Goal: Communication & Community: Answer question/provide support

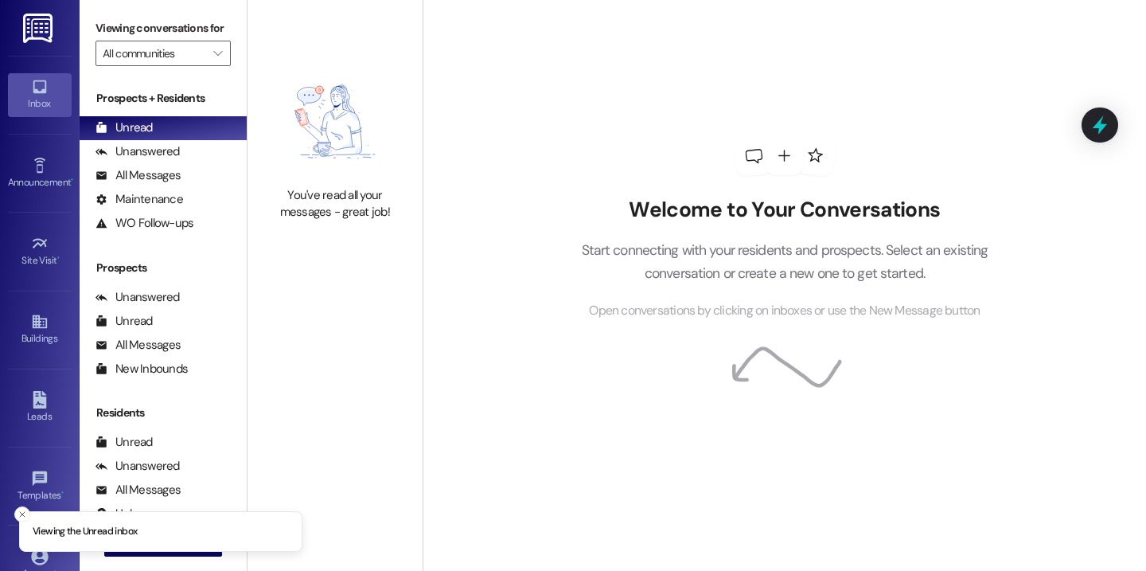
click at [432, 46] on div "Welcome to Your Conversations Start connecting with your residents and prospect…" at bounding box center [785, 285] width 724 height 571
click at [169, 554] on button " New Message" at bounding box center [163, 543] width 118 height 25
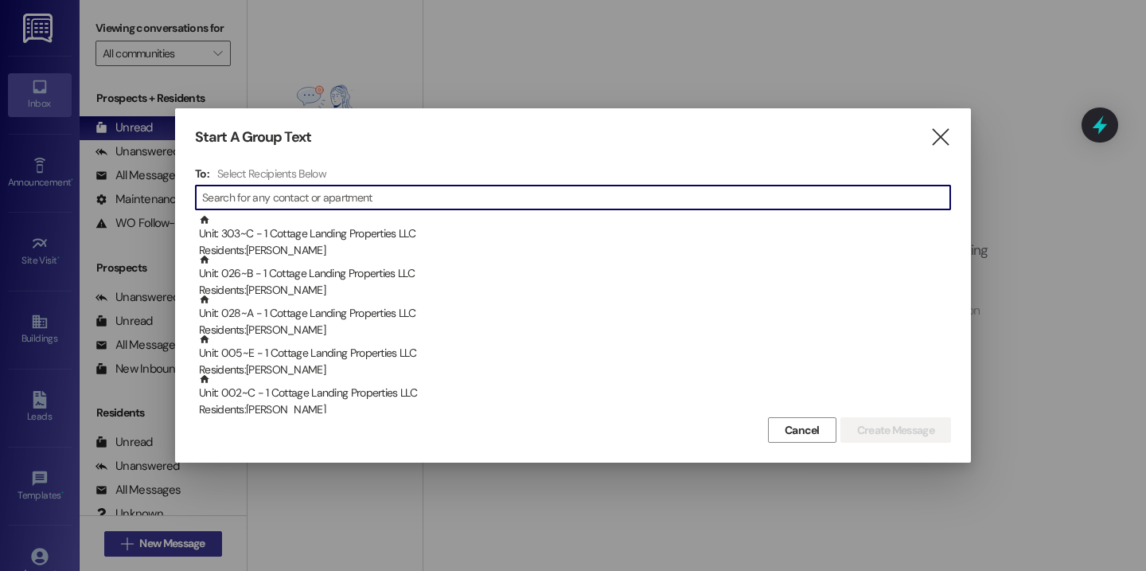
type input "l"
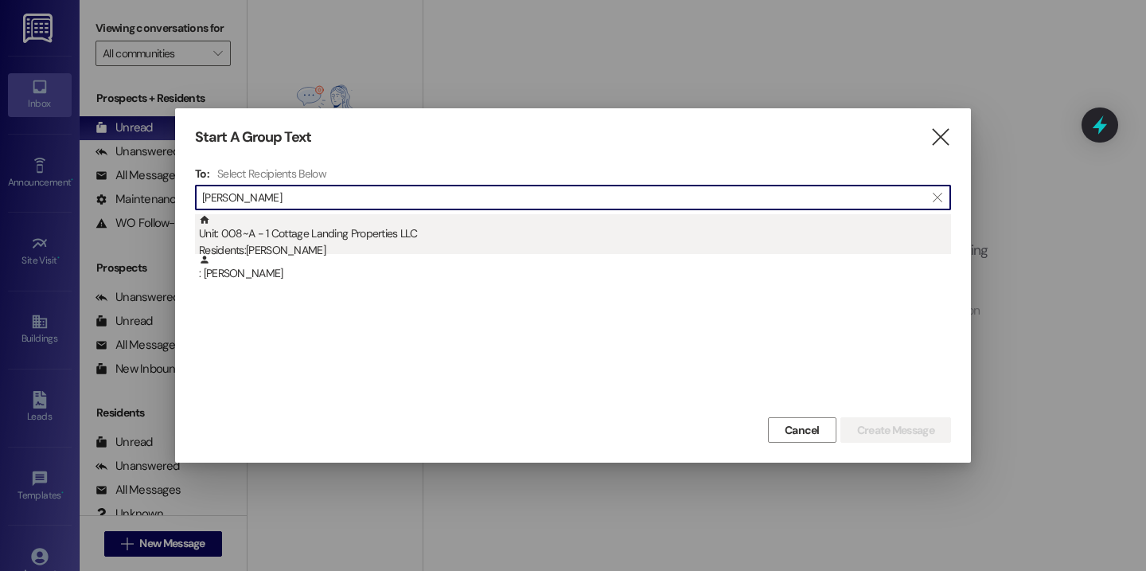
type input "kratz"
click at [354, 252] on div "Residents: Colin Kratzer" at bounding box center [575, 250] width 752 height 17
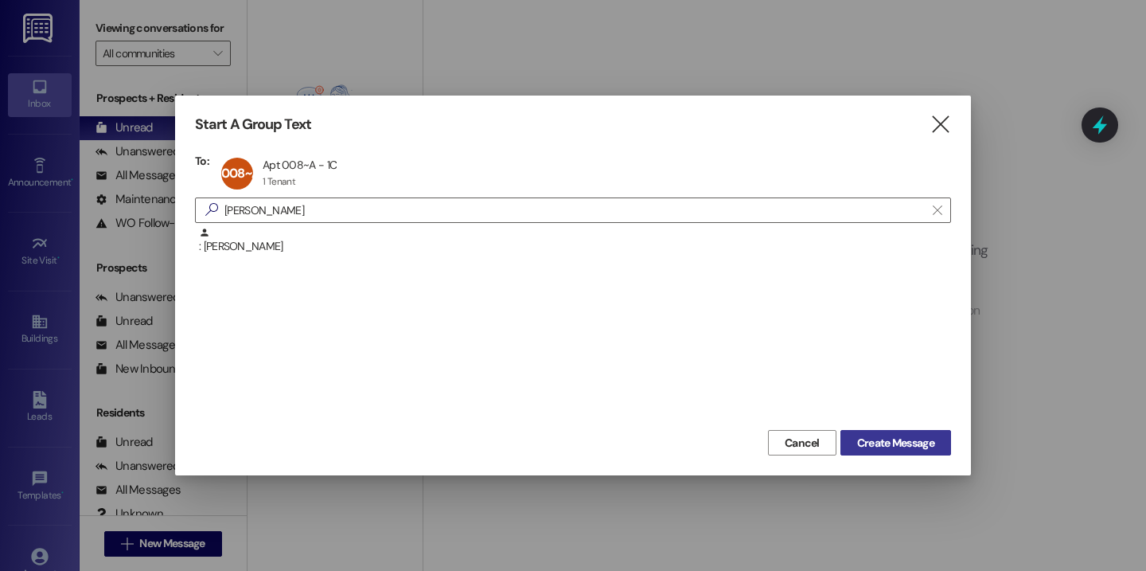
click at [877, 444] on span "Create Message" at bounding box center [895, 443] width 77 height 17
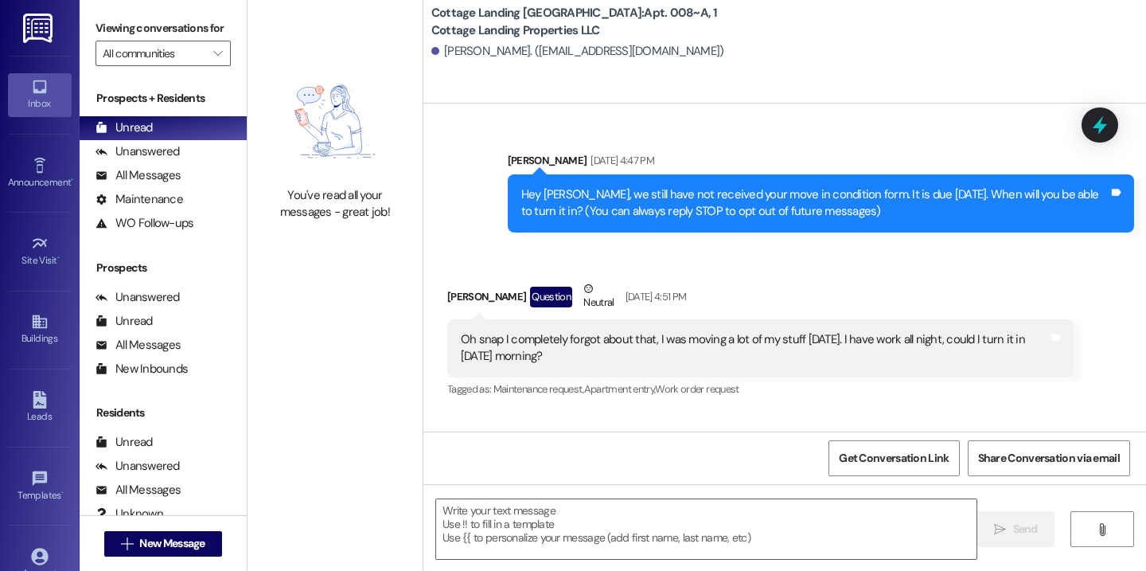
scroll to position [19686, 0]
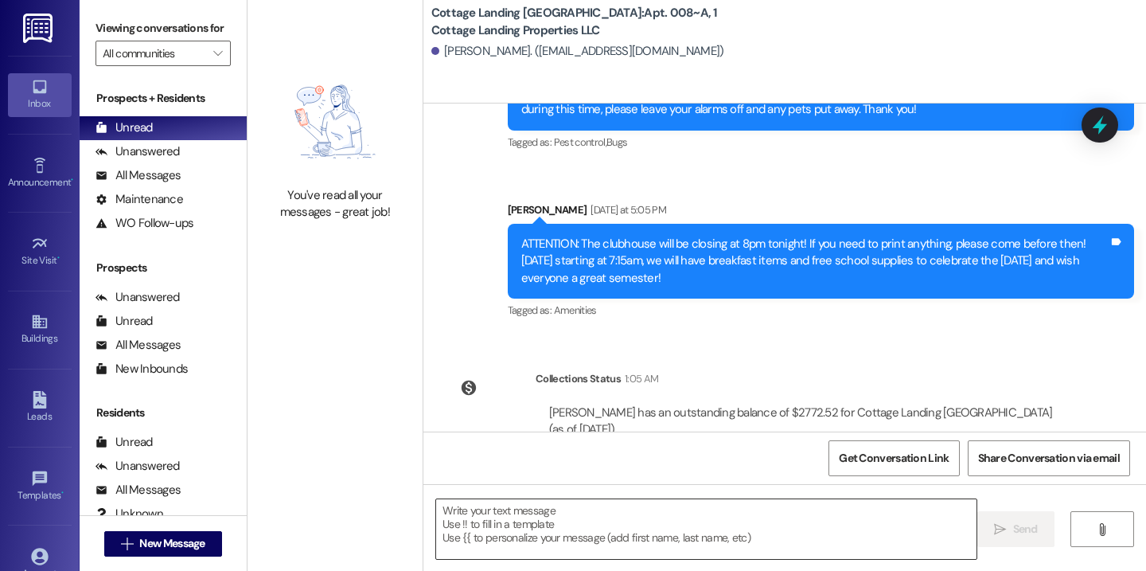
click at [541, 526] on textarea at bounding box center [706, 529] width 540 height 60
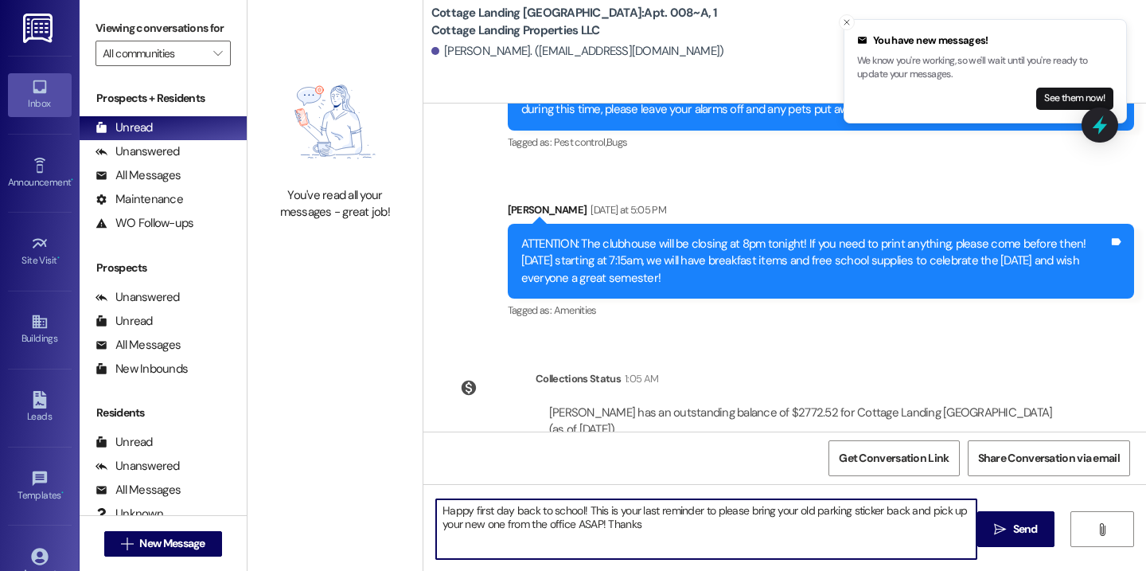
type textarea "Happy first day back to school! This is your last reminder to please bring your…"
drag, startPoint x: 675, startPoint y: 535, endPoint x: 391, endPoint y: 504, distance: 285.9
click at [391, 504] on div "You've read all your messages - great job! Cottage Landing Lafayette: Apt. 008~…" at bounding box center [697, 285] width 899 height 571
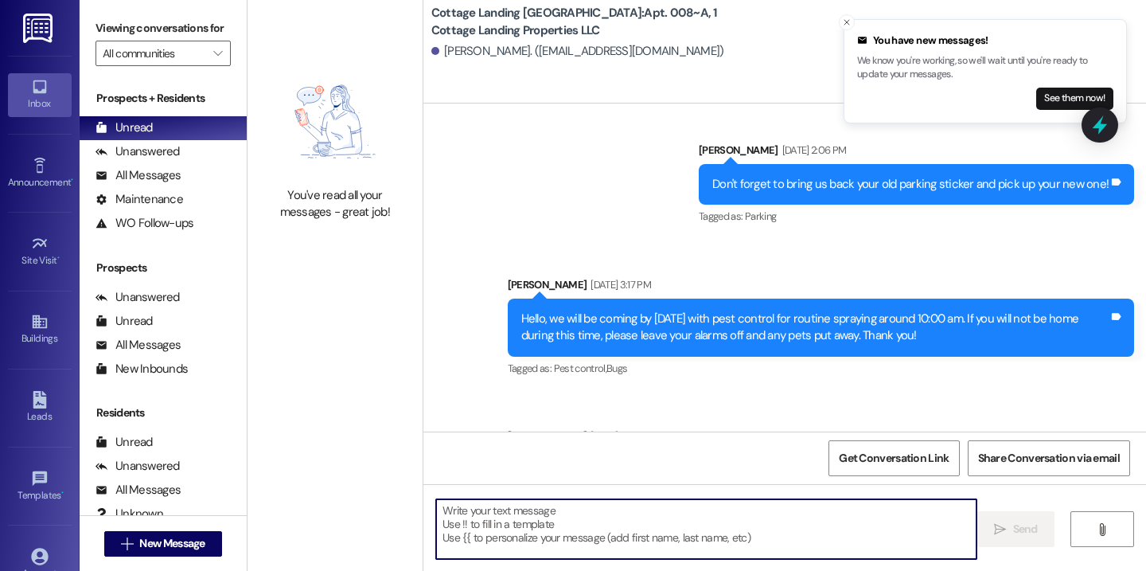
scroll to position [19815, 0]
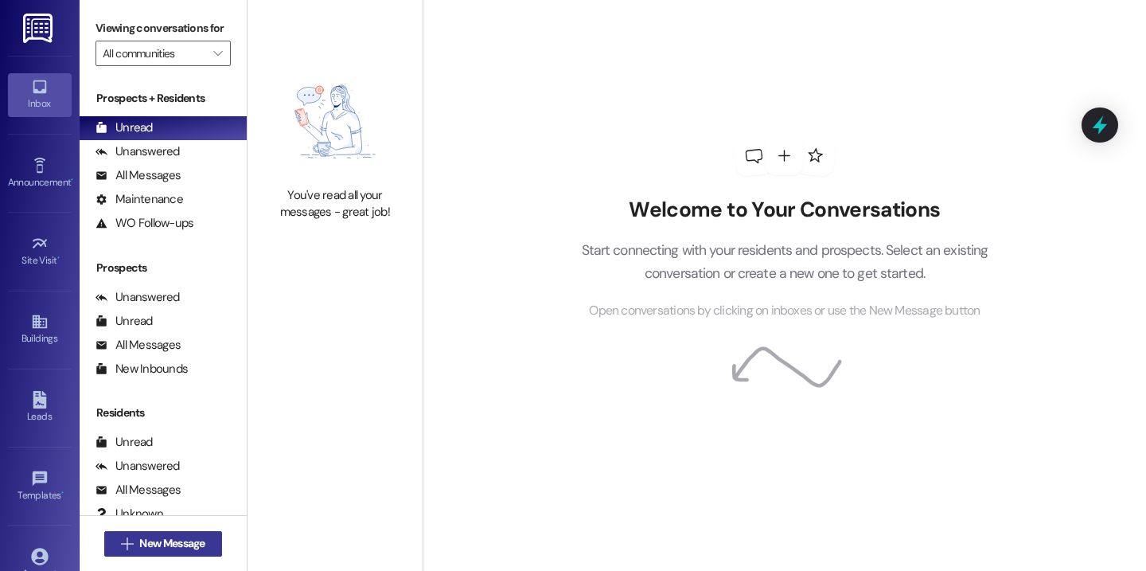
click at [188, 542] on span "New Message" at bounding box center [171, 543] width 65 height 17
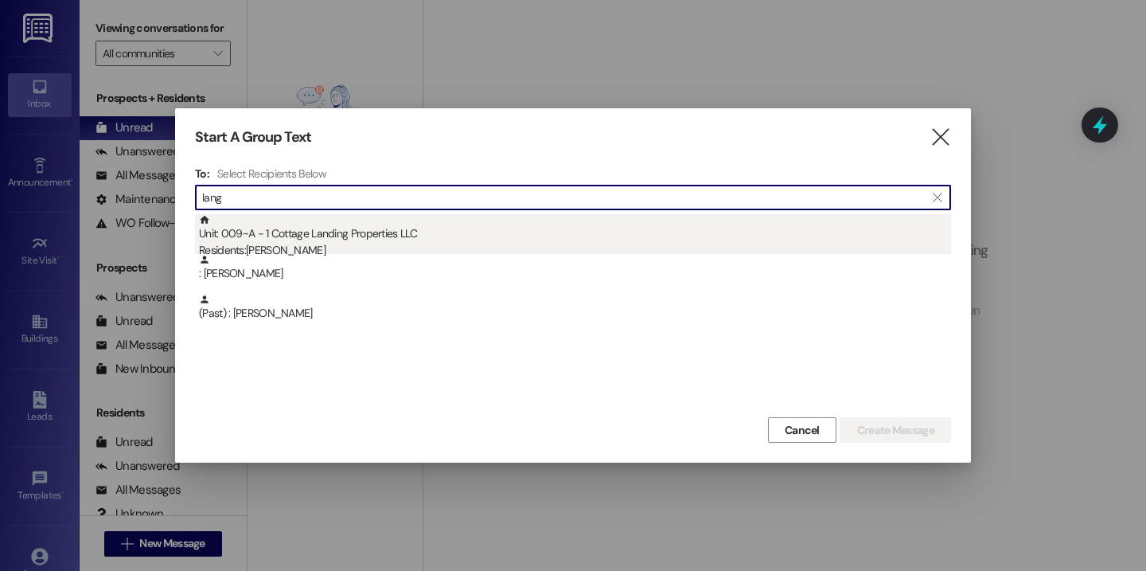
type input "lang"
click at [373, 235] on div "Unit: 009~A - 1 Cottage Landing Properties LLC Residents: Gavin Langlois" at bounding box center [575, 236] width 752 height 45
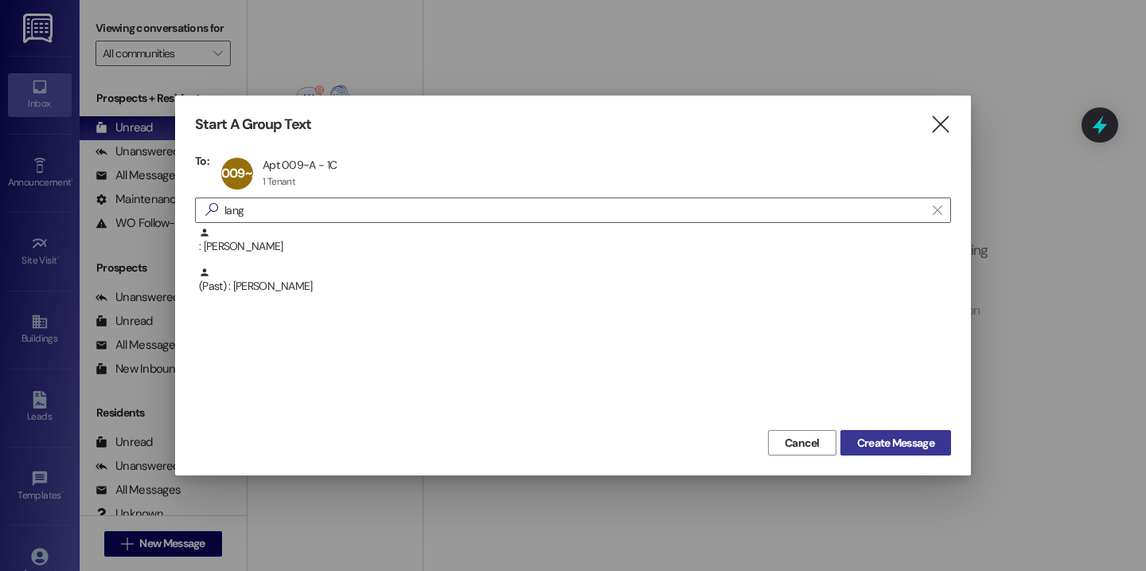
click at [912, 451] on button "Create Message" at bounding box center [896, 442] width 111 height 25
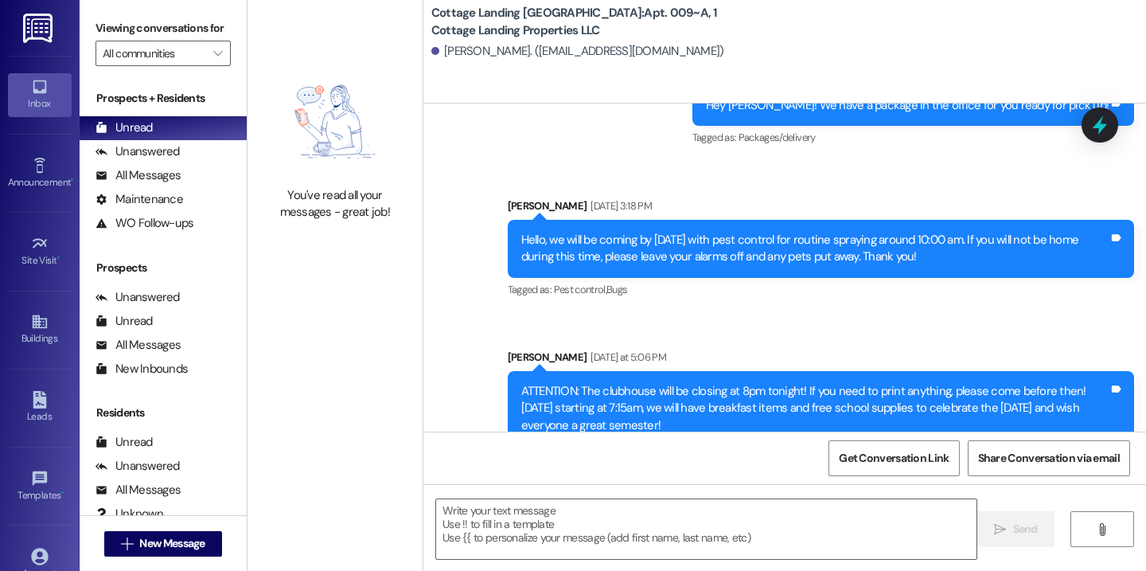
scroll to position [19905, 0]
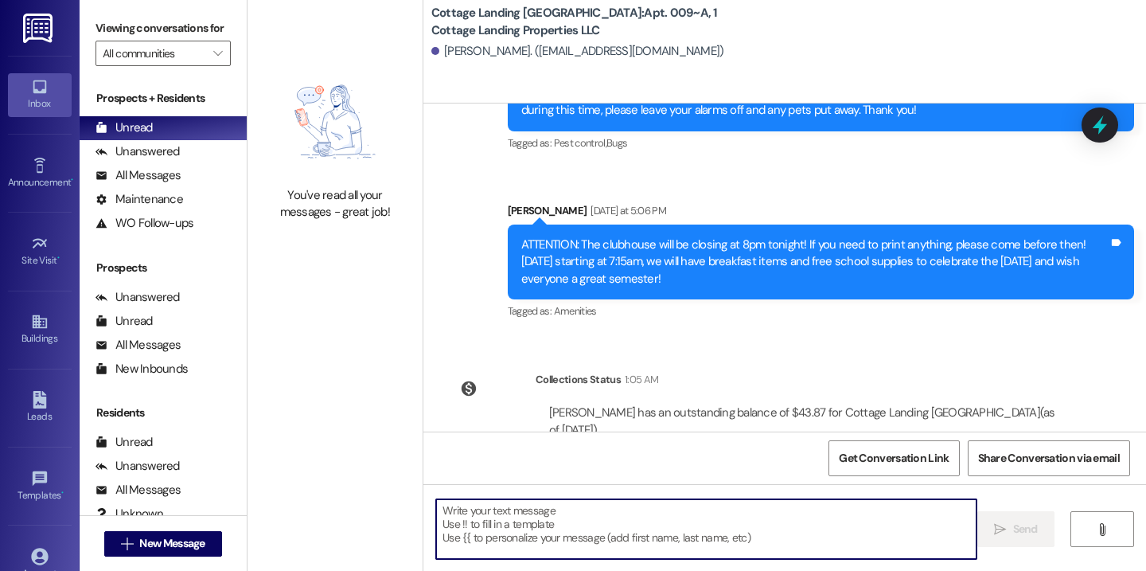
click at [518, 540] on textarea at bounding box center [706, 529] width 540 height 60
paste textarea "Happy first day back to school! This is your last reminder to please bring your…"
type textarea "Happy first day back to school! This is your last reminder to please bring your…"
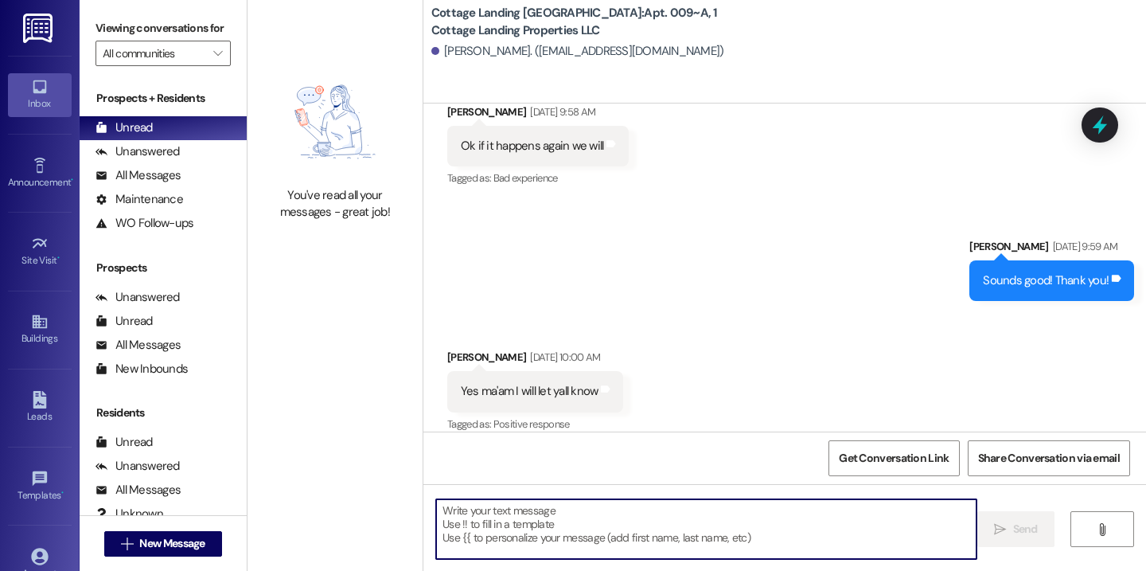
scroll to position [14301, 0]
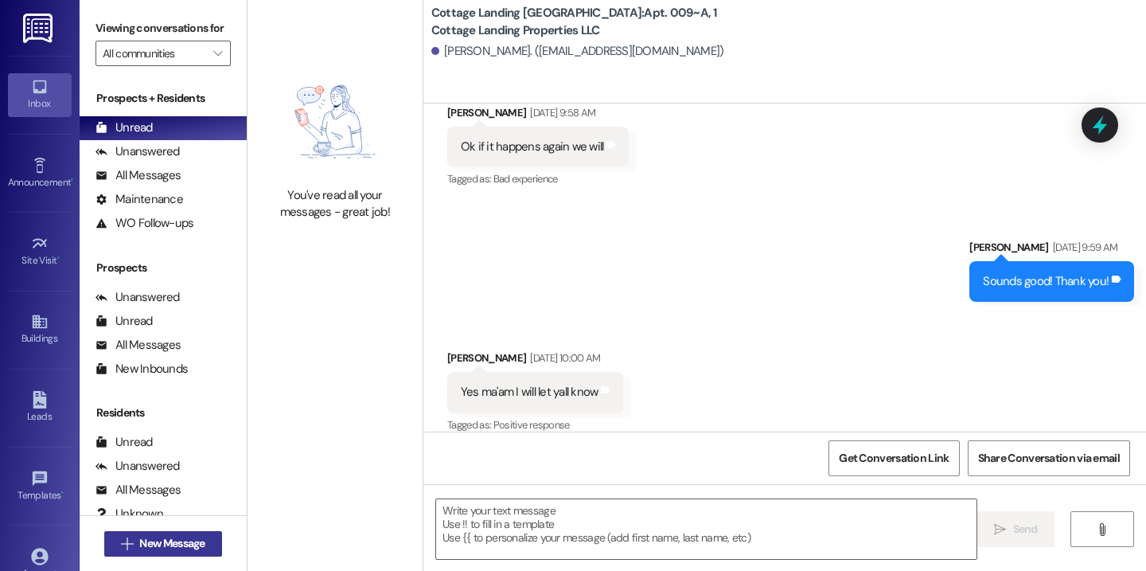
click at [203, 536] on span "New Message" at bounding box center [172, 543] width 72 height 17
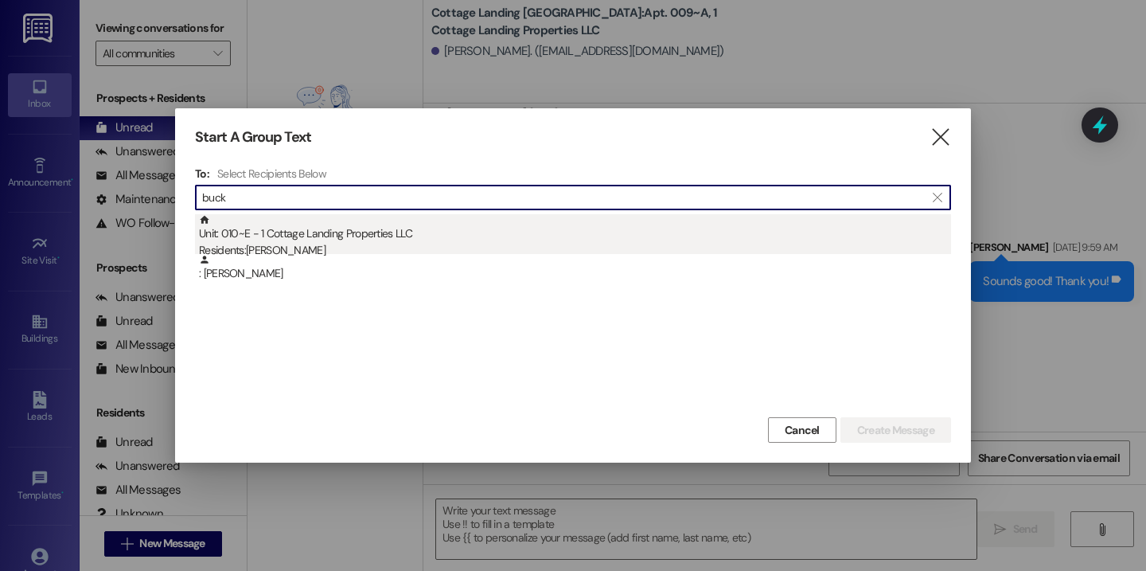
type input "buck"
click at [343, 225] on div "Unit: 010~E - 1 Cottage Landing Properties LLC Residents: Nicholas Buckley" at bounding box center [575, 236] width 752 height 45
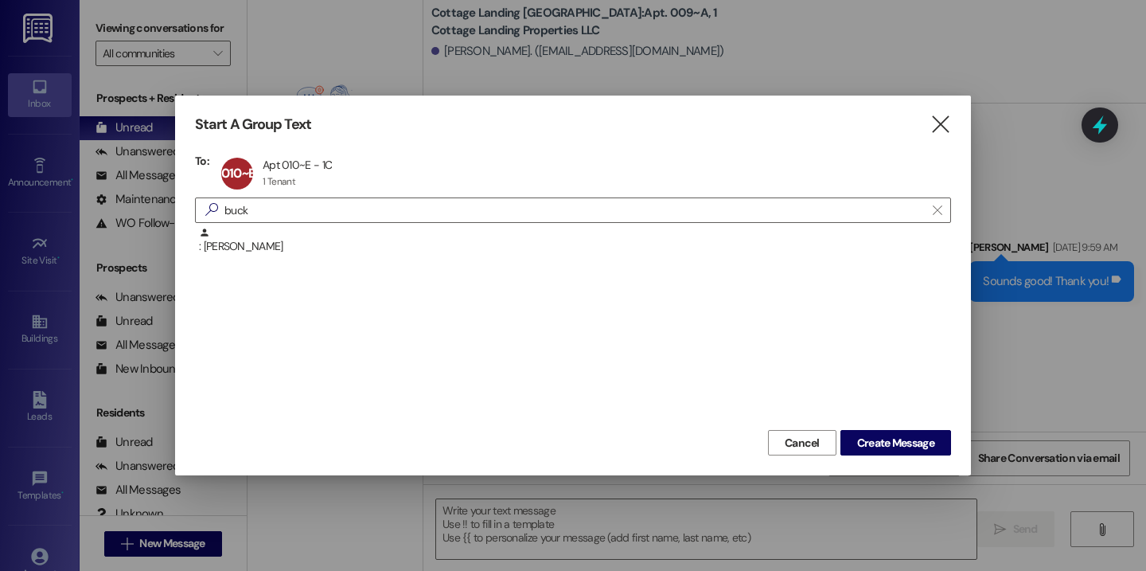
click at [891, 427] on div "Cancel Create Message" at bounding box center [573, 440] width 756 height 29
click at [891, 439] on span "Create Message" at bounding box center [895, 443] width 77 height 17
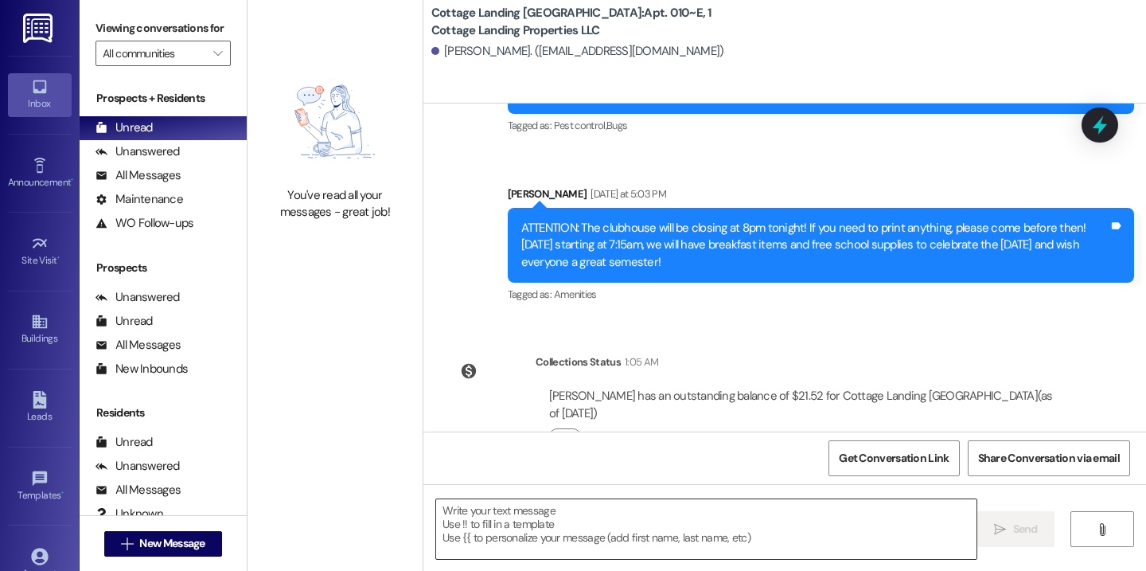
scroll to position [21164, 0]
click at [581, 511] on textarea at bounding box center [706, 529] width 540 height 60
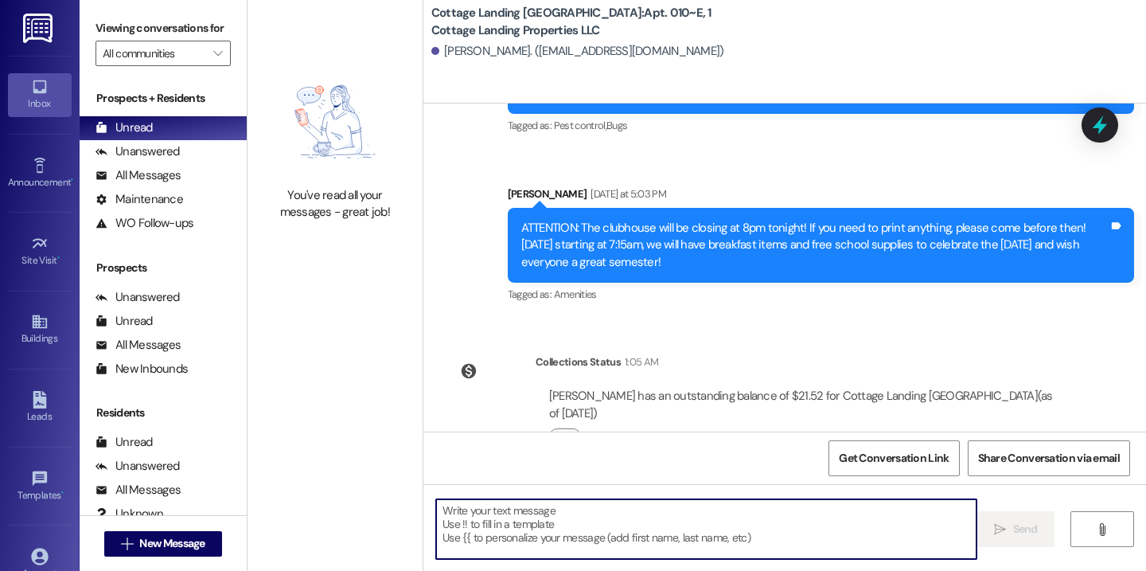
paste textarea "Happy first day back to school! This is your last reminder to please bring your…"
type textarea "Happy first day back to school! This is your last reminder to please bring your…"
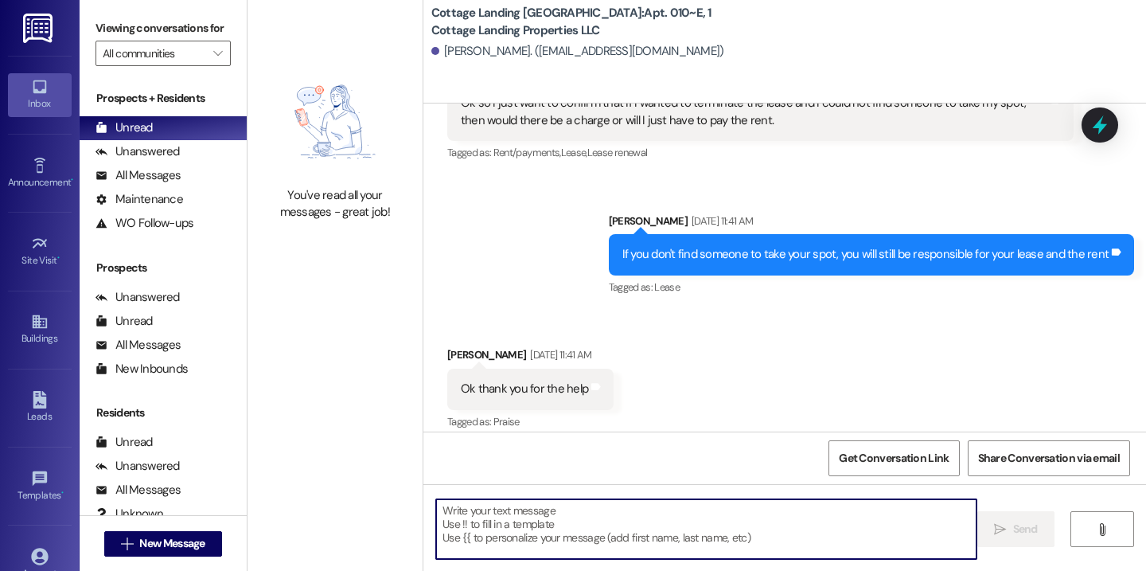
scroll to position [16741, 0]
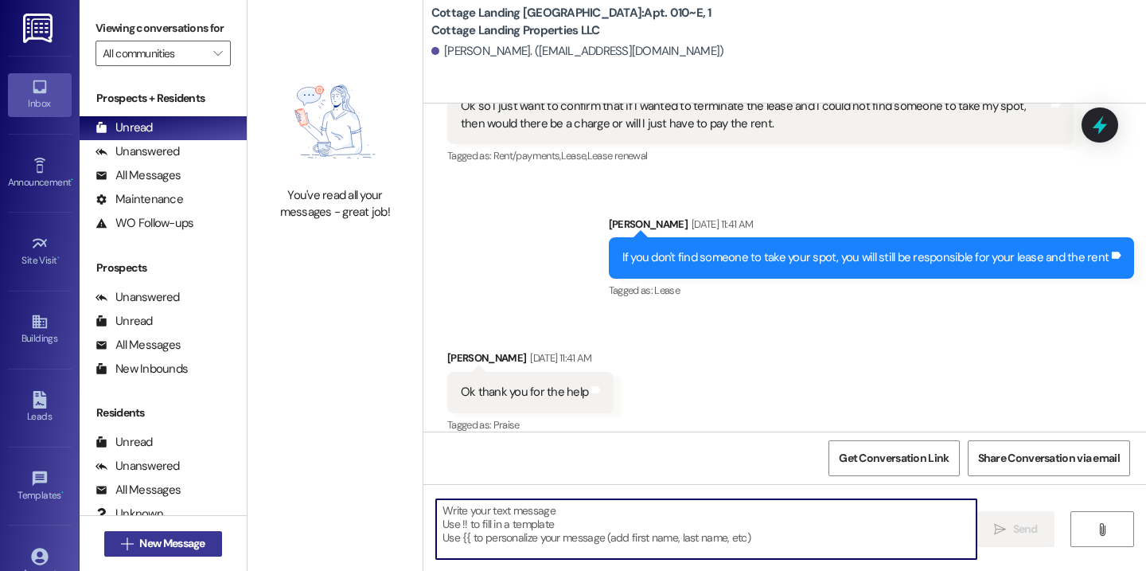
click at [169, 541] on span "New Message" at bounding box center [171, 543] width 65 height 17
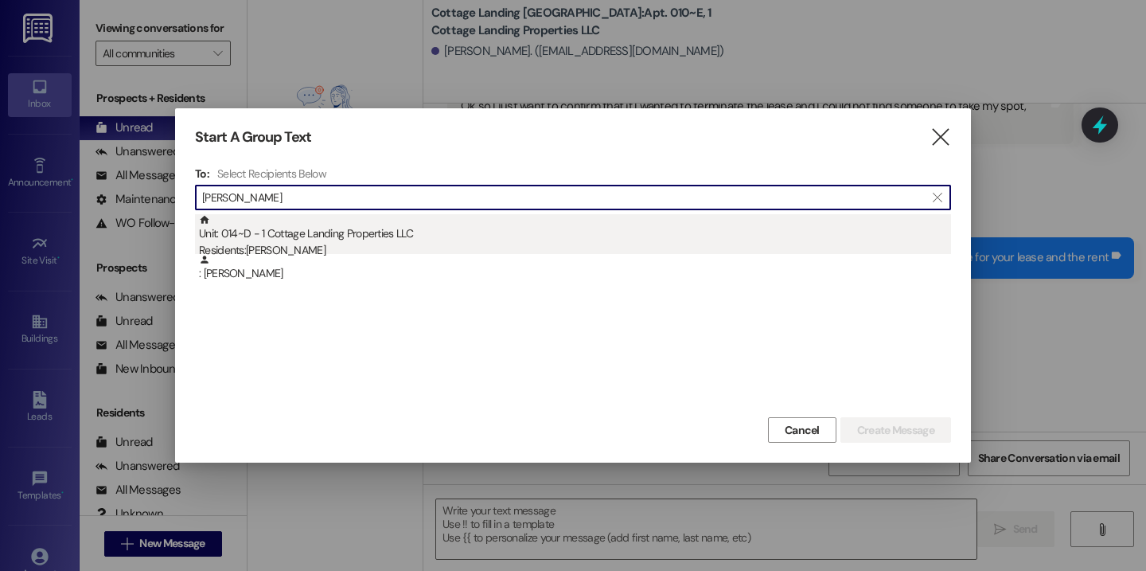
type input "clayt"
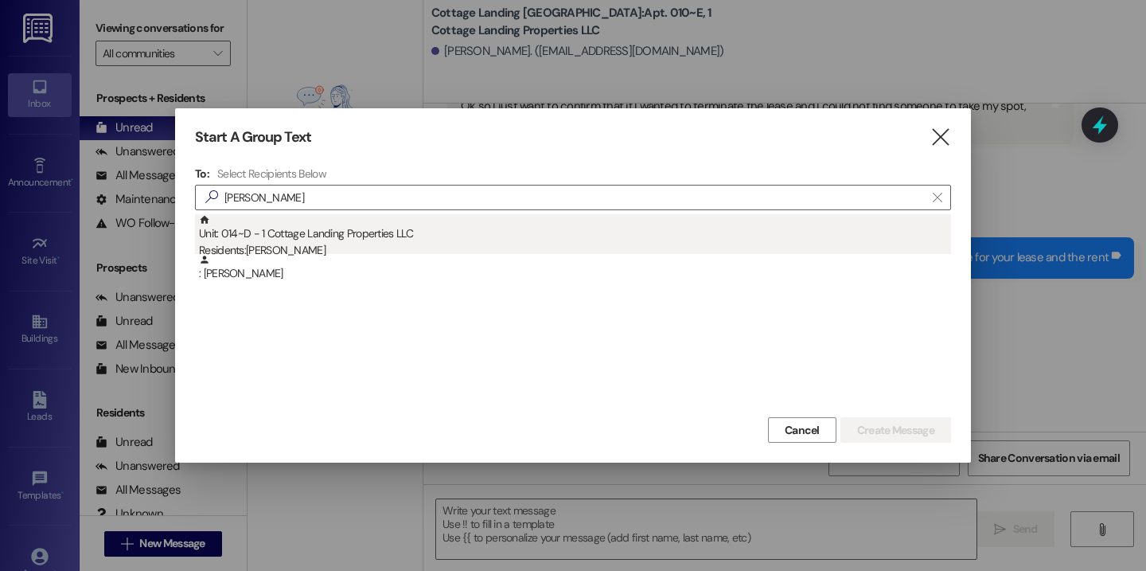
click at [283, 235] on div "Unit: 014~D - 1 Cottage Landing Properties LLC Residents: Elizabeth Clayton" at bounding box center [575, 236] width 752 height 45
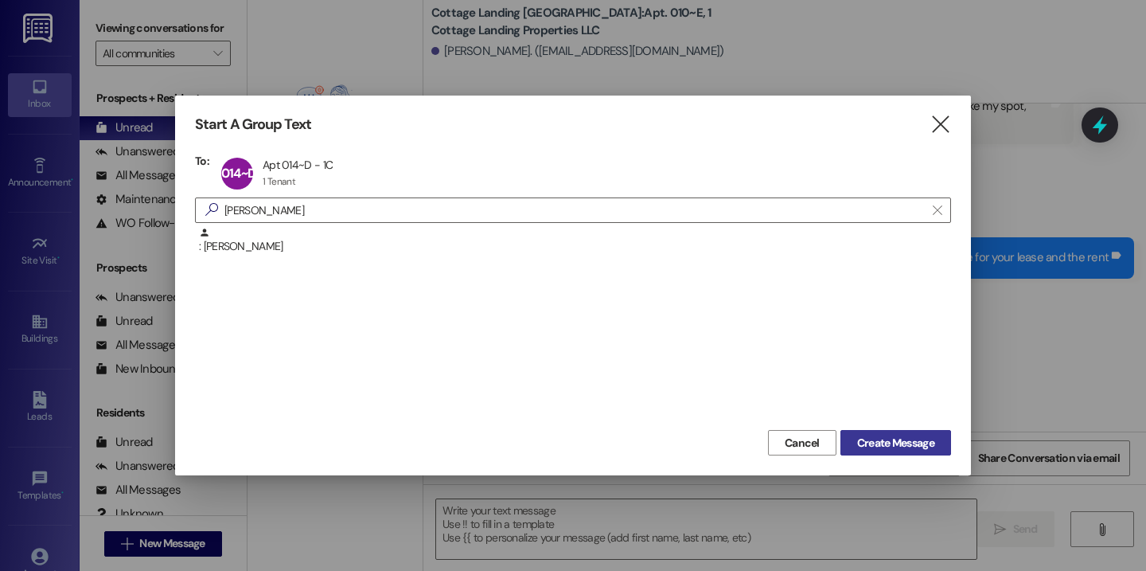
click at [908, 438] on span "Create Message" at bounding box center [895, 443] width 77 height 17
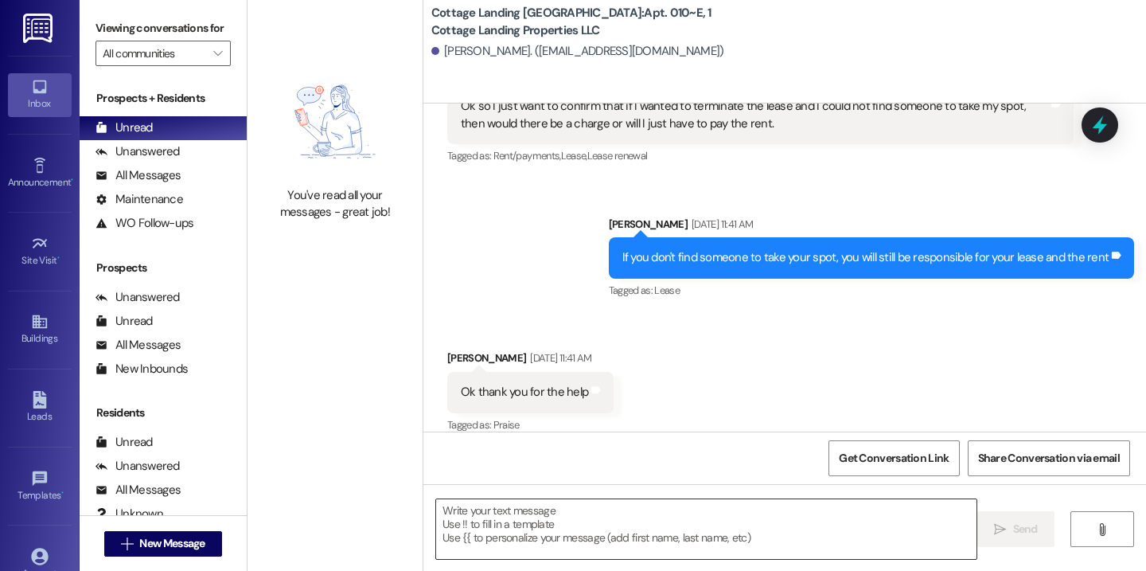
click at [680, 536] on textarea at bounding box center [706, 529] width 540 height 60
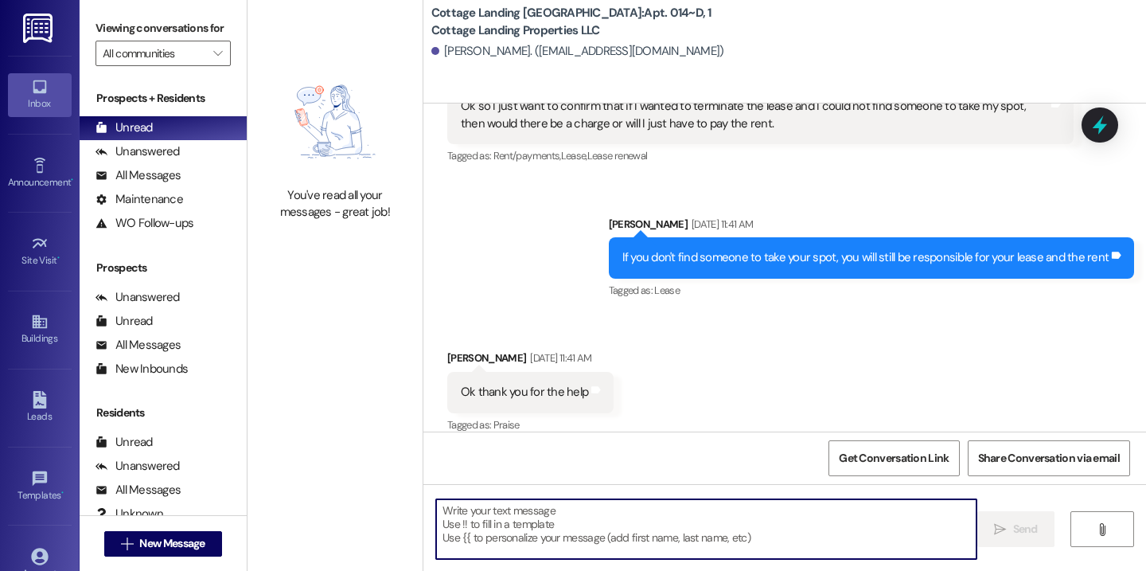
paste textarea "Happy first day back to school! This is your last reminder to please bring your…"
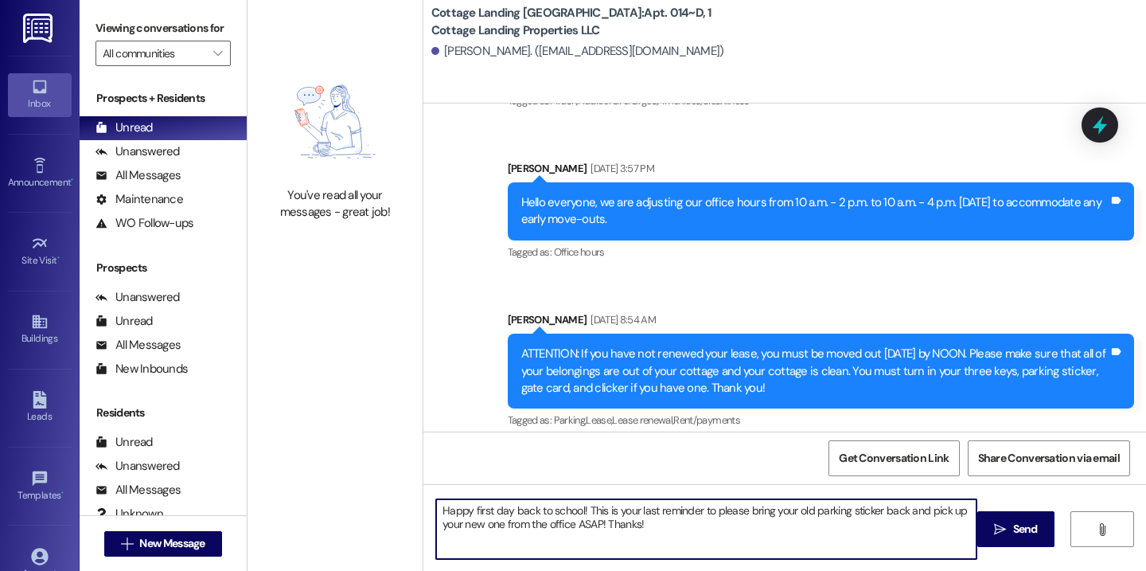
type textarea "Happy first day back to school! This is your last reminder to please bring your…"
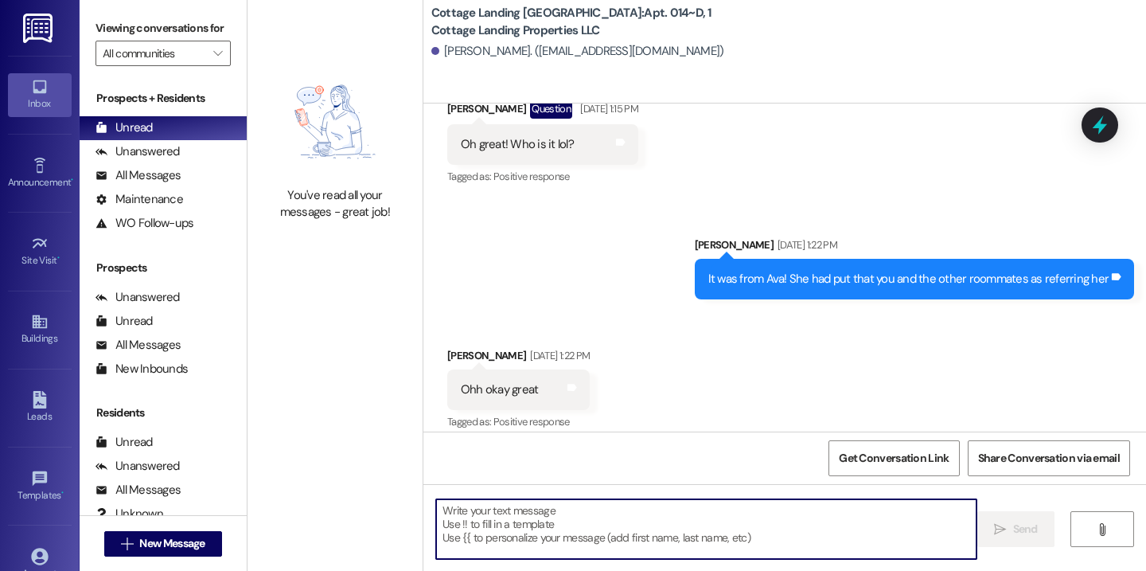
scroll to position [15507, 0]
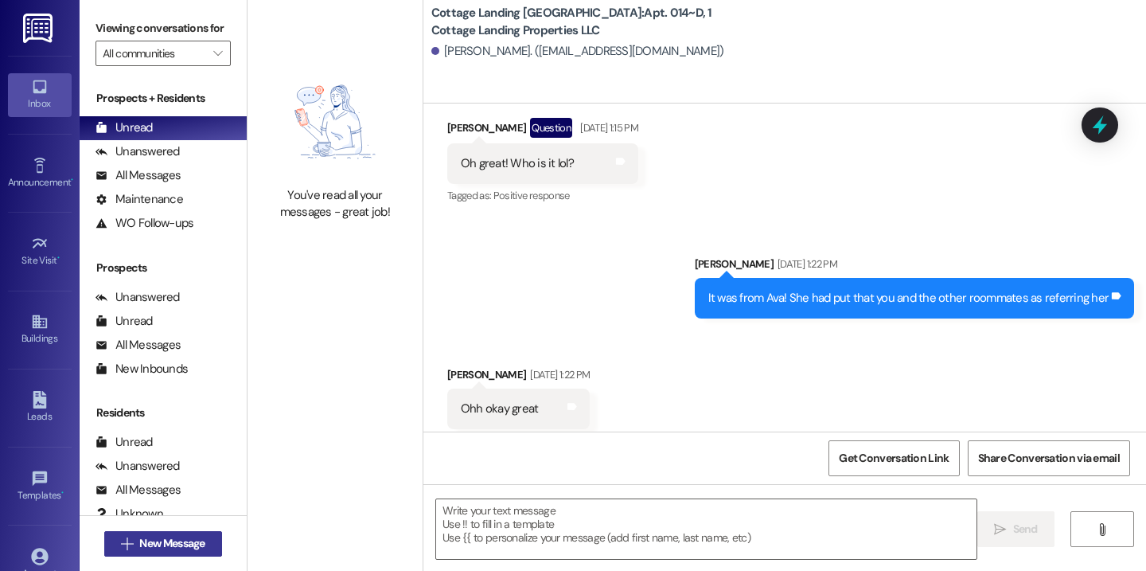
click at [216, 539] on button " New Message" at bounding box center [163, 543] width 118 height 25
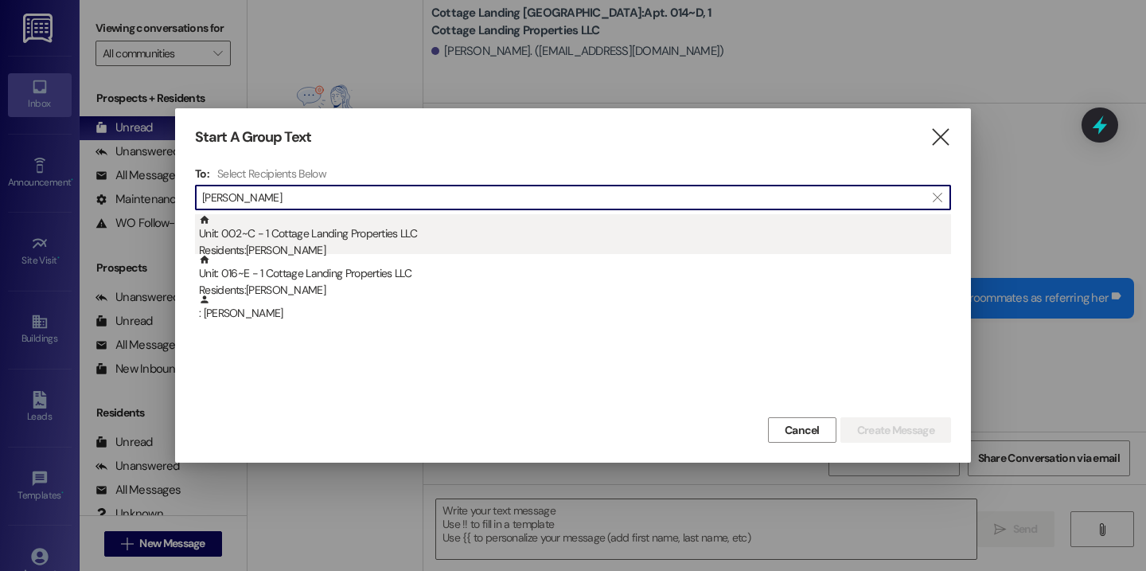
type input "walker"
click at [338, 245] on div "Residents: Dexter Walker" at bounding box center [575, 250] width 752 height 17
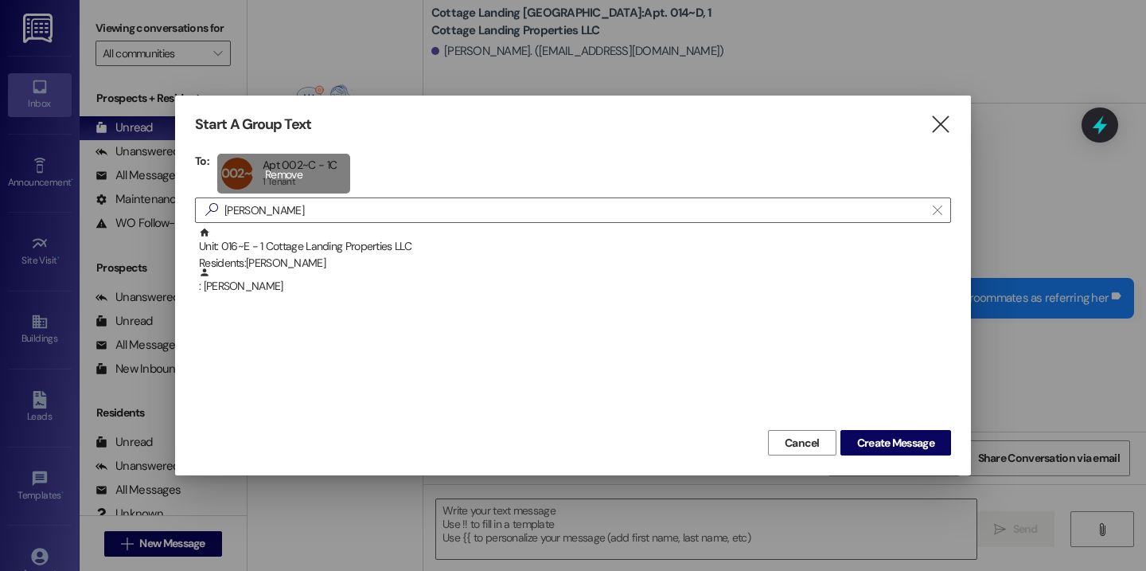
click at [305, 171] on div "002~C Apt 002~C - 1C Apt 002~C - 1C 1 Tenant 1 Tenant click to remove" at bounding box center [283, 174] width 133 height 40
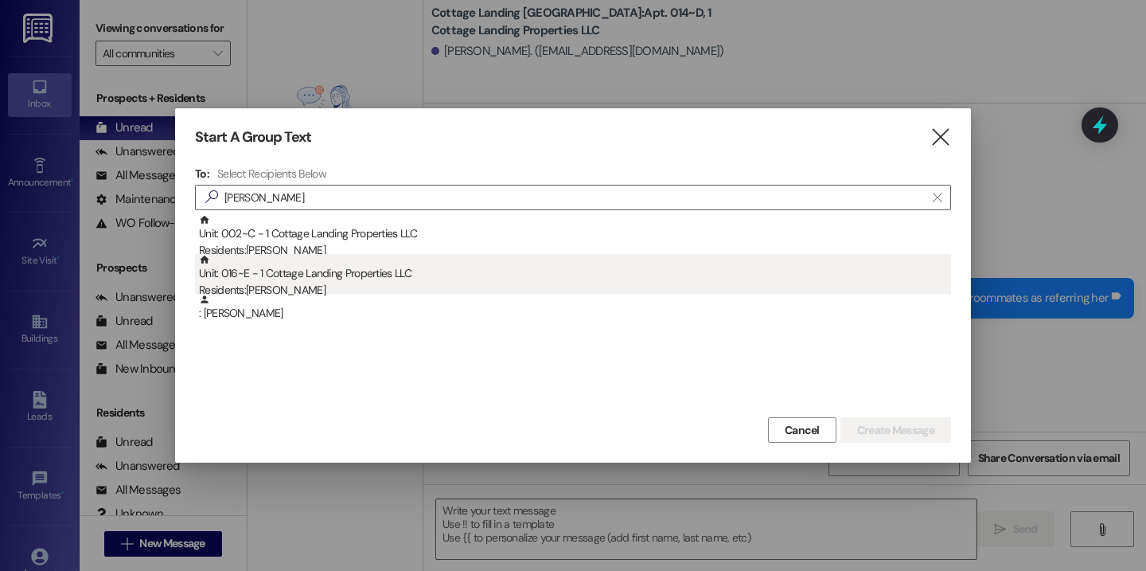
click at [334, 274] on div "Unit: 016~E - 1 Cottage Landing Properties LLC Residents: Delaney Walker" at bounding box center [575, 276] width 752 height 45
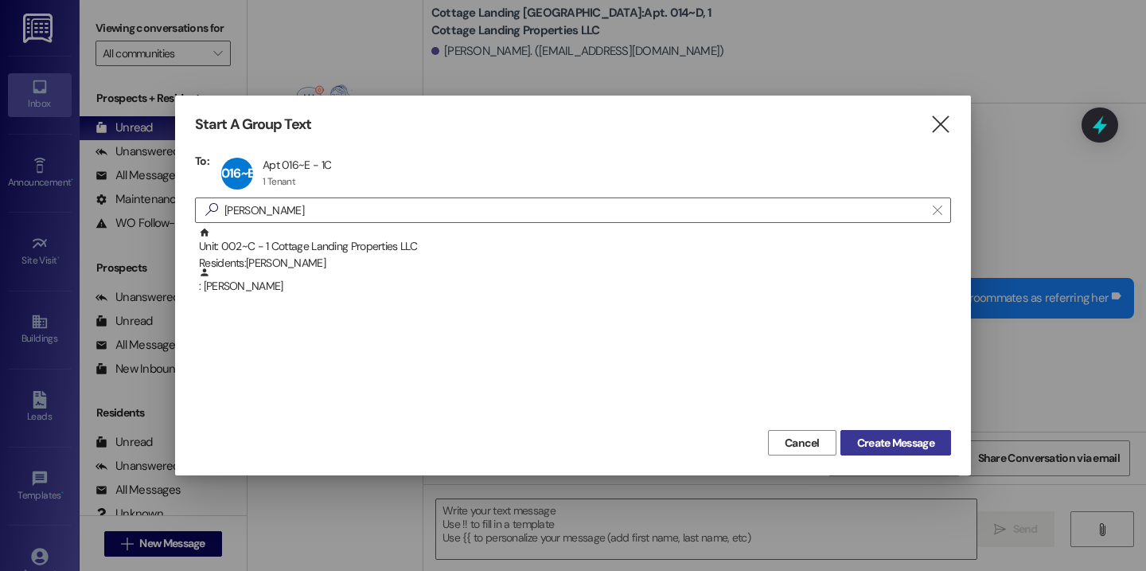
click at [898, 442] on span "Create Message" at bounding box center [895, 443] width 77 height 17
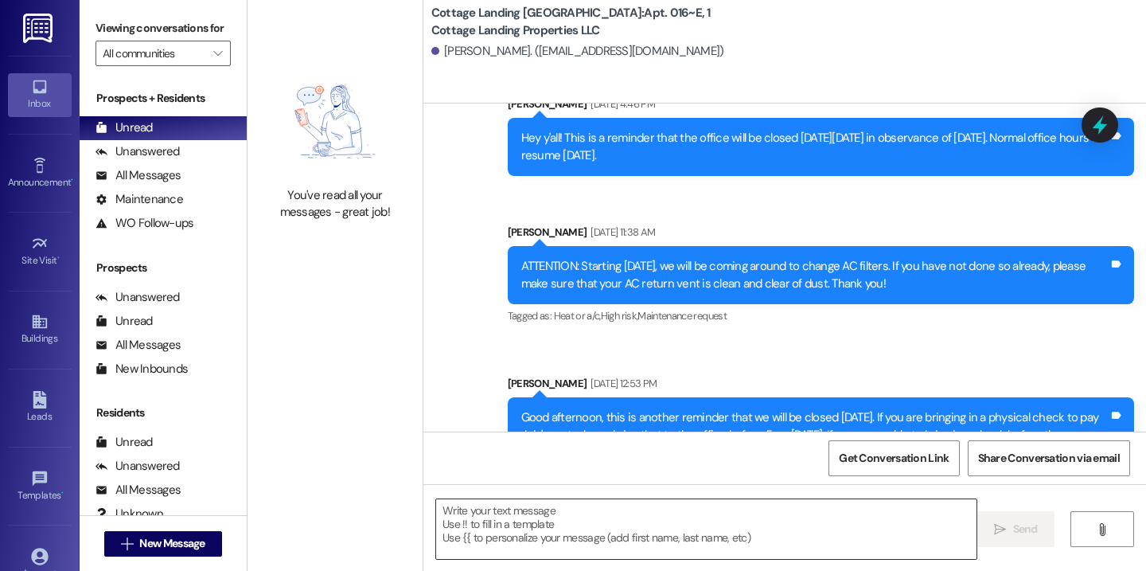
scroll to position [17603, 0]
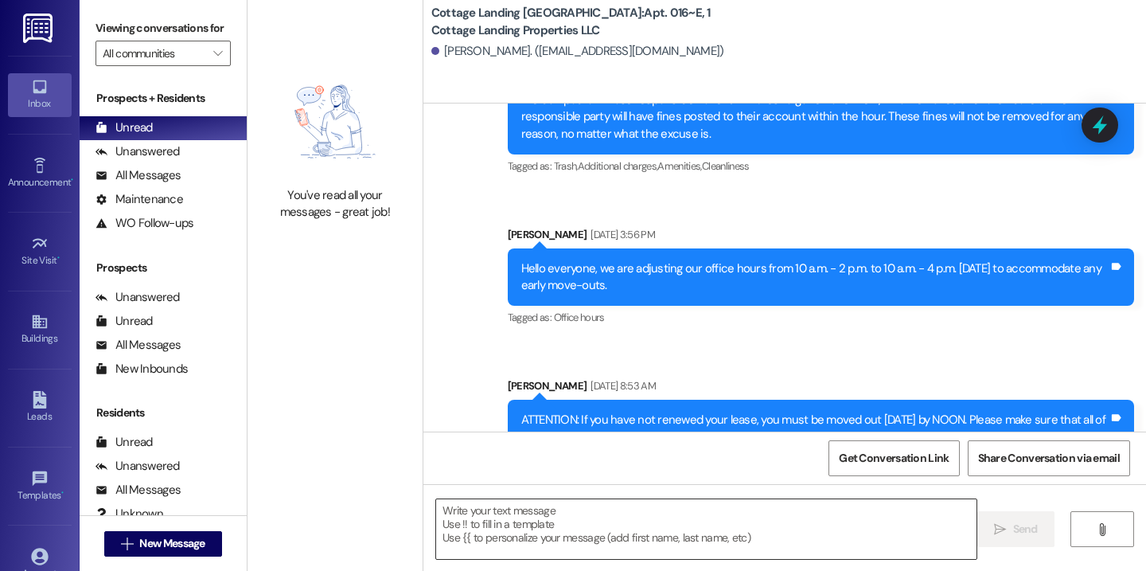
click at [560, 530] on textarea at bounding box center [706, 529] width 540 height 60
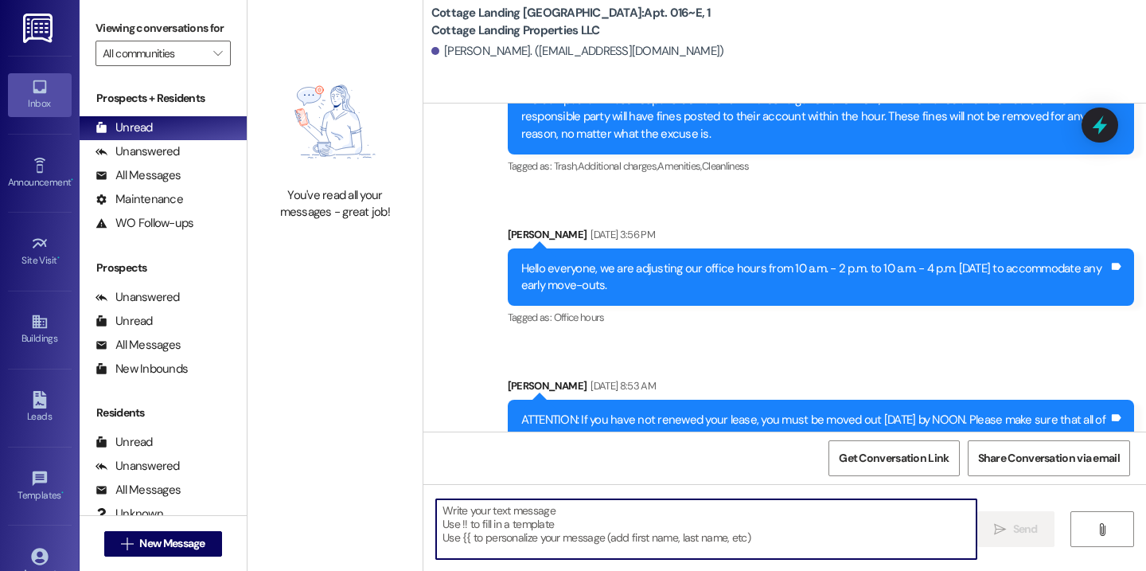
paste textarea "Happy first day back to school! This is your last reminder to please bring your…"
type textarea "Happy first day back to school! This is your last reminder to please bring your…"
click at [207, 548] on button " New Message" at bounding box center [163, 543] width 118 height 25
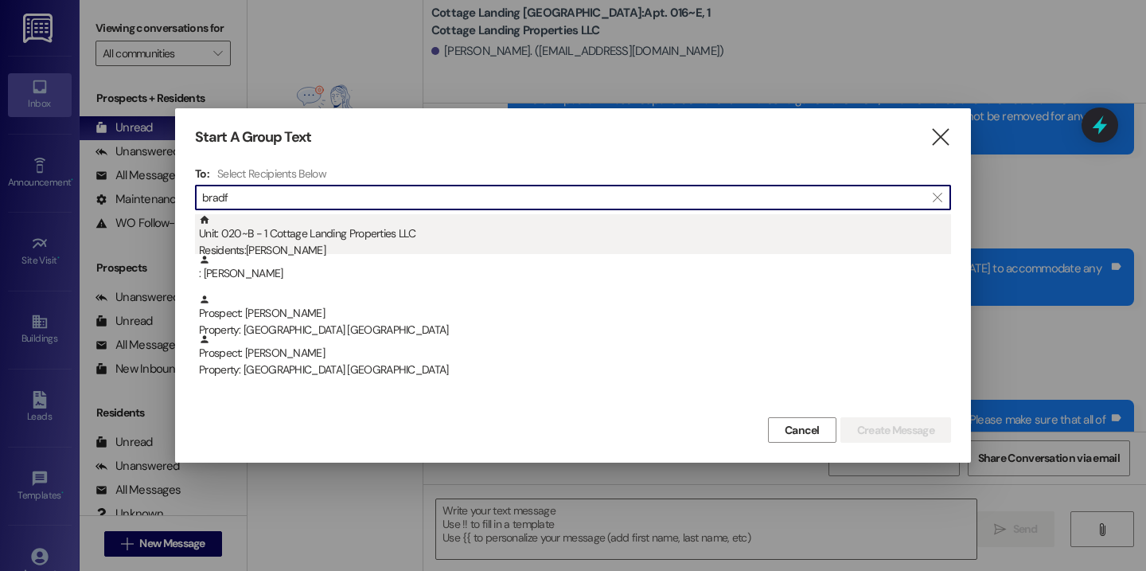
type input "bradf"
click at [334, 246] on div "Residents: Mary Bradford" at bounding box center [575, 250] width 752 height 17
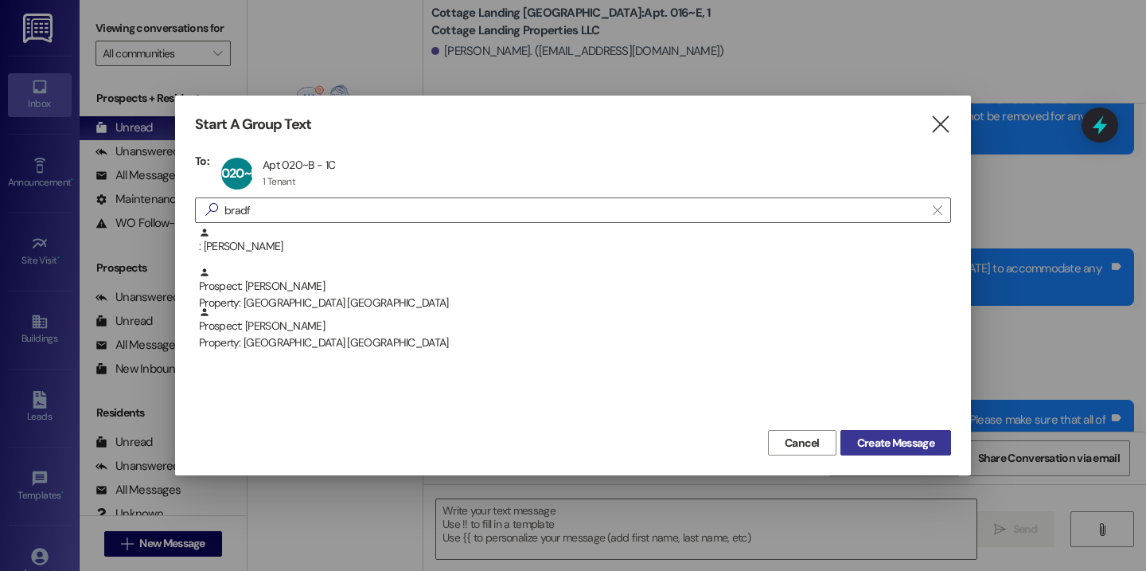
click at [889, 443] on span "Create Message" at bounding box center [895, 443] width 77 height 17
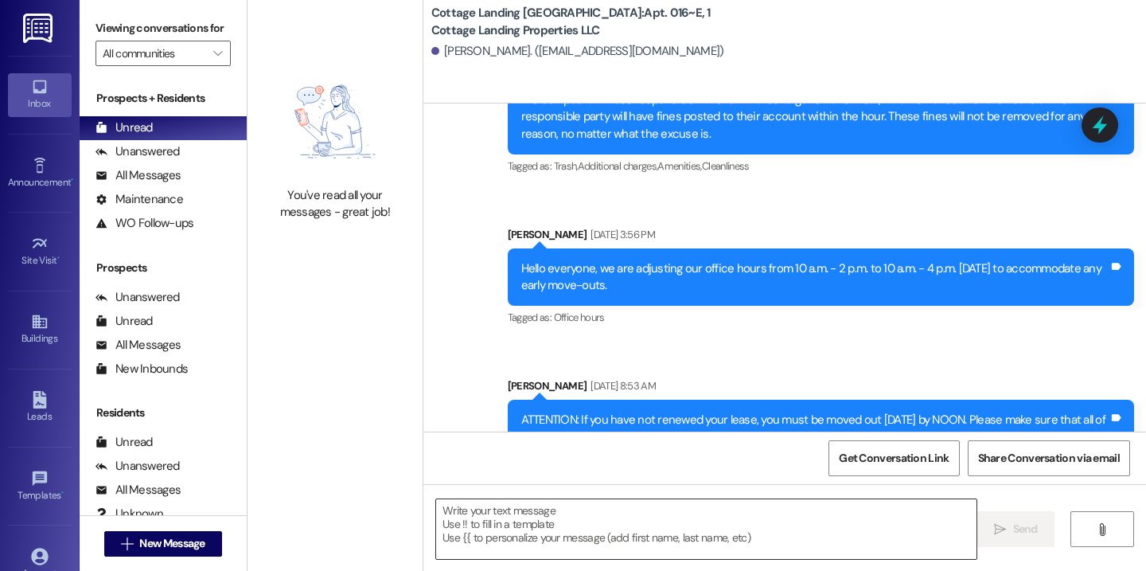
click at [667, 518] on textarea at bounding box center [706, 529] width 540 height 60
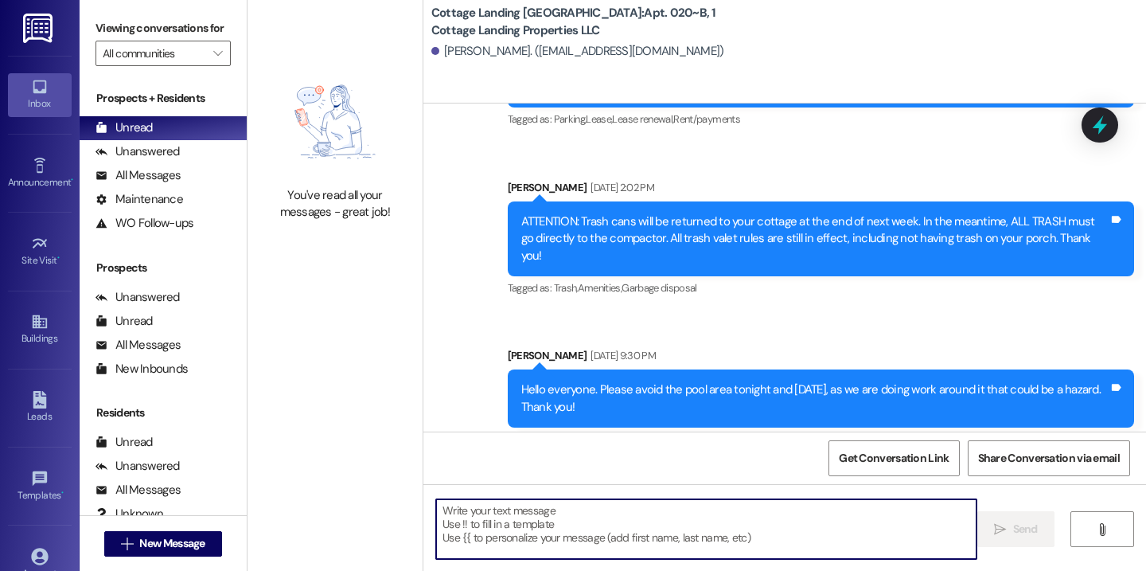
paste textarea "Happy first day back to school! This is your last reminder to please bring your…"
type textarea "Happy first day back to school! This is your last reminder to please bring your…"
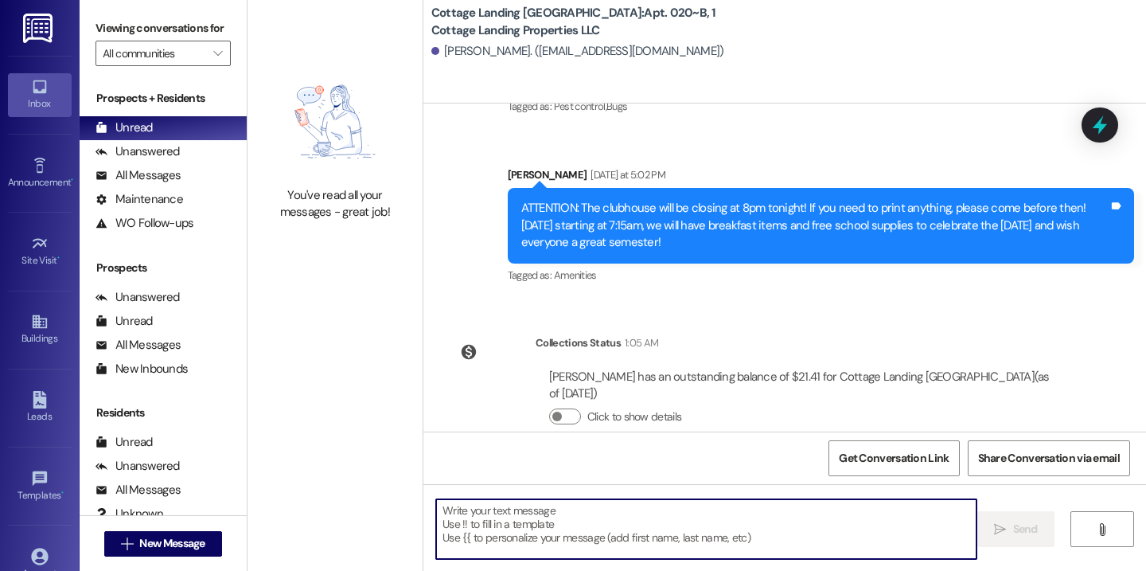
scroll to position [7781, 0]
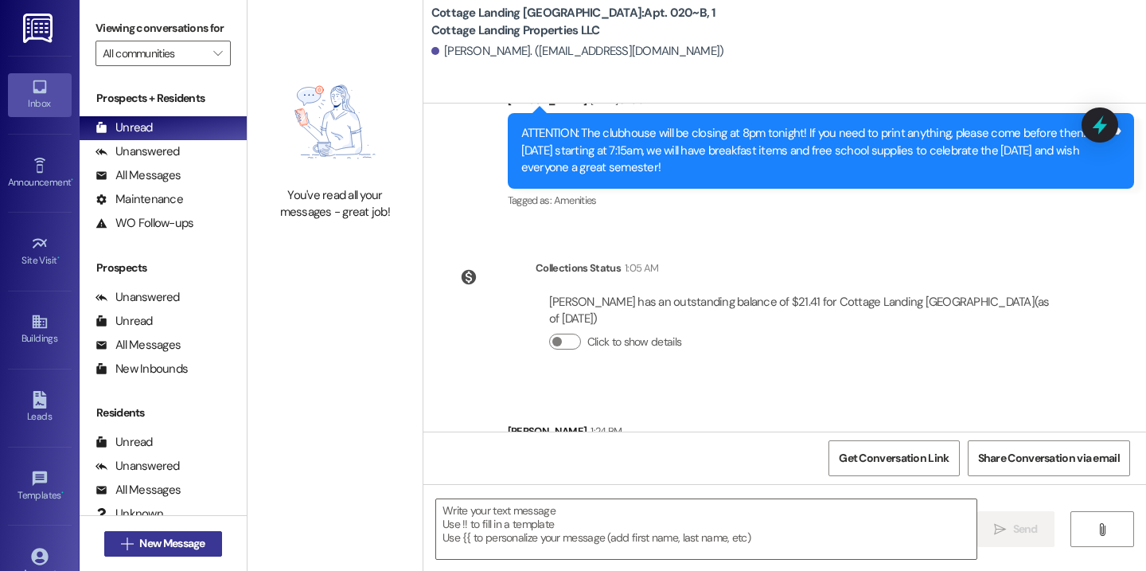
click at [194, 533] on button " New Message" at bounding box center [163, 543] width 118 height 25
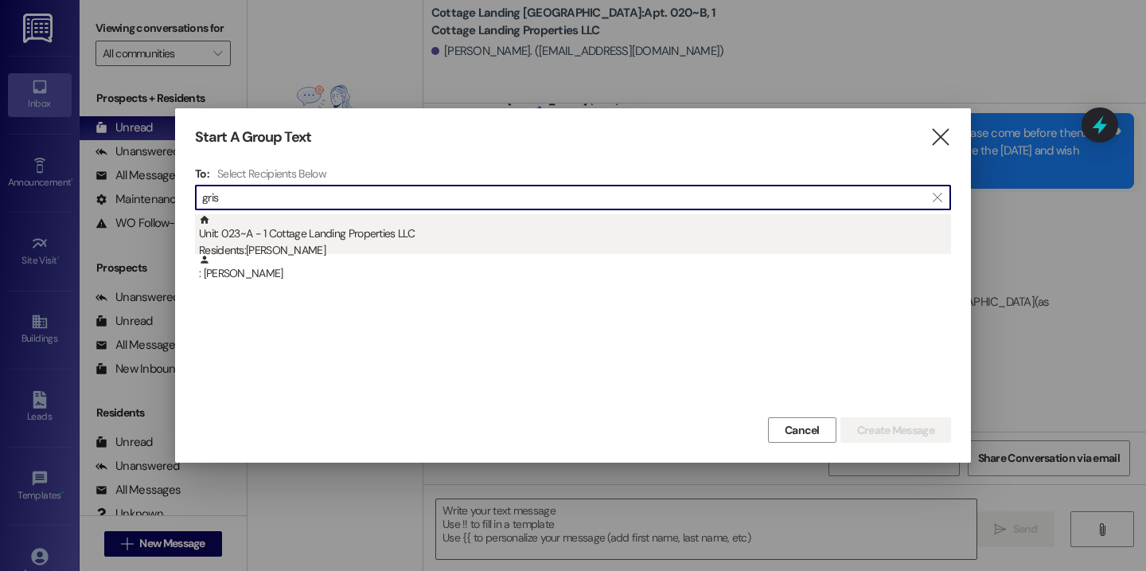
type input "gris"
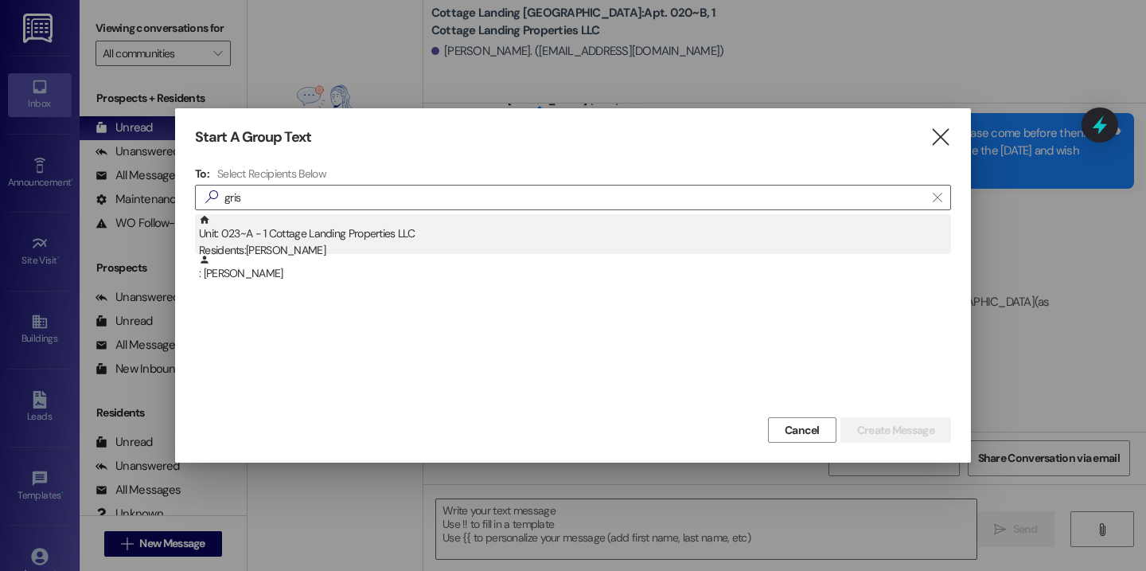
click at [323, 244] on div "Residents: Logan Grismer" at bounding box center [575, 250] width 752 height 17
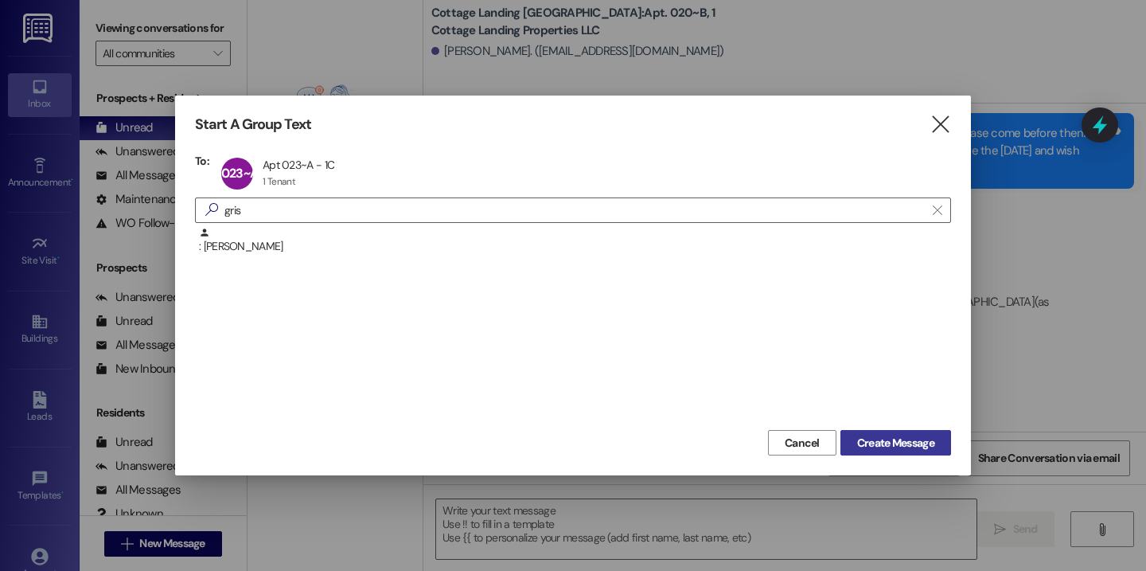
click at [899, 443] on span "Create Message" at bounding box center [895, 443] width 77 height 17
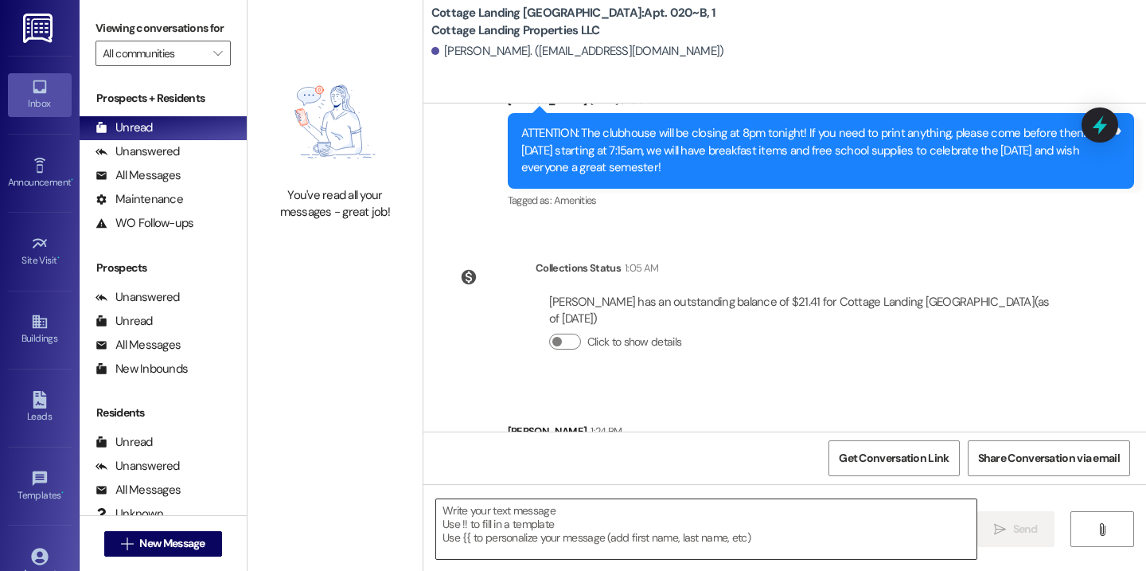
click at [666, 523] on textarea at bounding box center [706, 529] width 540 height 60
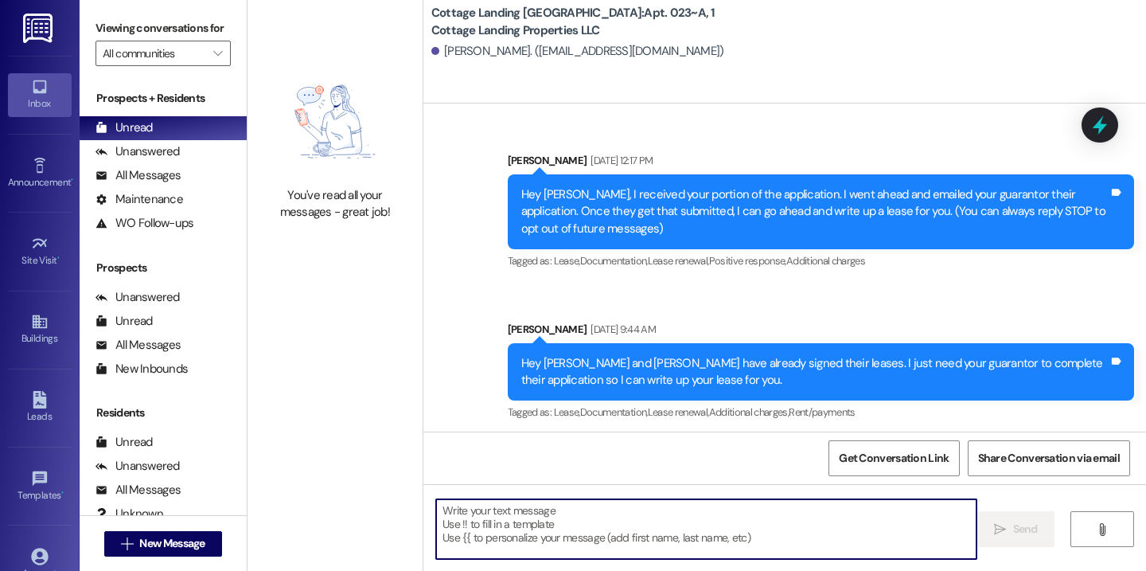
click at [635, 550] on textarea at bounding box center [706, 529] width 540 height 60
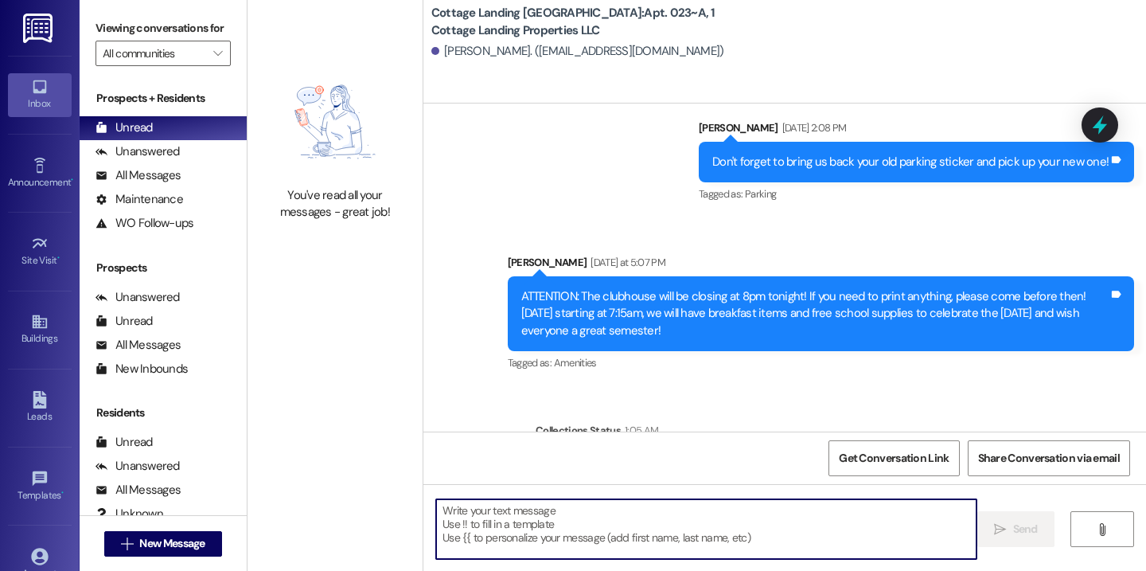
paste textarea "Happy first day back to school! This is your last reminder to please bring your…"
type textarea "Happy first day back to school! This is your last reminder to please bring your…"
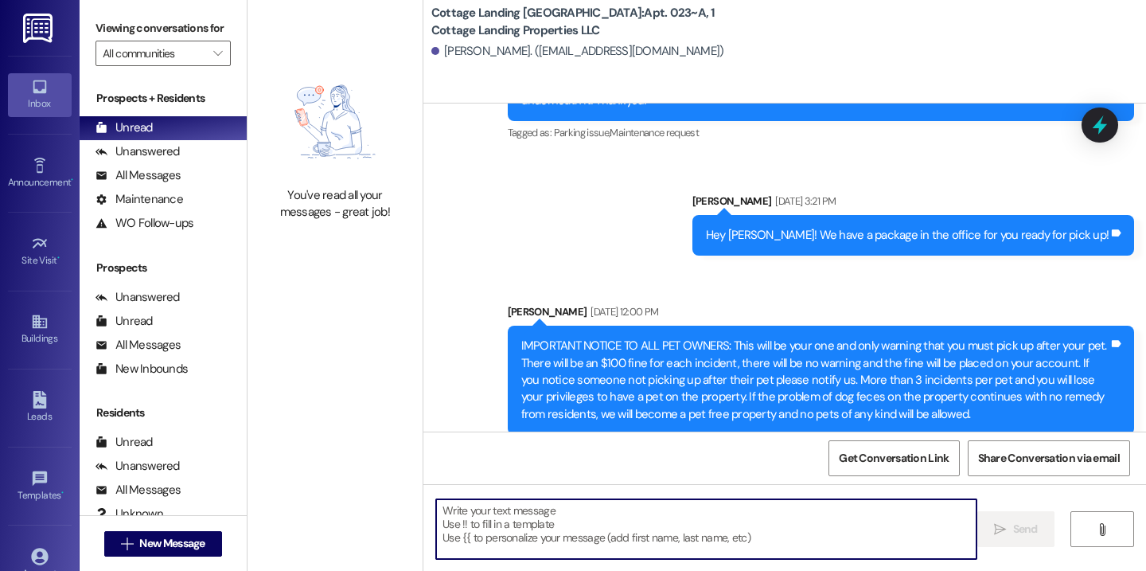
scroll to position [25199, 0]
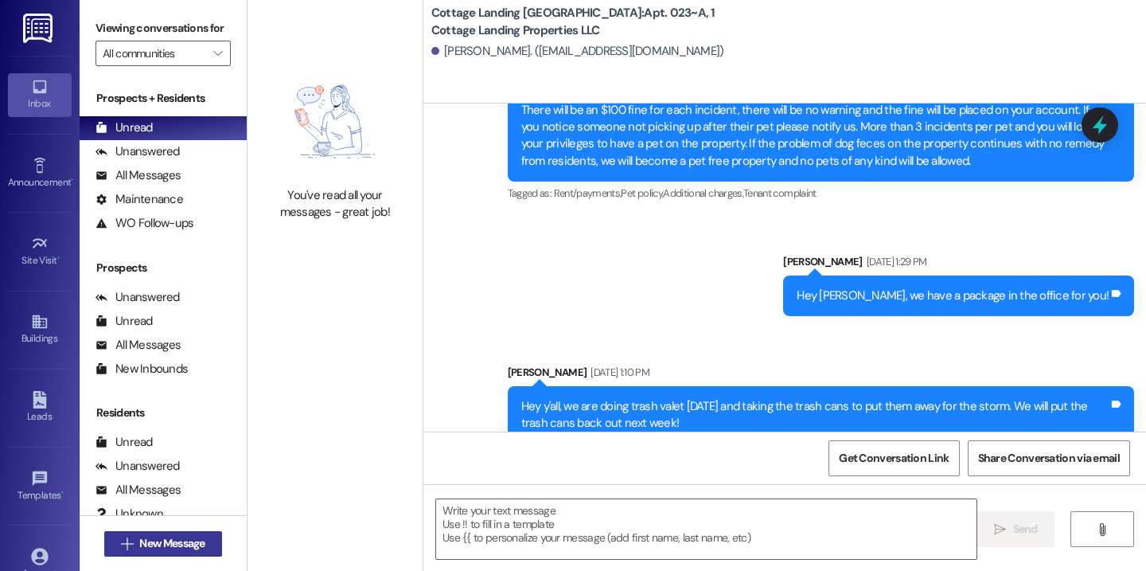
click at [185, 541] on span "New Message" at bounding box center [171, 543] width 65 height 17
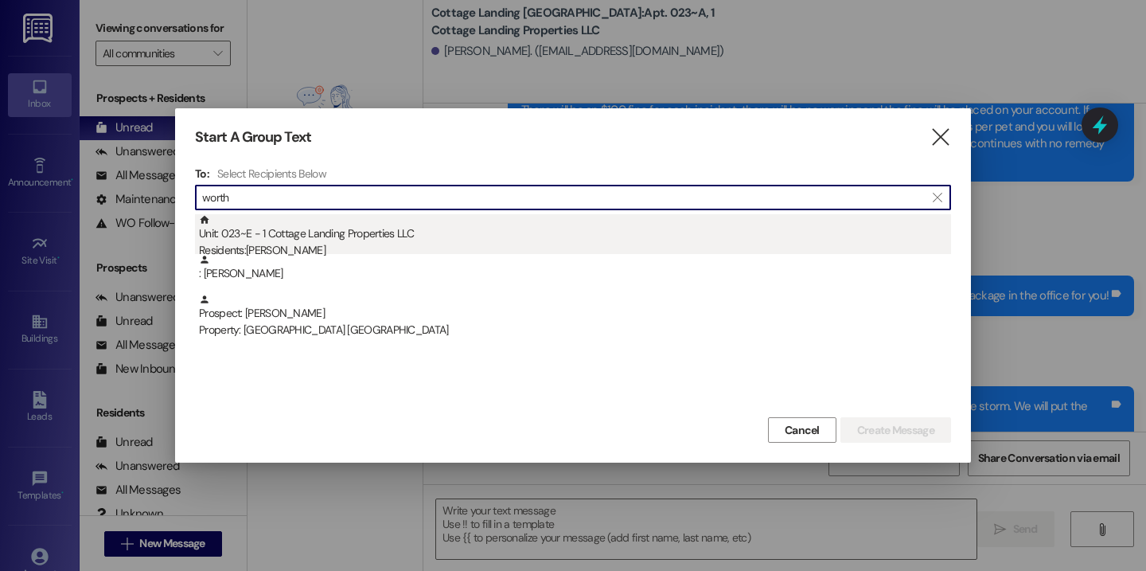
type input "worth"
click at [287, 241] on div "Unit: 023~E - 1 Cottage Landing Properties LLC Residents: Dylan Worthington" at bounding box center [575, 236] width 752 height 45
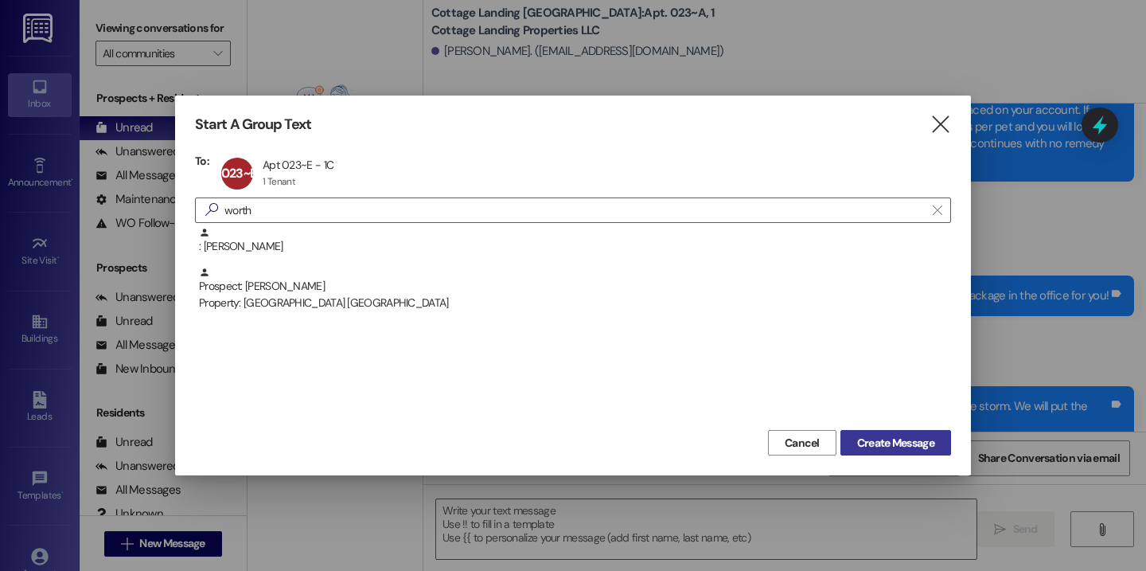
click at [902, 444] on span "Create Message" at bounding box center [895, 443] width 77 height 17
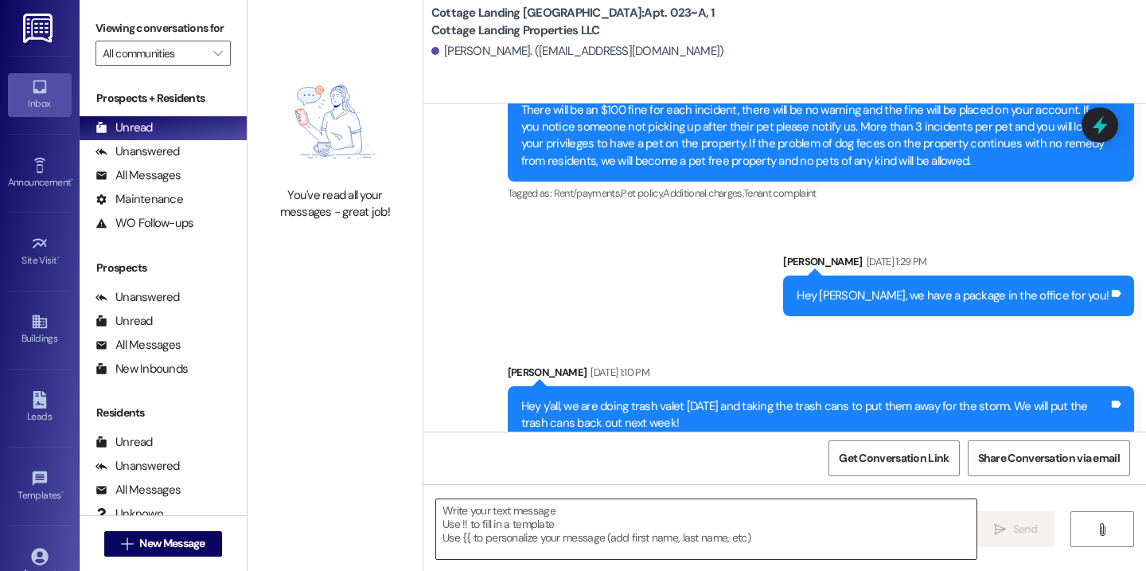
click at [646, 528] on textarea at bounding box center [706, 529] width 540 height 60
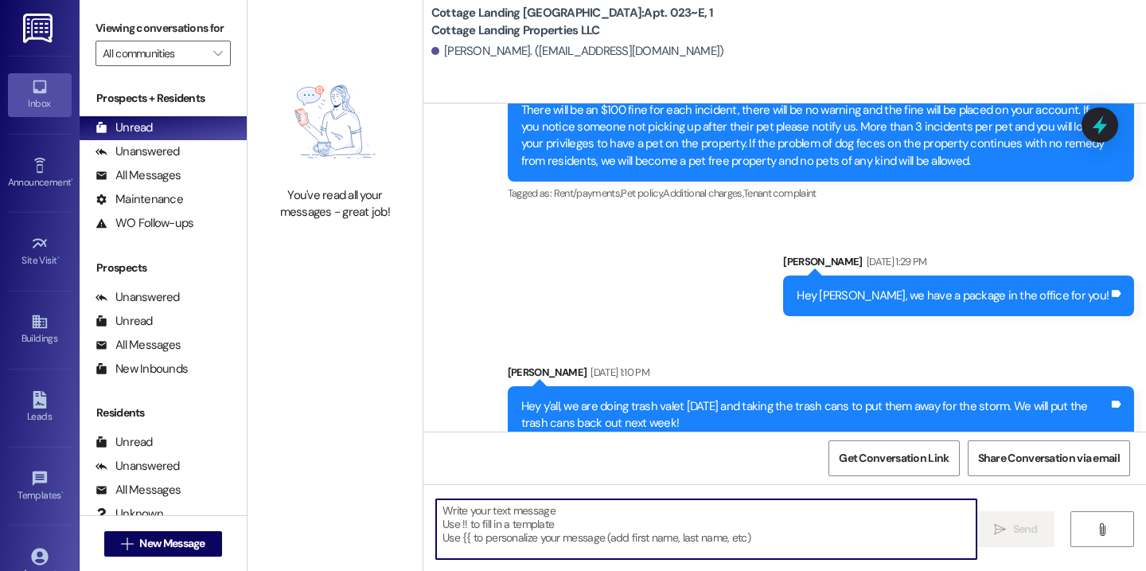
paste textarea "Happy first day back to school! This is your last reminder to please bring your…"
type textarea "Happy first day back to school! This is your last reminder to please bring your…"
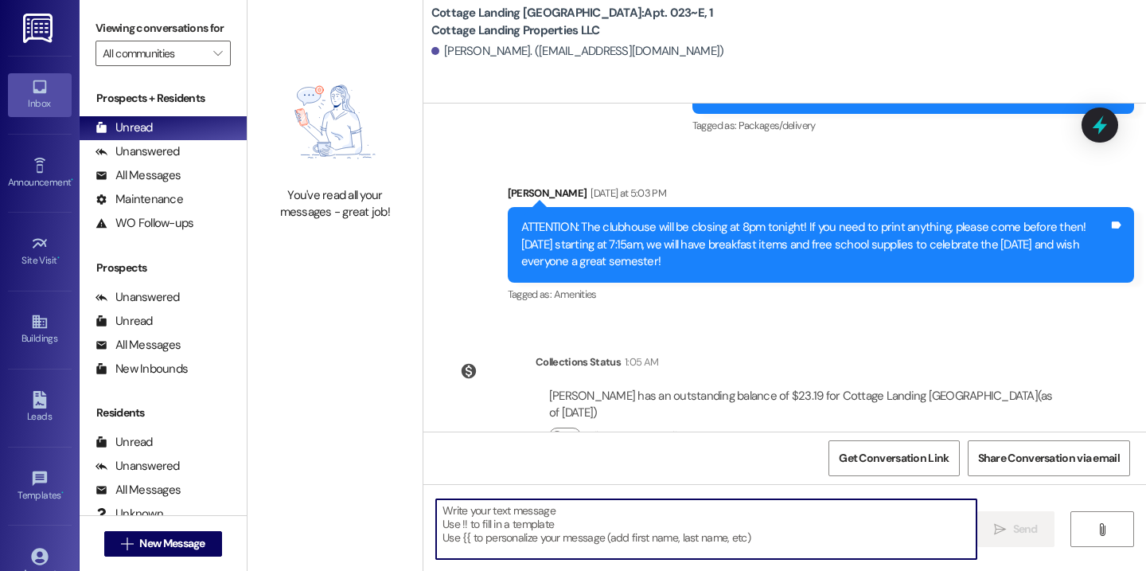
scroll to position [15871, 0]
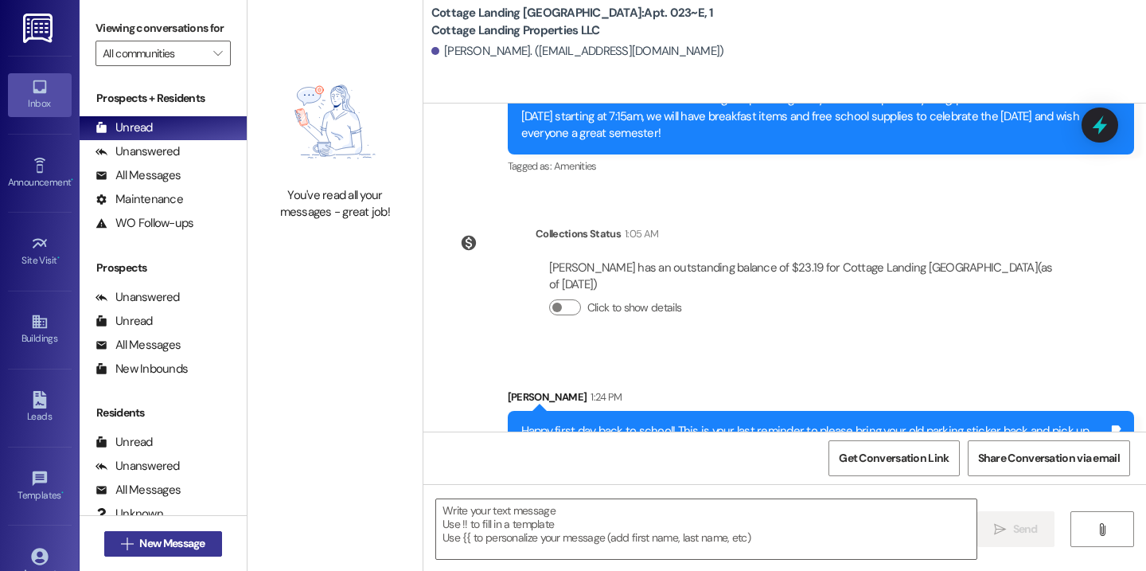
click at [197, 547] on span "New Message" at bounding box center [171, 543] width 65 height 17
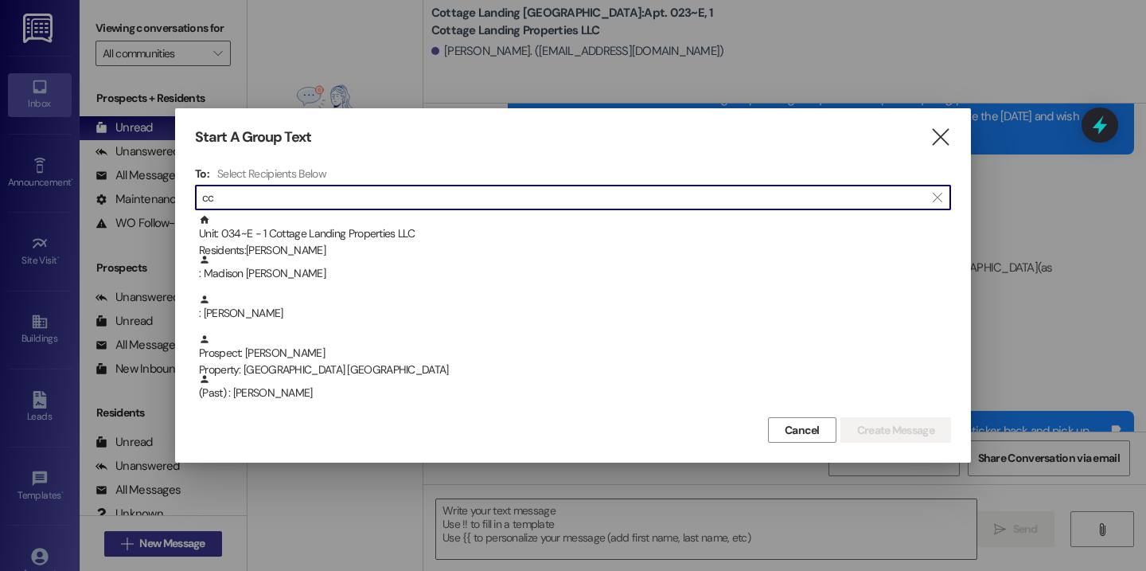
type input "c"
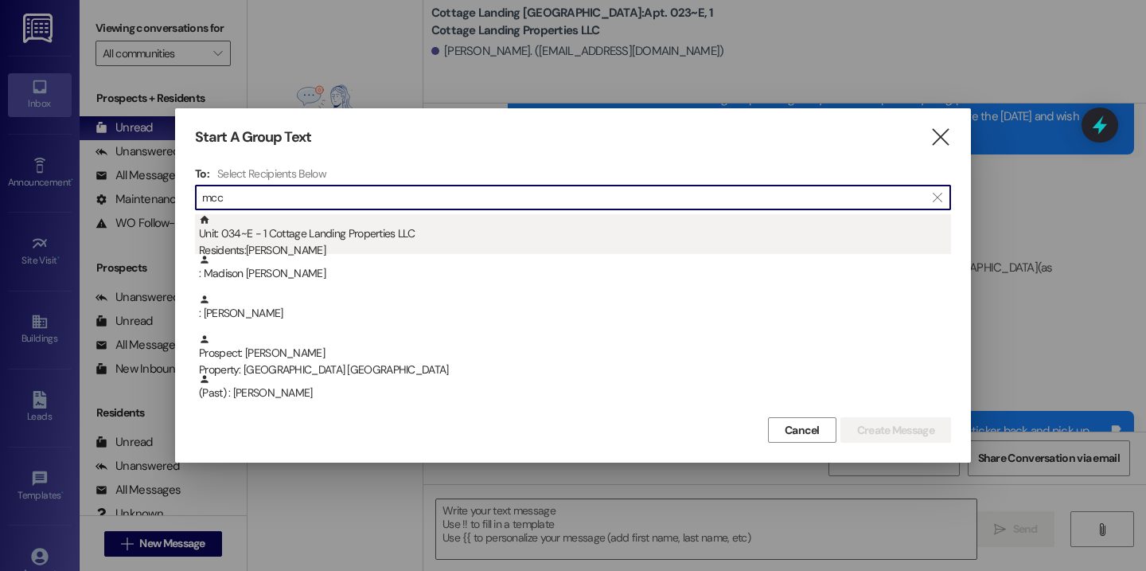
type input "mcc"
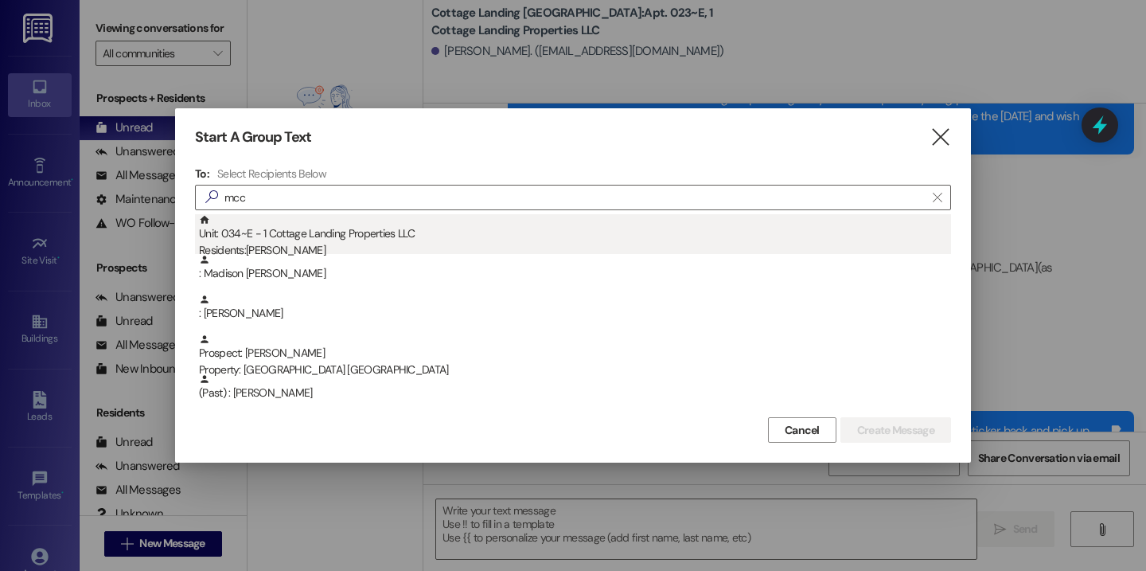
click at [366, 217] on div "Unit: 034~E - 1 Cottage Landing Properties LLC Residents: Michael Mccloskey" at bounding box center [575, 236] width 752 height 45
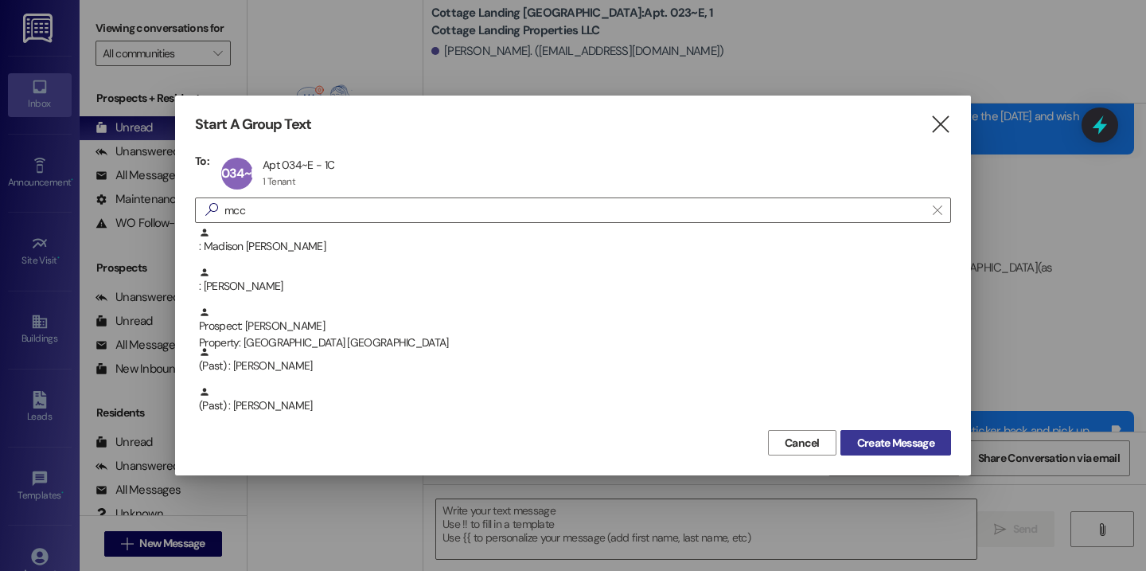
click at [881, 440] on span "Create Message" at bounding box center [895, 443] width 77 height 17
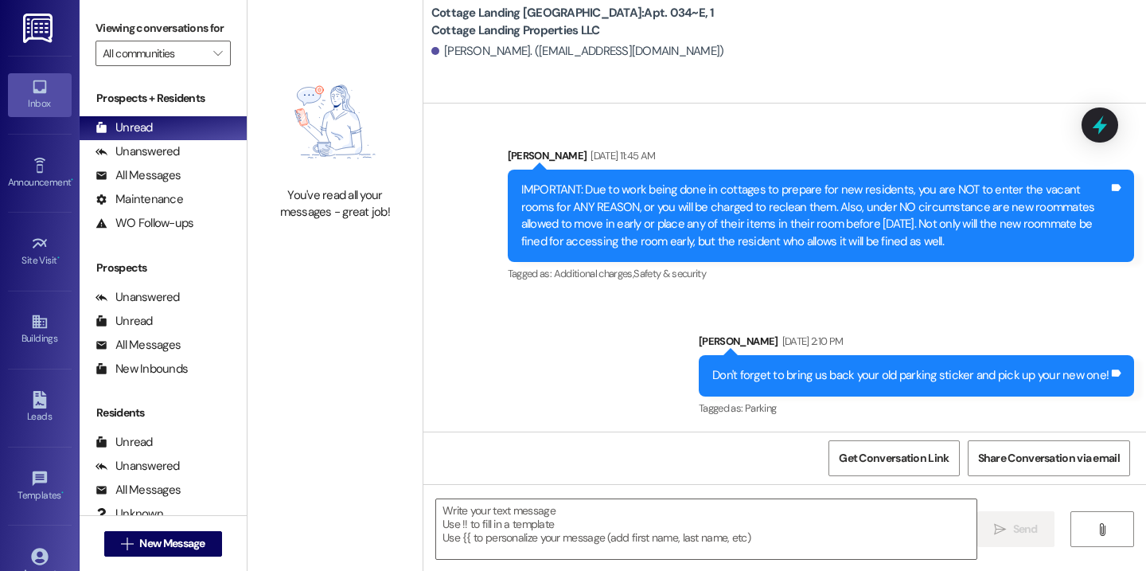
scroll to position [23312, 0]
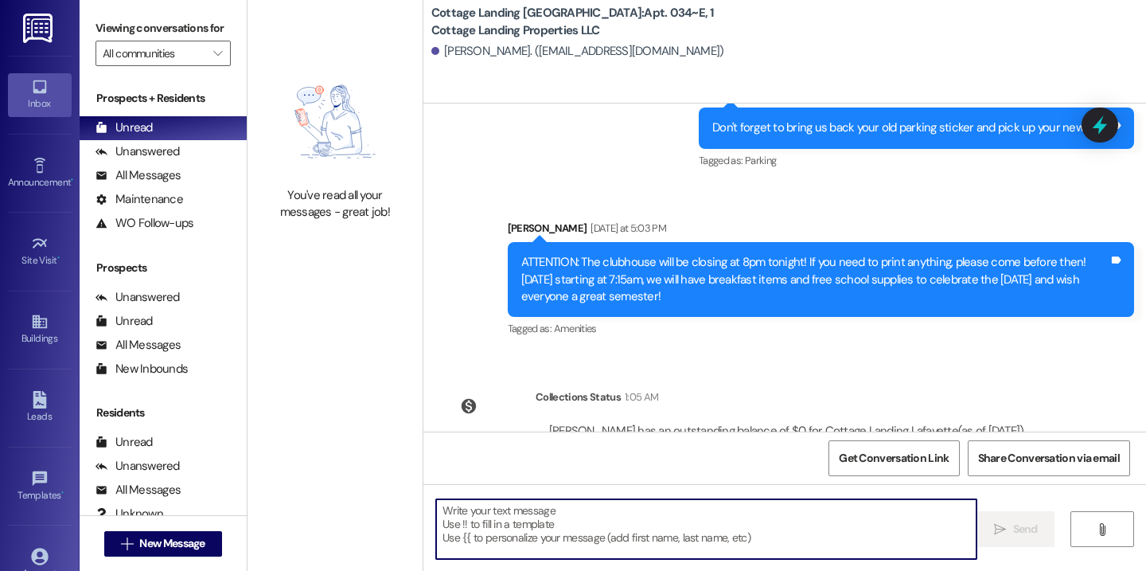
click at [567, 518] on textarea at bounding box center [706, 529] width 540 height 60
paste textarea "Happy first day back to school! This is your last reminder to please bring your…"
type textarea "Happy first day back to school! This is your last reminder to please bring your…"
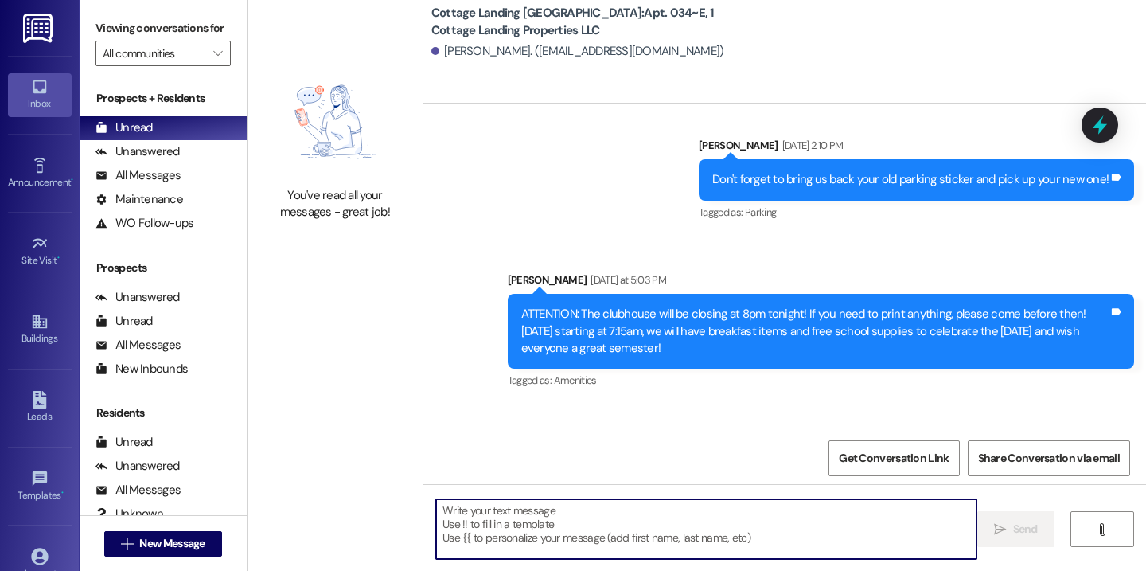
scroll to position [23440, 0]
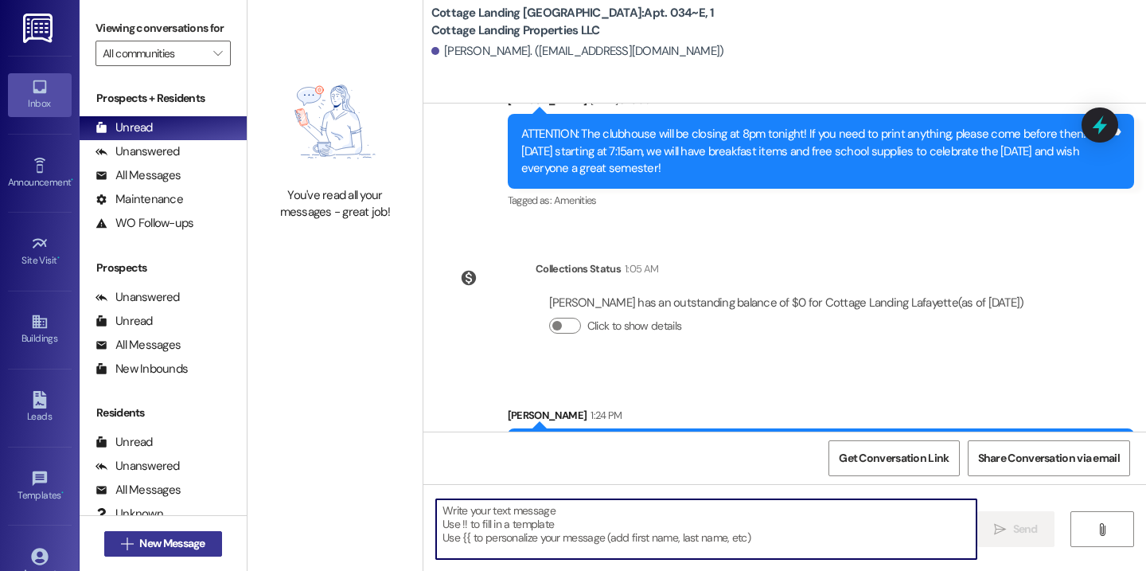
click at [205, 540] on button " New Message" at bounding box center [163, 543] width 118 height 25
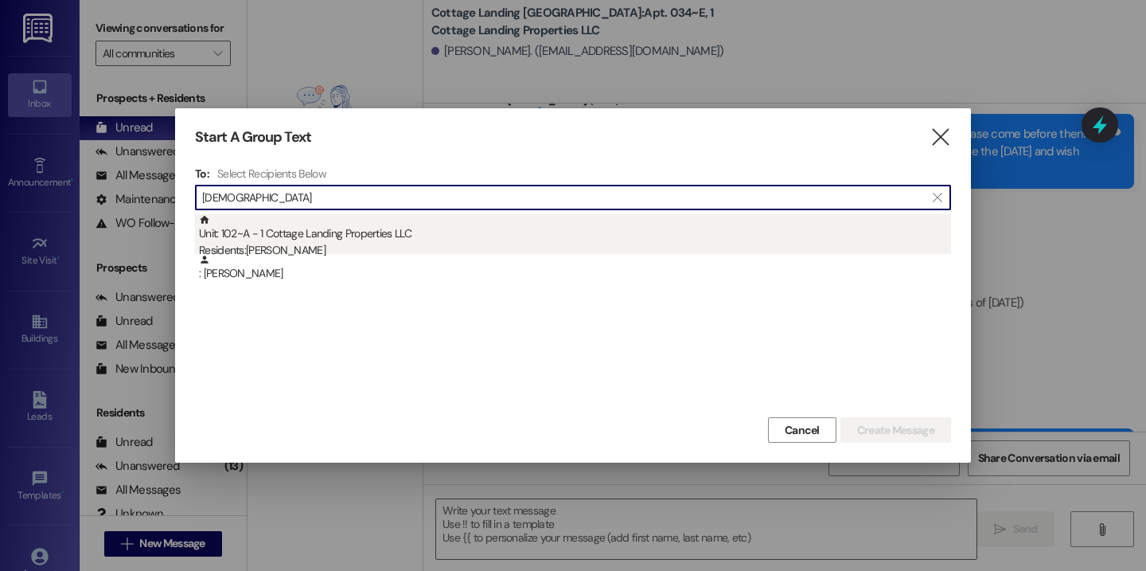
type input "schwi"
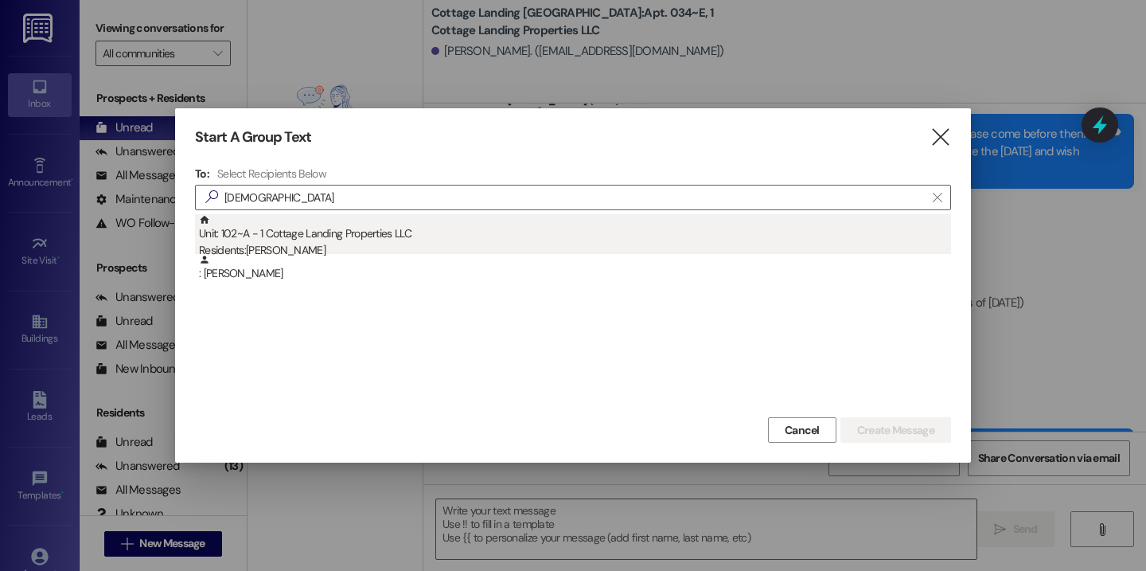
click at [291, 232] on div "Unit: 102~A - 1 Cottage Landing Properties LLC Residents: Jules Schwing" at bounding box center [575, 236] width 752 height 45
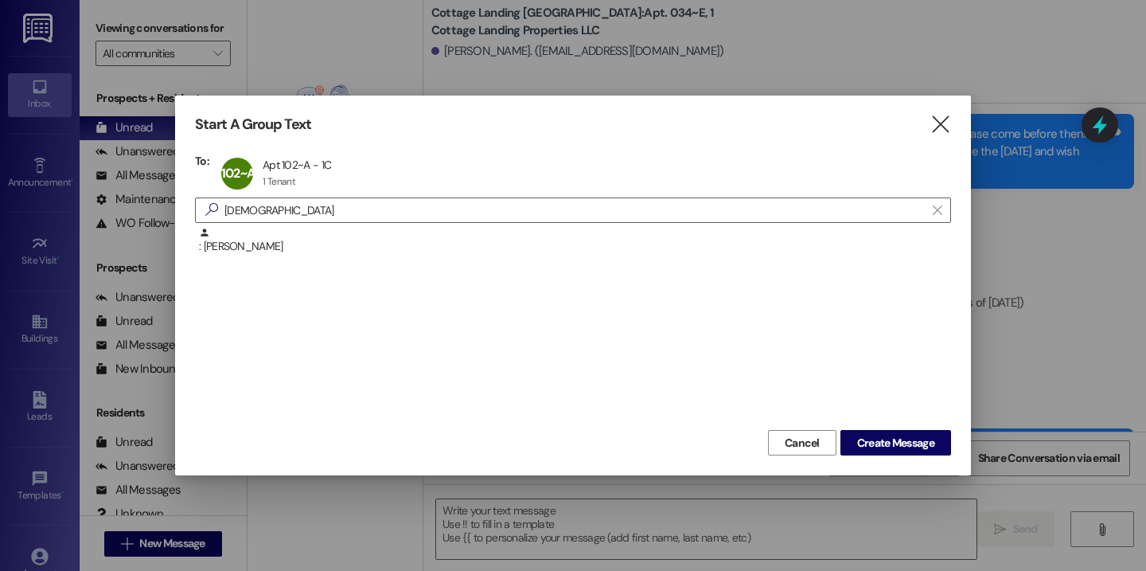
click at [915, 460] on div "Start A Group Text  To: 102~A Apt 102~A - 1C Apt 102~A - 1C 1 Tenant 1 Tenant …" at bounding box center [573, 286] width 796 height 380
click at [911, 447] on span "Create Message" at bounding box center [895, 443] width 77 height 17
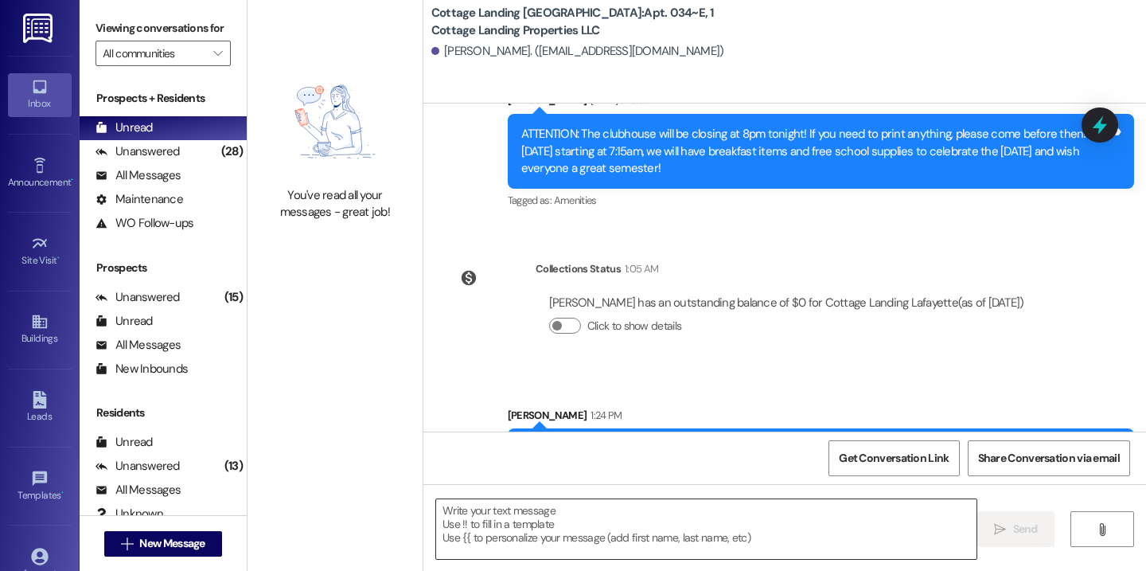
click at [680, 536] on textarea at bounding box center [706, 529] width 540 height 60
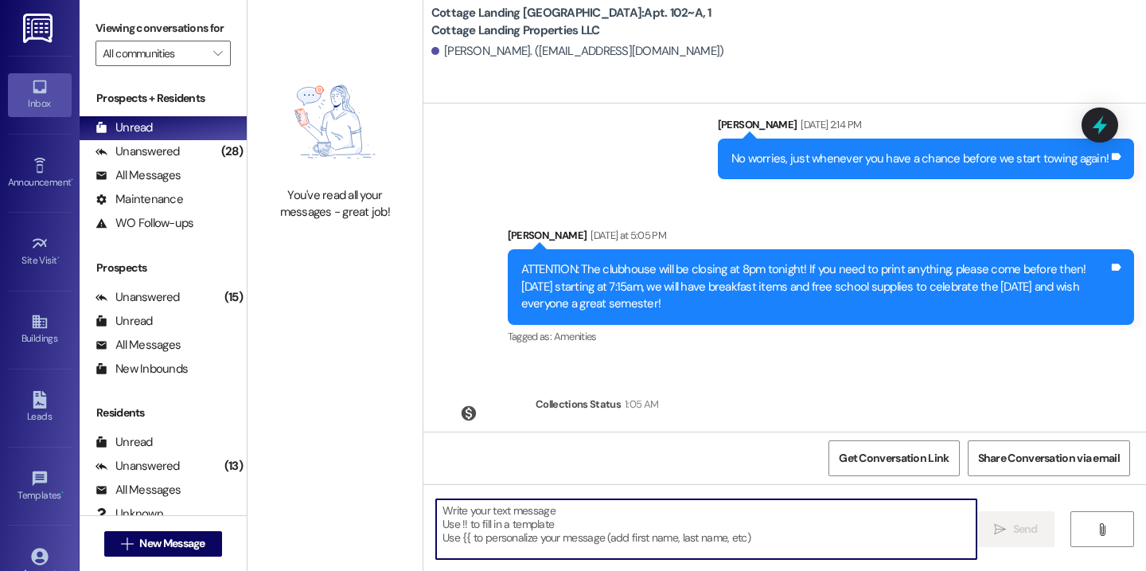
paste textarea "Happy first day back to school! This is your last reminder to please bring your…"
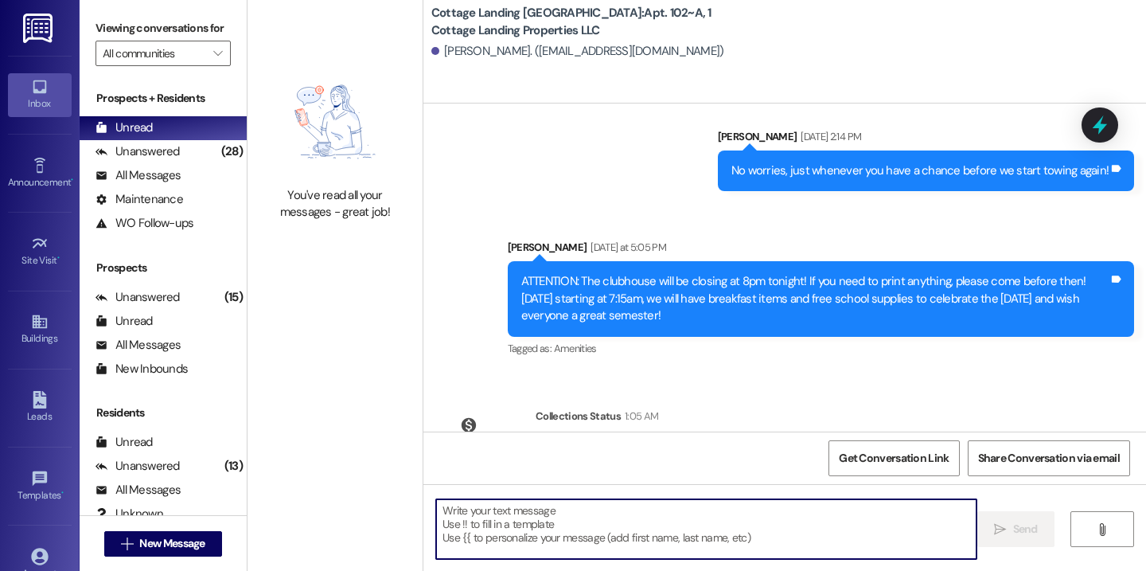
type textarea "Happy first day back to school! This is your last reminder to please bring your…"
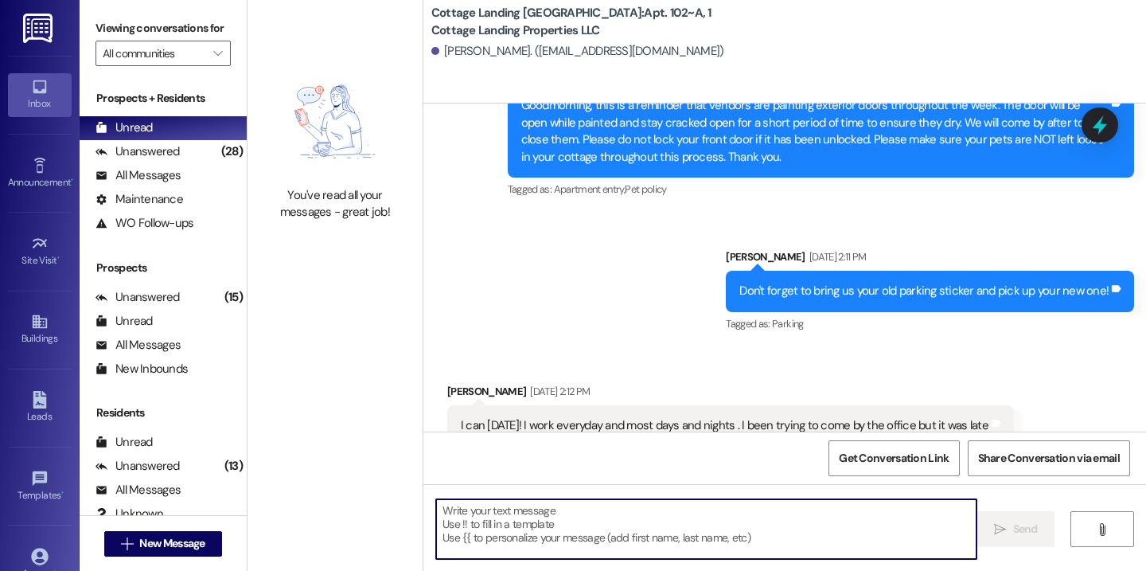
scroll to position [18492, 0]
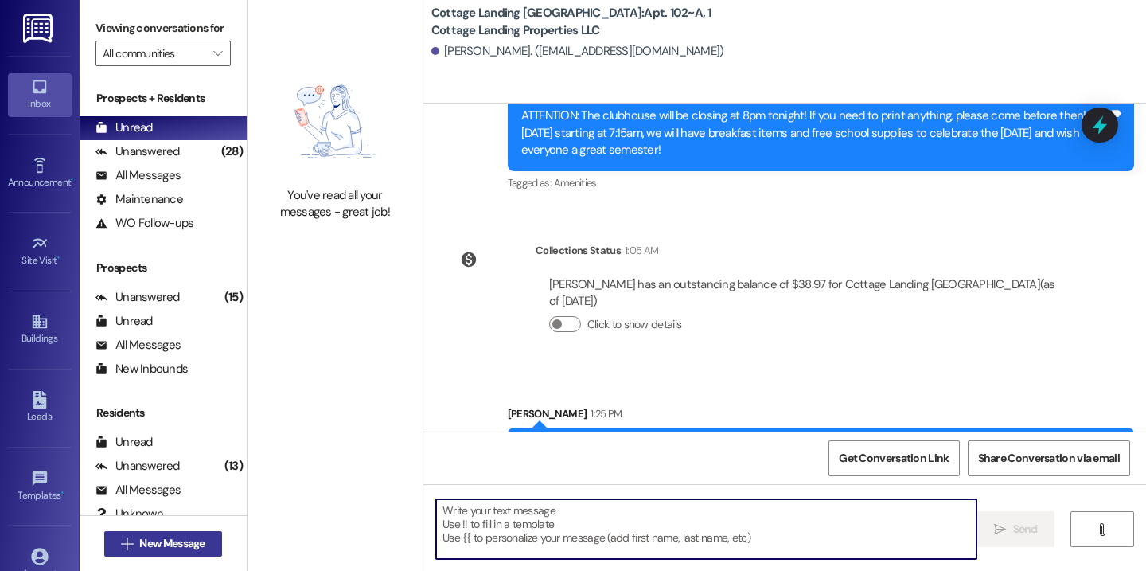
click at [146, 544] on span "New Message" at bounding box center [171, 543] width 65 height 17
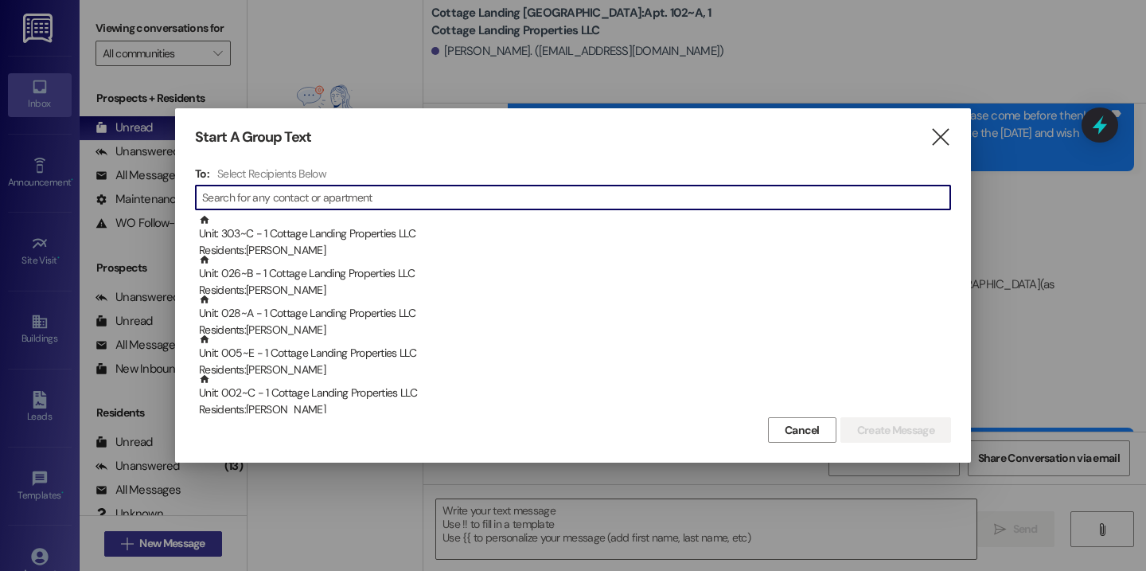
type input "e"
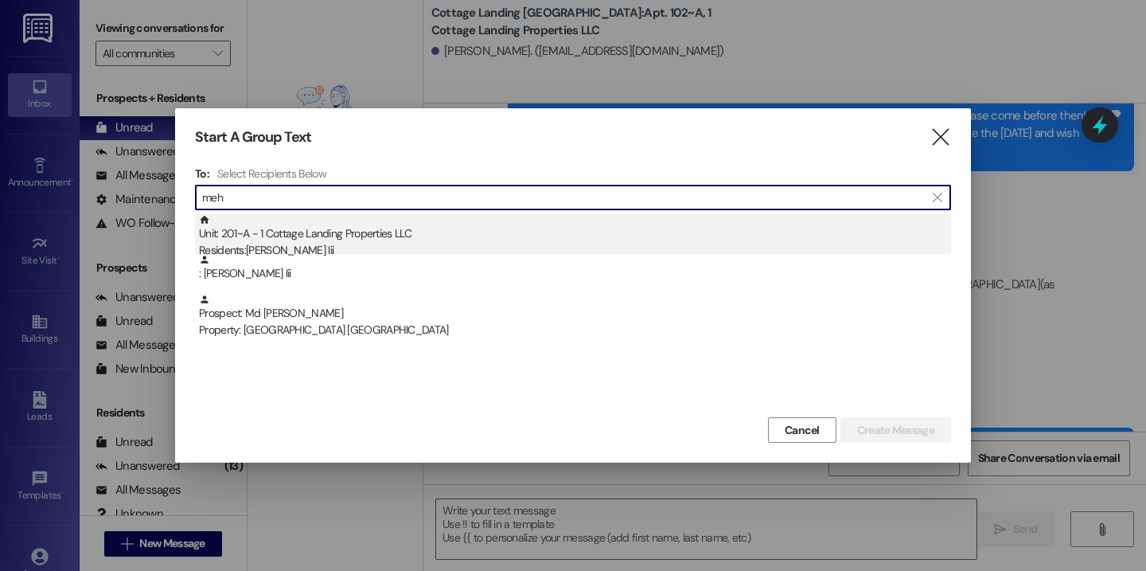
type input "meh"
click at [343, 229] on div "Unit: 201~A - 1 Cottage Landing Properties LLC Residents: Henry Mehrtens Iii" at bounding box center [575, 236] width 752 height 45
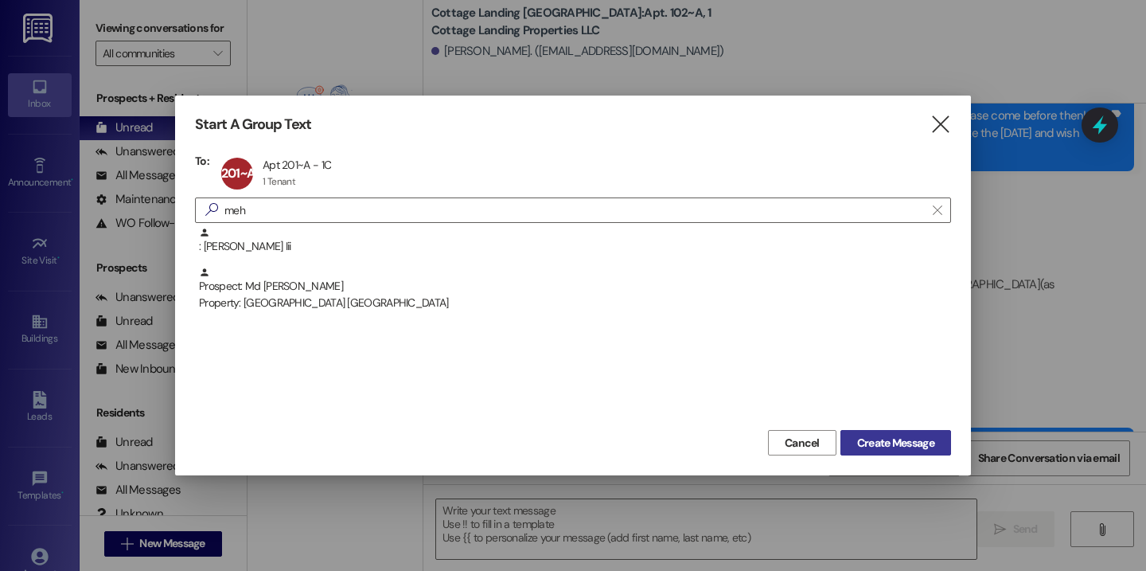
click at [862, 436] on span "Create Message" at bounding box center [895, 443] width 77 height 17
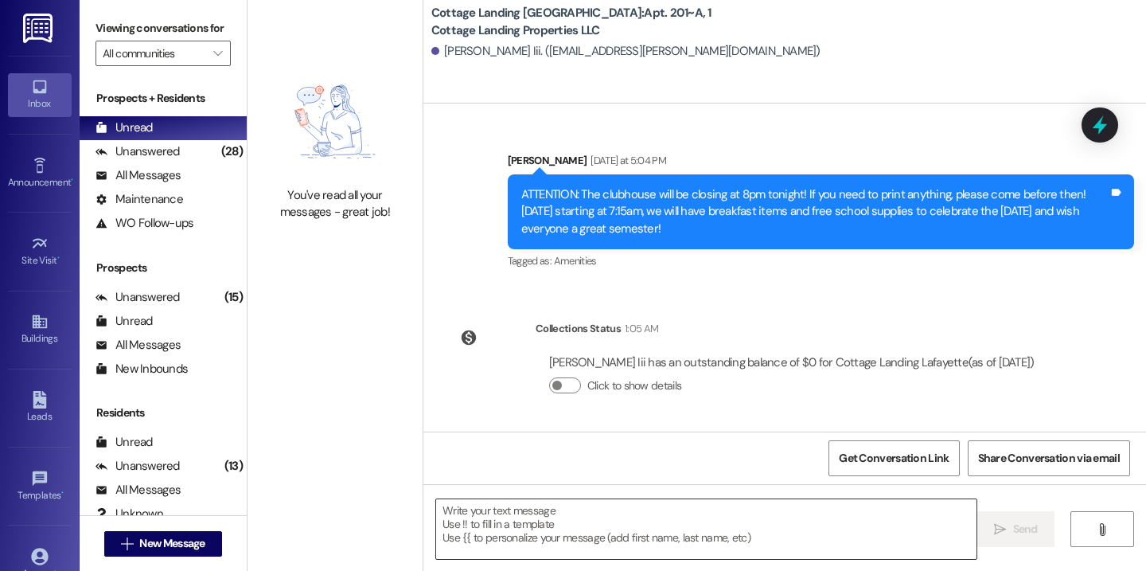
scroll to position [13793, 0]
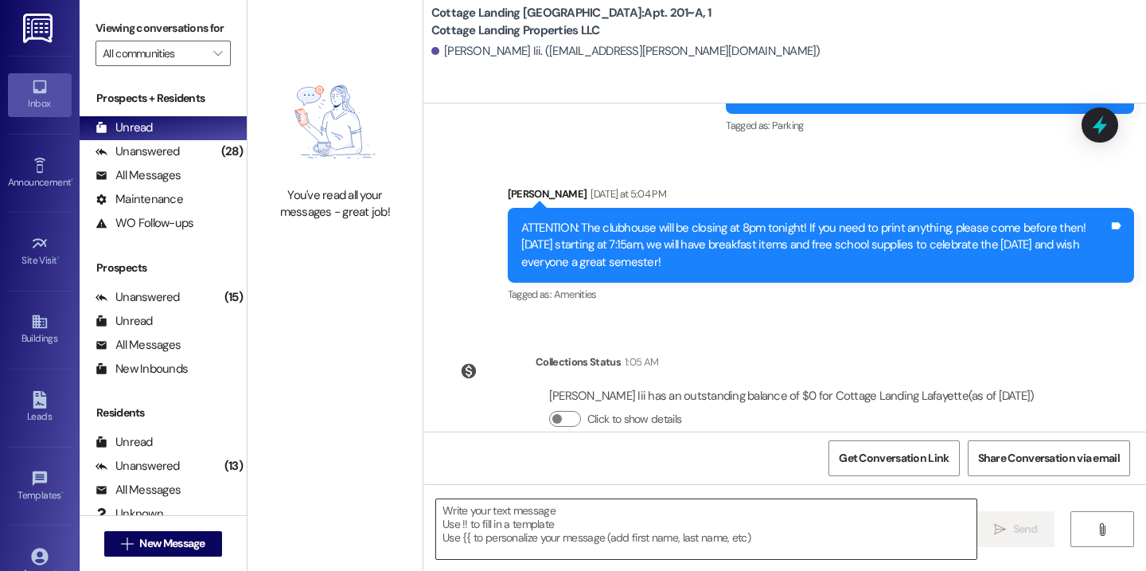
click at [658, 523] on textarea at bounding box center [706, 529] width 540 height 60
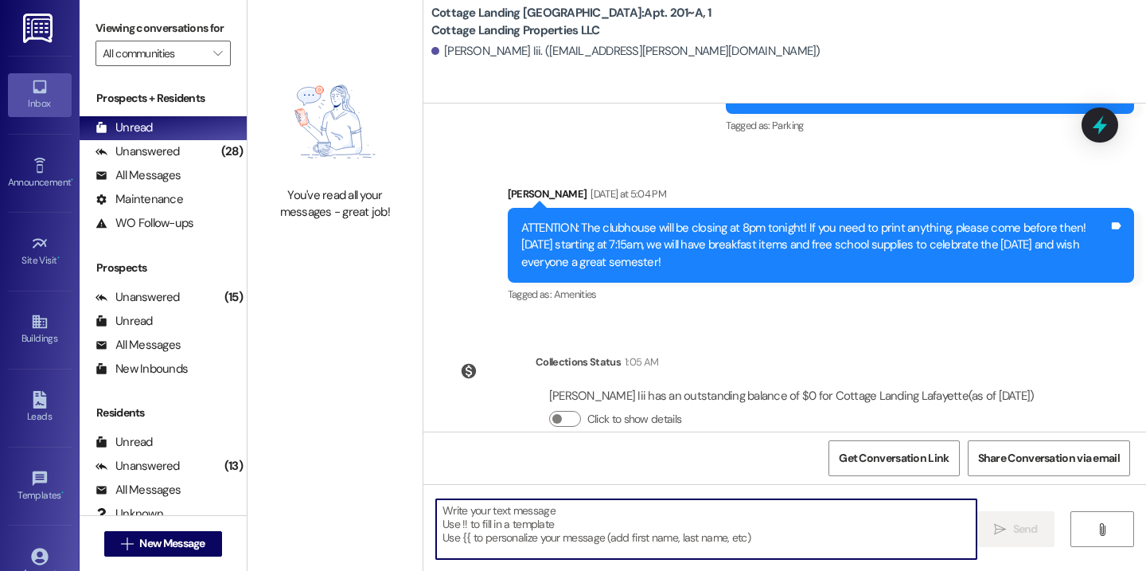
paste textarea "Happy first day back to school! This is your last reminder to please bring your…"
type textarea "Happy first day back to school! This is your last reminder to please bring your…"
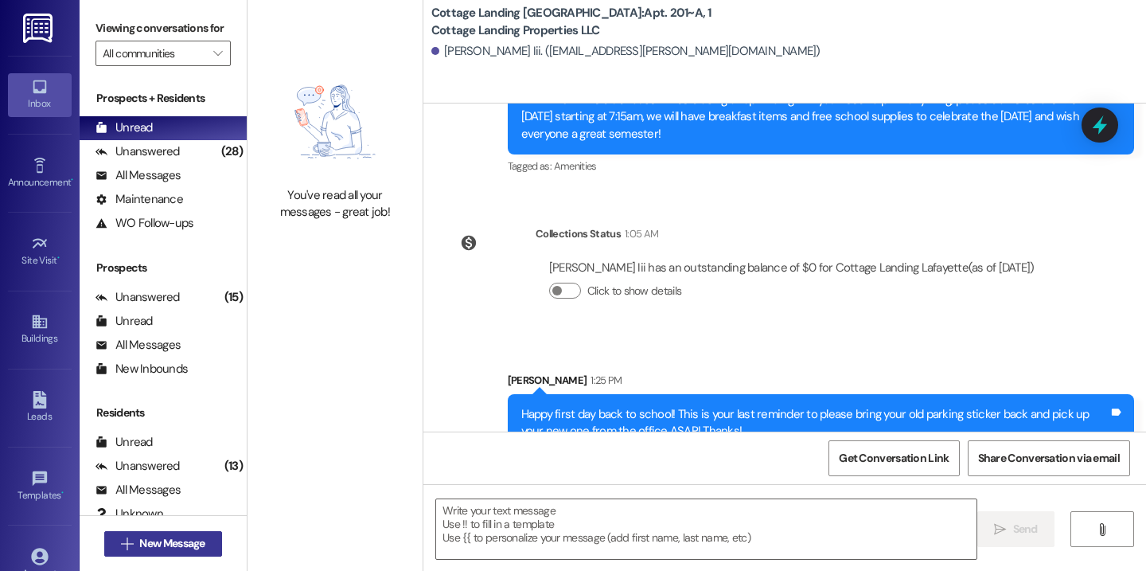
click at [180, 544] on span "New Message" at bounding box center [171, 543] width 65 height 17
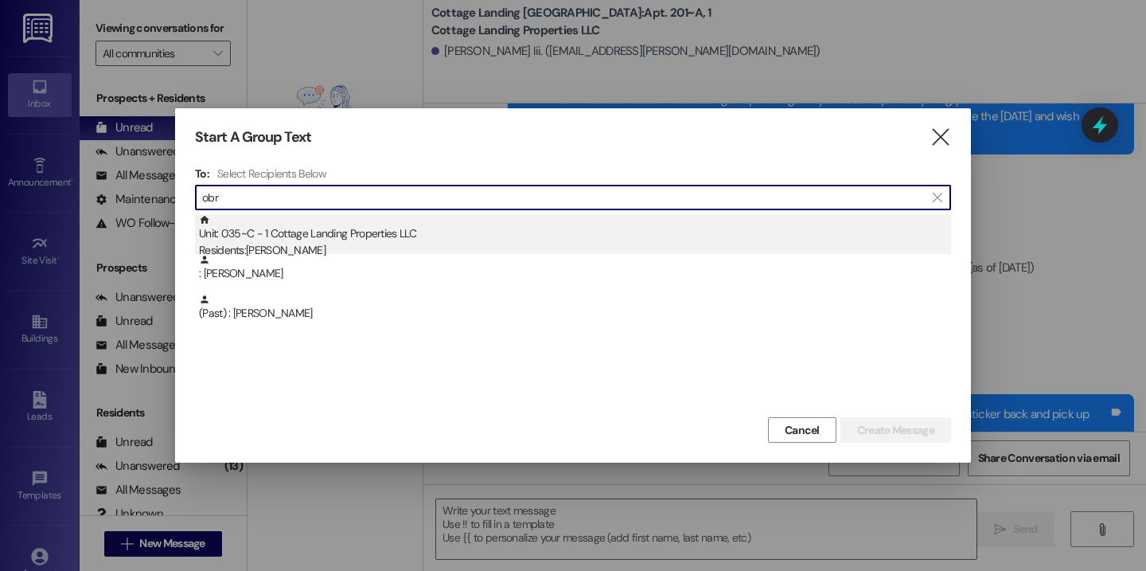
type input "obr"
click at [329, 215] on div "Unit: 035~C - 1 Cottage Landing Properties LLC Residents: Obryan Johnson" at bounding box center [575, 236] width 752 height 45
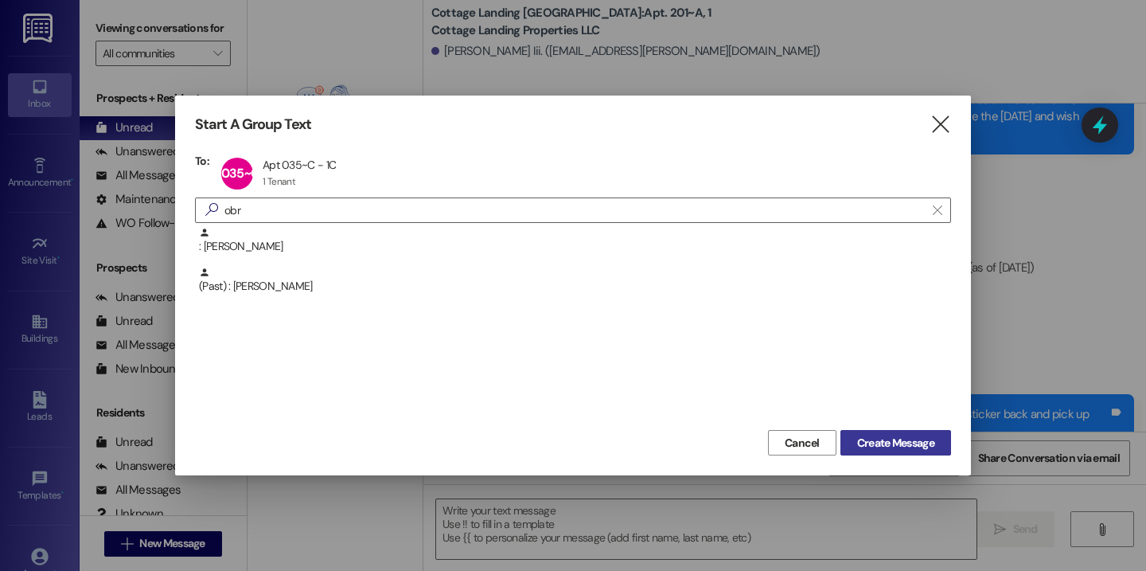
click at [880, 443] on span "Create Message" at bounding box center [895, 443] width 77 height 17
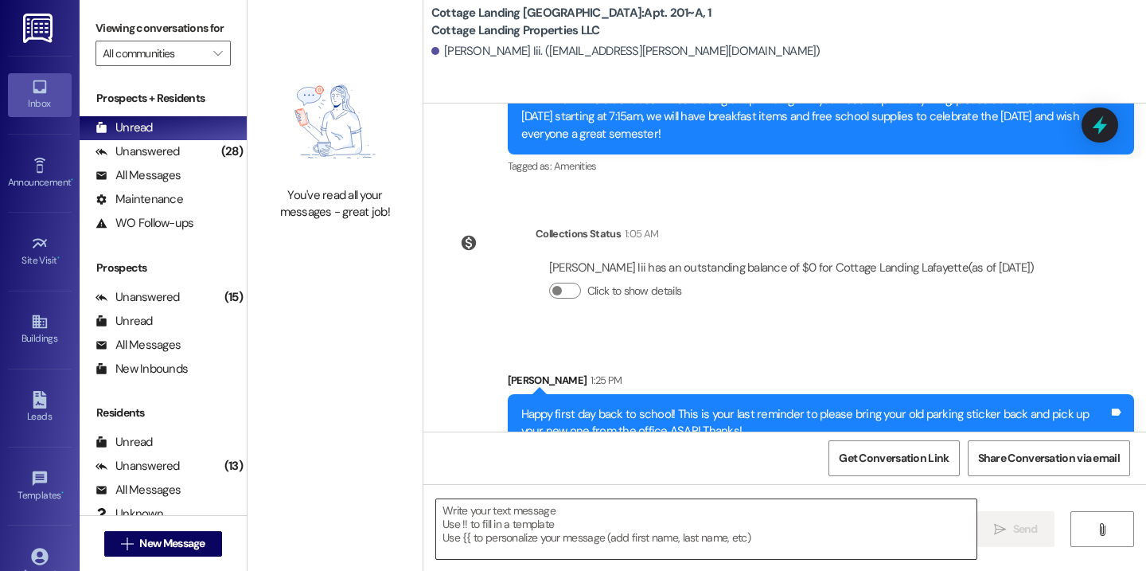
click at [712, 515] on textarea at bounding box center [706, 529] width 540 height 60
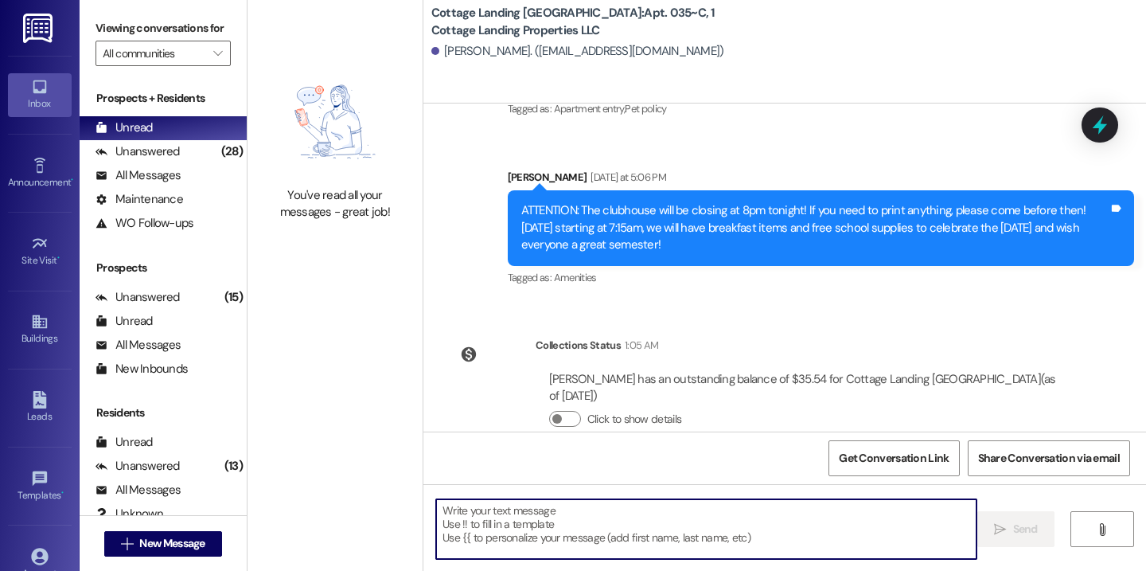
paste textarea "Happy first day back to school! This is your last reminder to please bring your…"
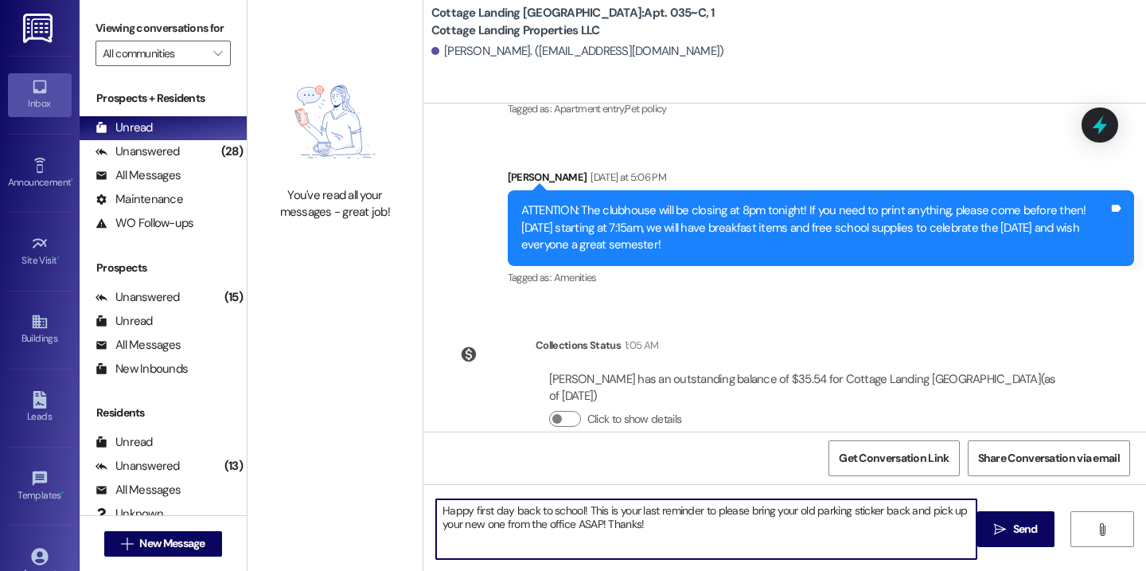
type textarea "Happy first day back to school! This is your last reminder to please bring your…"
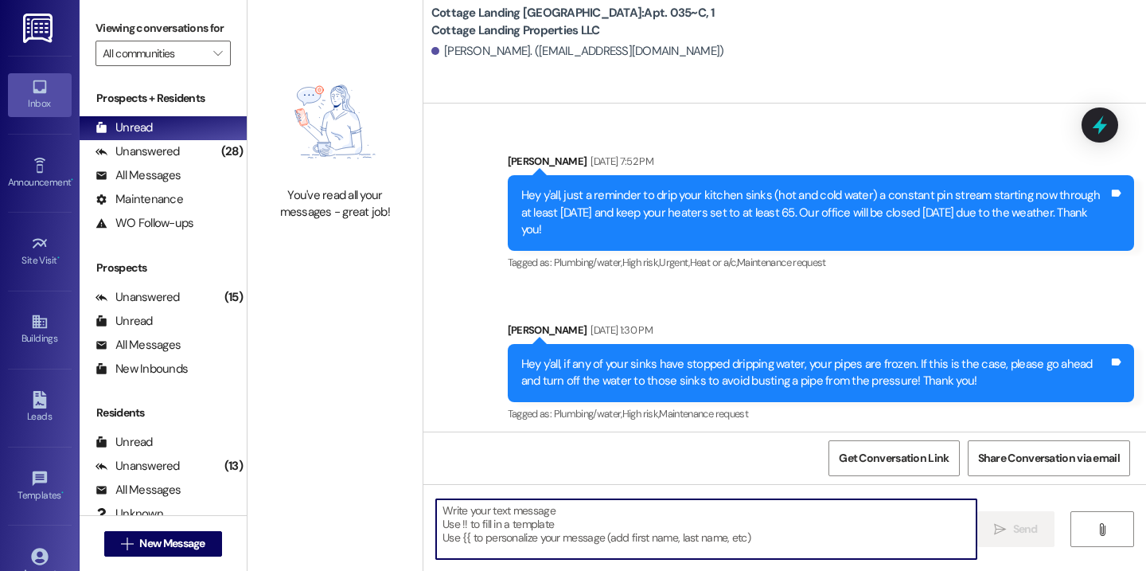
scroll to position [7150, 0]
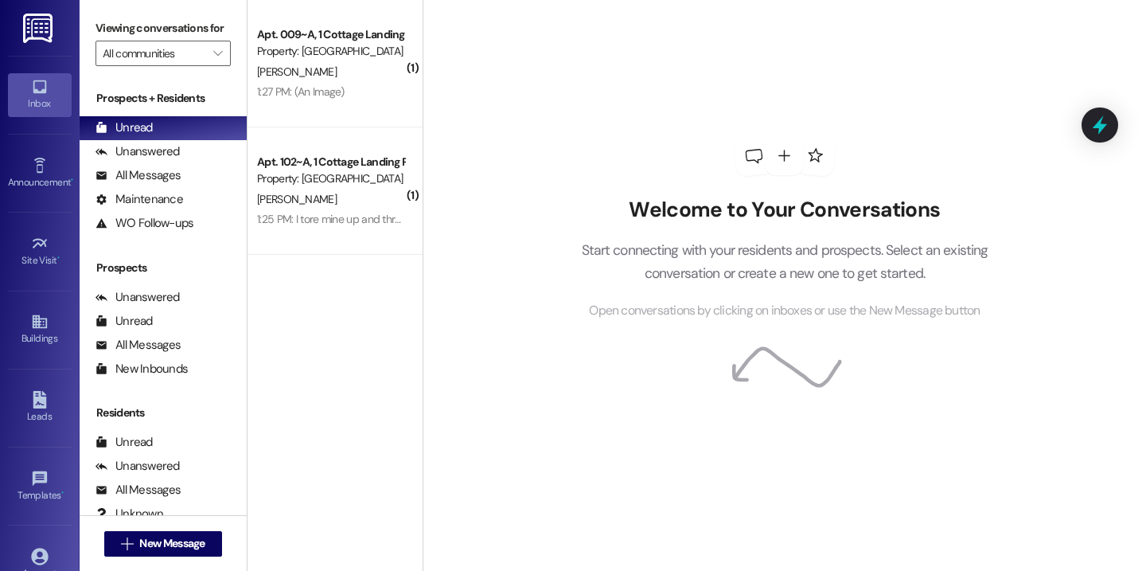
click at [529, 142] on div "Welcome to Your Conversations Start connecting with your residents and prospect…" at bounding box center [785, 285] width 724 height 571
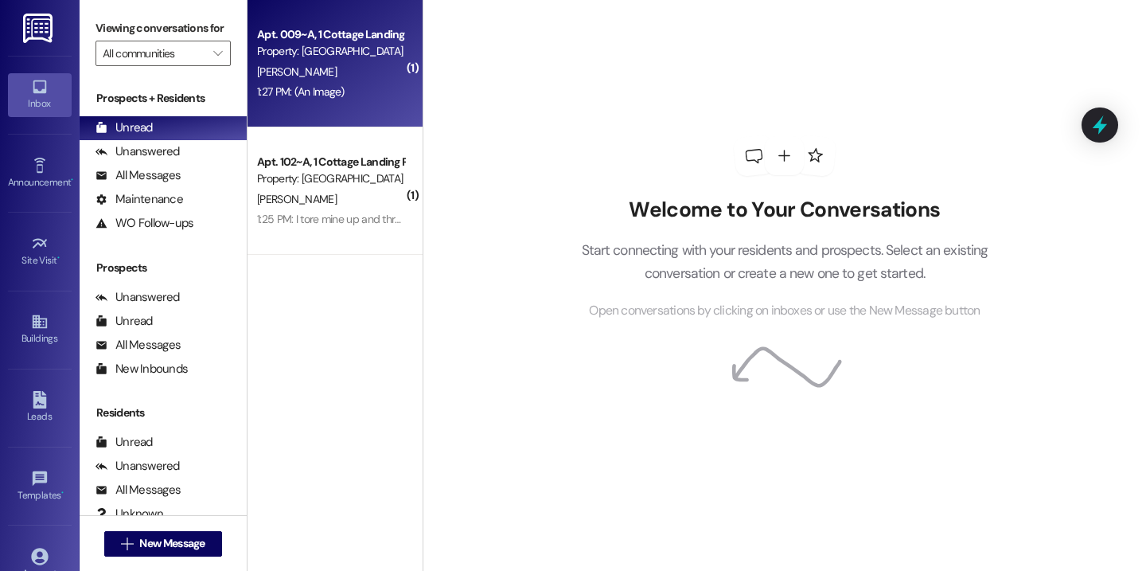
click at [381, 85] on div "1:27 PM: (An Image) 1:27 PM: (An Image)" at bounding box center [331, 92] width 150 height 20
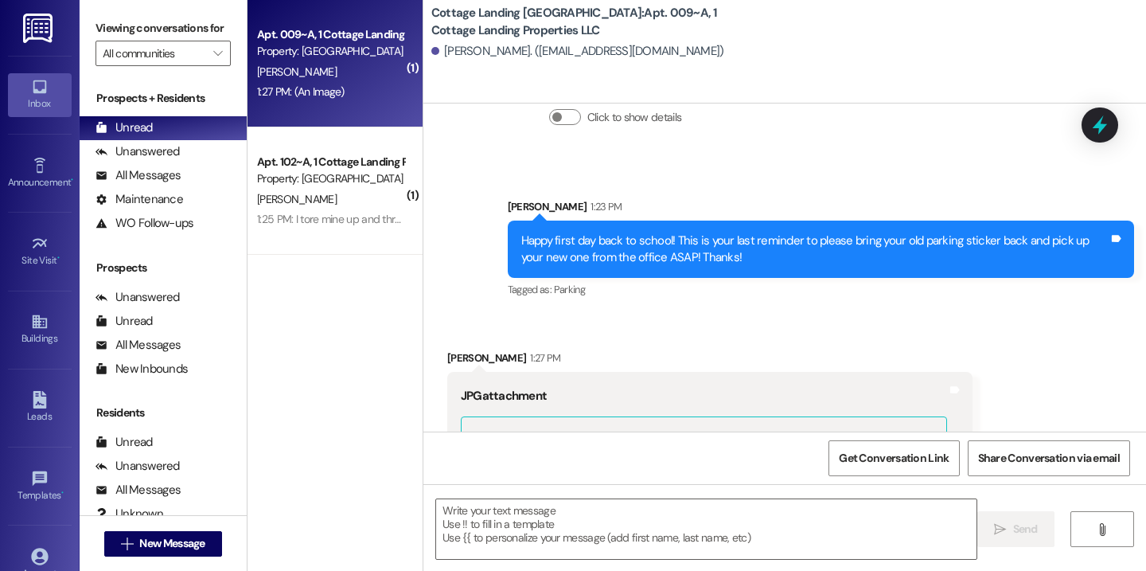
scroll to position [20468, 0]
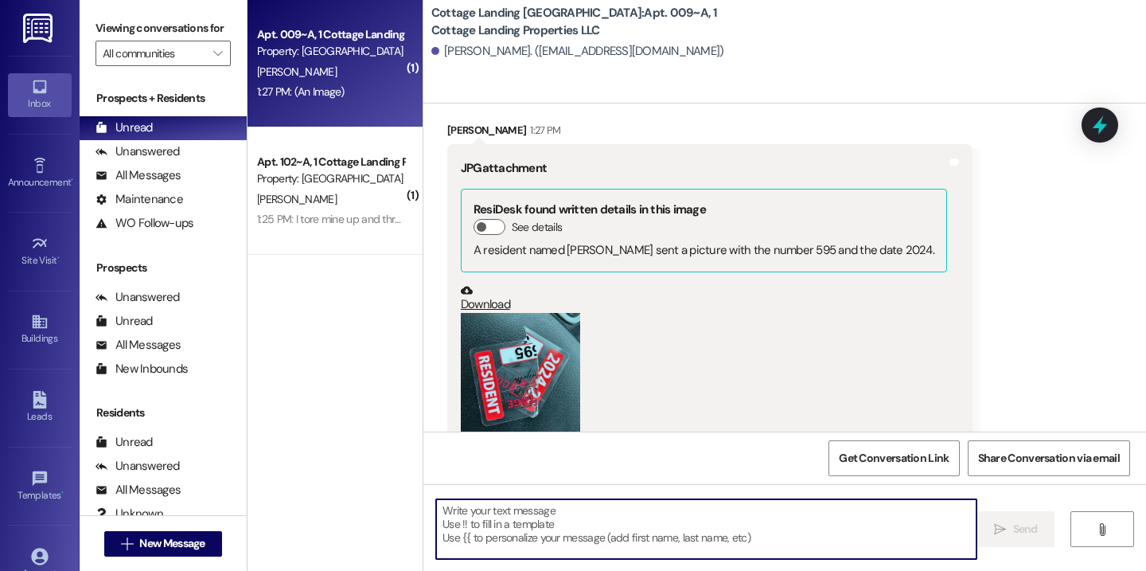
click at [479, 514] on textarea at bounding box center [706, 529] width 540 height 60
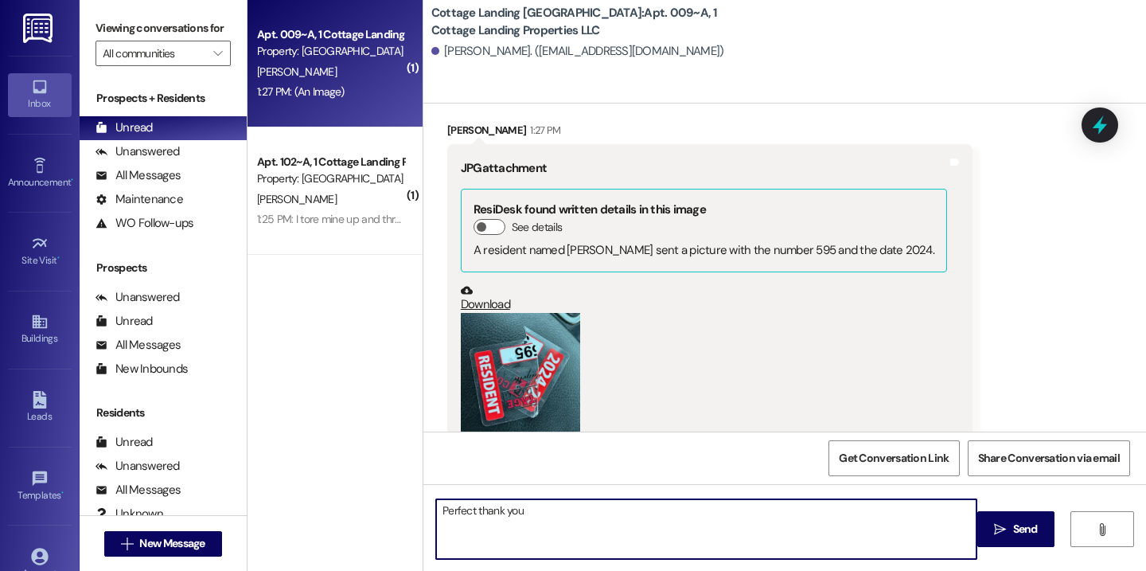
type textarea "Perfect thank you!"
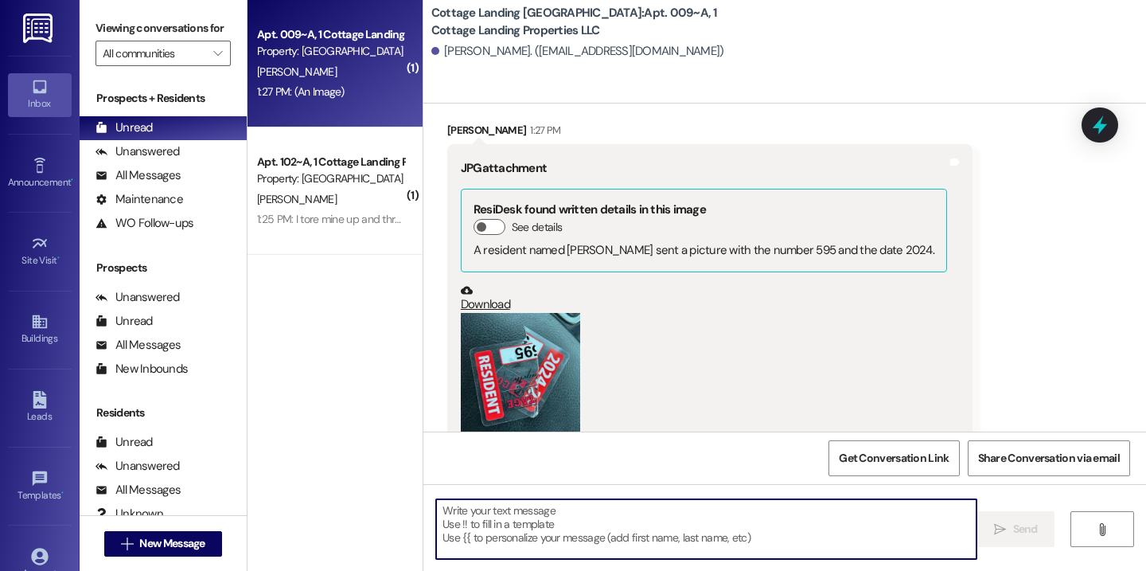
scroll to position [20579, 0]
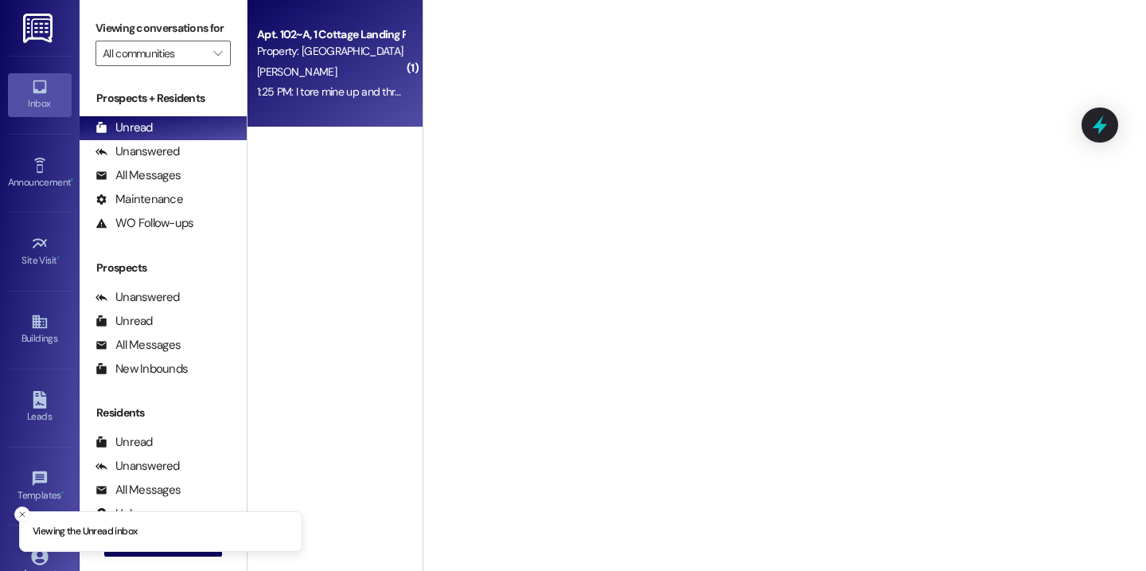
click at [345, 107] on div "Apt. 102~A, 1 Cottage Landing Properties LLC Property: [GEOGRAPHIC_DATA] Lafaye…" at bounding box center [335, 63] width 175 height 127
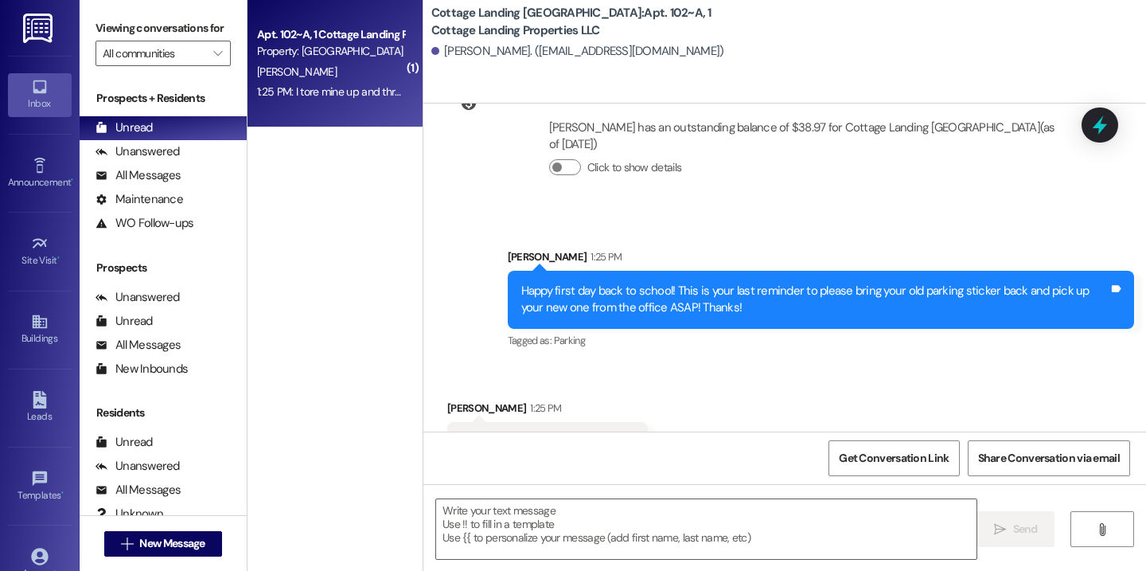
scroll to position [18650, 0]
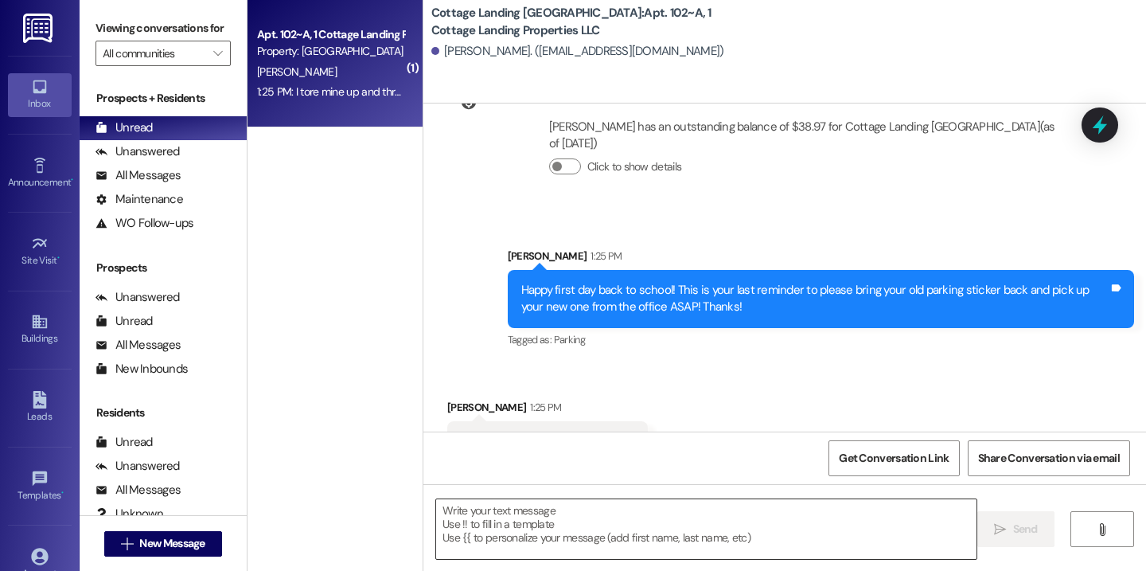
click at [548, 551] on textarea at bounding box center [706, 529] width 540 height 60
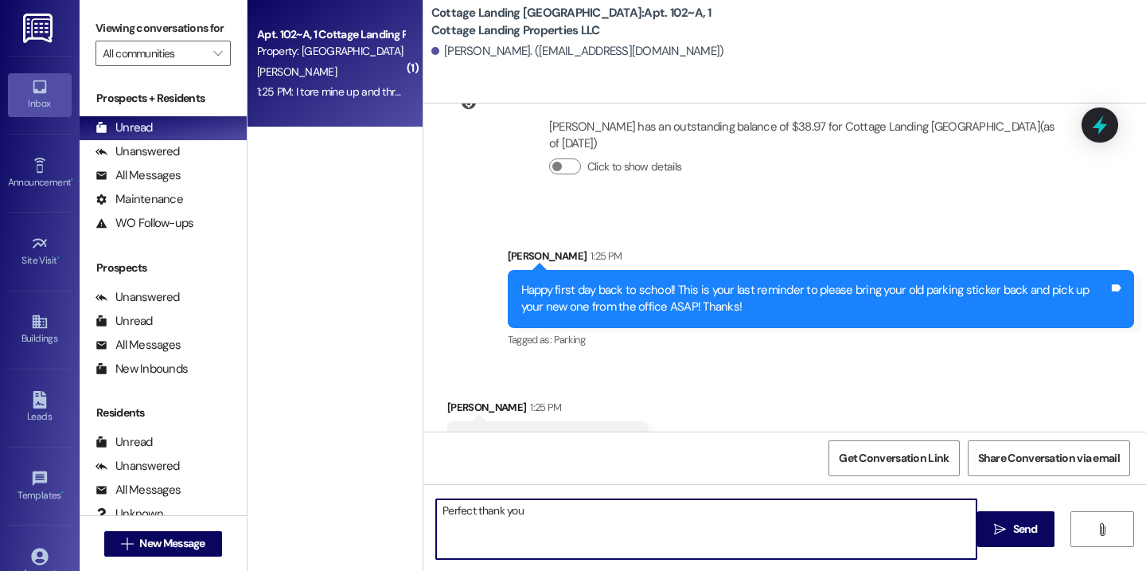
type textarea "Perfect thank you!"
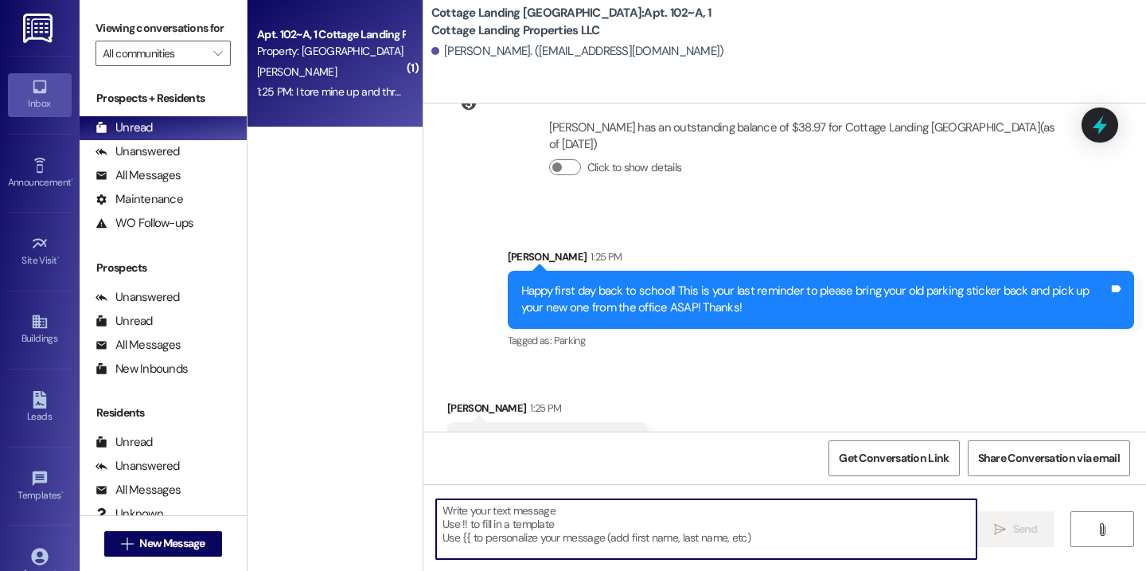
scroll to position [18761, 0]
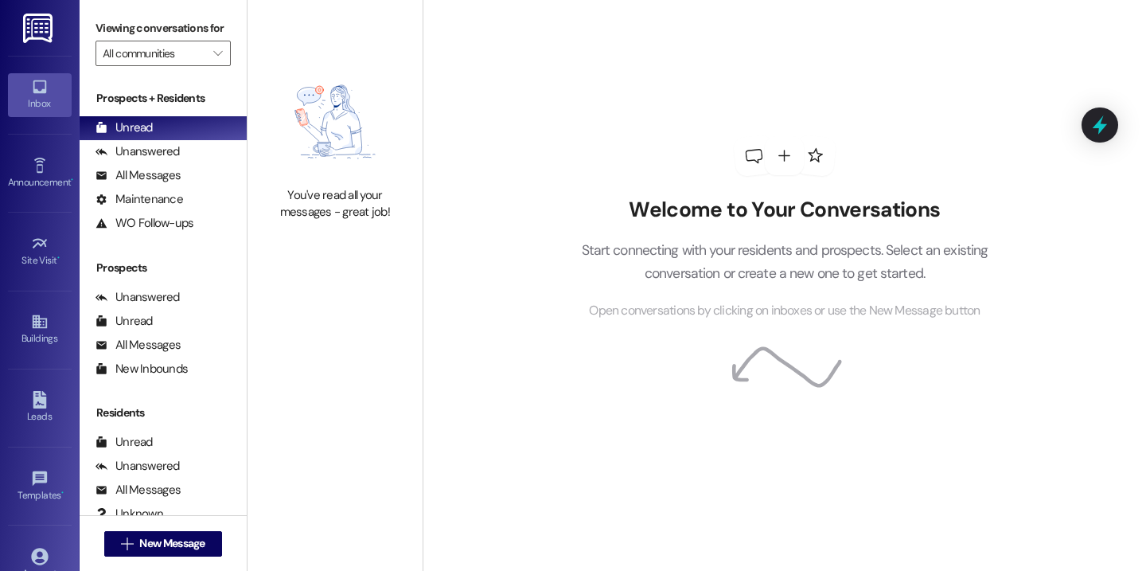
click at [378, 59] on div "You've read all your messages - great job!" at bounding box center [335, 143] width 175 height 286
click at [456, 144] on div "Welcome to Your Conversations Start connecting with your residents and prospect…" at bounding box center [785, 285] width 724 height 571
click at [209, 545] on button " New Message" at bounding box center [163, 543] width 118 height 25
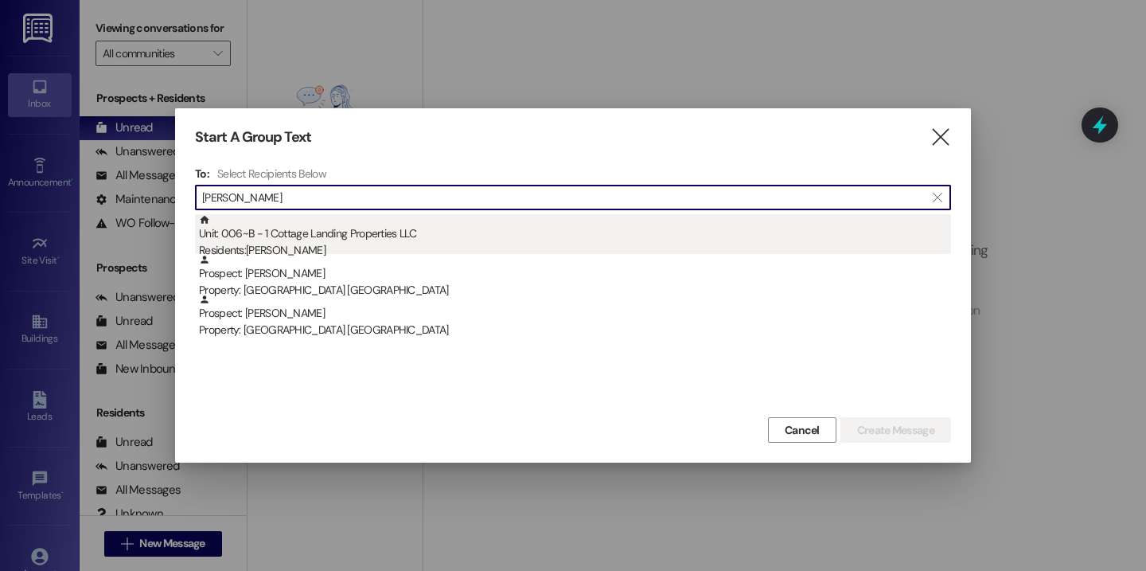
type input "pyatt"
click at [448, 237] on div "Unit: 006~B - 1 Cottage Landing Properties LLC Residents: Aubrey Pyatt" at bounding box center [575, 236] width 752 height 45
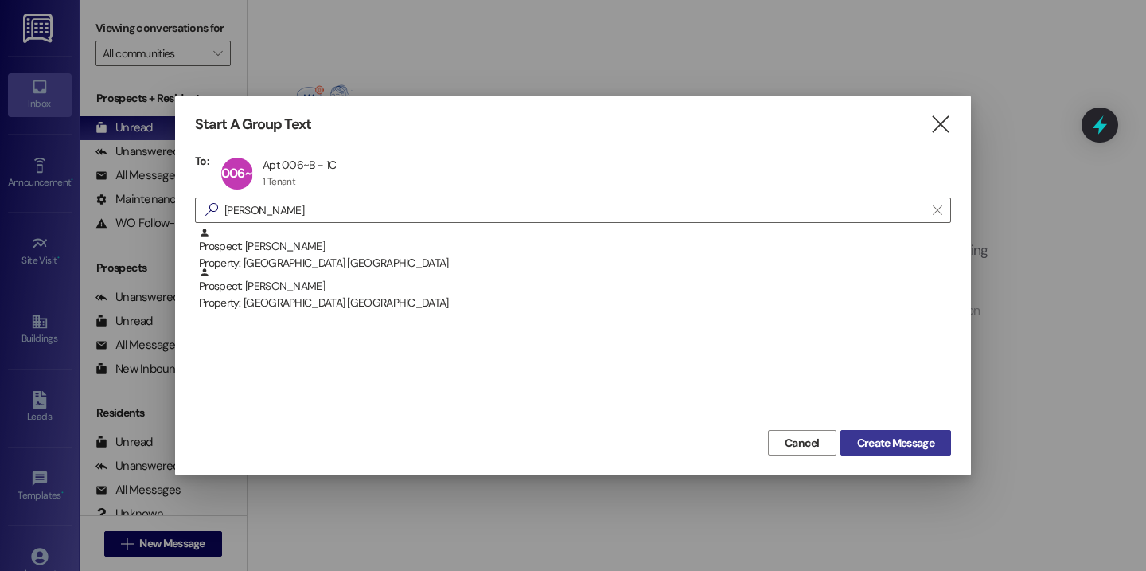
click at [856, 433] on button "Create Message" at bounding box center [896, 442] width 111 height 25
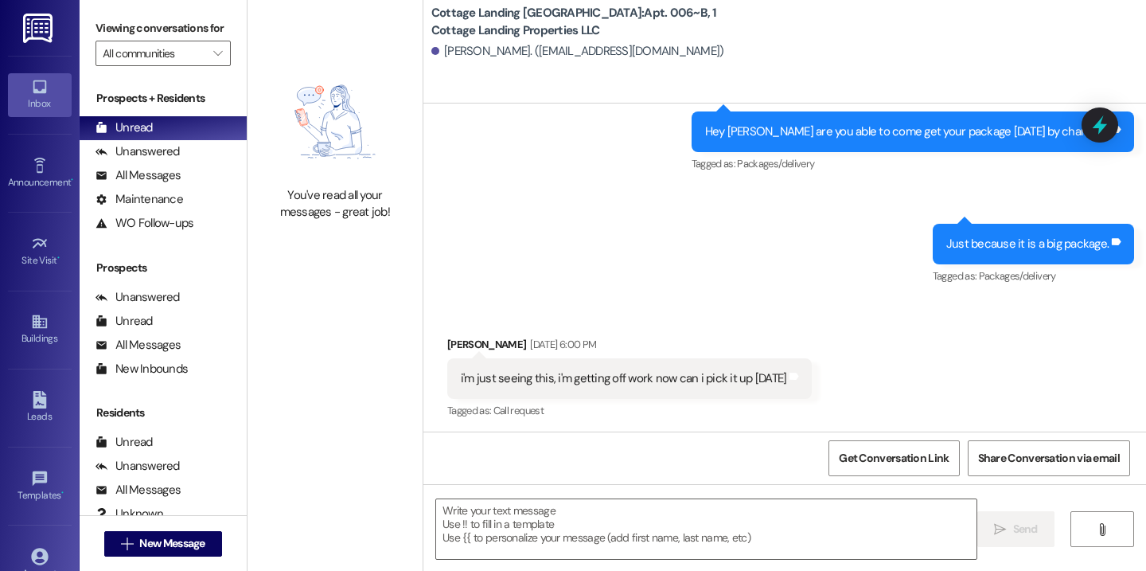
scroll to position [310, 0]
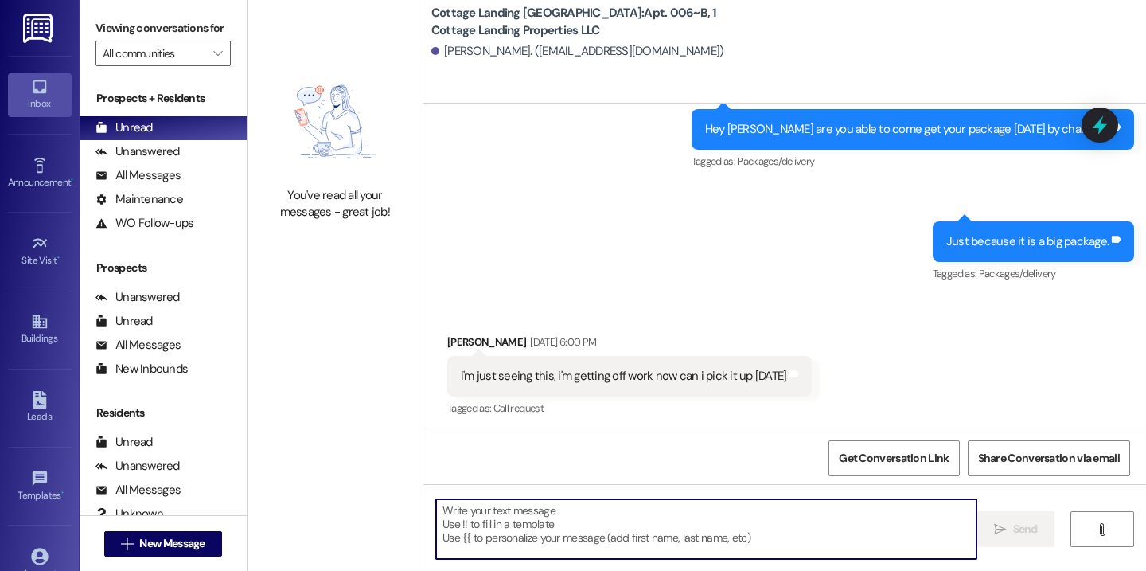
click at [655, 505] on textarea at bounding box center [706, 529] width 540 height 60
click at [634, 520] on textarea at bounding box center [706, 529] width 540 height 60
type textarea "!!"
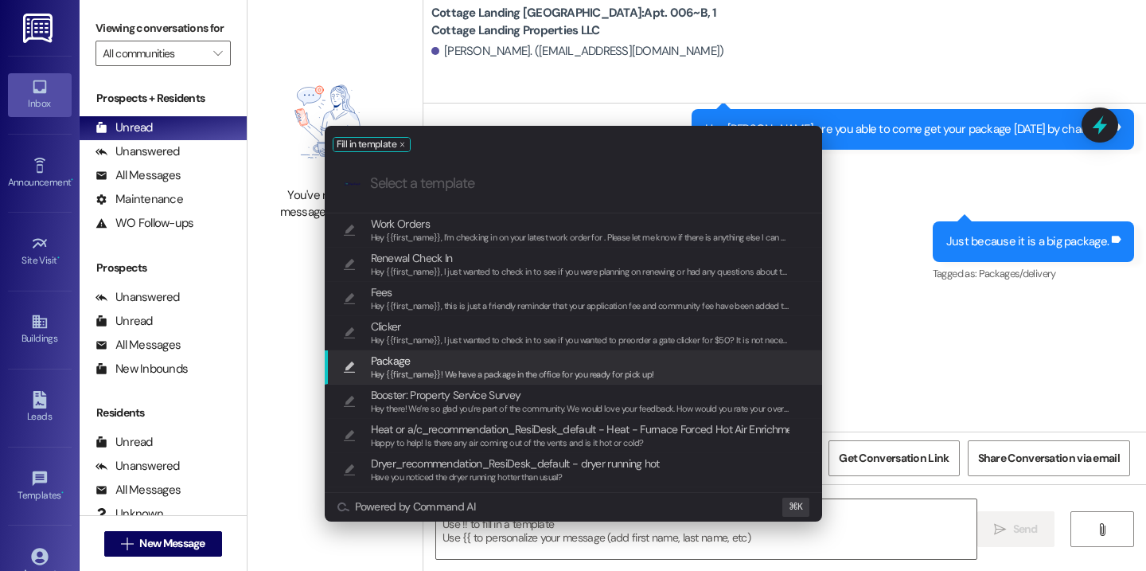
click at [529, 364] on span "Package" at bounding box center [512, 361] width 283 height 18
type textarea "Hey {{first_name}}! We have a package in the office for you ready for pick up!"
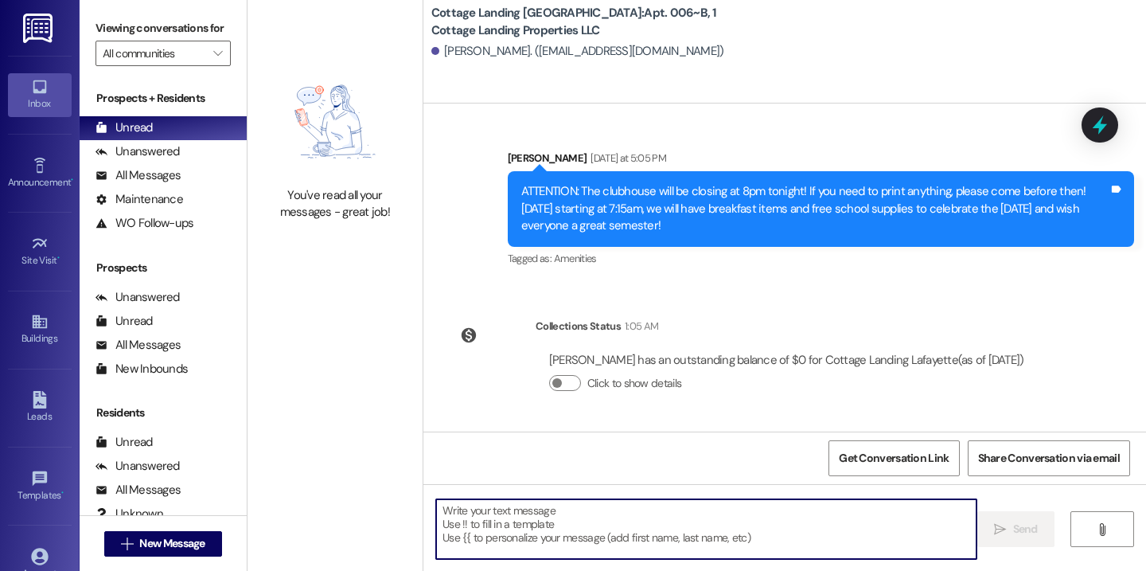
scroll to position [1268, 0]
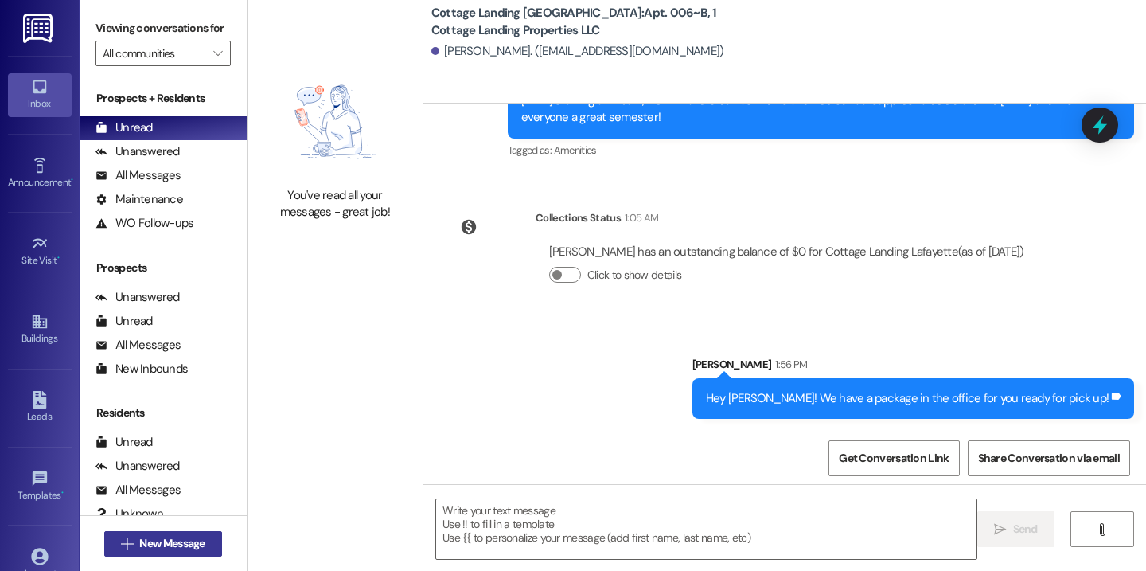
click at [211, 543] on button " New Message" at bounding box center [163, 543] width 118 height 25
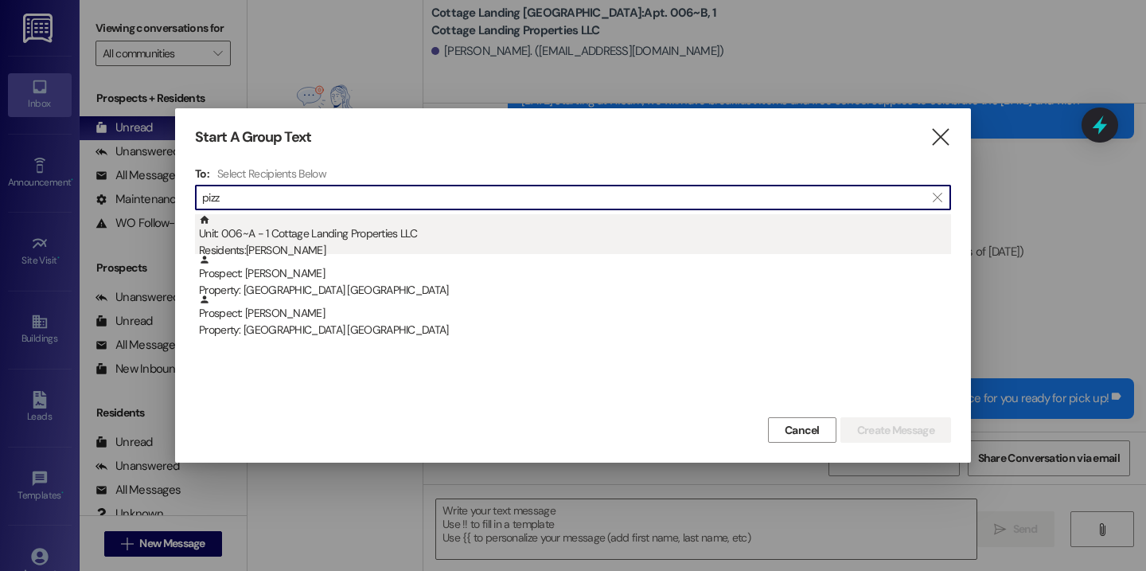
type input "pizz"
click at [382, 239] on div "Unit: 006~A - 1 Cottage Landing Properties LLC Residents: Lucy Pizza" at bounding box center [575, 236] width 752 height 45
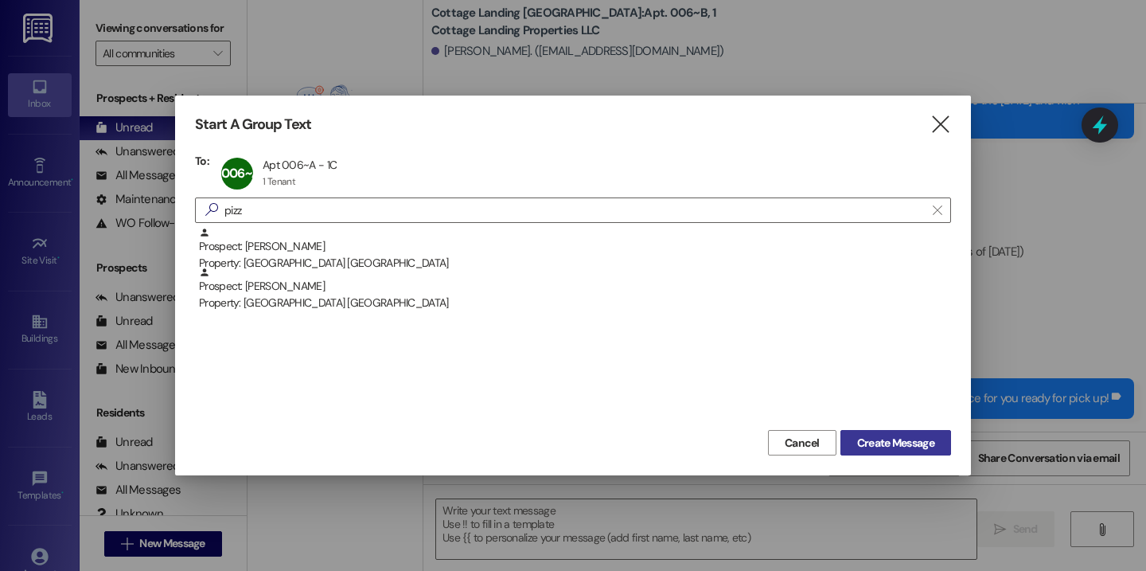
click at [947, 454] on button "Create Message" at bounding box center [896, 442] width 111 height 25
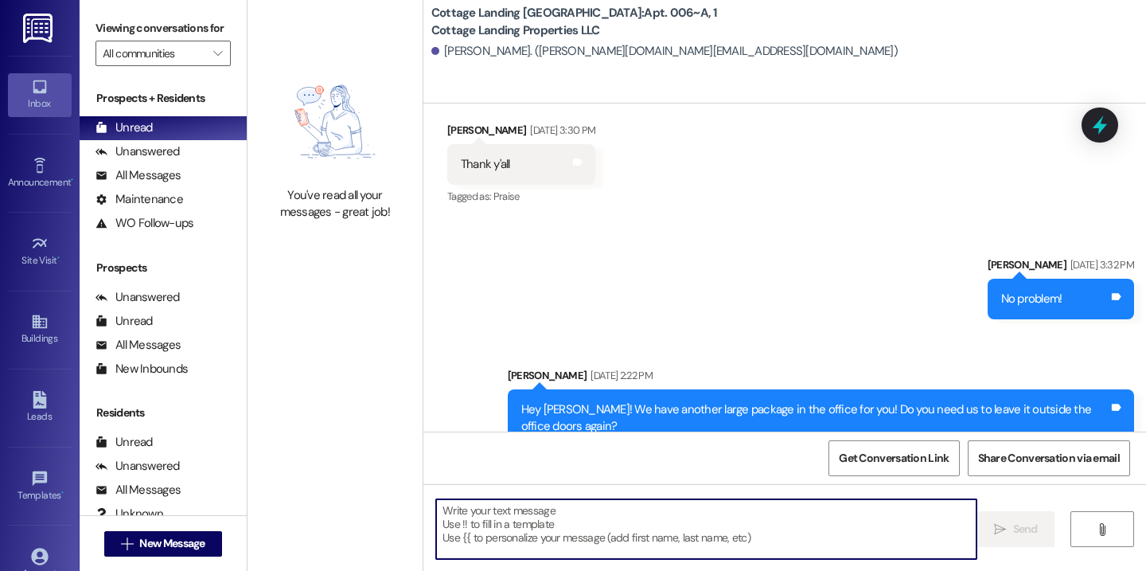
click at [653, 527] on textarea at bounding box center [706, 529] width 540 height 60
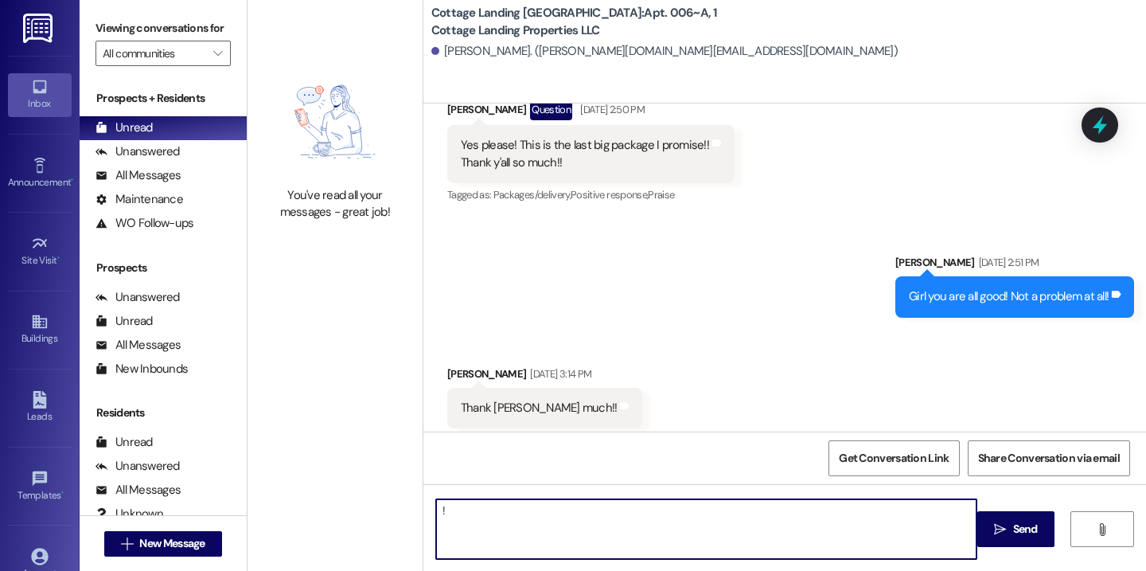
type textarea "!!"
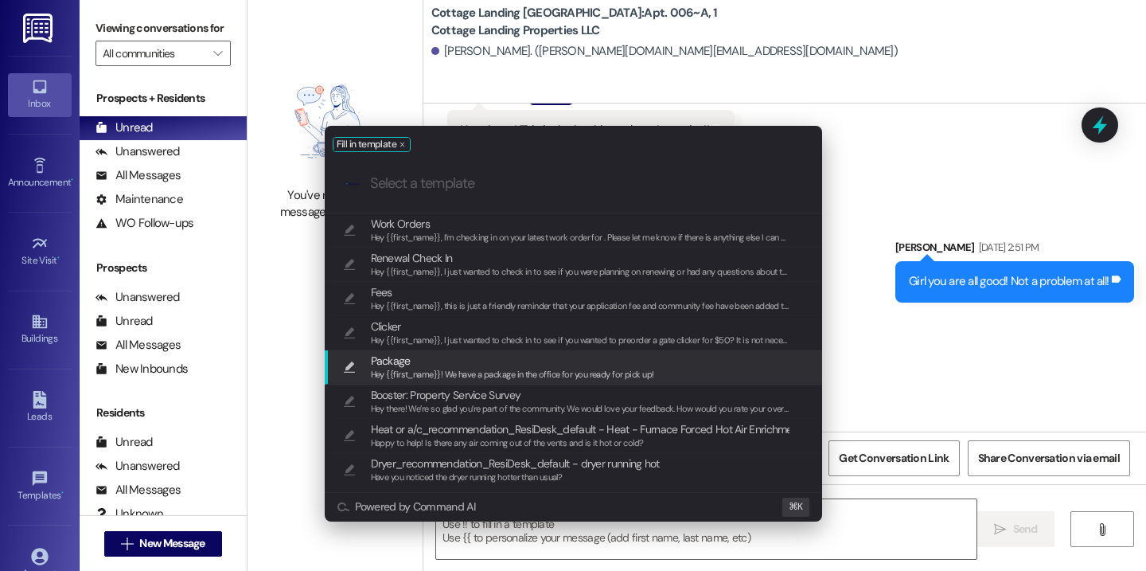
click at [508, 366] on span "Package" at bounding box center [512, 361] width 283 height 18
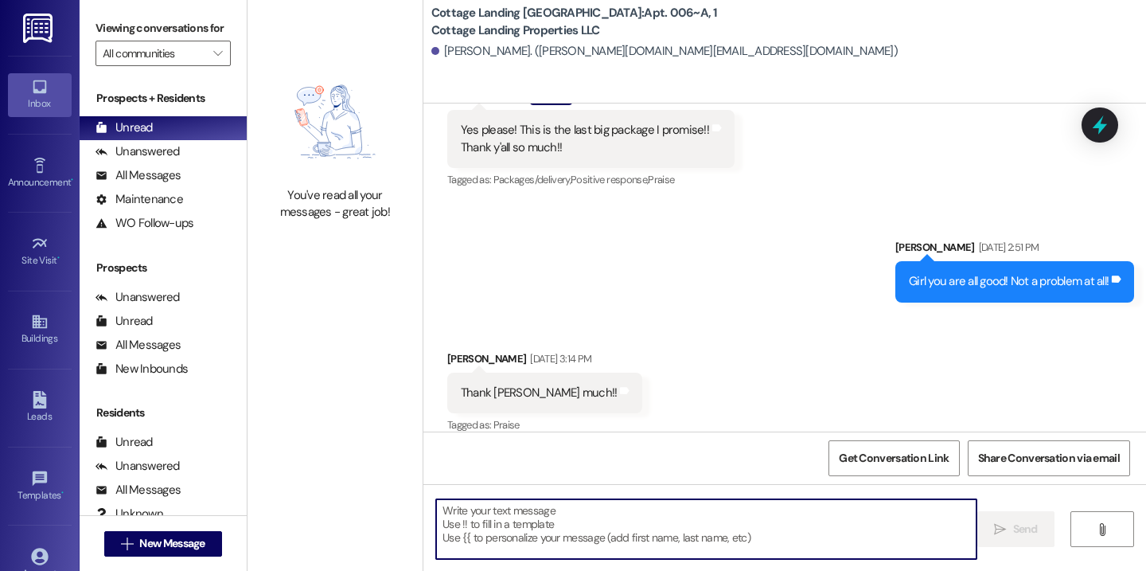
type textarea "Hey {{first_name}}! We have a package in the office for you ready for pick up!"
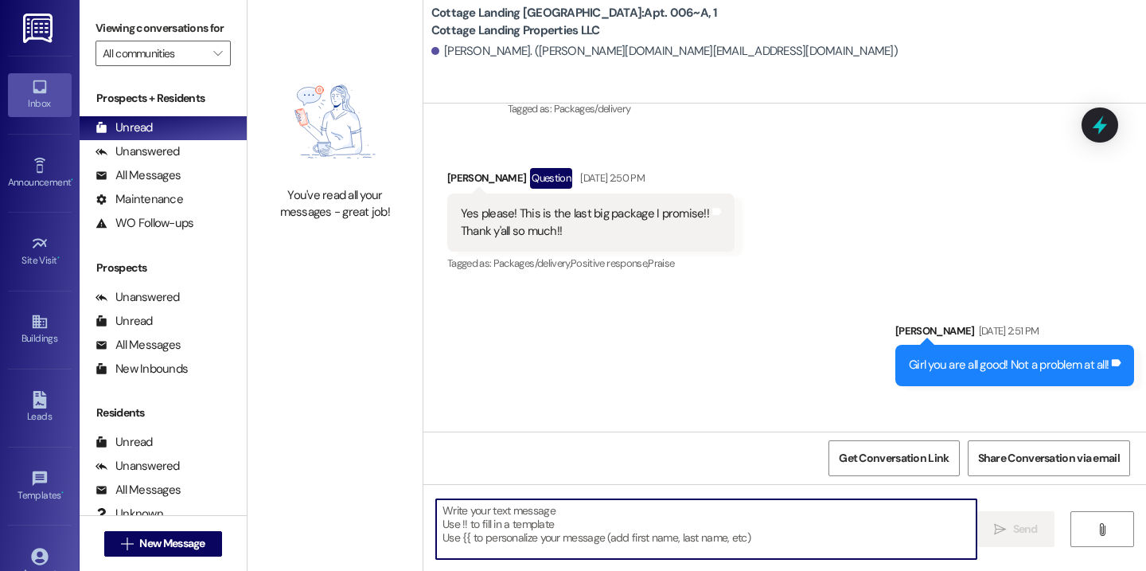
scroll to position [1974, 0]
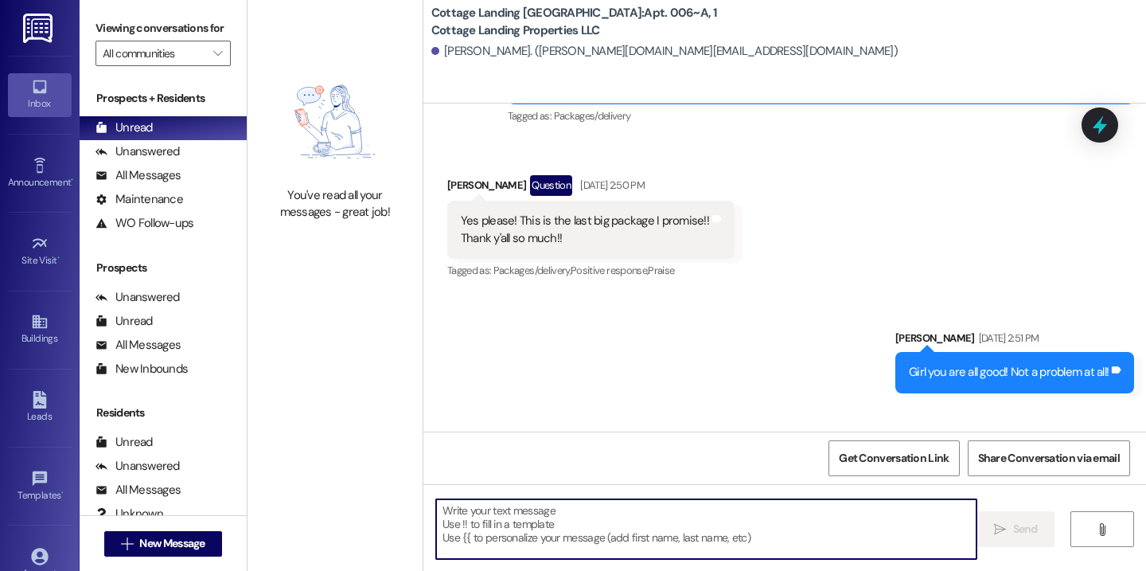
click at [150, 556] on div " New Message" at bounding box center [163, 544] width 118 height 40
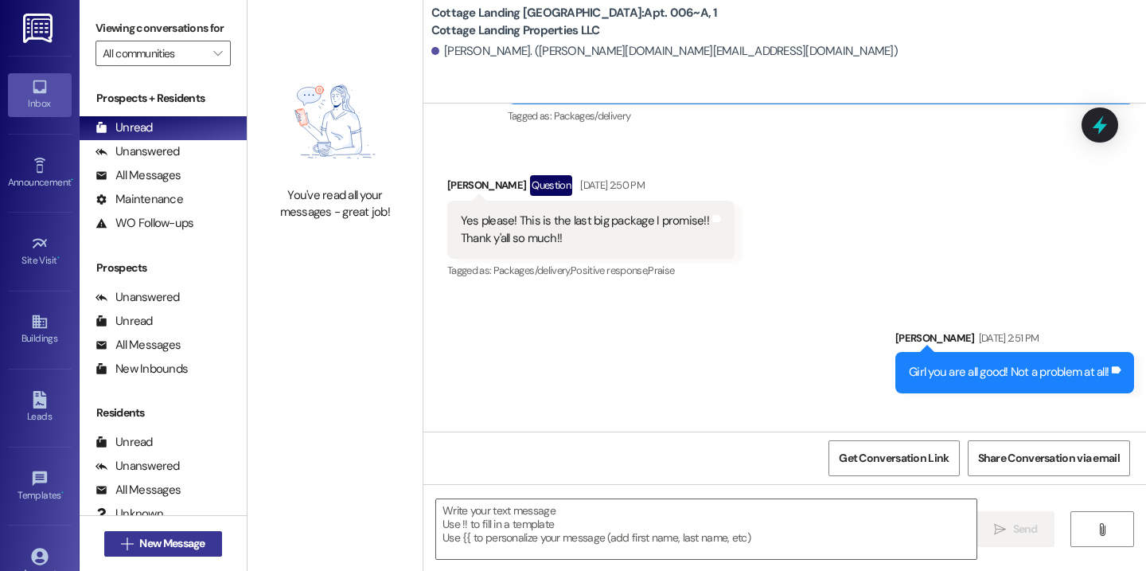
click at [150, 535] on span "New Message" at bounding box center [171, 543] width 65 height 17
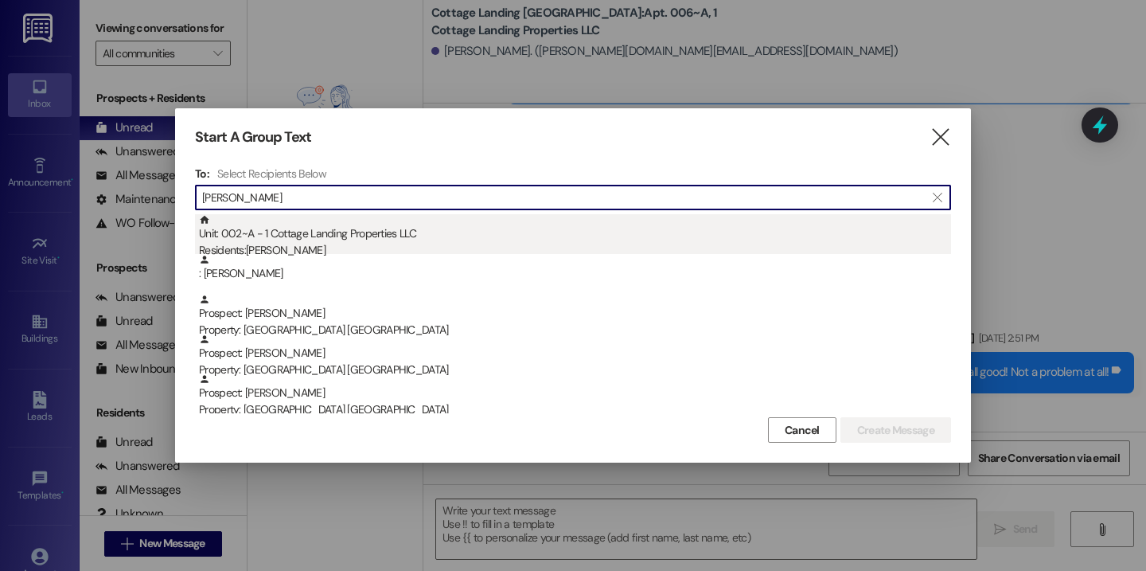
type input "miller"
click at [630, 239] on div "Unit: 002~A - 1 Cottage Landing Properties LLC Residents: Tia Miller" at bounding box center [575, 236] width 752 height 45
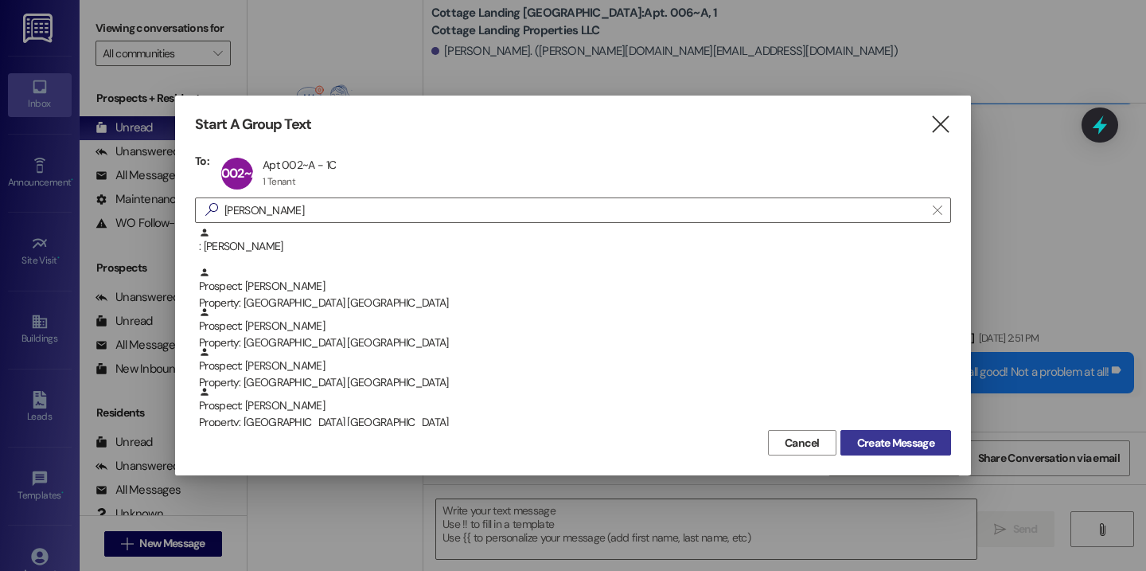
click at [896, 439] on span "Create Message" at bounding box center [895, 443] width 77 height 17
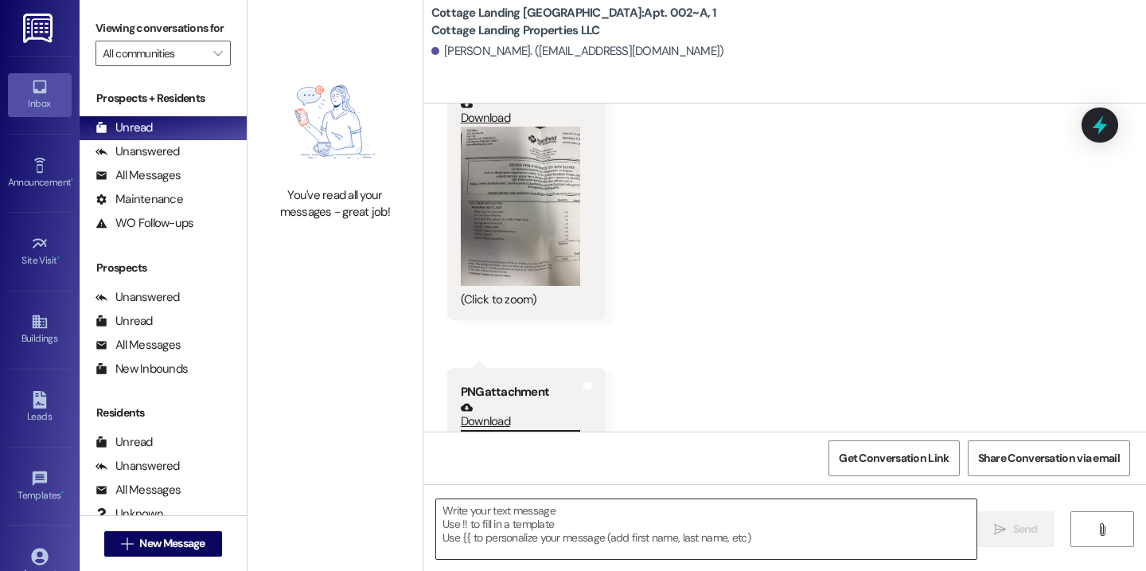
scroll to position [7385, 0]
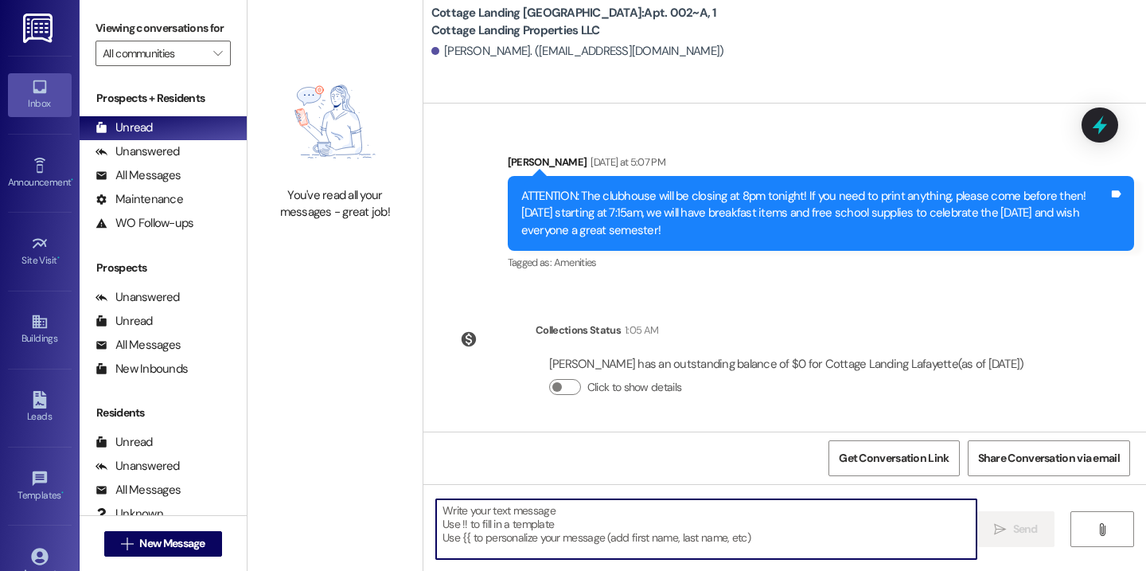
click at [708, 521] on textarea at bounding box center [706, 529] width 540 height 60
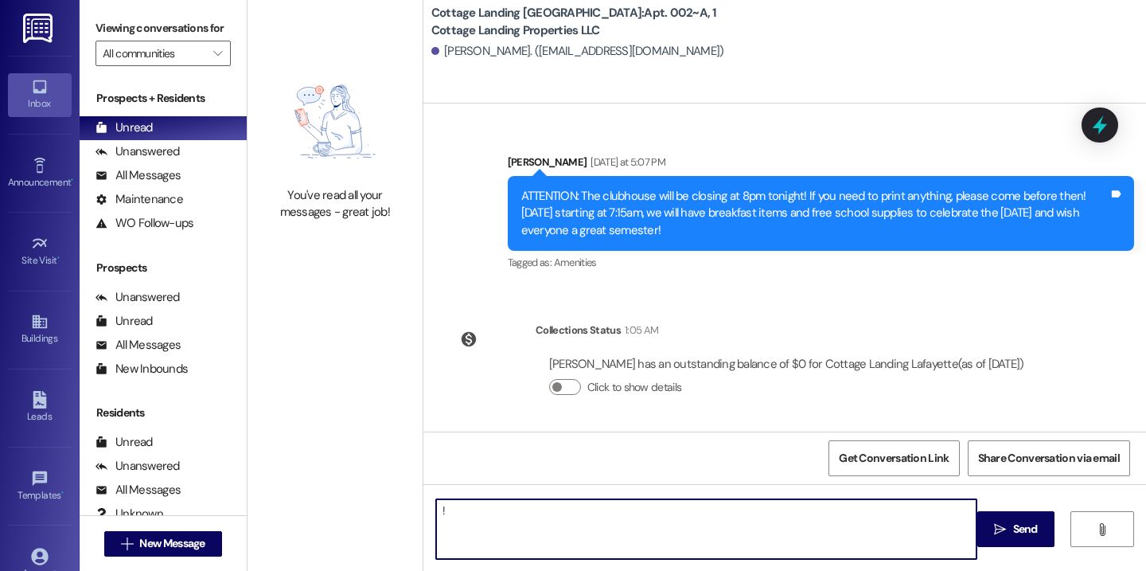
type textarea "!!"
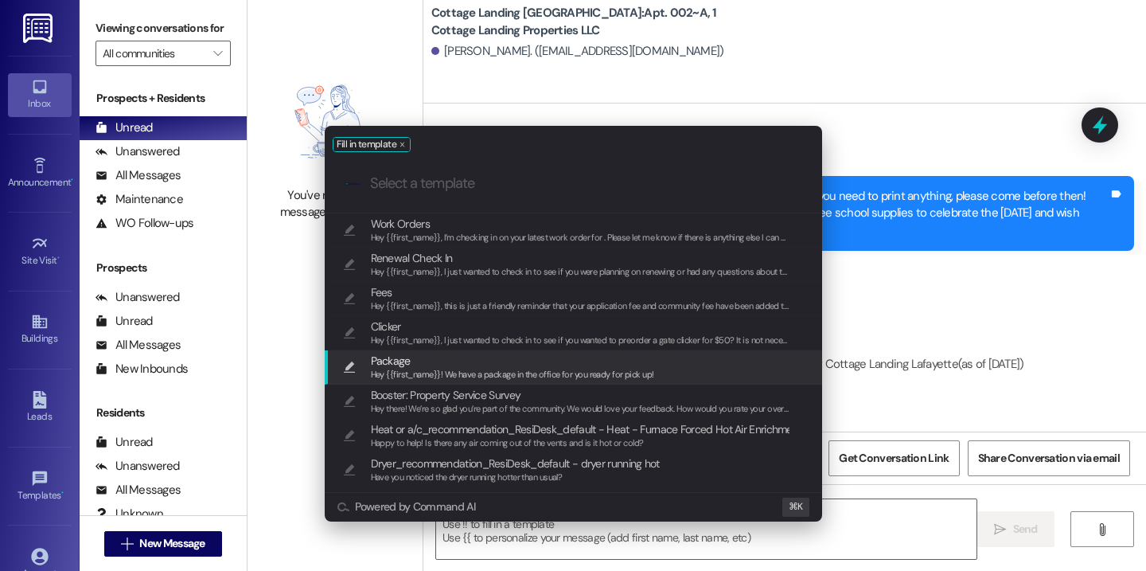
click at [492, 365] on span "Package" at bounding box center [512, 361] width 283 height 18
type textarea "Hey {{first_name}}! We have a package in the office for you ready for pick up!"
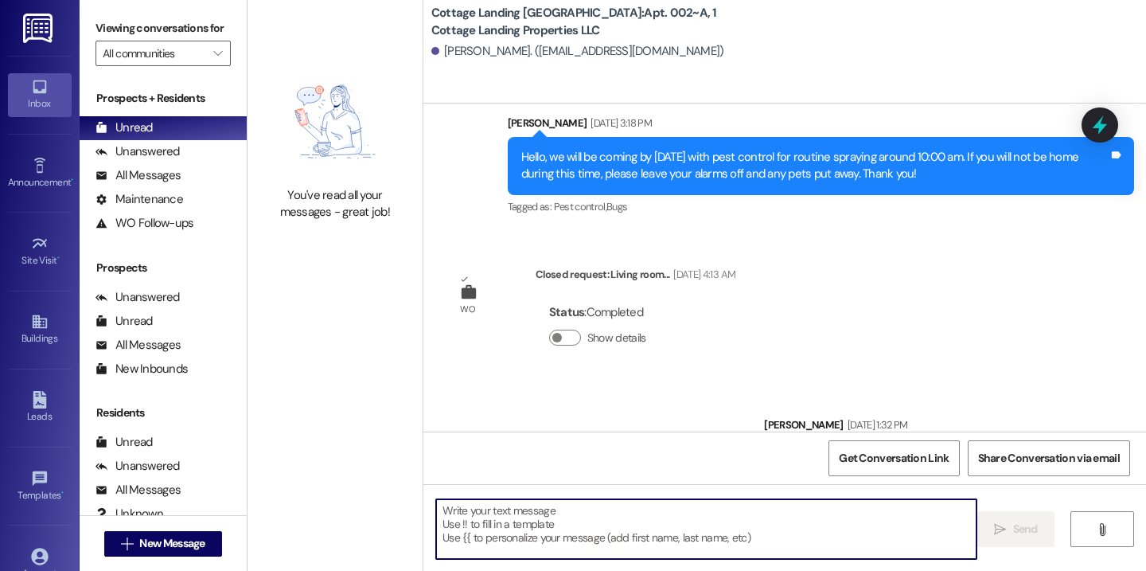
scroll to position [7149, 0]
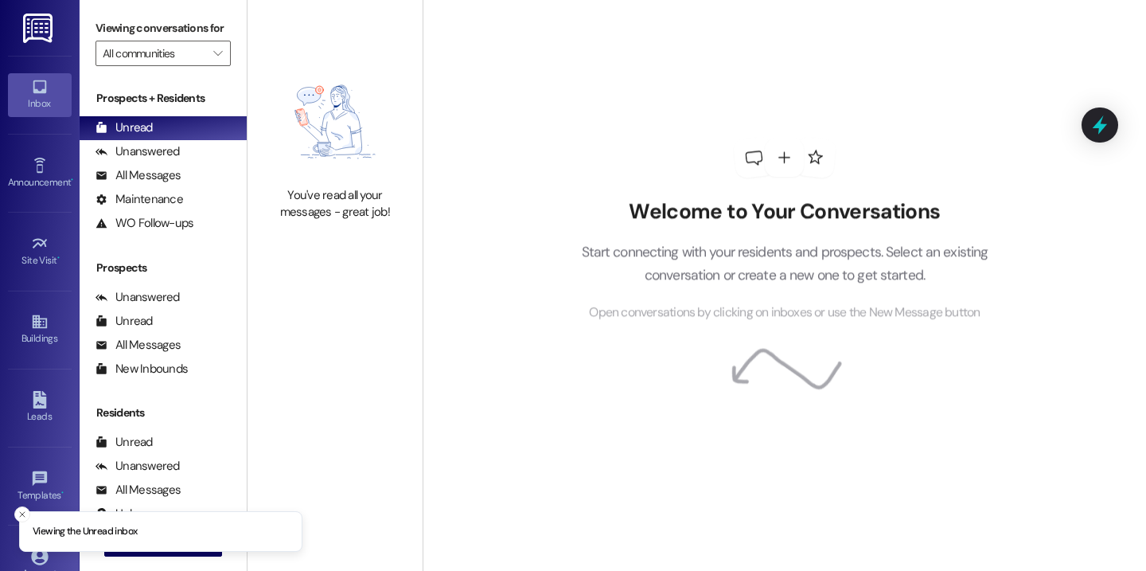
click at [223, 0] on div "Viewing conversations for All communities " at bounding box center [163, 41] width 167 height 82
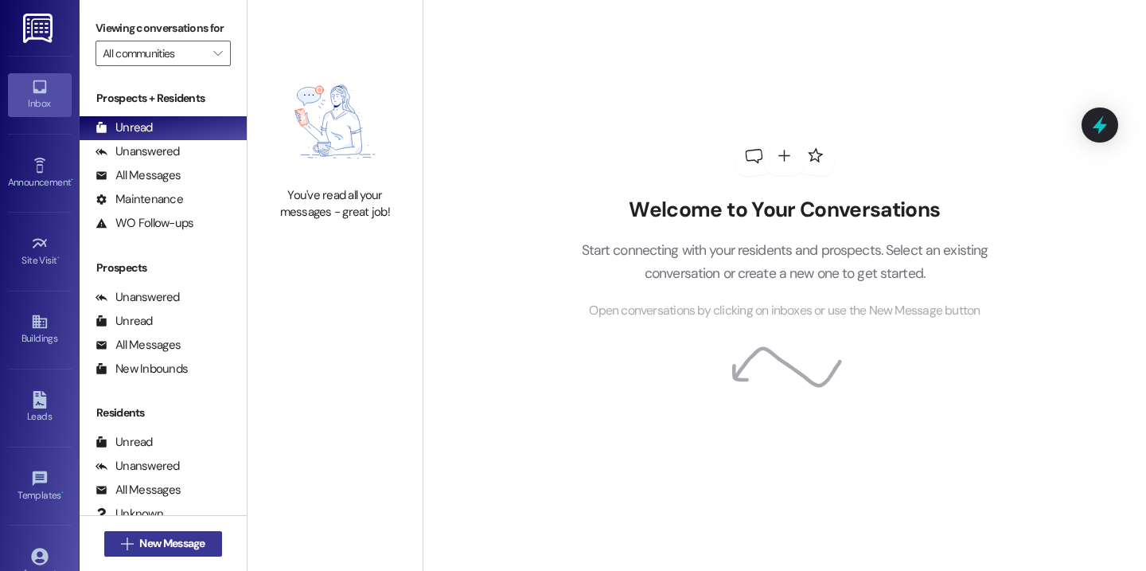
click at [190, 541] on span "New Message" at bounding box center [171, 543] width 65 height 17
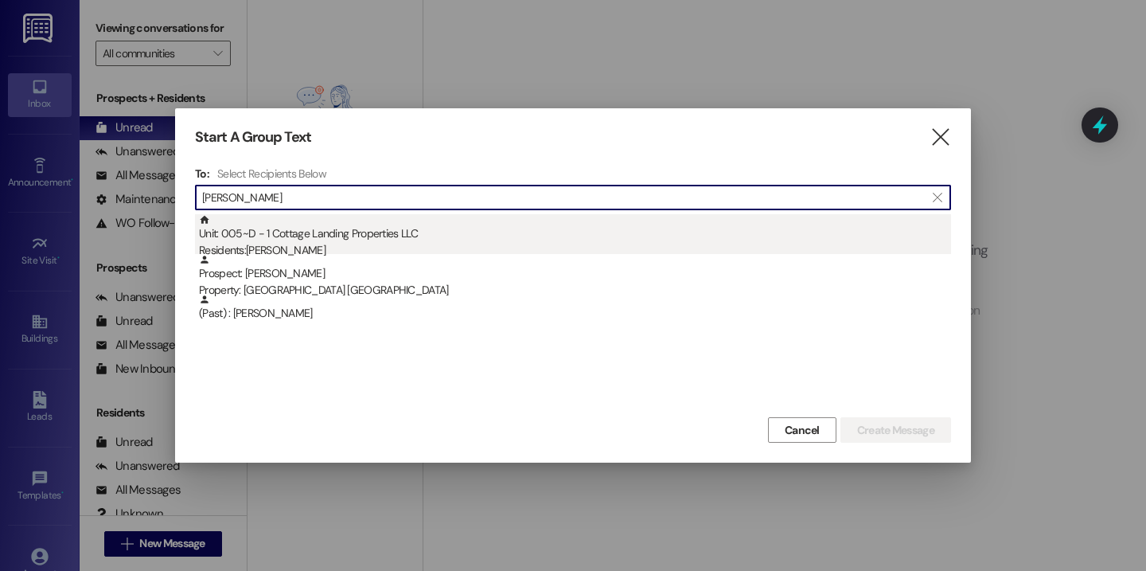
type input "[PERSON_NAME]"
click at [360, 233] on div "Unit: 005~D - 1 Cottage Landing Properties LLC Residents: [PERSON_NAME]" at bounding box center [575, 236] width 752 height 45
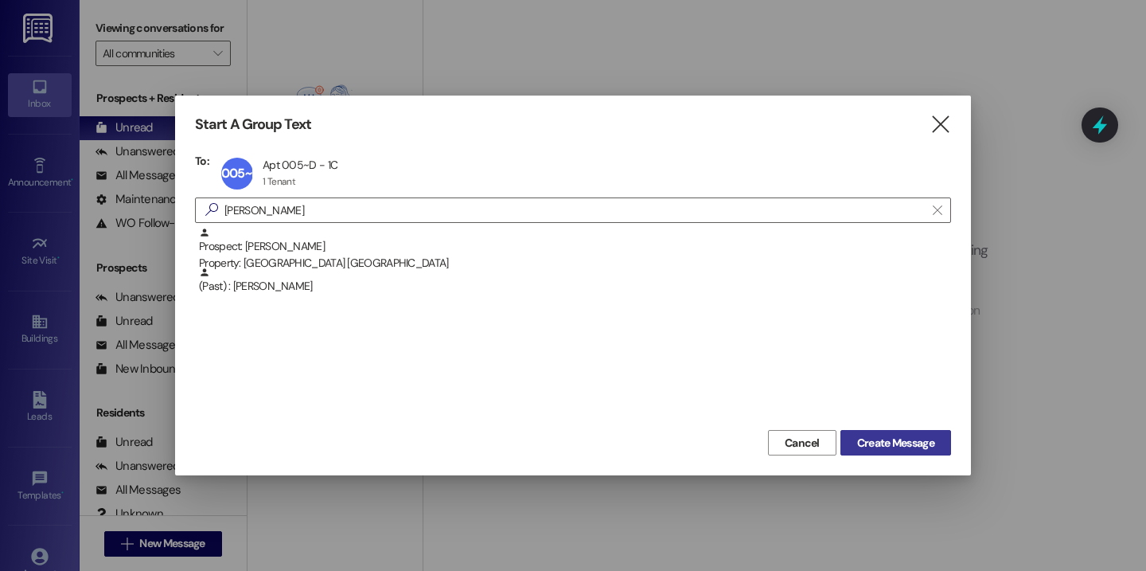
click at [879, 438] on span "Create Message" at bounding box center [895, 443] width 77 height 17
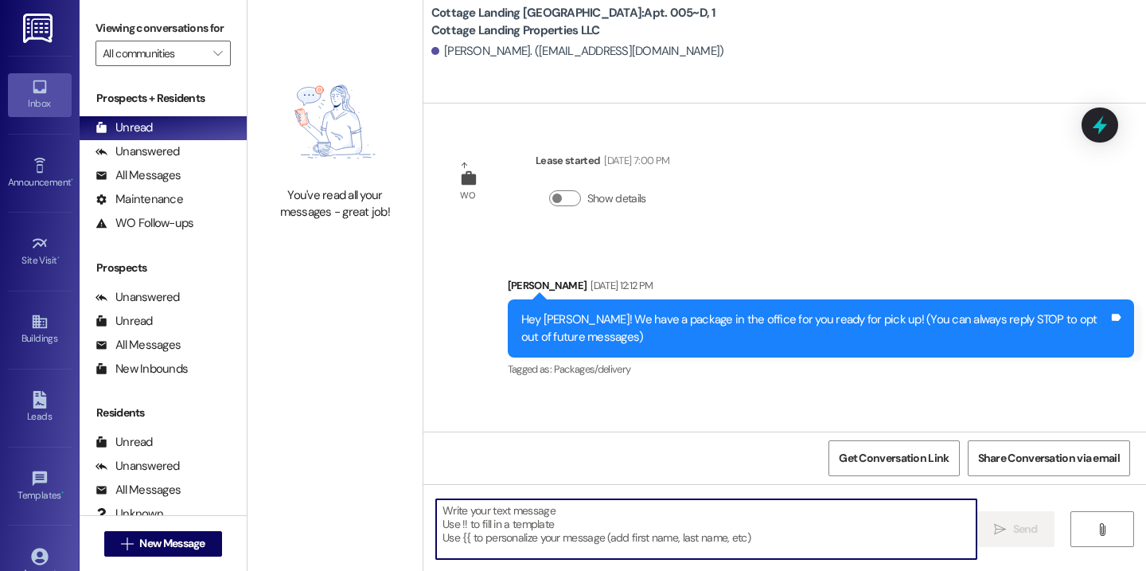
click at [517, 530] on textarea at bounding box center [706, 529] width 540 height 60
type textarea "!!"
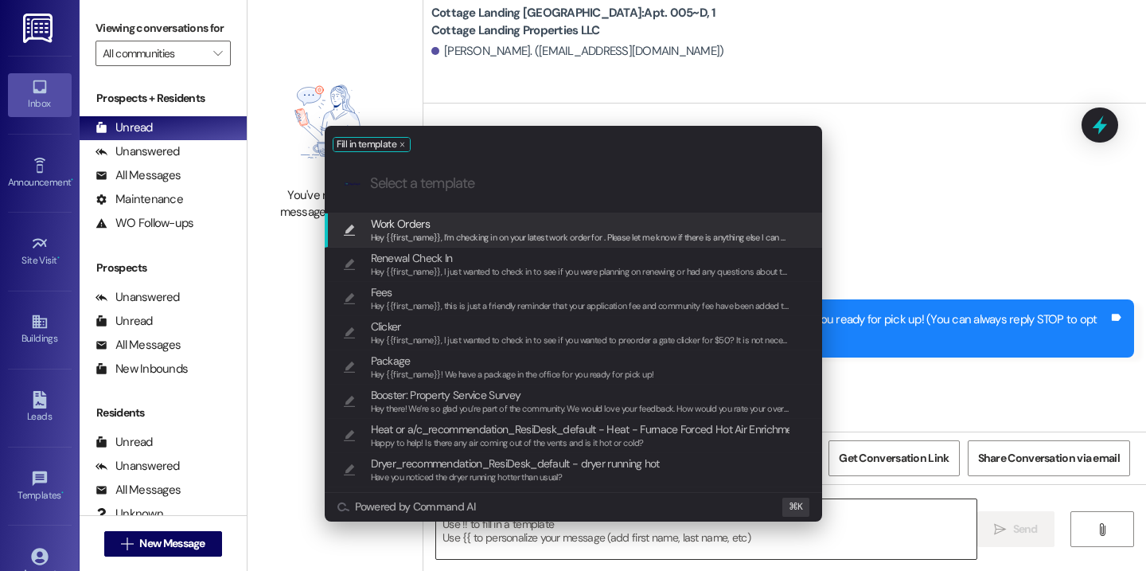
type textarea "Hey {{first_name}}, I’m checking in on your latest work order for . Please let …"
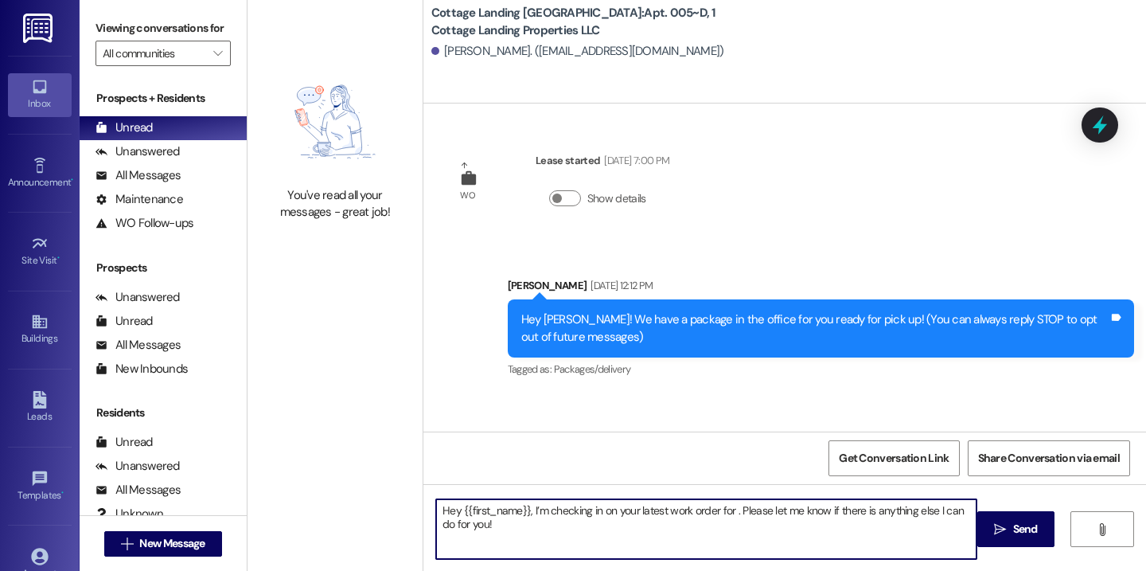
drag, startPoint x: 523, startPoint y: 524, endPoint x: 345, endPoint y: 498, distance: 179.3
click at [345, 498] on div "You've read all your messages - great job! Cottage Landing Lafayette: Apt. 005~…" at bounding box center [697, 285] width 899 height 571
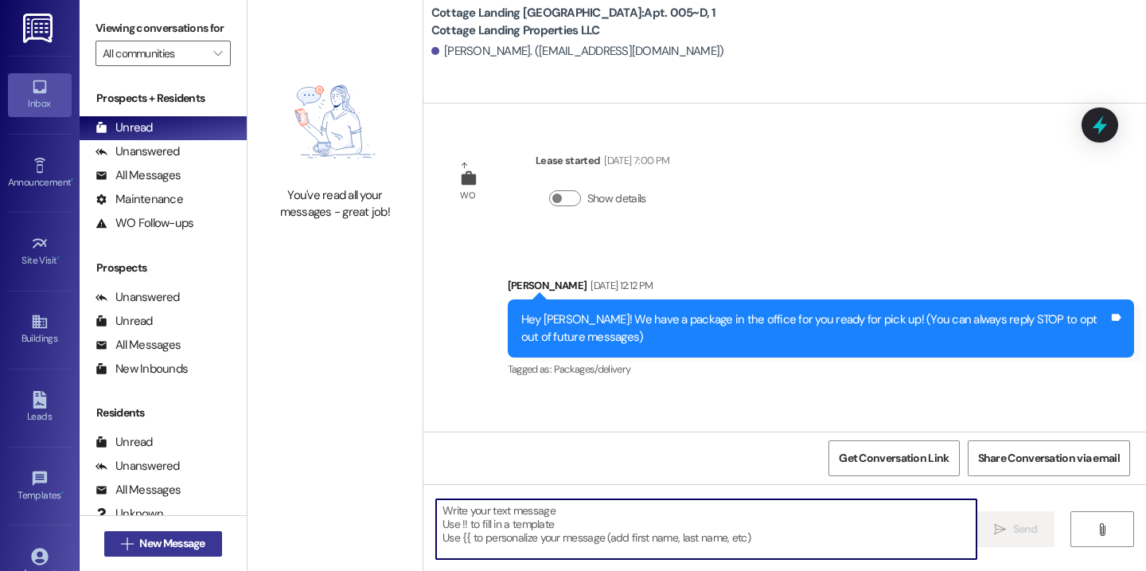
click at [196, 543] on span "New Message" at bounding box center [171, 543] width 65 height 17
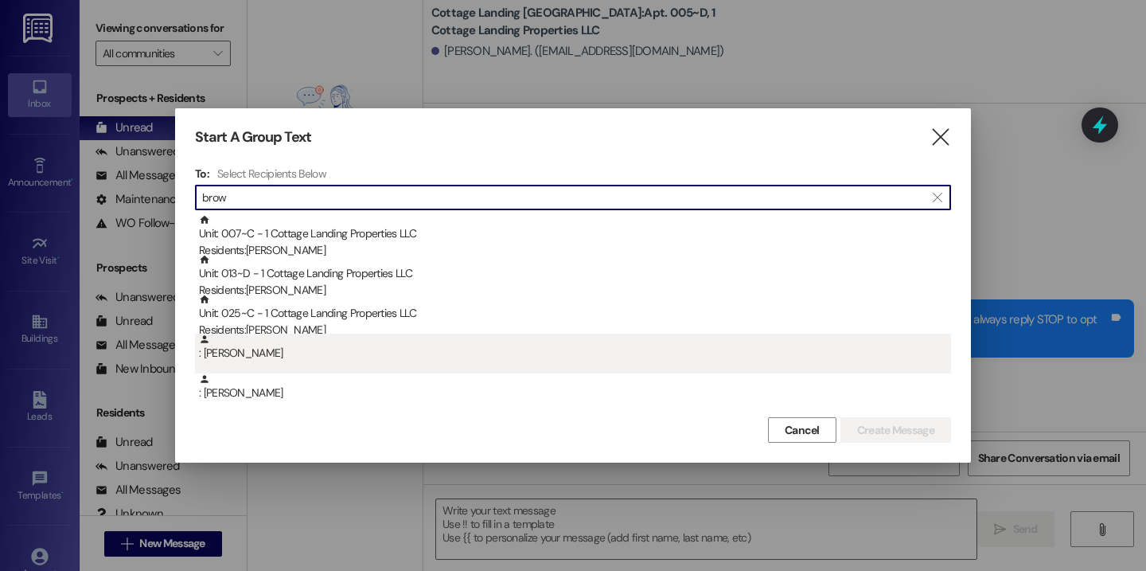
type input "brow"
click at [309, 334] on div ": Jadyn Brown" at bounding box center [575, 348] width 752 height 28
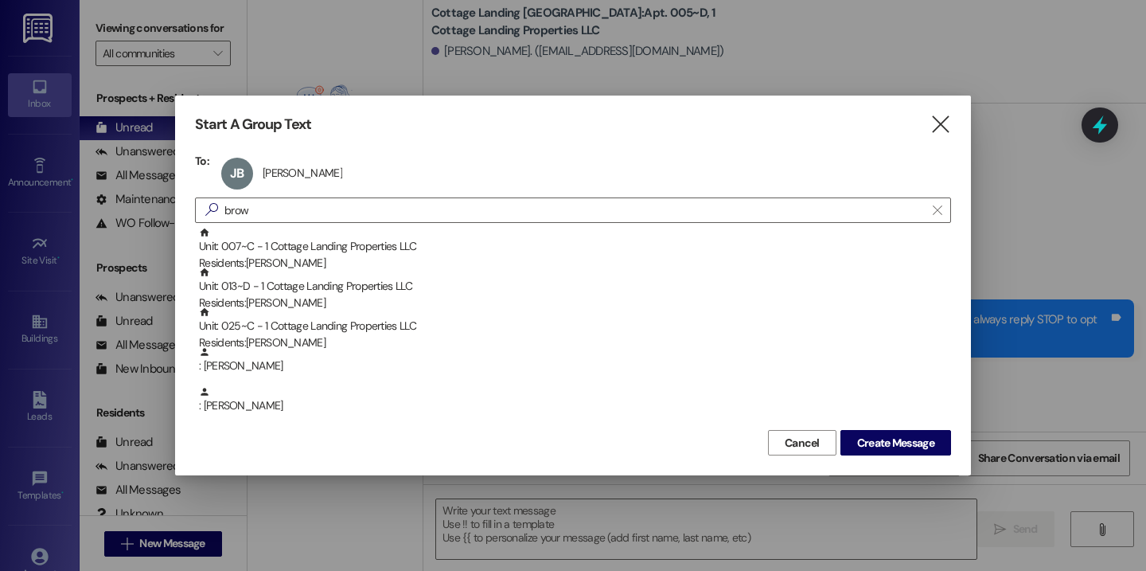
click at [265, 195] on div "To: JB Jadyn Brown Jadyn Brown click to remove  brow  Unit: 007~C - 1 Cottage…" at bounding box center [573, 290] width 756 height 272
click at [265, 178] on div "JB Jadyn Brown Jadyn Brown click to remove" at bounding box center [286, 174] width 139 height 40
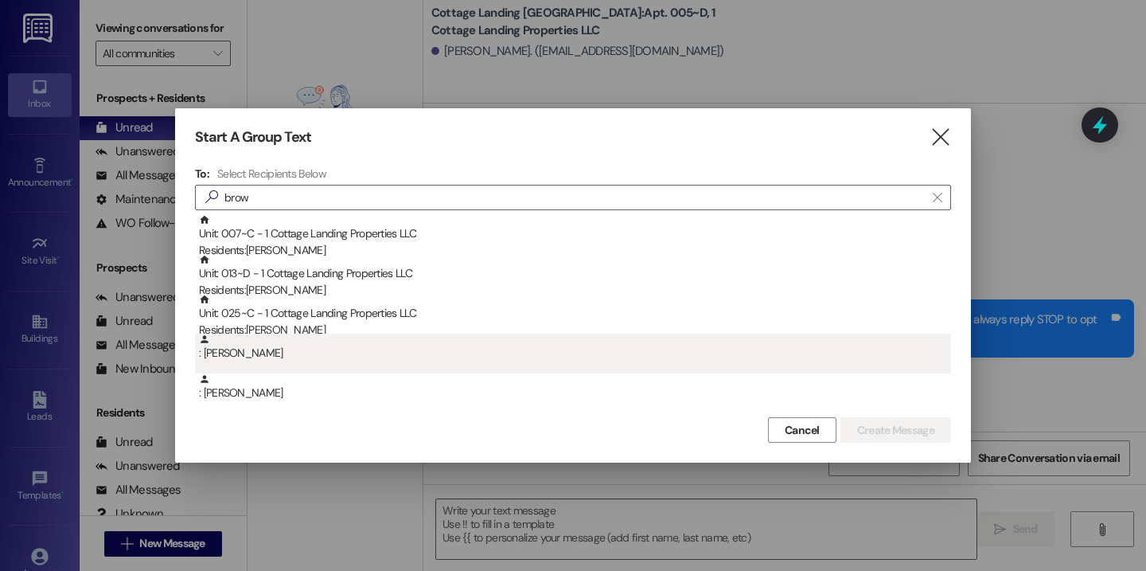
click at [286, 342] on div ": Jadyn Brown" at bounding box center [575, 348] width 752 height 28
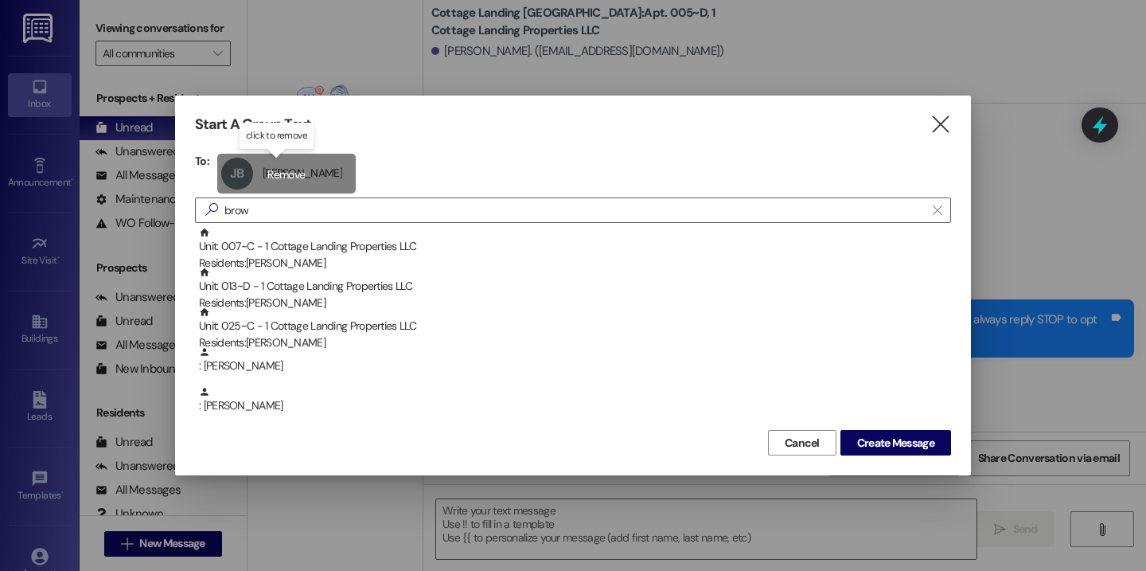
click at [281, 179] on div "JB Jadyn Brown Jadyn Brown click to remove" at bounding box center [286, 174] width 139 height 40
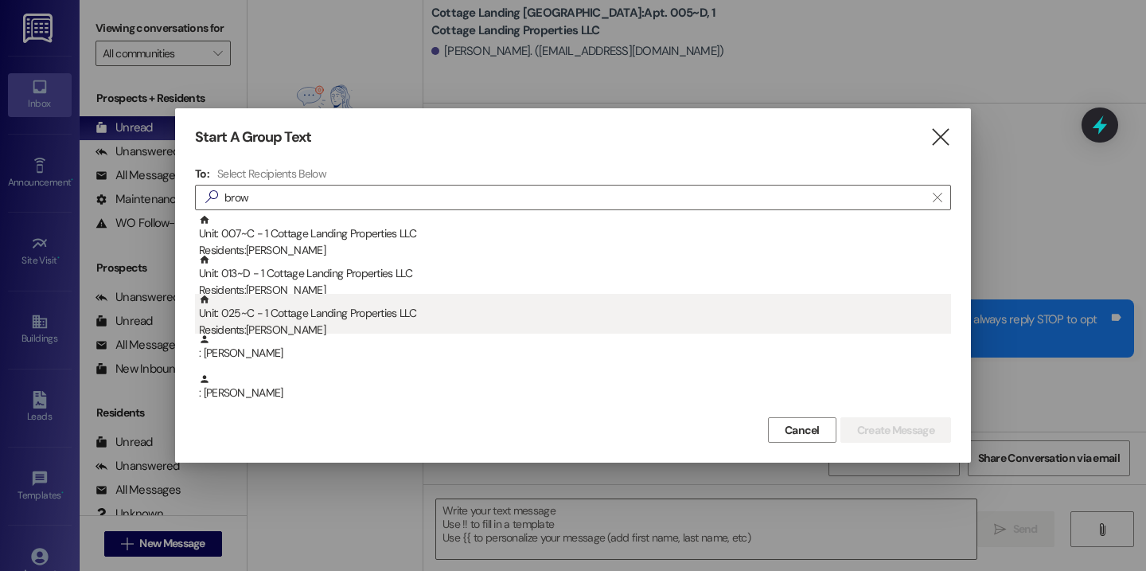
click at [291, 326] on div "Residents: Ashlyn Brown" at bounding box center [575, 330] width 752 height 17
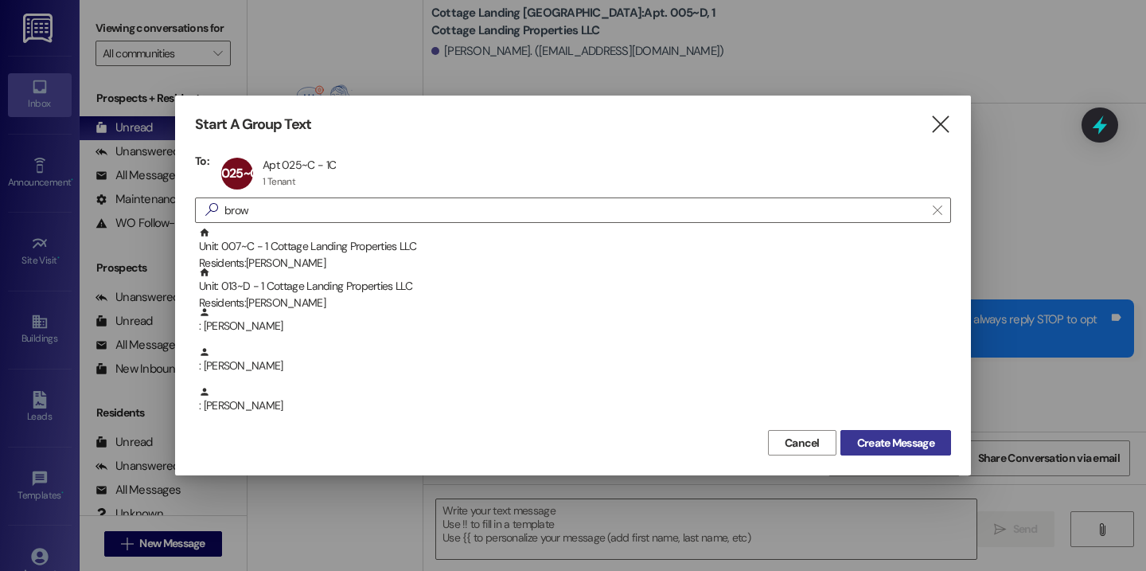
click at [880, 455] on button "Create Message" at bounding box center [896, 442] width 111 height 25
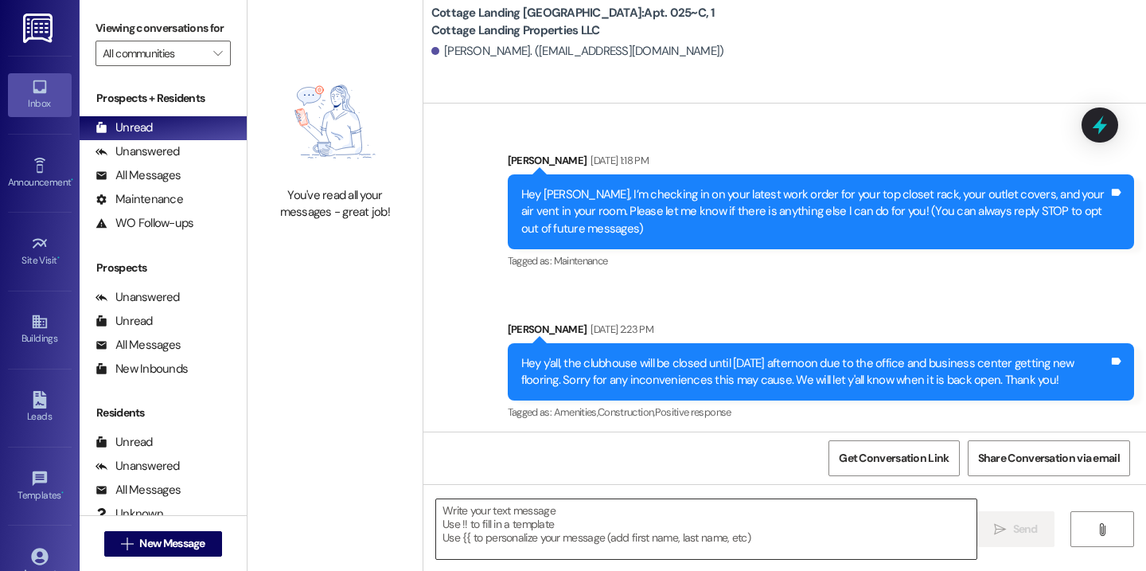
click at [590, 537] on textarea at bounding box center [706, 529] width 540 height 60
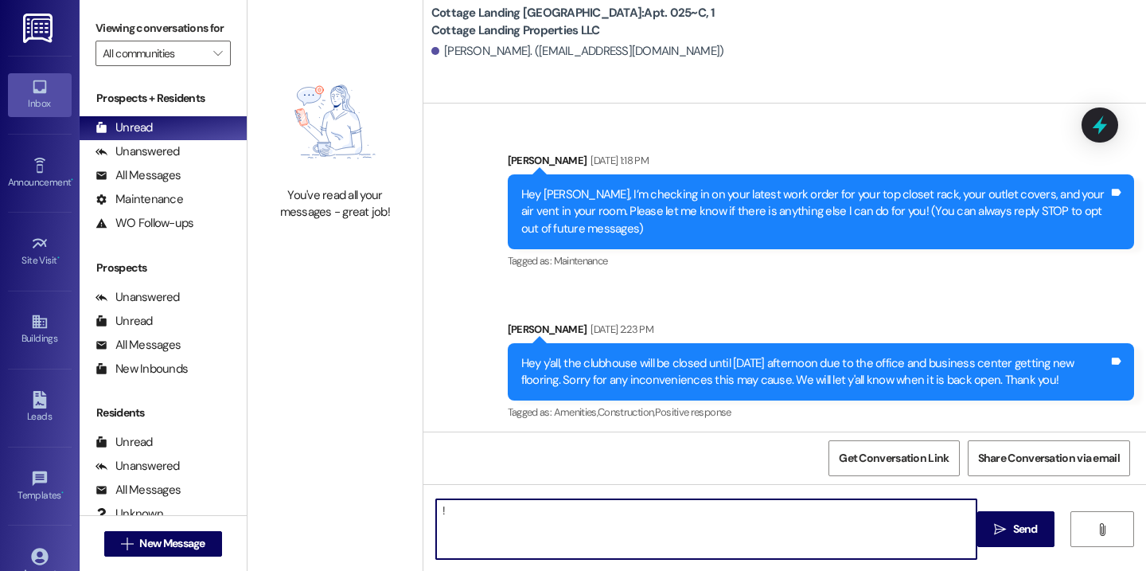
scroll to position [20616, 0]
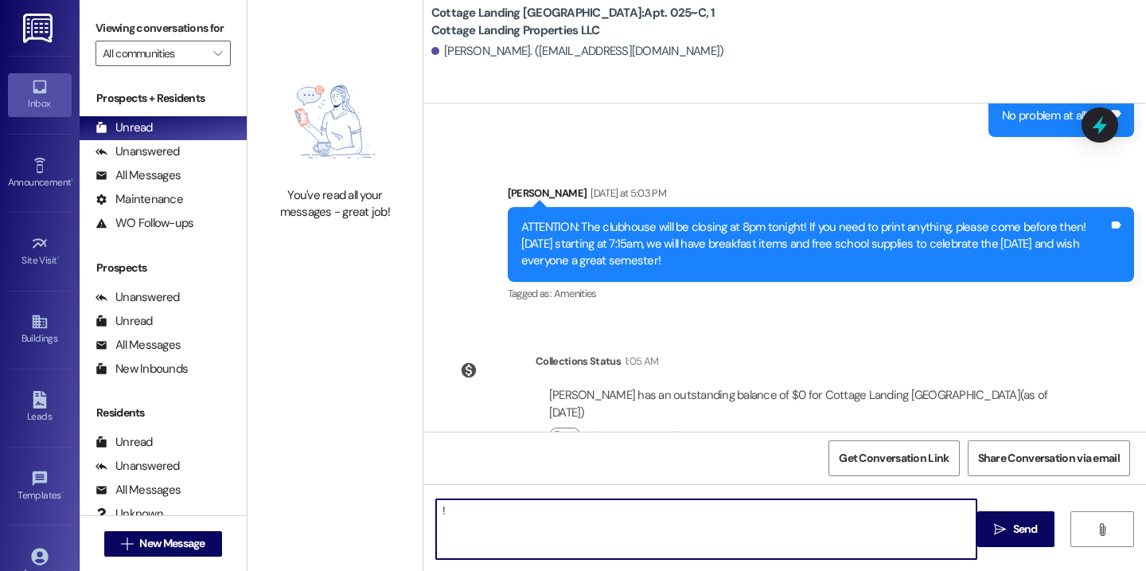
type textarea "!!"
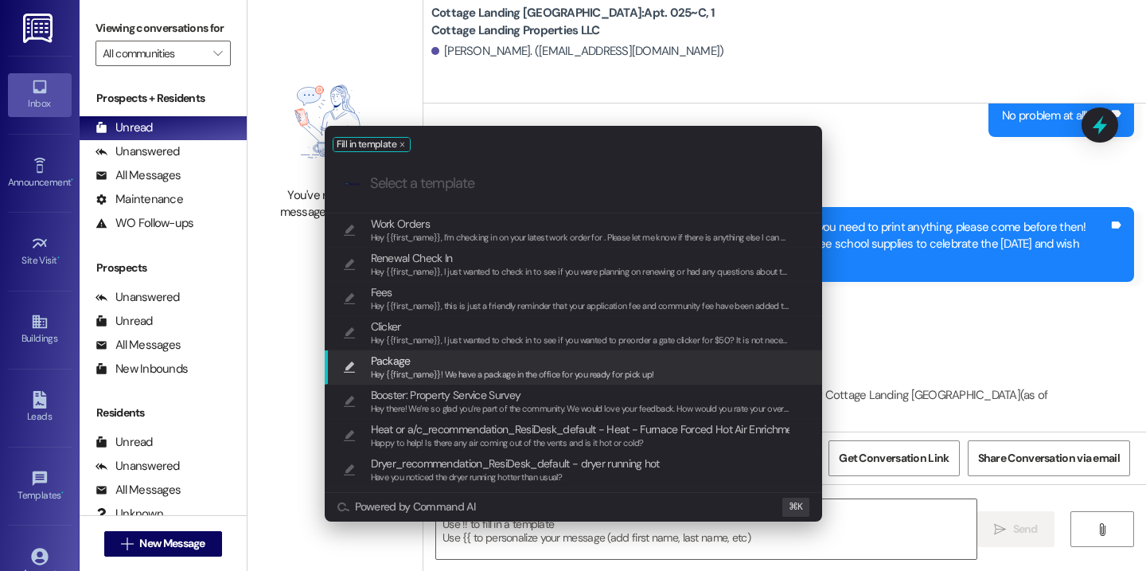
click at [515, 364] on span "Package" at bounding box center [512, 361] width 283 height 18
type textarea "Hey {{first_name}}! We have a package in the office for you ready for pick up!"
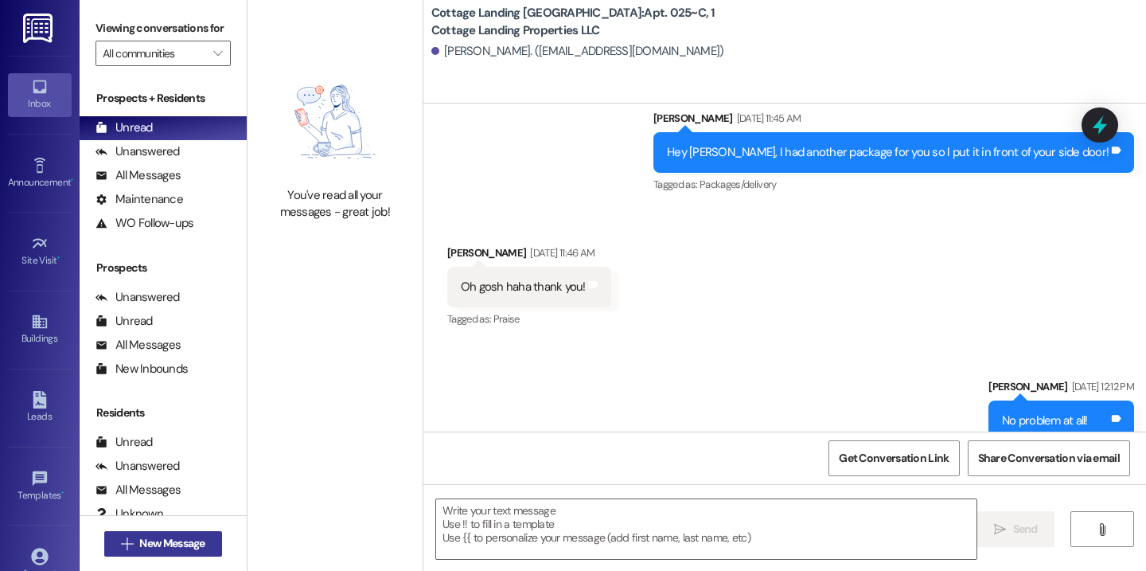
click at [189, 544] on span "New Message" at bounding box center [171, 543] width 65 height 17
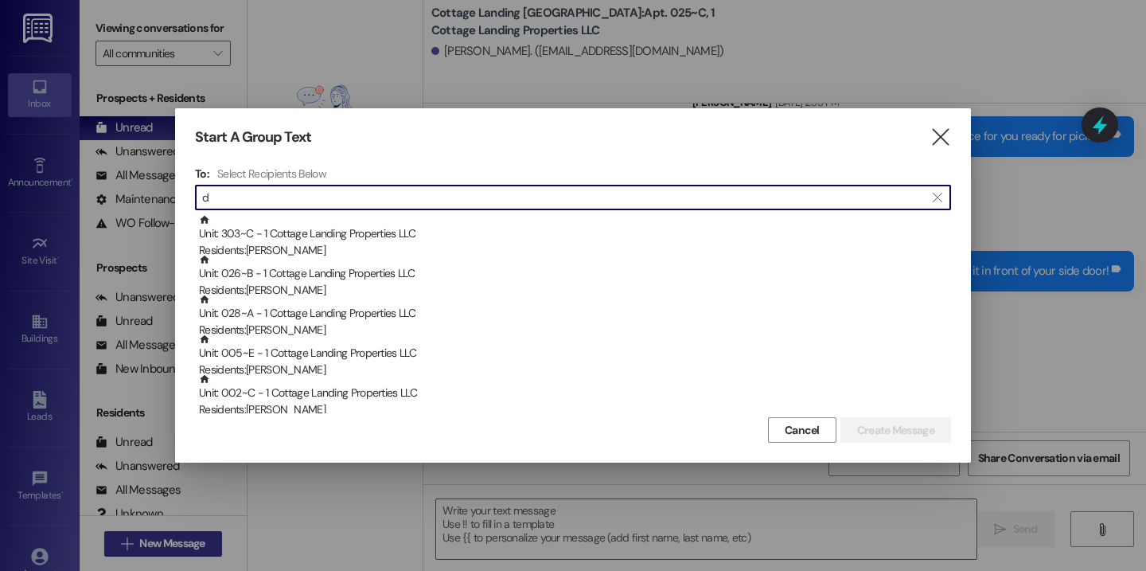
scroll to position [20189, 0]
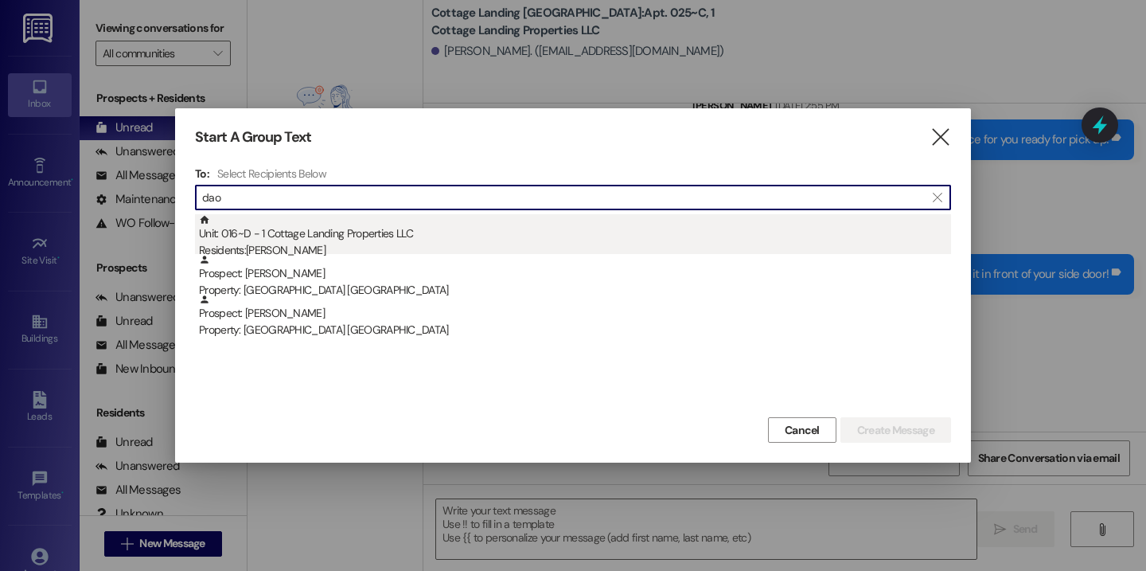
type input "dao"
click at [319, 231] on div "Unit: 016~D - 1 Cottage Landing Properties LLC Residents: Allyson Dao" at bounding box center [575, 236] width 752 height 45
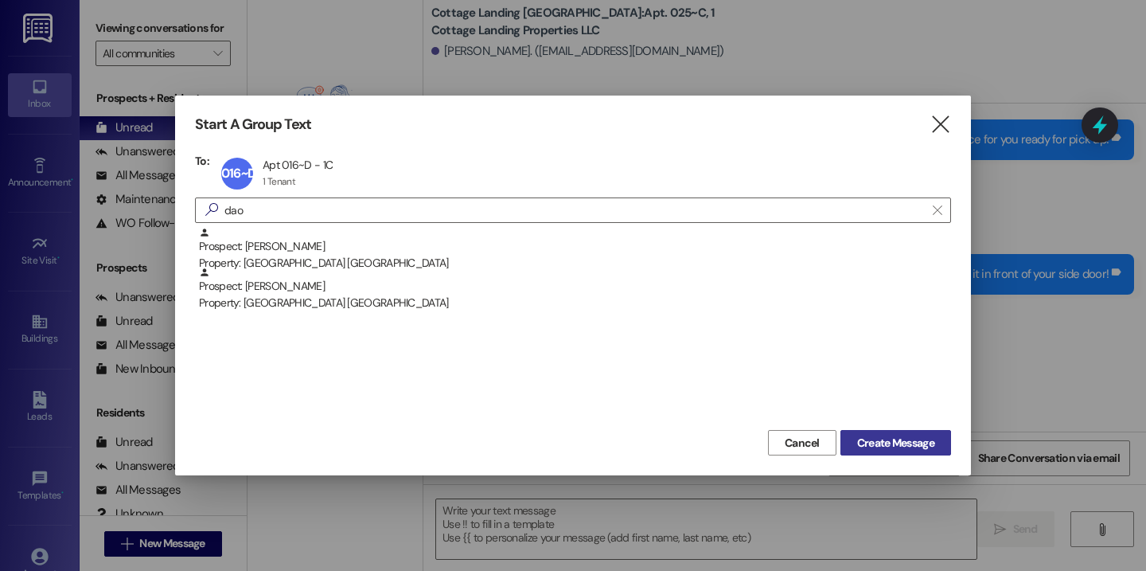
click at [896, 442] on span "Create Message" at bounding box center [895, 443] width 77 height 17
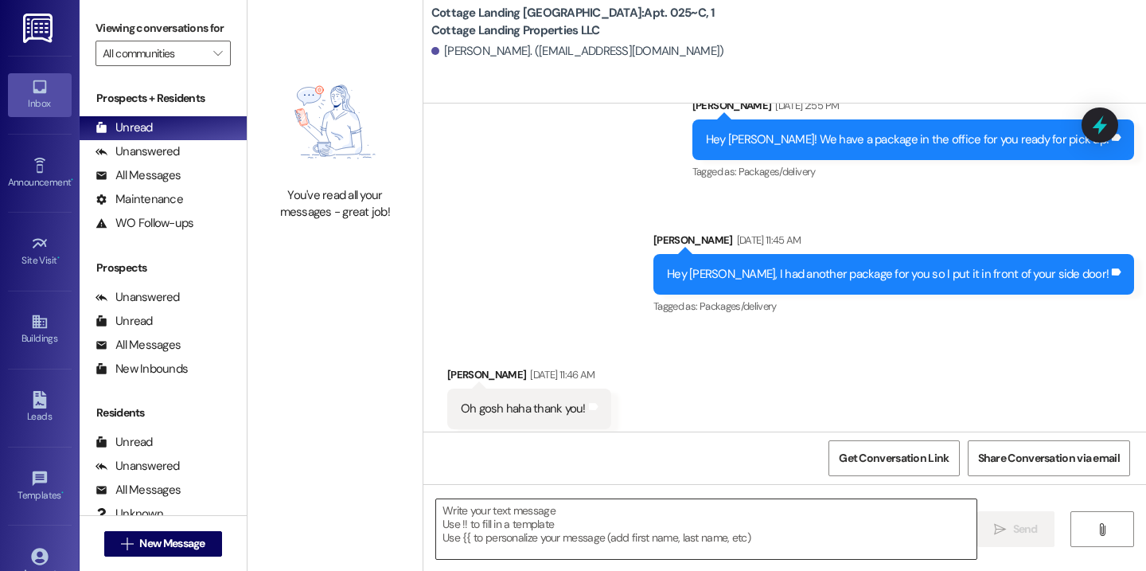
click at [678, 533] on textarea at bounding box center [706, 529] width 540 height 60
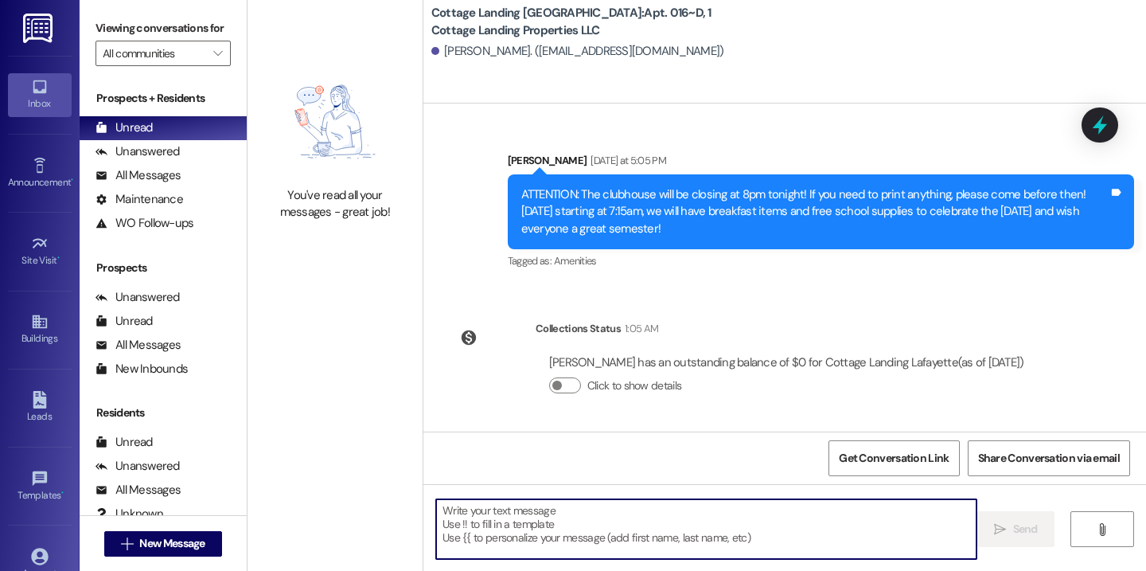
scroll to position [637, 0]
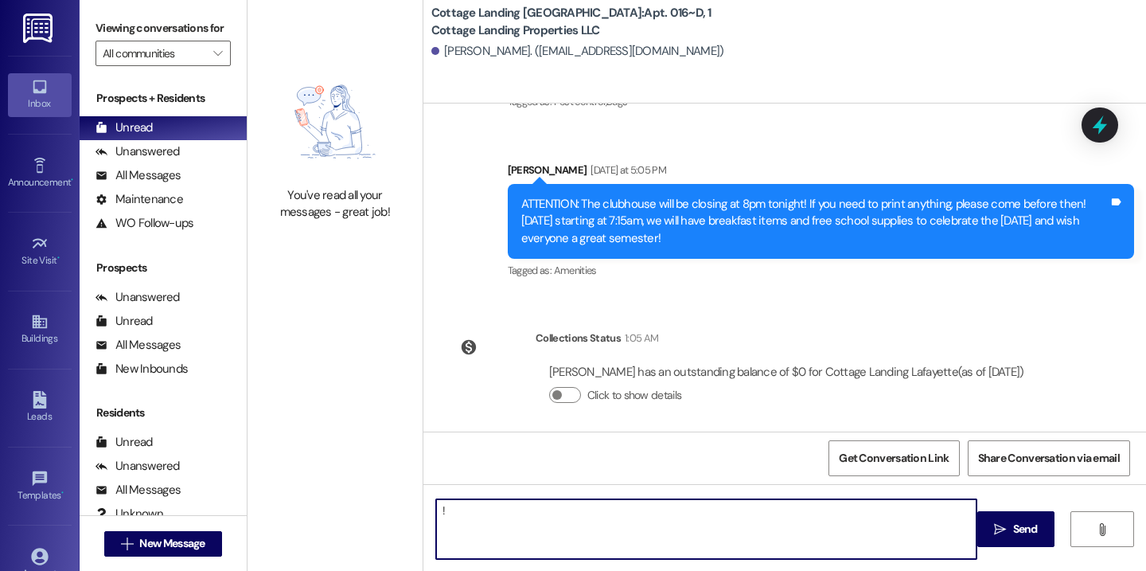
type textarea "!!"
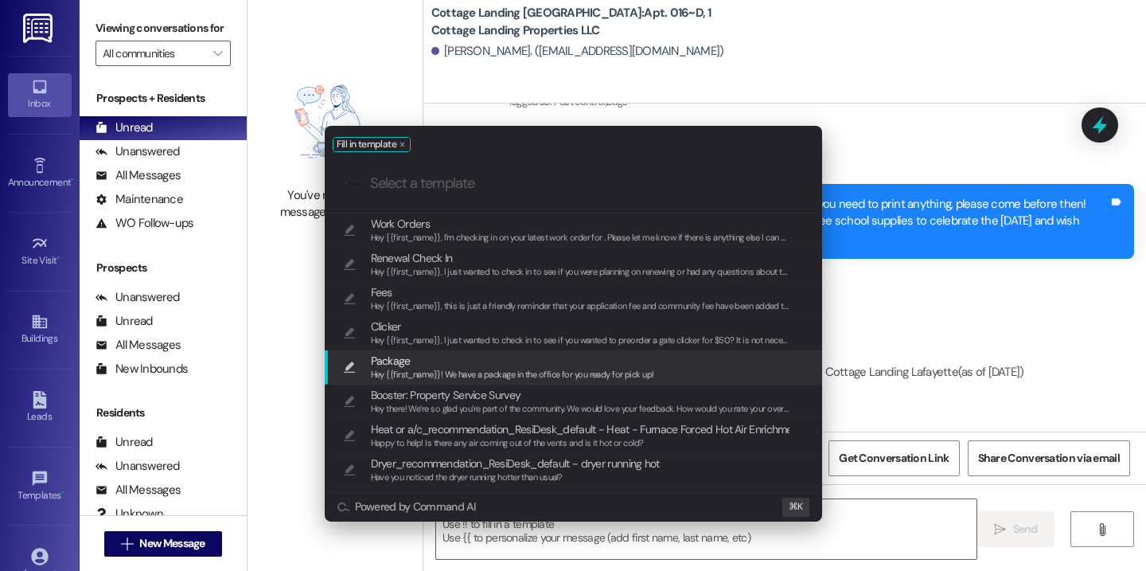
click at [546, 366] on span "Package" at bounding box center [512, 361] width 283 height 18
type textarea "Hey {{first_name}}! We have a package in the office for you ready for pick up!"
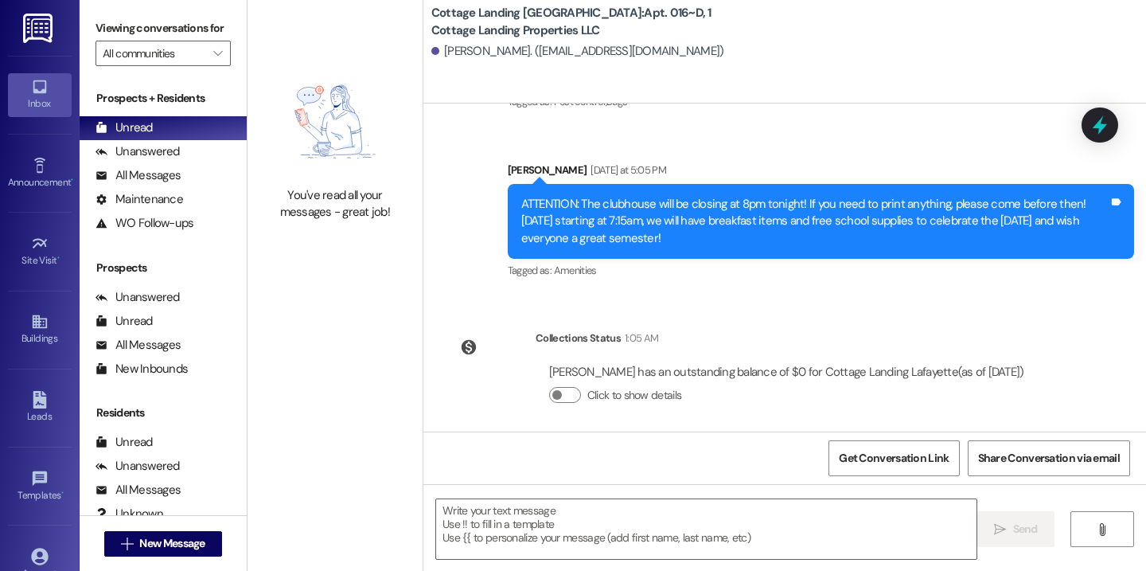
click at [189, 557] on div " New Message" at bounding box center [163, 544] width 118 height 40
click at [187, 551] on span "New Message" at bounding box center [171, 543] width 65 height 17
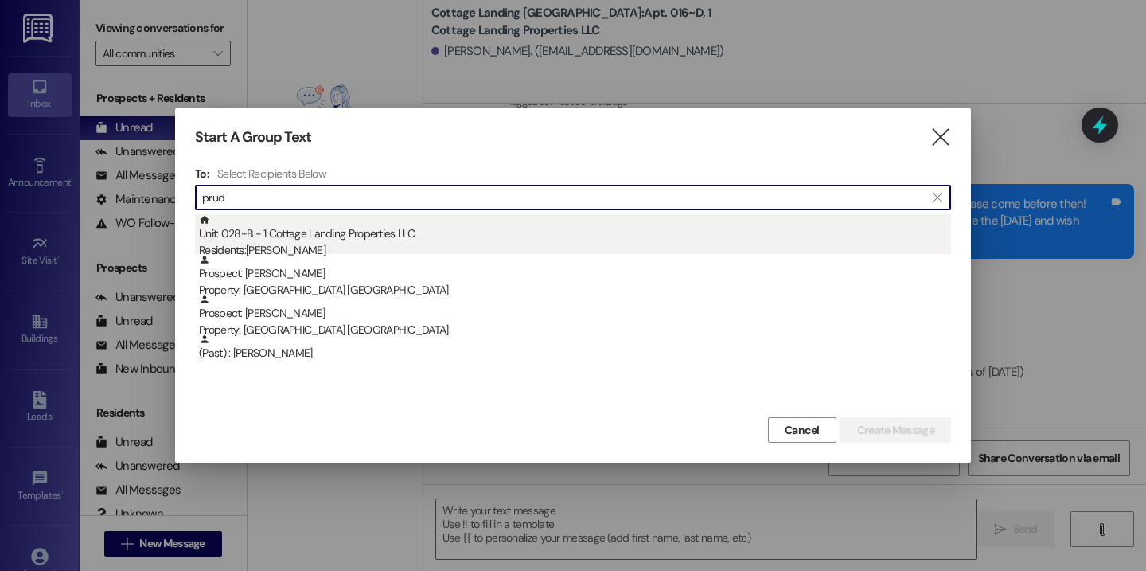
type input "prud"
click at [330, 233] on div "Unit: 028~B - 1 Cottage Landing Properties LLC Residents: Abigail Prudhomme" at bounding box center [575, 236] width 752 height 45
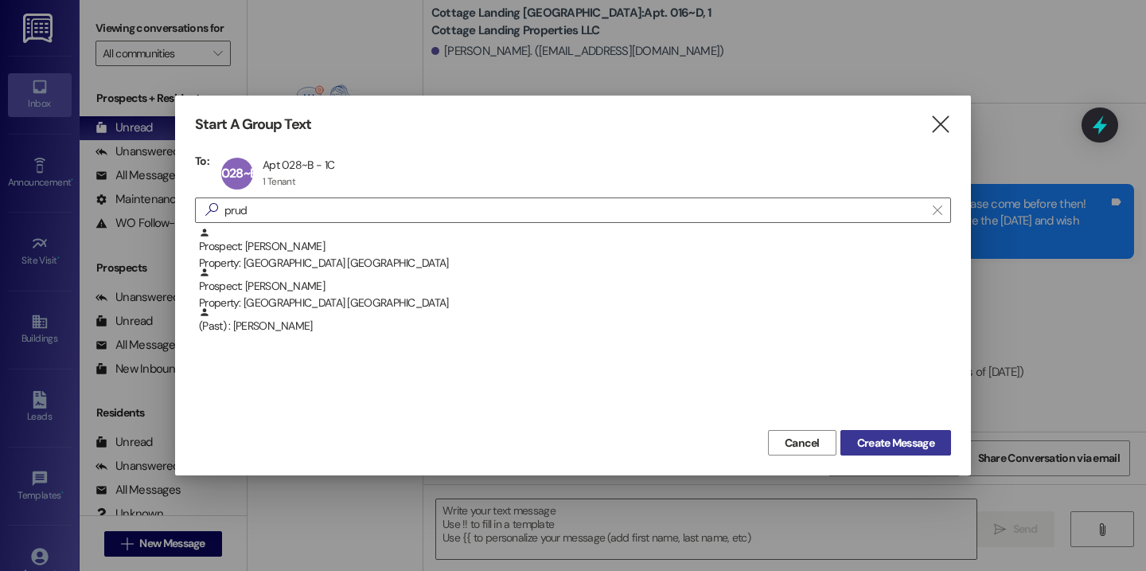
click at [912, 444] on span "Create Message" at bounding box center [895, 443] width 77 height 17
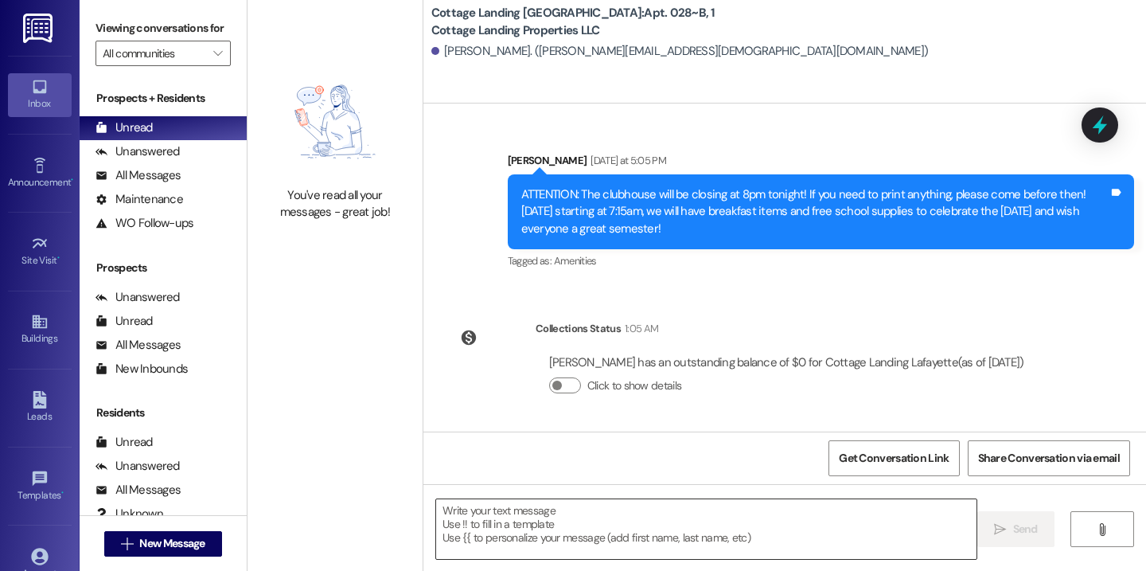
scroll to position [391, 0]
click at [681, 518] on textarea at bounding box center [706, 529] width 540 height 60
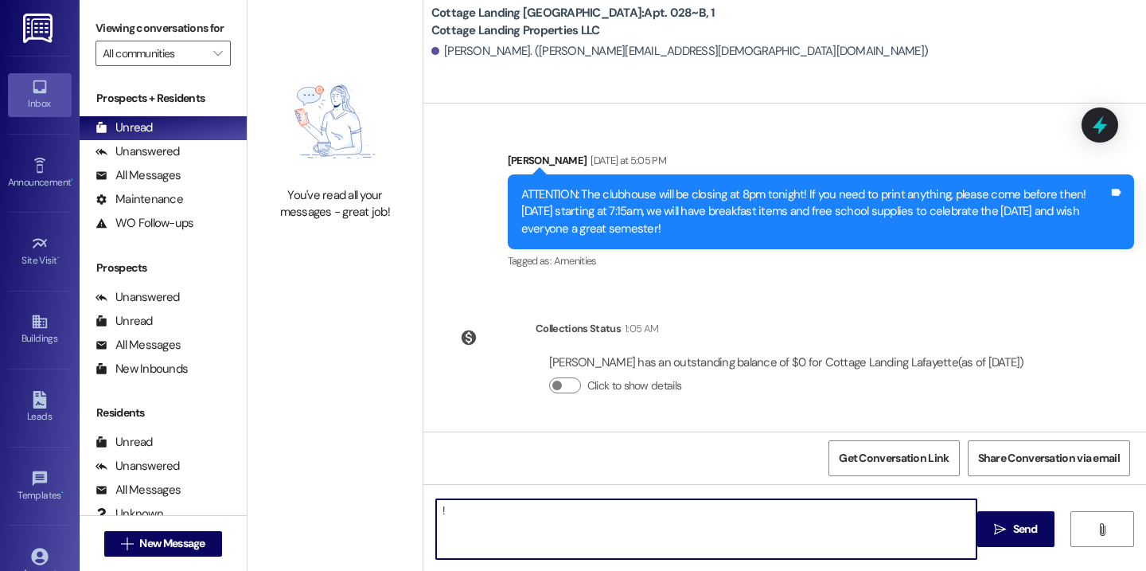
type textarea "!!"
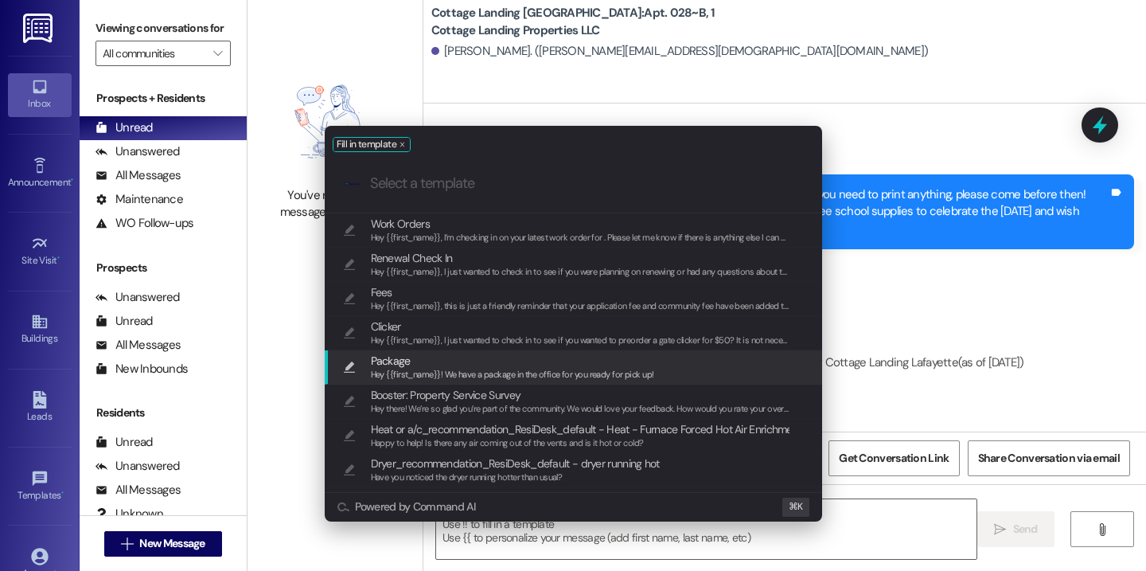
click at [466, 365] on span "Package" at bounding box center [512, 361] width 283 height 18
type textarea "Hey {{first_name}}! We have a package in the office for you ready for pick up!"
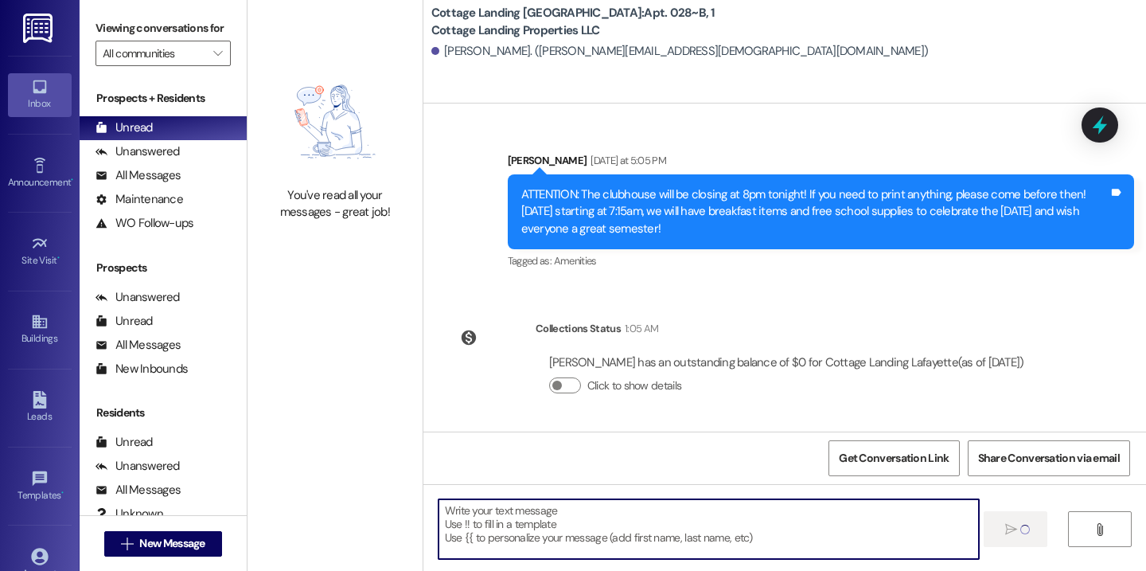
scroll to position [501, 0]
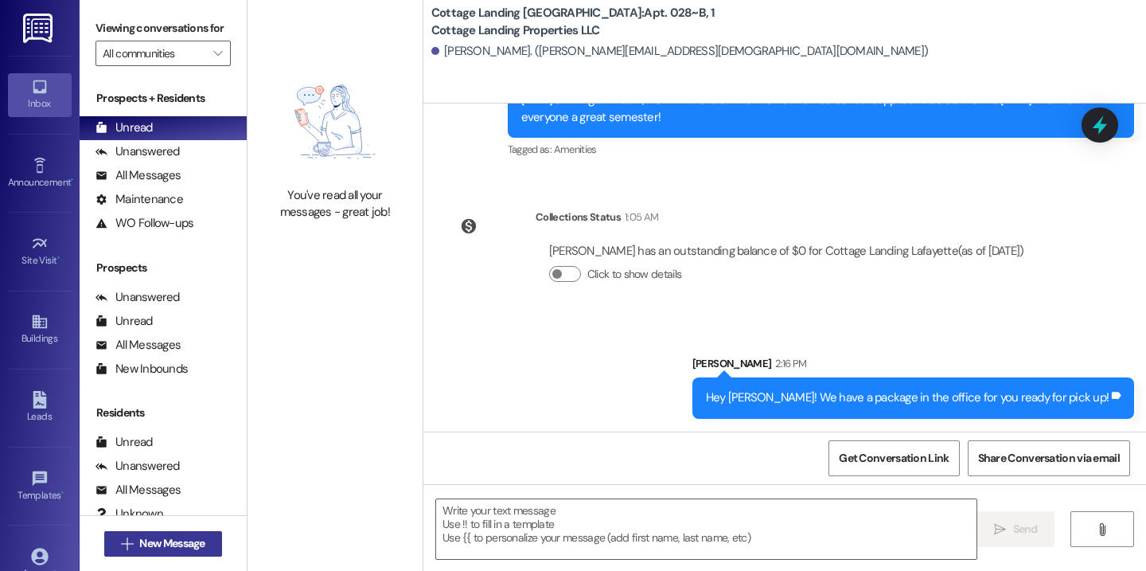
click at [178, 543] on span "New Message" at bounding box center [171, 543] width 65 height 17
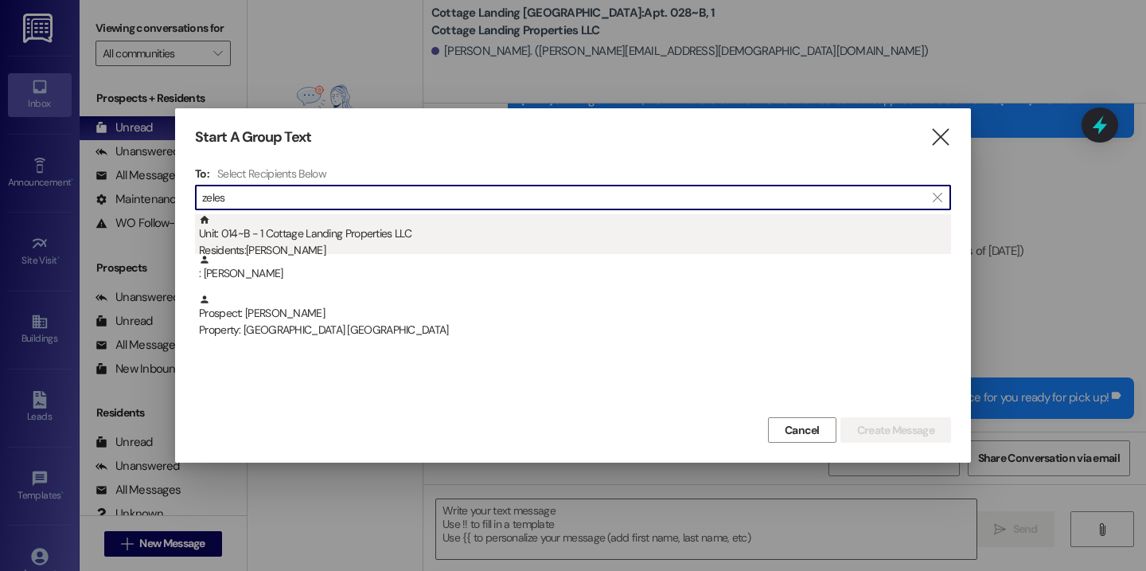
type input "zeles"
click at [353, 232] on div "Unit: 014~B - 1 Cottage Landing Properties LLC Residents: Ava Zelesnik" at bounding box center [575, 236] width 752 height 45
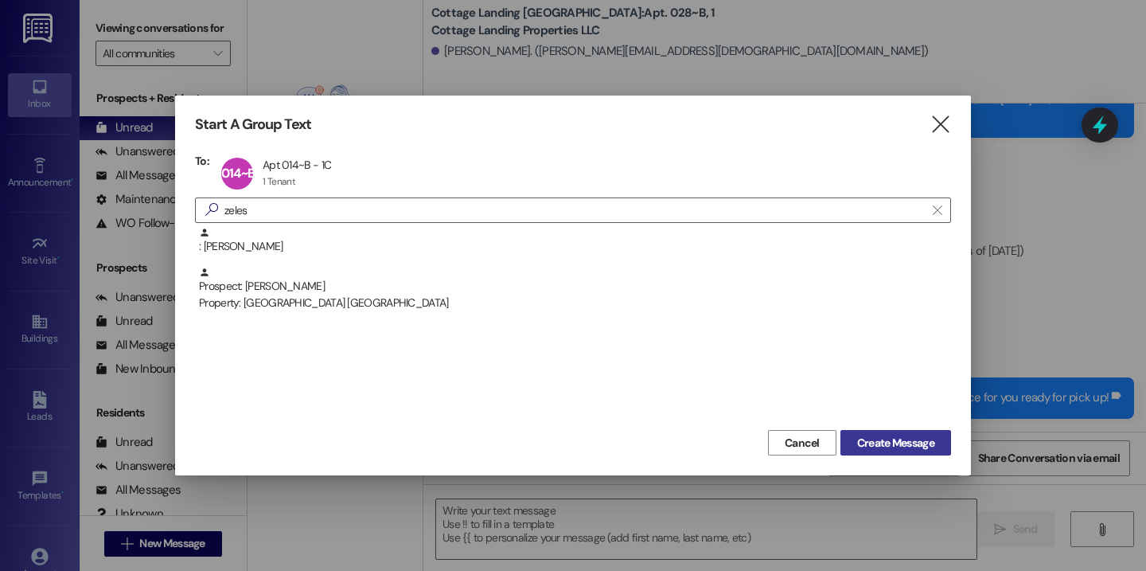
click at [884, 439] on span "Create Message" at bounding box center [895, 443] width 77 height 17
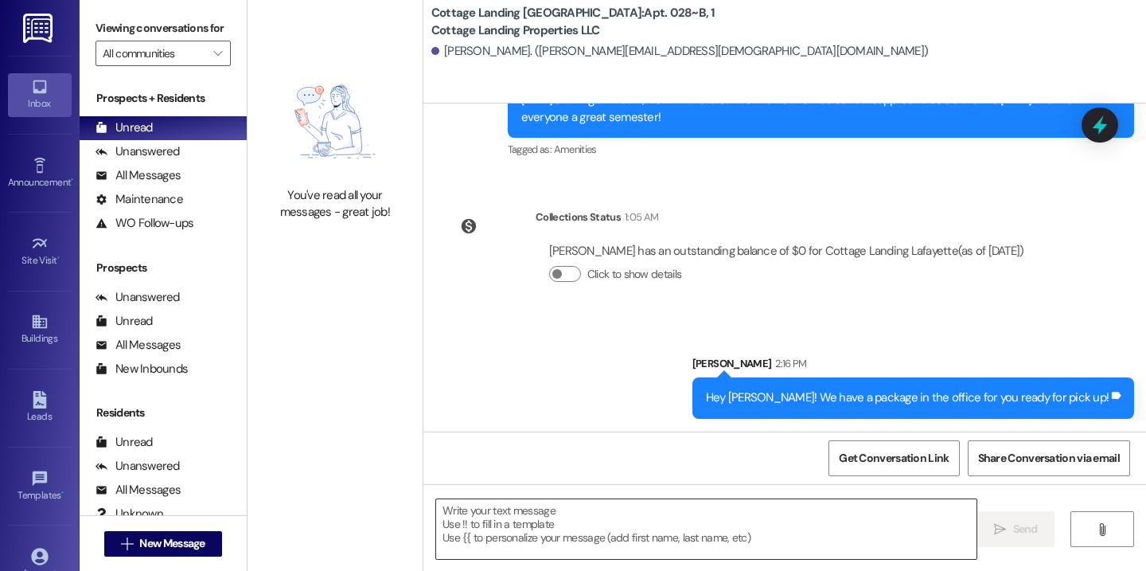
click at [767, 518] on textarea at bounding box center [706, 529] width 540 height 60
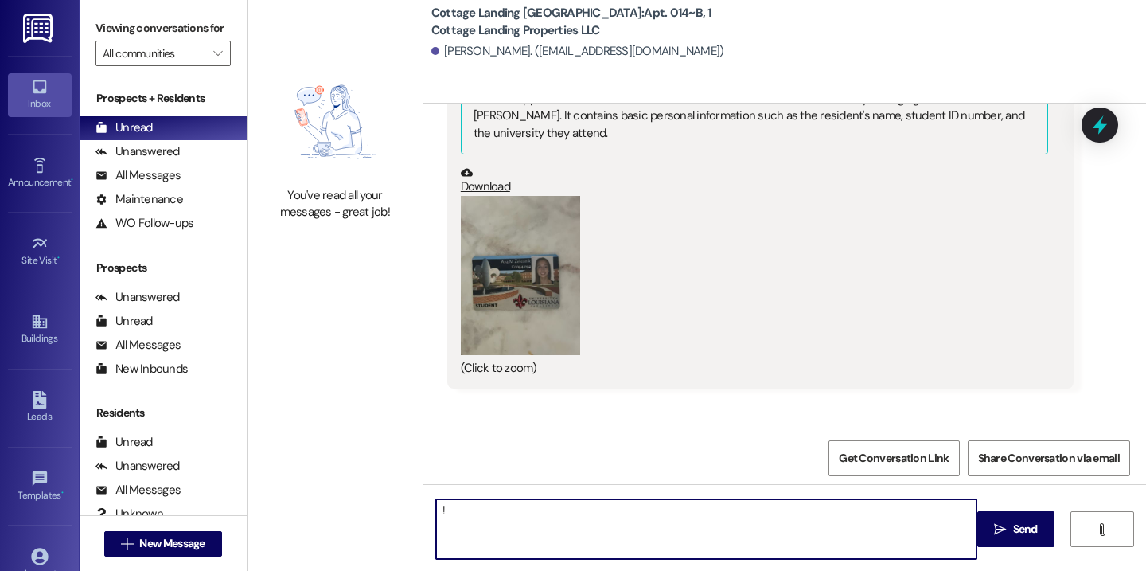
type textarea "!!"
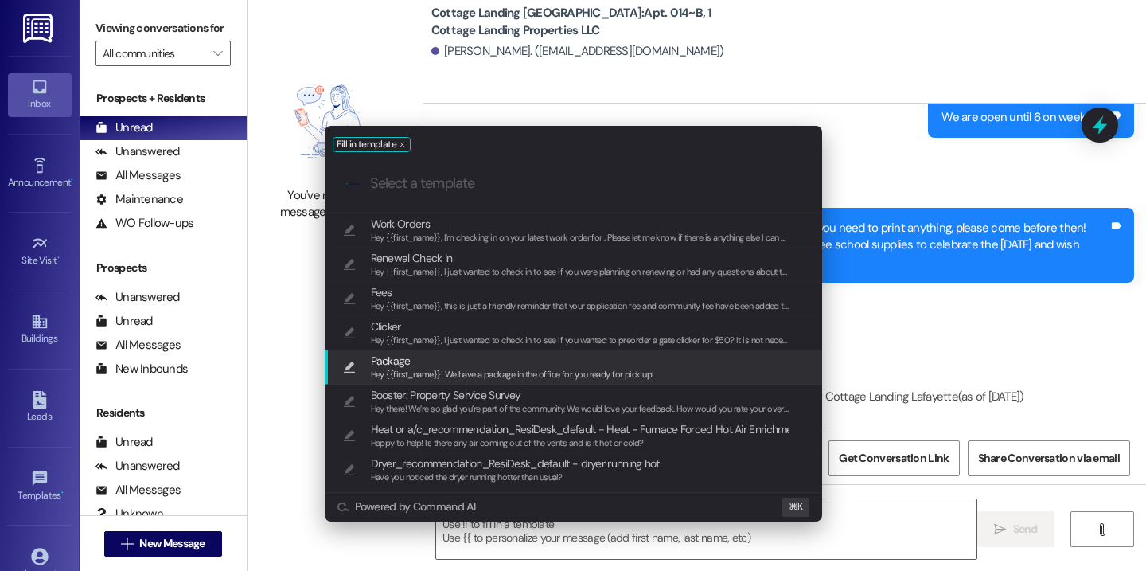
click at [558, 364] on span "Package" at bounding box center [512, 361] width 283 height 18
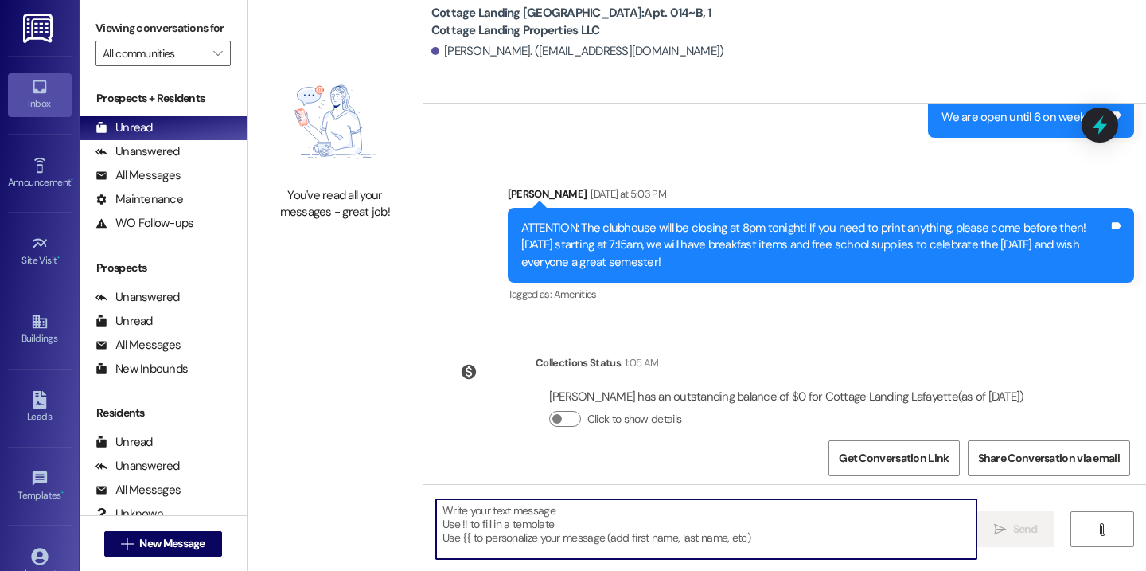
type textarea "Hey {{first_name}}! We have a package in the office for you ready for pick up!"
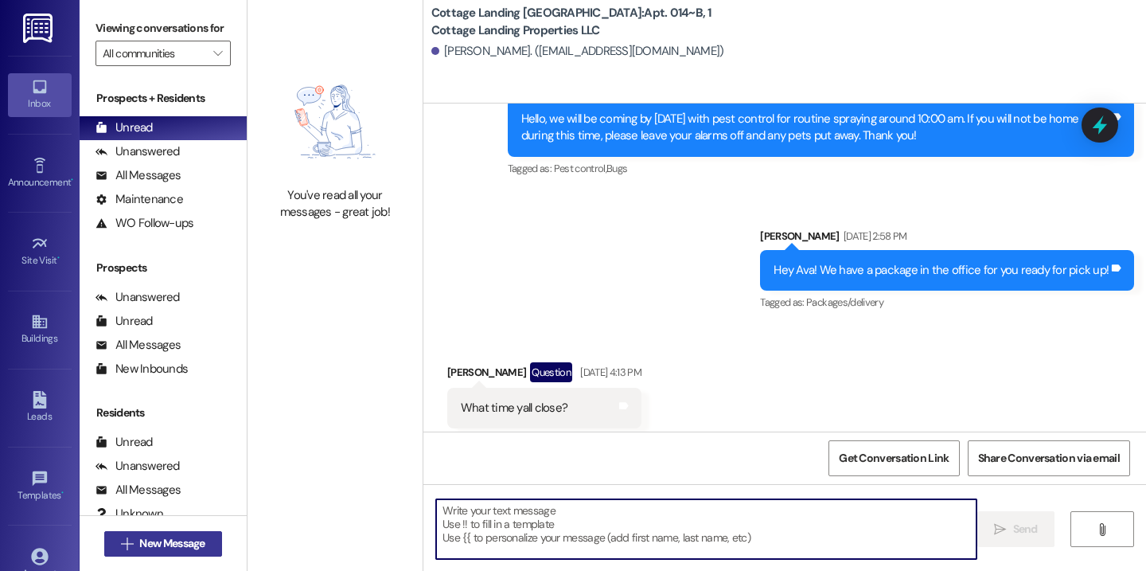
click at [197, 547] on span "New Message" at bounding box center [171, 543] width 65 height 17
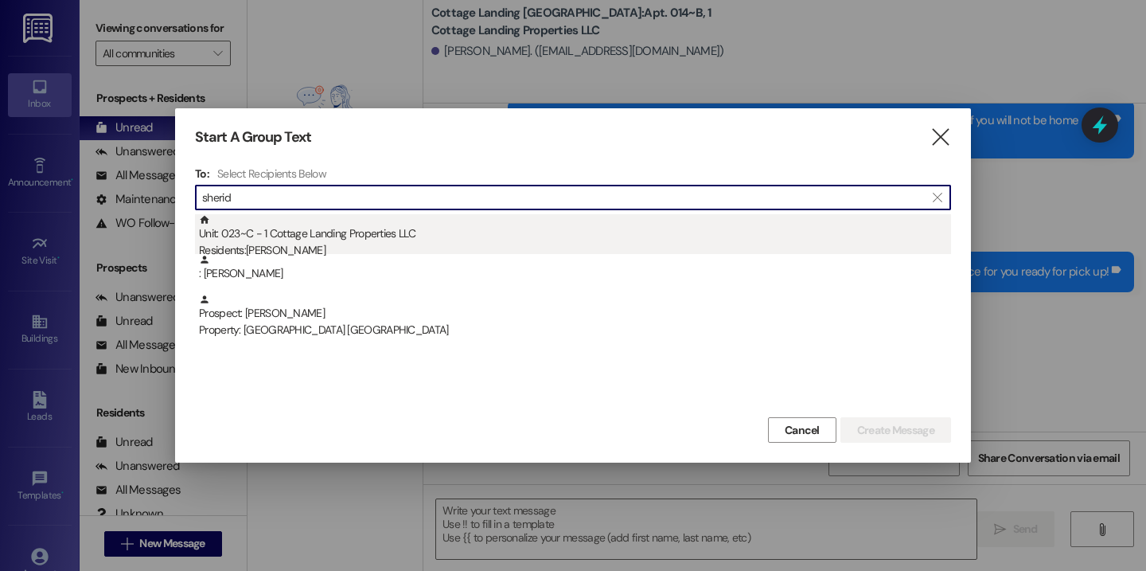
type input "sherid"
click at [362, 235] on div "Unit: 023~C - 1 Cottage Landing Properties LLC Residents: John Sheridan" at bounding box center [575, 236] width 752 height 45
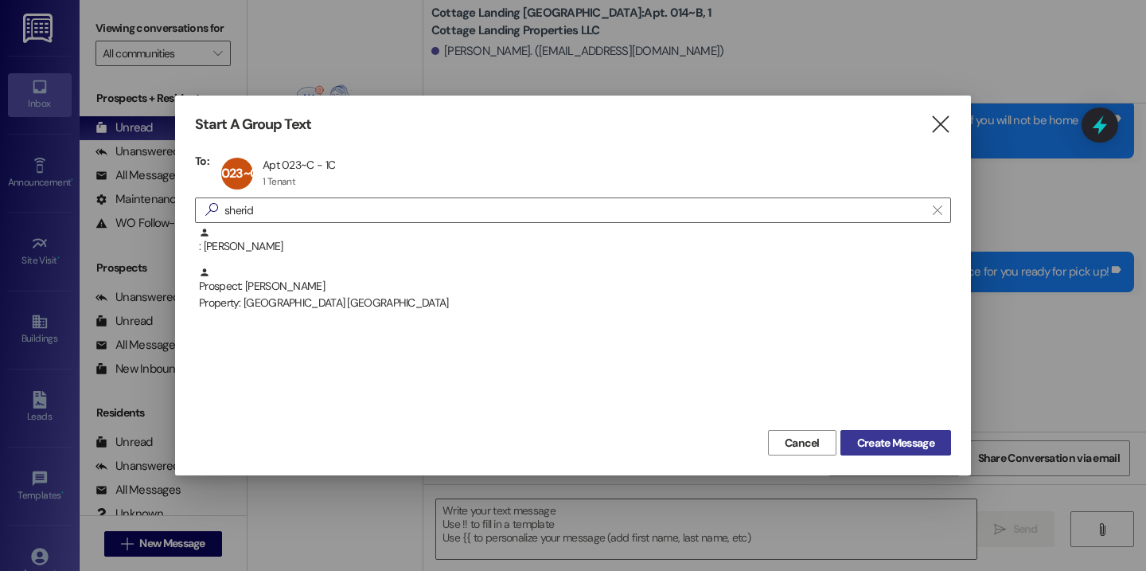
click at [919, 447] on span "Create Message" at bounding box center [895, 443] width 77 height 17
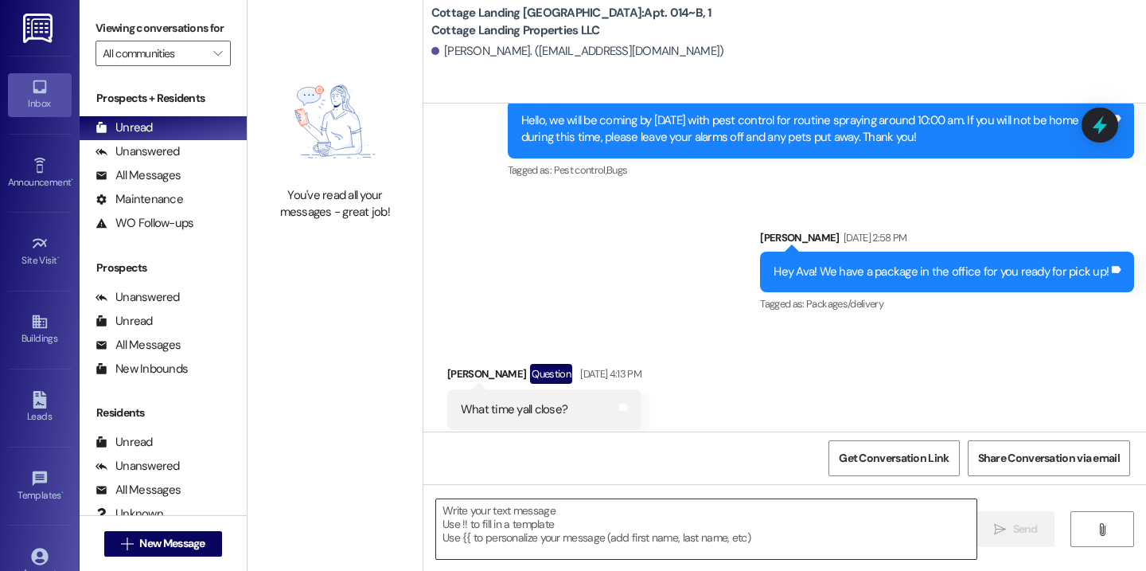
click at [730, 531] on textarea at bounding box center [706, 529] width 540 height 60
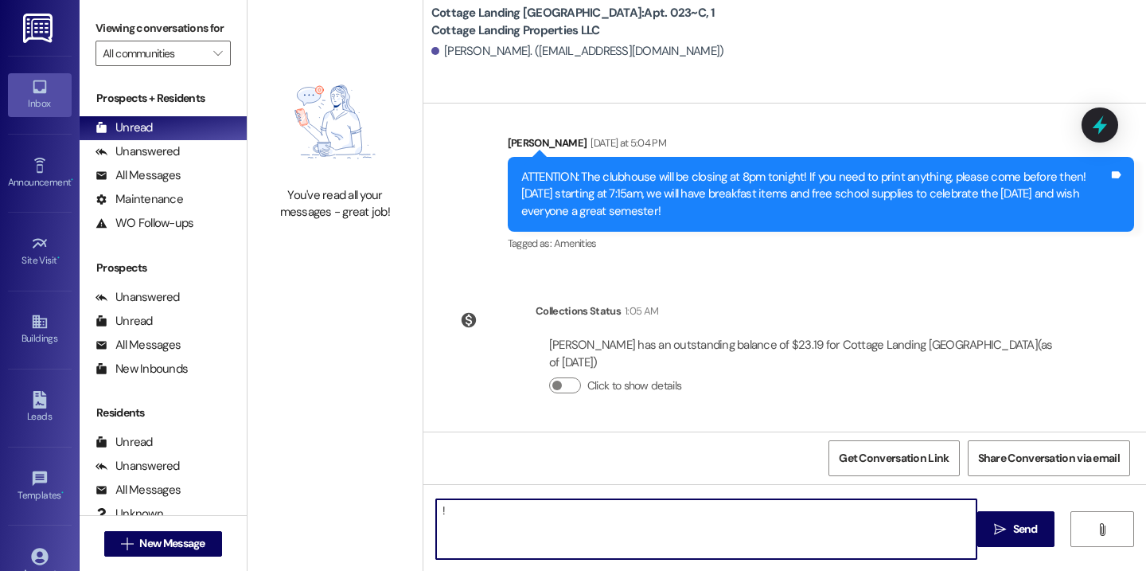
scroll to position [11054, 0]
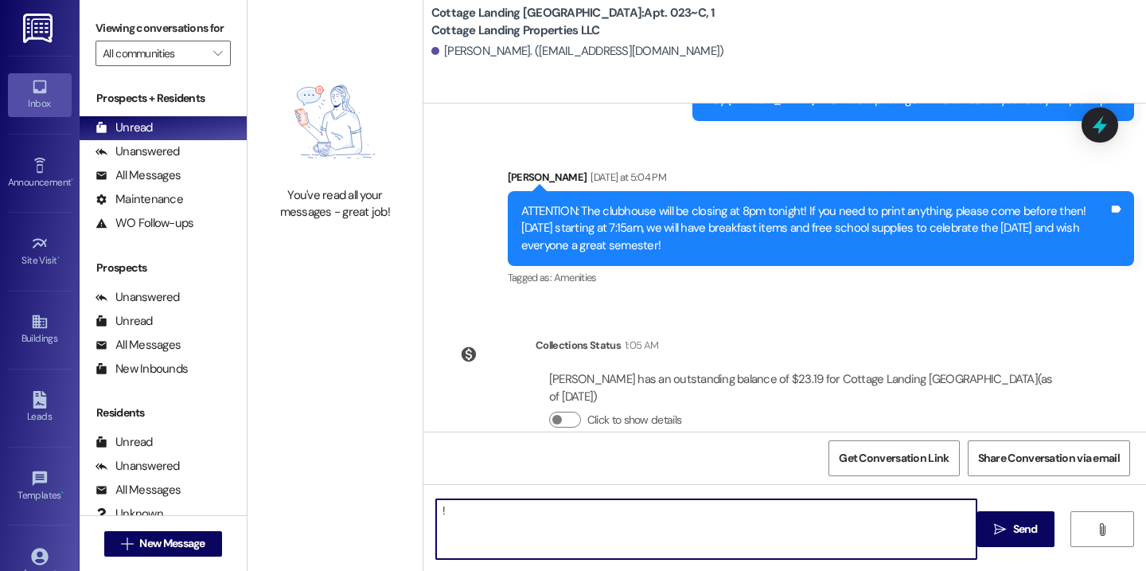
type textarea "!!"
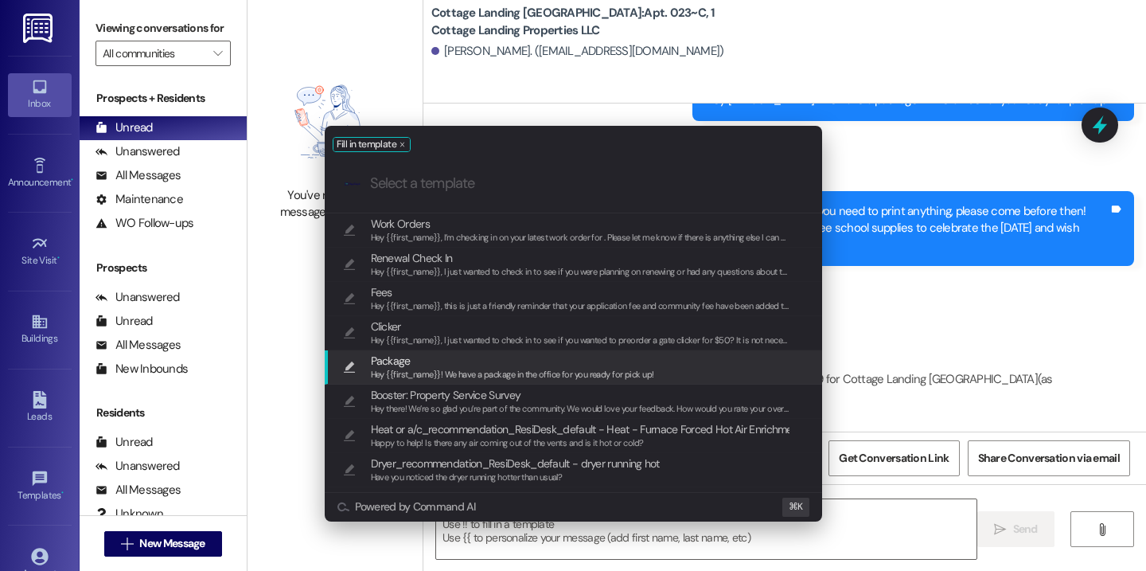
click at [560, 382] on div "Package Hey {{first_name}}! We have a package in the office for you ready for p…" at bounding box center [573, 367] width 497 height 34
type textarea "Hey {{first_name}}! We have a package in the office for you ready for pick up!"
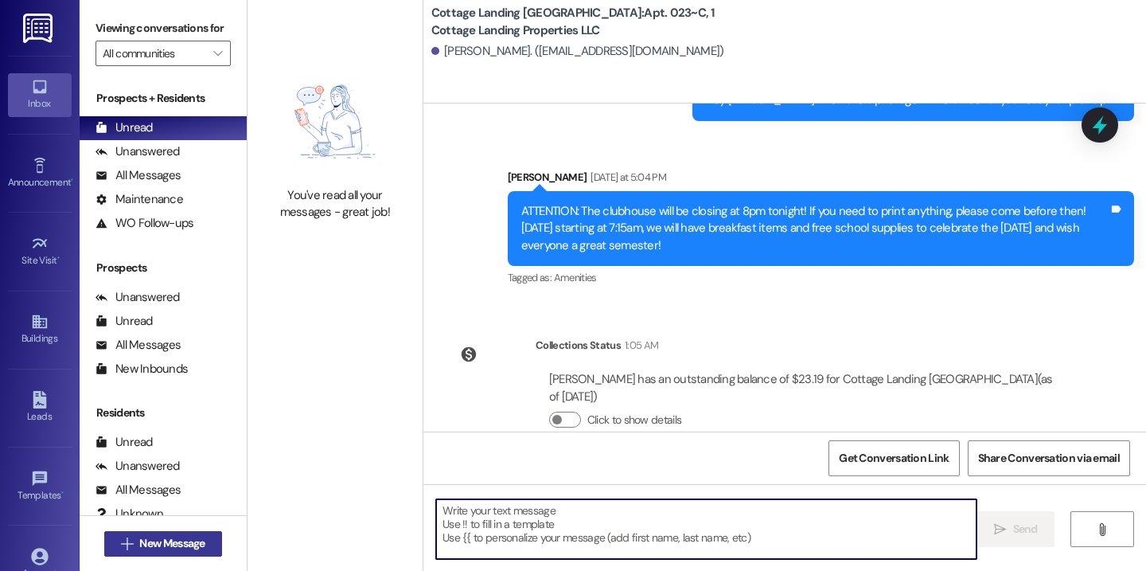
click at [209, 540] on button " New Message" at bounding box center [163, 543] width 118 height 25
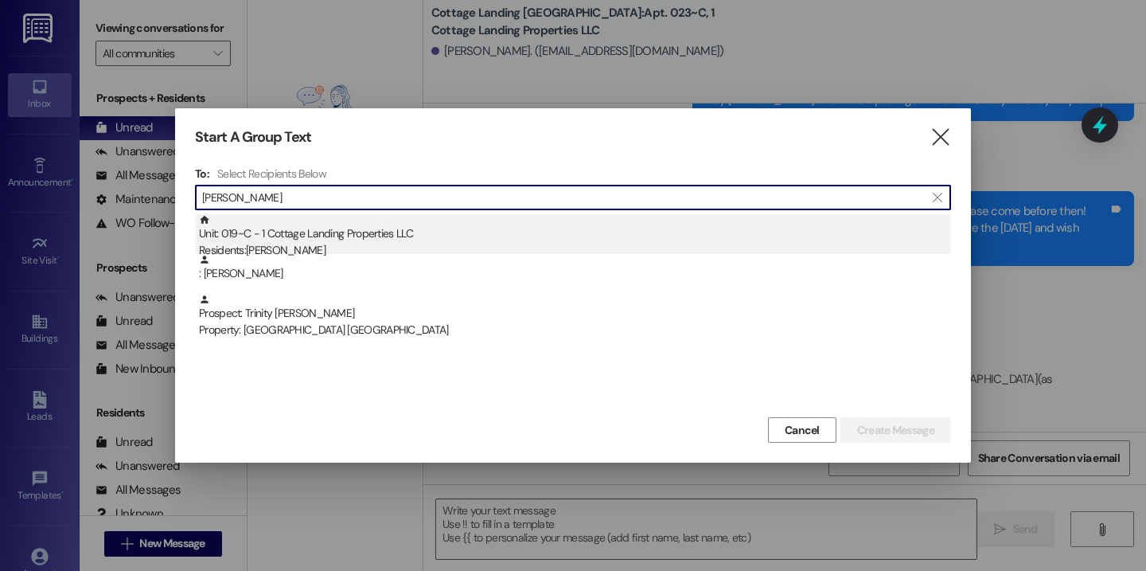
type input "doucet"
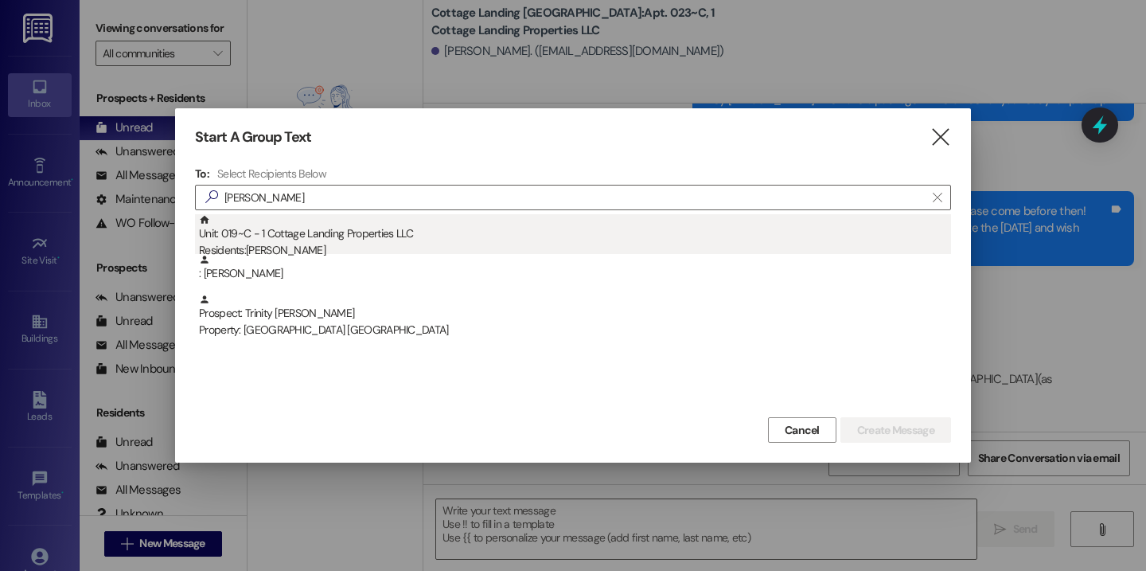
click at [426, 231] on div "Unit: 019~C - 1 Cottage Landing Properties LLC Residents: Shaylee Doucet" at bounding box center [575, 236] width 752 height 45
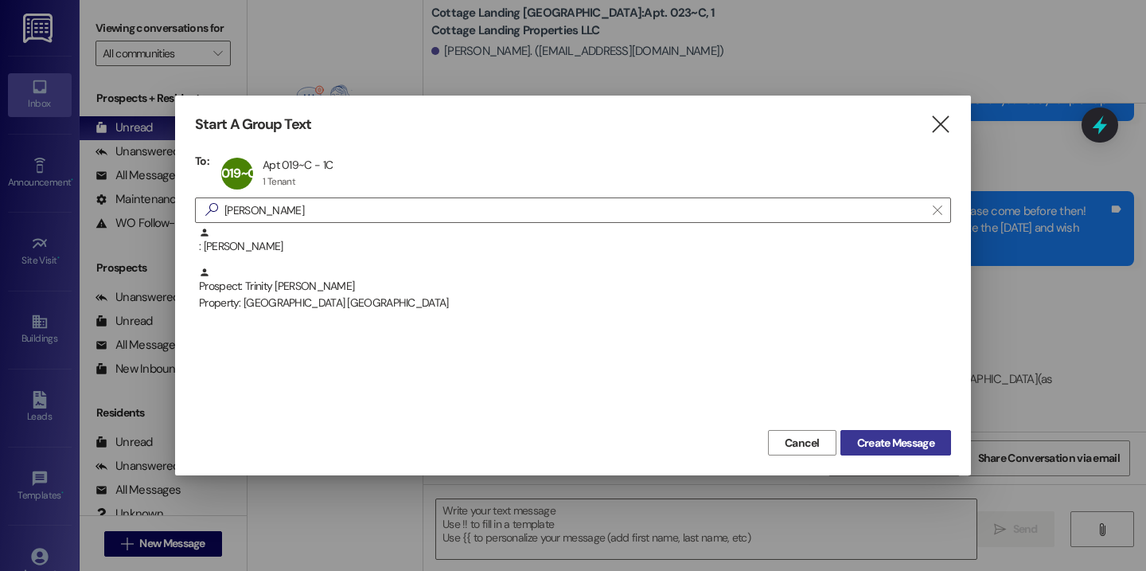
click at [903, 444] on span "Create Message" at bounding box center [895, 443] width 77 height 17
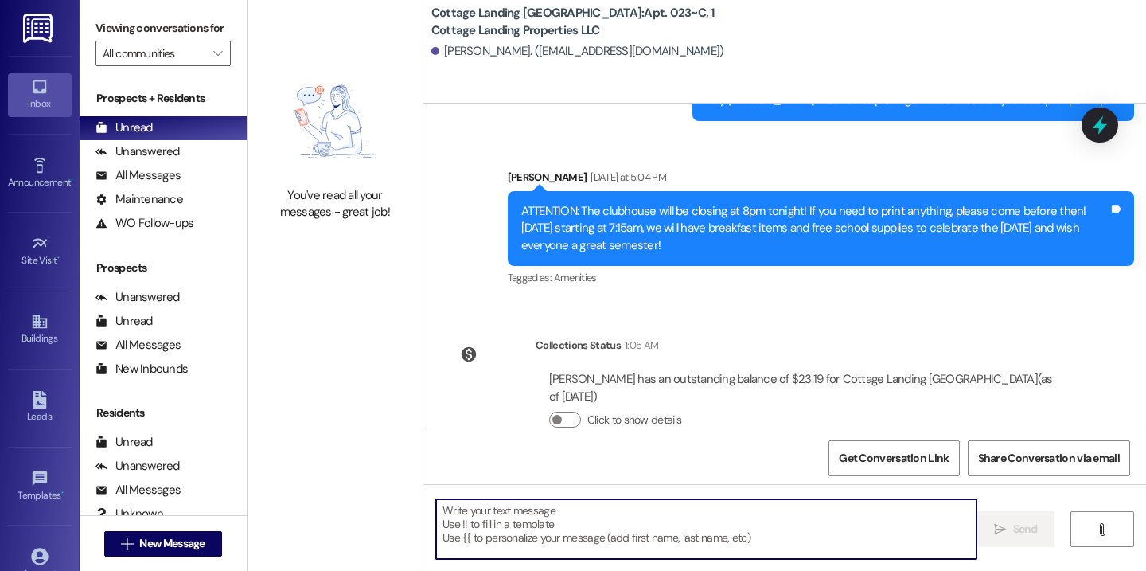
click at [646, 533] on textarea at bounding box center [706, 529] width 540 height 60
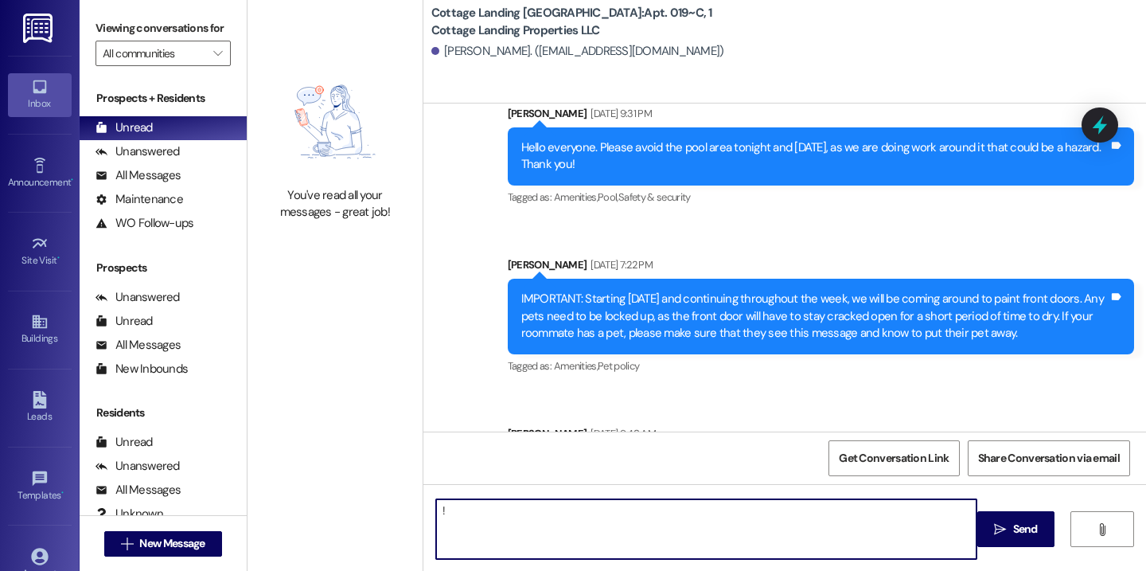
type textarea "!!"
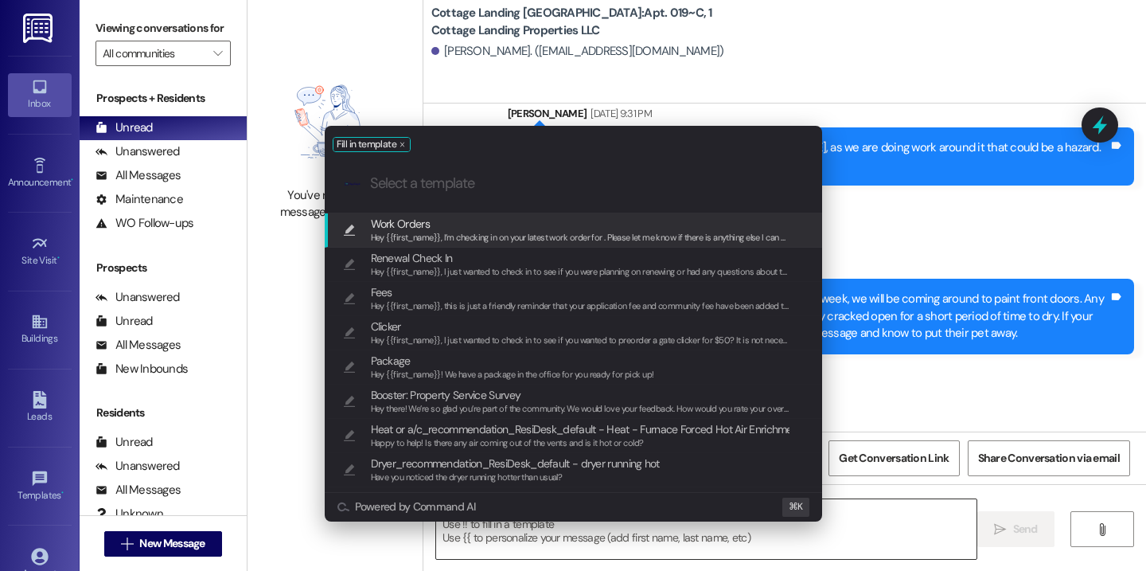
scroll to position [20351, 0]
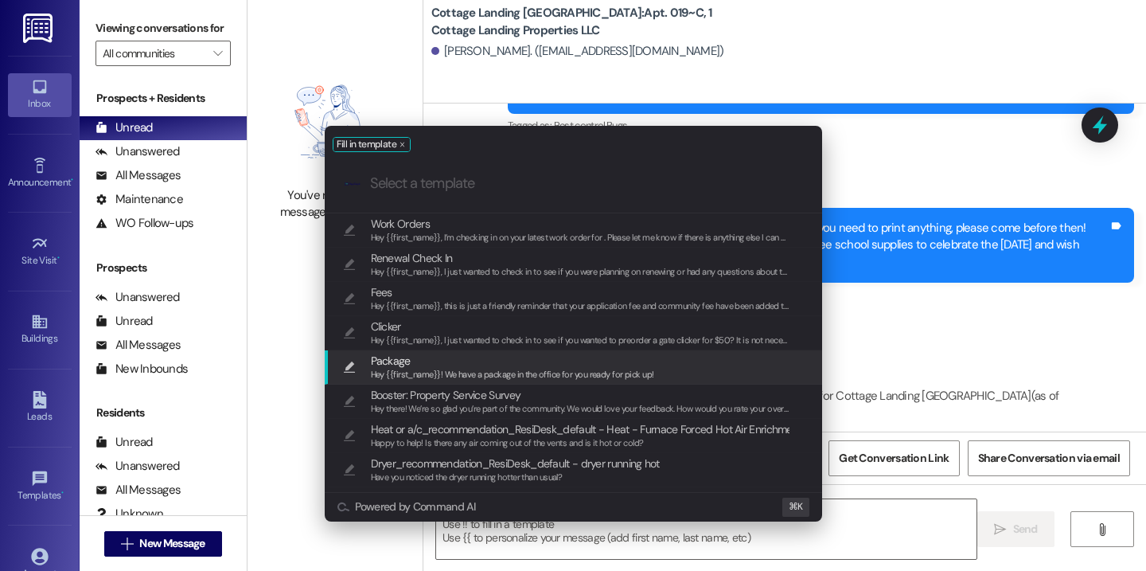
click at [531, 367] on span "Package" at bounding box center [512, 361] width 283 height 18
type textarea "Hey {{first_name}}! We have a package in the office for you ready for pick up!"
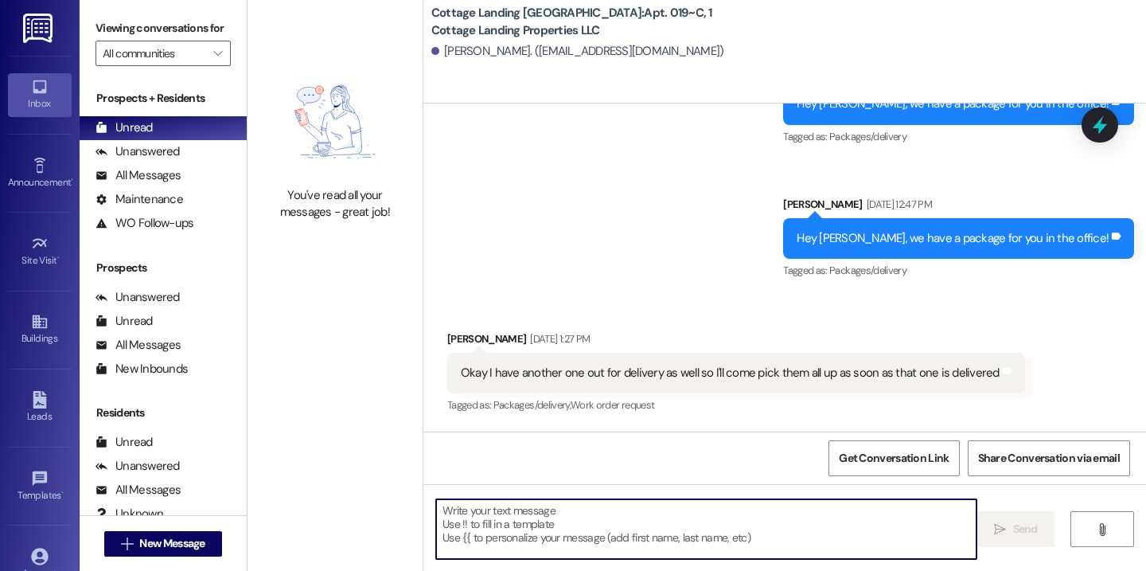
scroll to position [2714, 0]
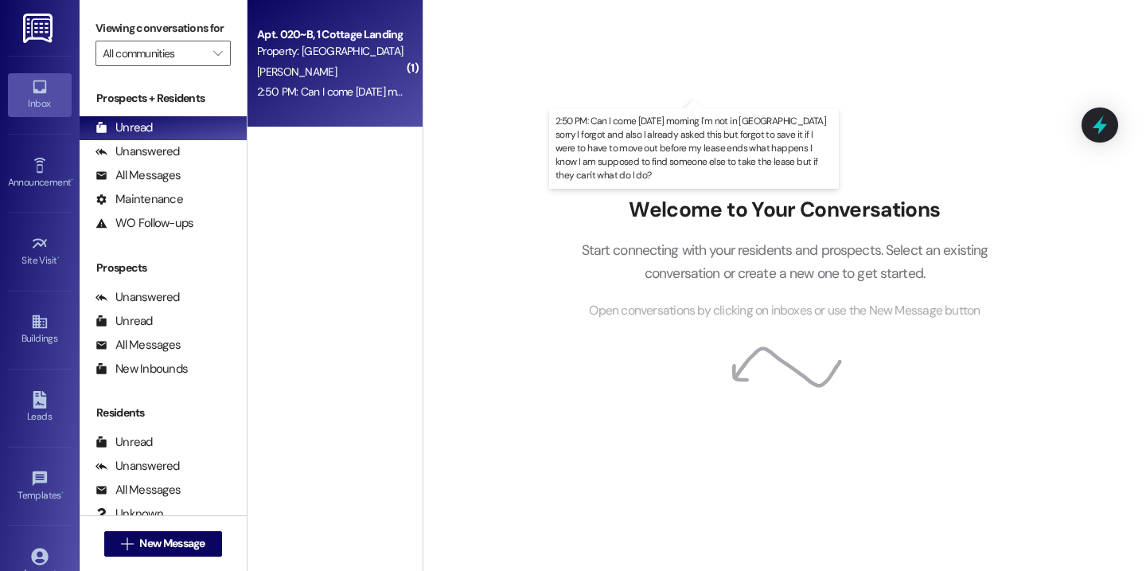
click at [379, 90] on div "2:50 PM: Can I come tomorrow morning I'm not in Lafayette sorry I forgot and al…" at bounding box center [921, 91] width 1328 height 14
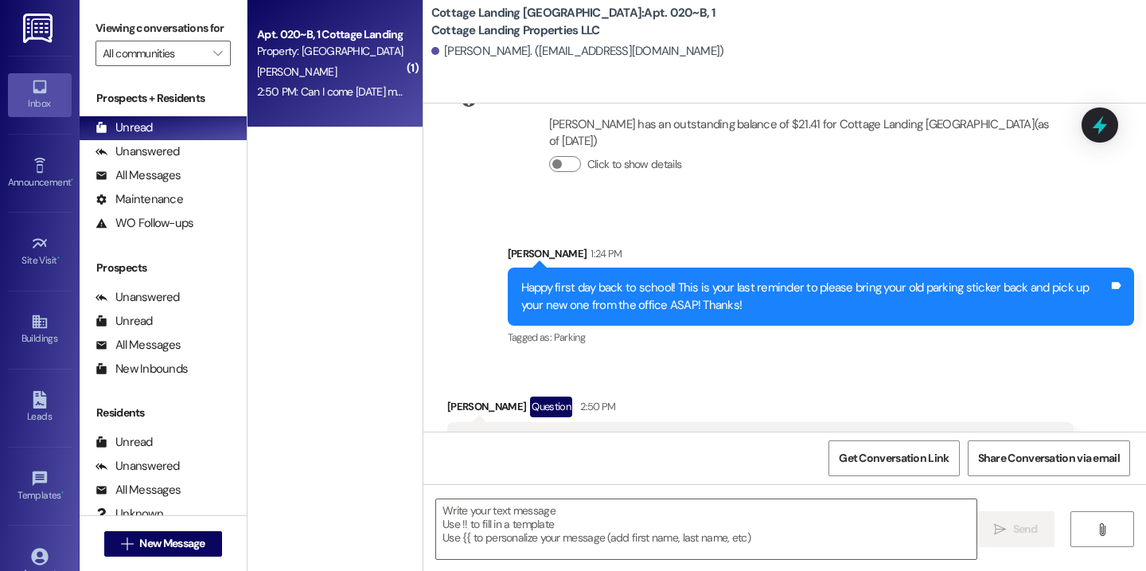
scroll to position [7976, 0]
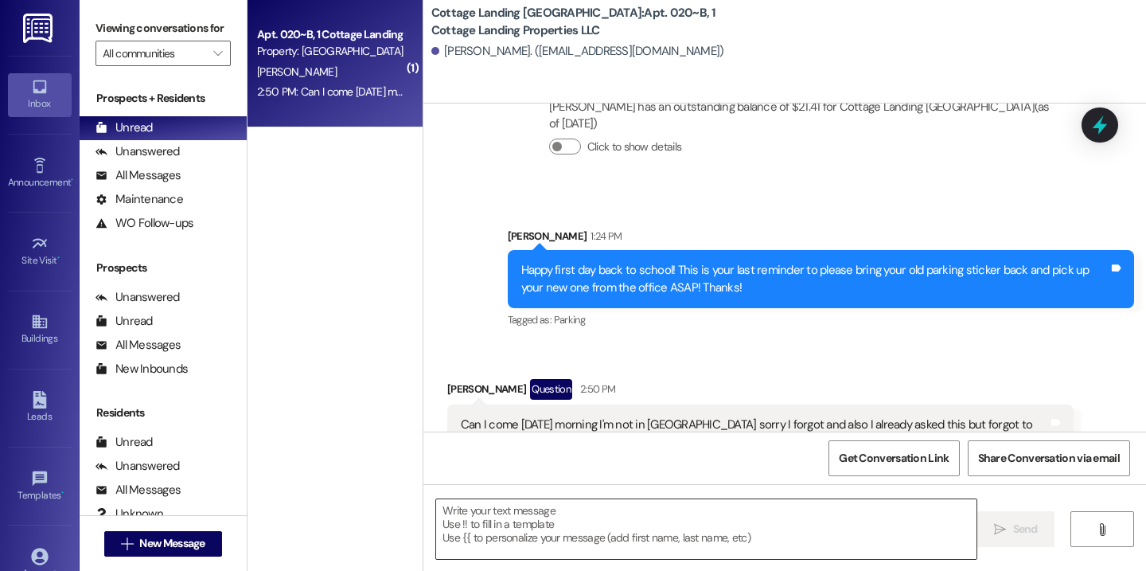
click at [474, 519] on textarea at bounding box center [706, 529] width 540 height 60
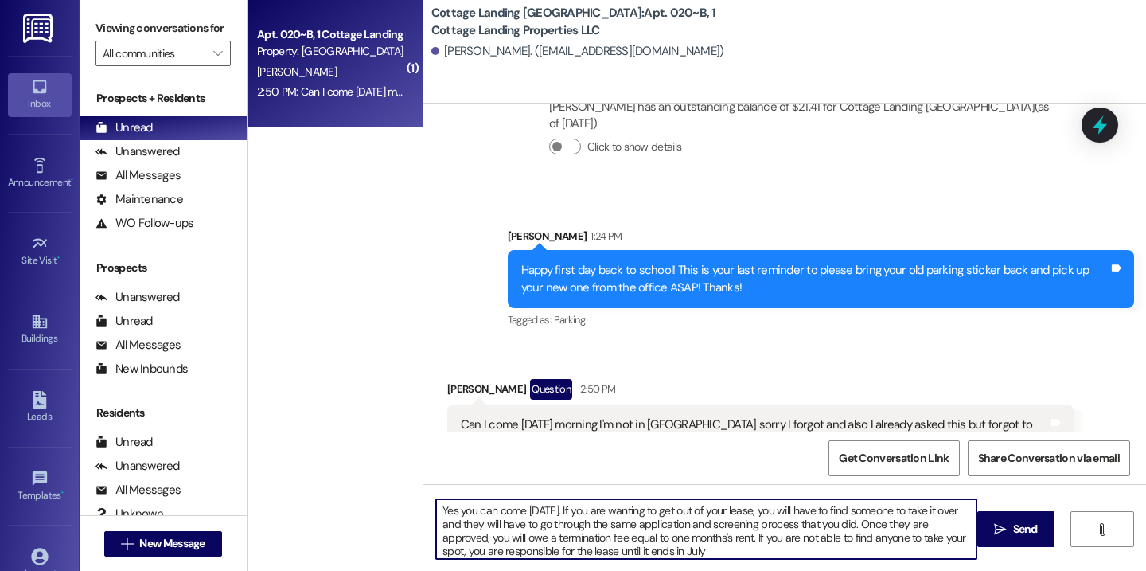
type textarea "Yes you can come tomorrow. If you are wanting to get out of your lease, you wil…"
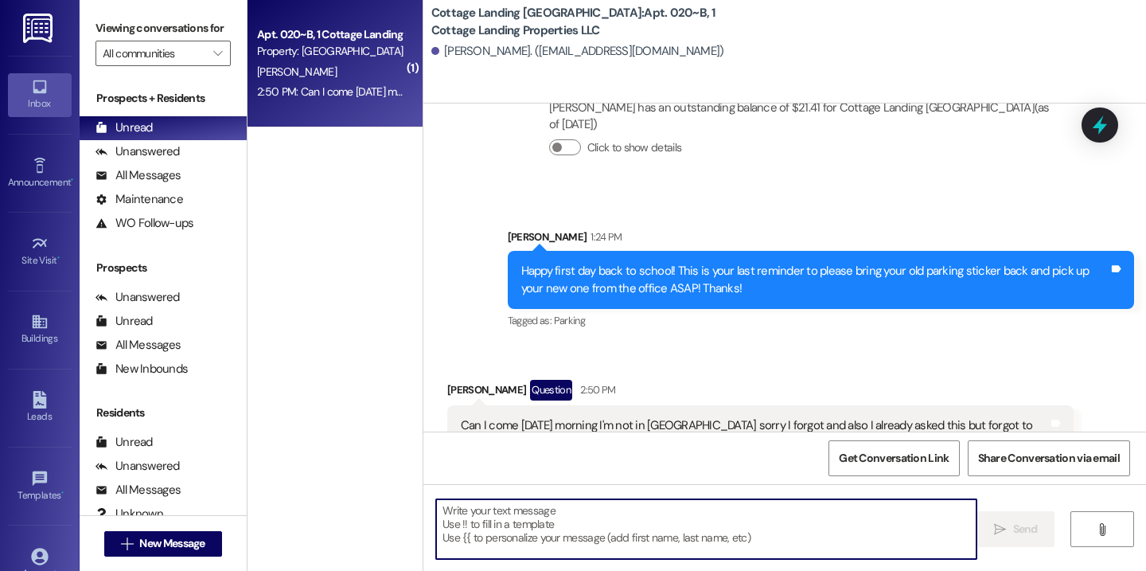
scroll to position [8138, 0]
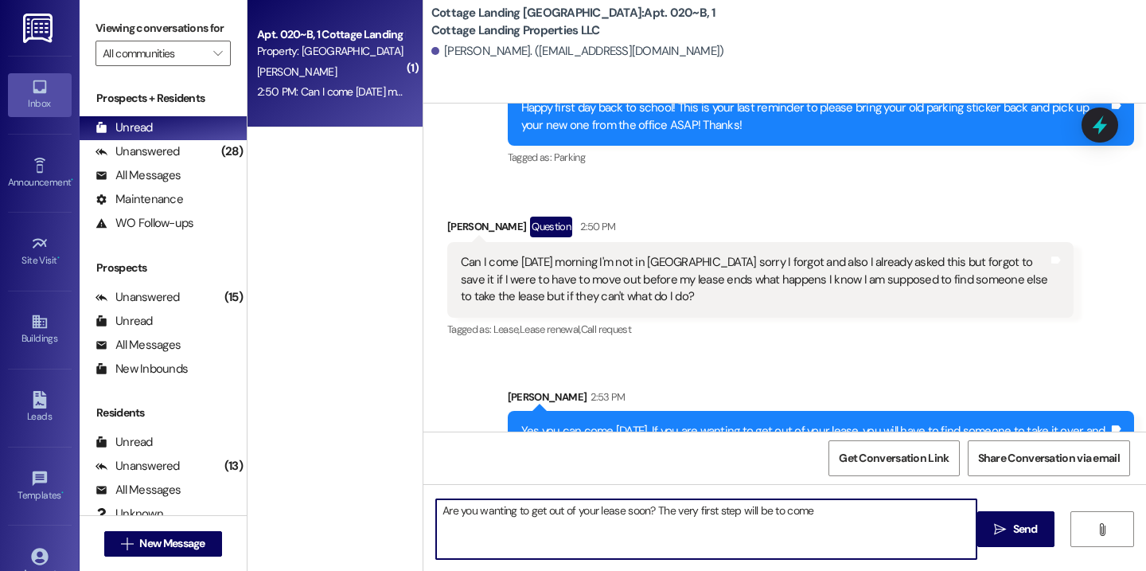
click at [546, 507] on textarea "Are you wanting to get out of your lease soon? The very first step will be to c…" at bounding box center [706, 529] width 540 height 60
click at [546, 505] on textarea "Are you wanting to get out of your lease soon? The very first step will be to c…" at bounding box center [706, 529] width 540 height 60
type textarea "Are you wanting to get oBefout of your lease soon? The very first step will be …"
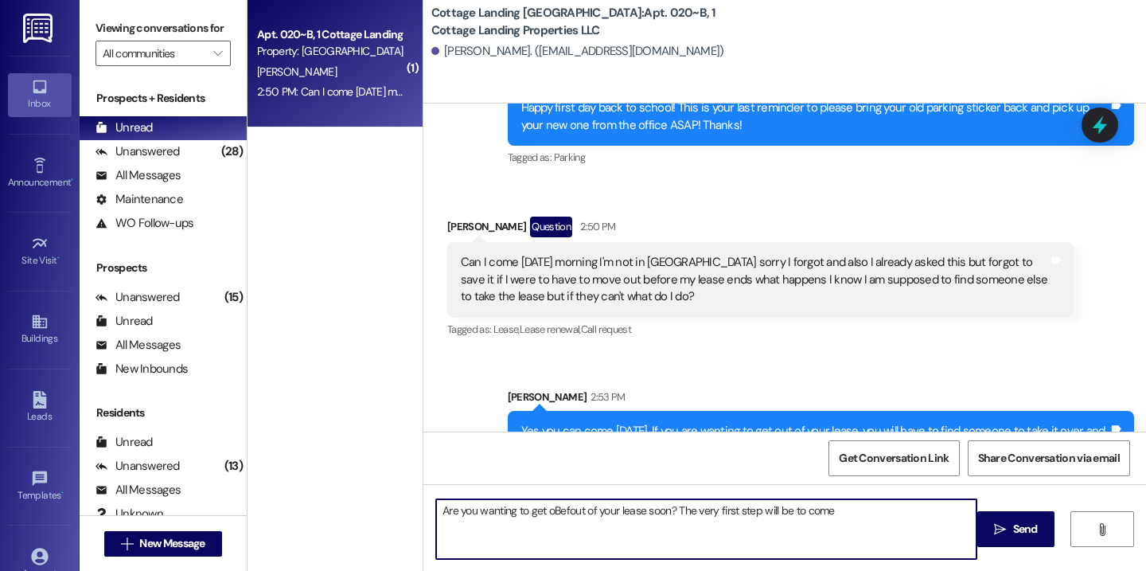
click at [547, 514] on textarea "Are you wanting to get oBefout of your lease soon? The very first step will be …" at bounding box center [706, 529] width 540 height 60
click at [590, 505] on textarea "Before doing anything with people taking over your lease, you will have to come…" at bounding box center [706, 529] width 540 height 60
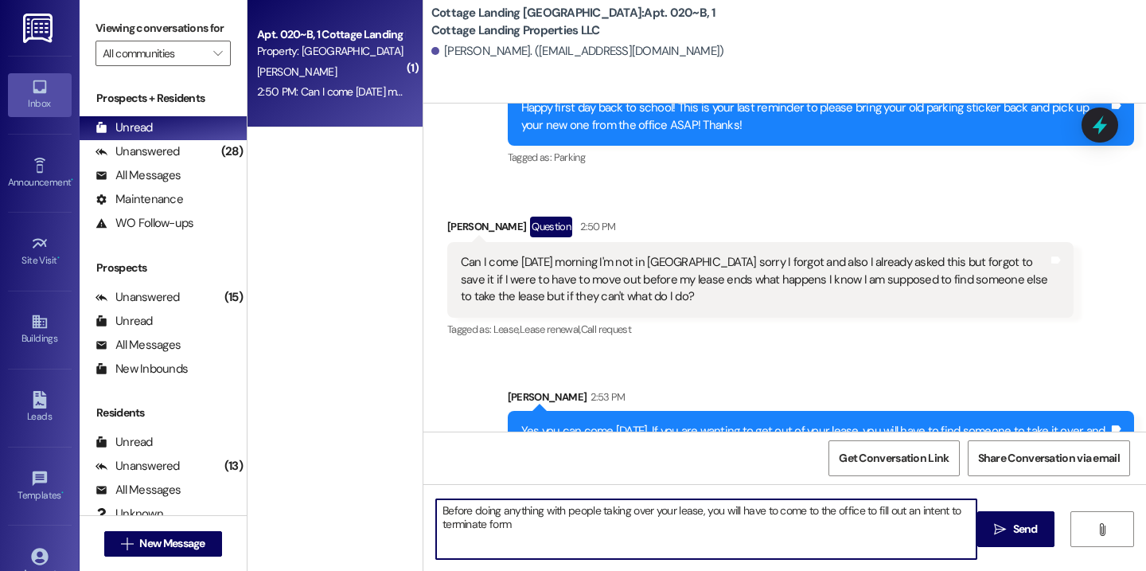
click at [585, 513] on textarea "Before doing anything with people taking over your lease, you will have to come…" at bounding box center [706, 529] width 540 height 60
click at [576, 540] on textarea "Before doing anything with someone taking over your lease, you will have to com…" at bounding box center [706, 529] width 540 height 60
type textarea "Before doing anything with someone taking over your lease, you will have to com…"
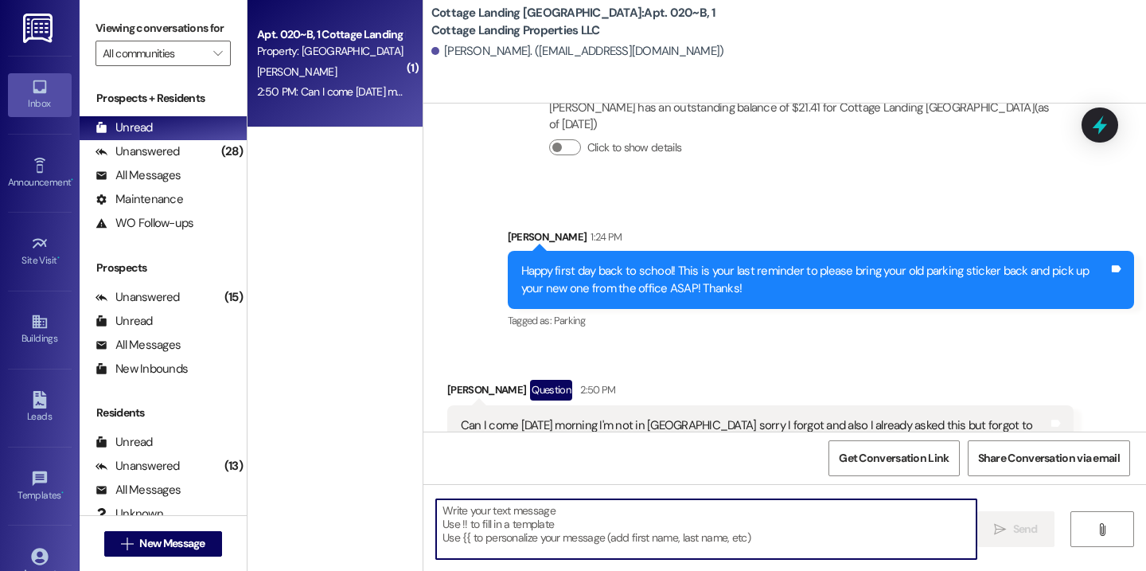
scroll to position [8266, 0]
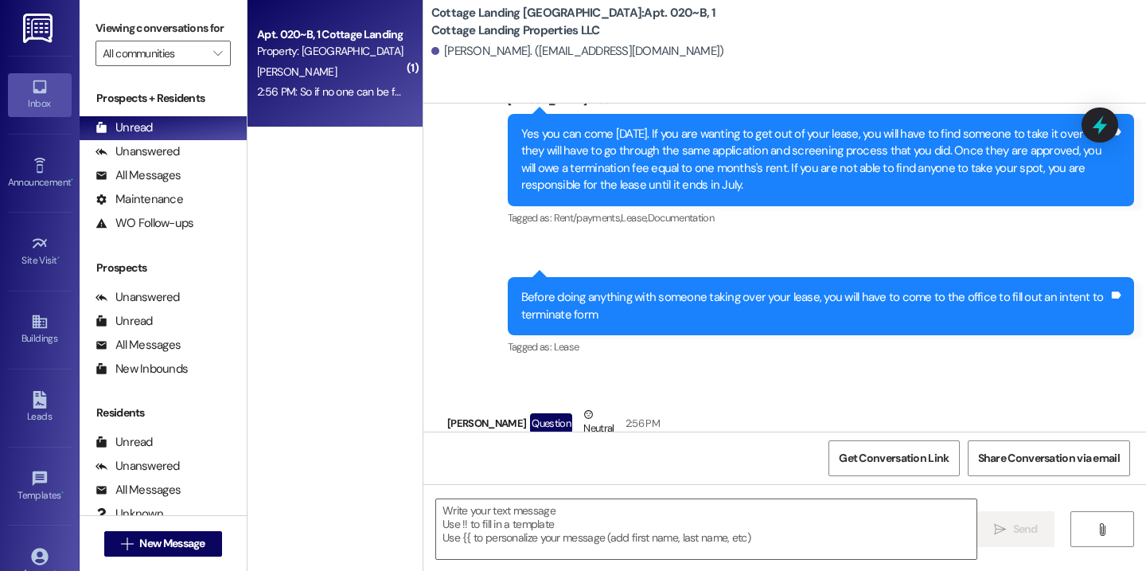
scroll to position [8441, 0]
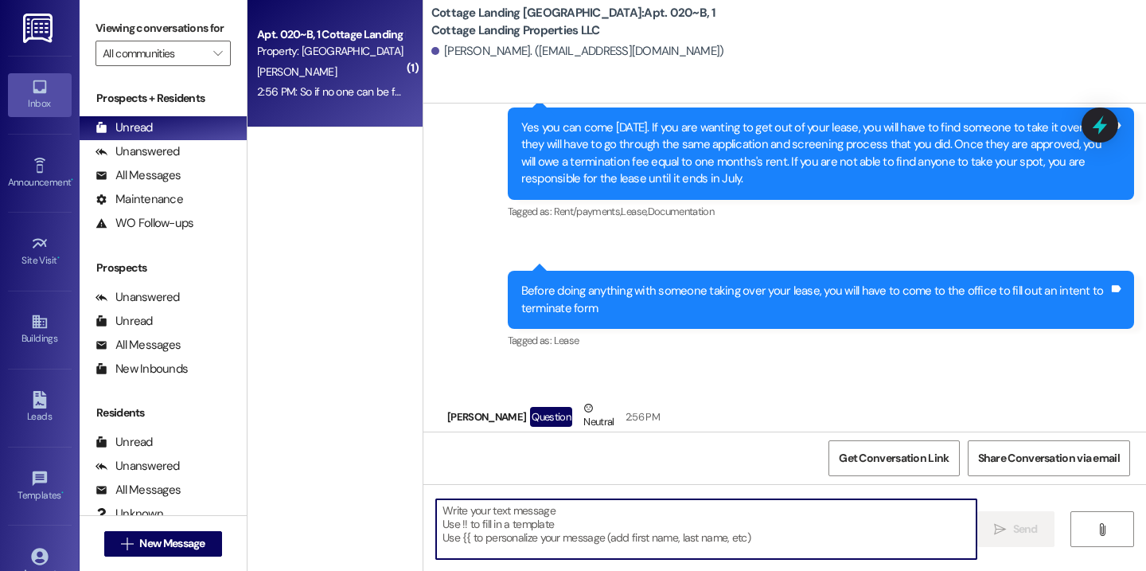
click at [478, 533] on textarea at bounding box center [706, 529] width 540 height 60
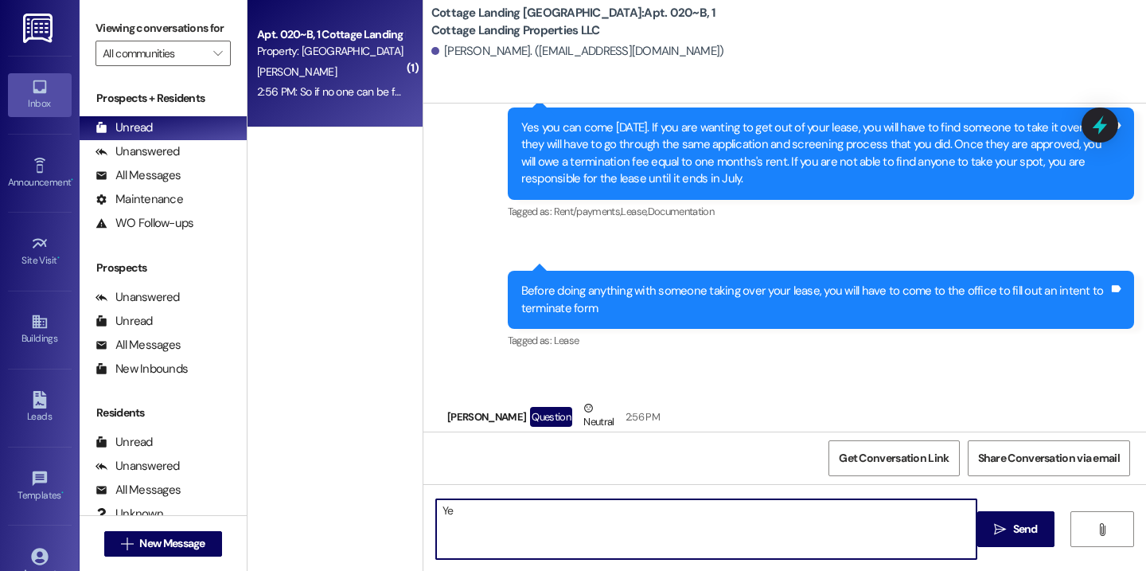
type textarea "Yes"
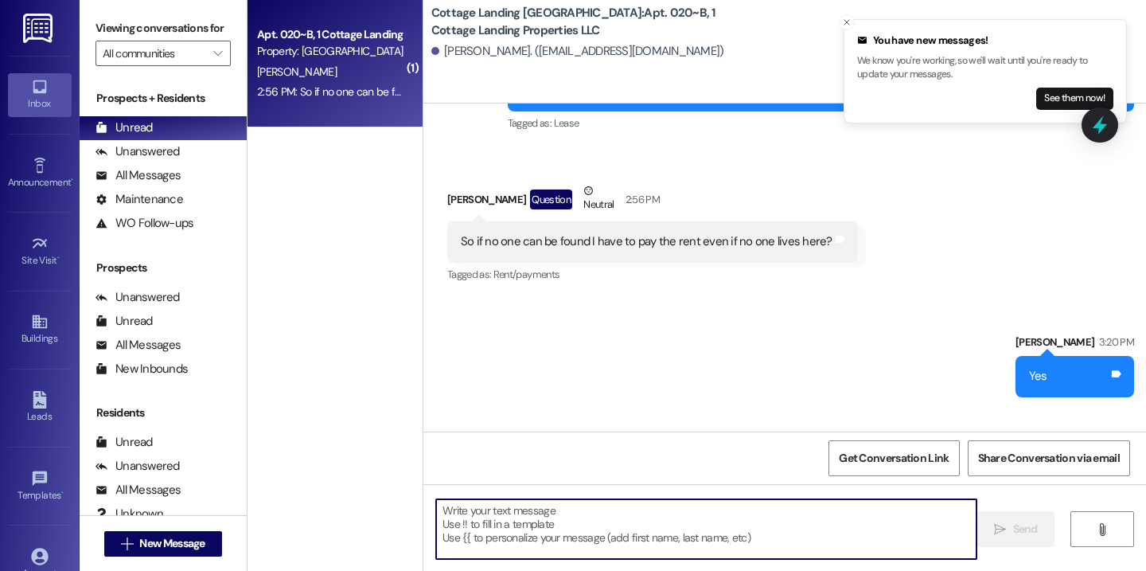
scroll to position [8663, 0]
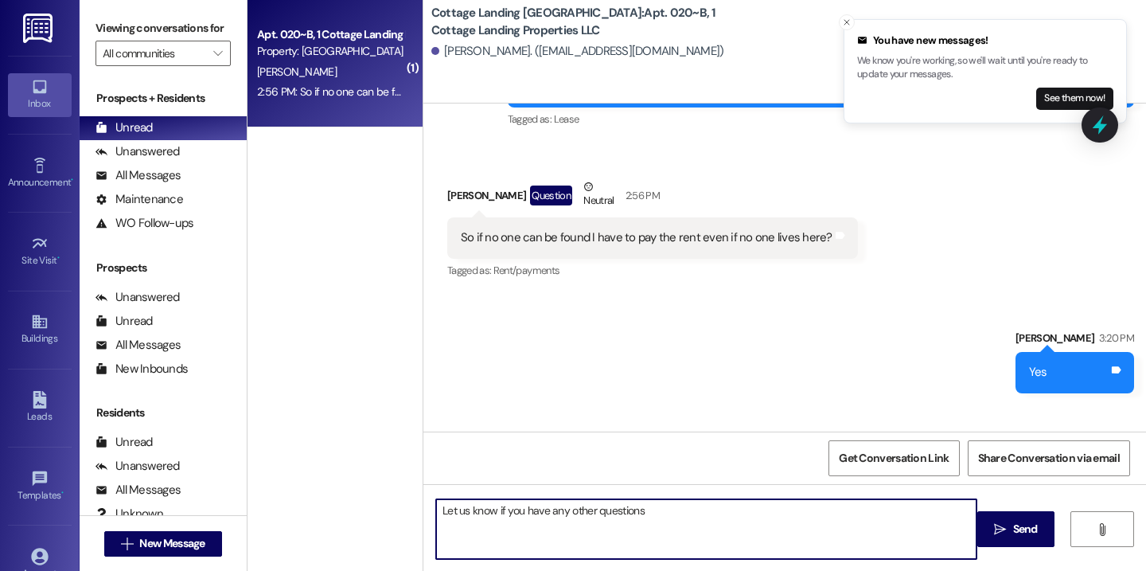
type textarea "Let us know if you have any other questions"
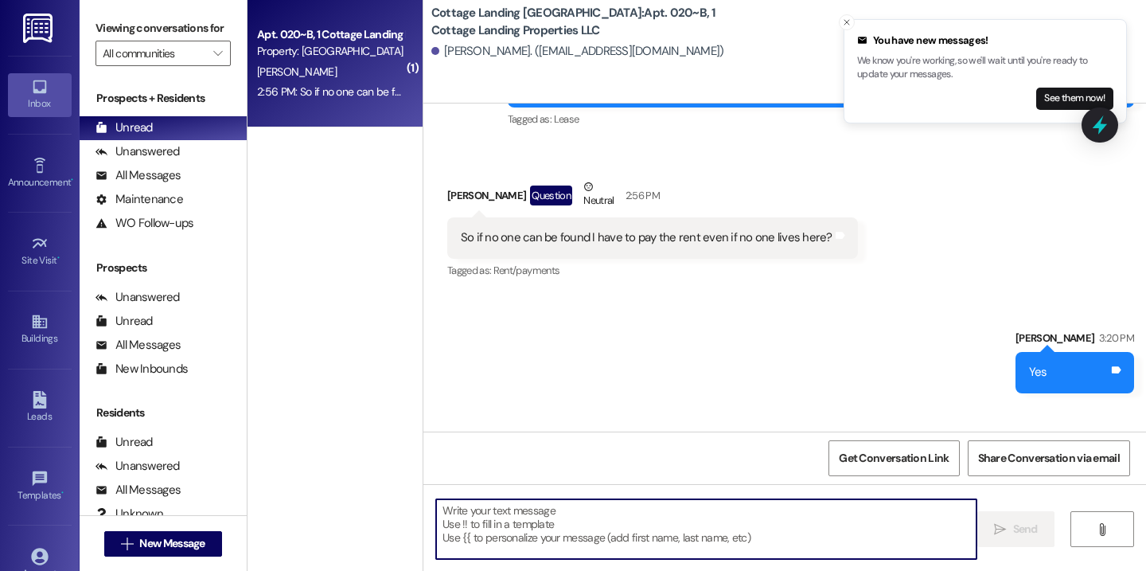
scroll to position [8775, 0]
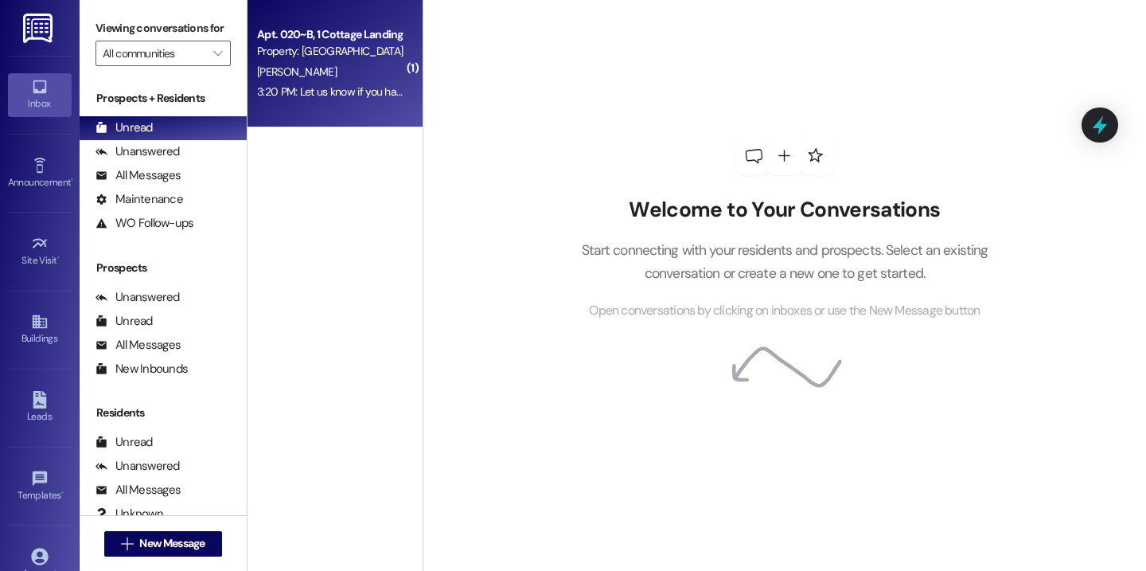
click at [347, 115] on div "Apt. 020~B, 1 Cottage Landing Properties LLC Property: [GEOGRAPHIC_DATA] [GEOGR…" at bounding box center [335, 63] width 175 height 127
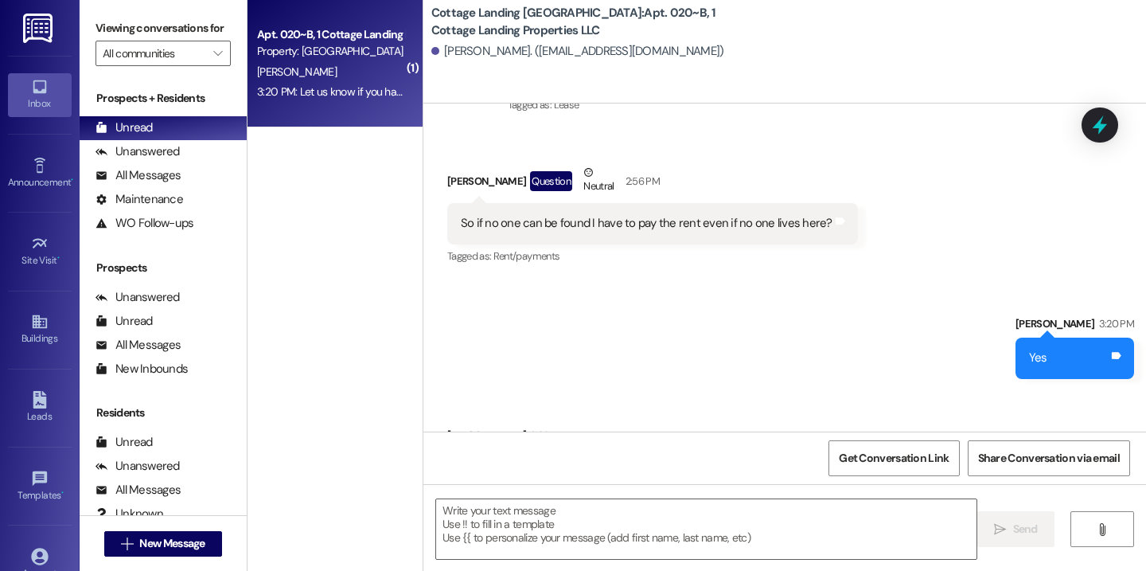
scroll to position [8798, 0]
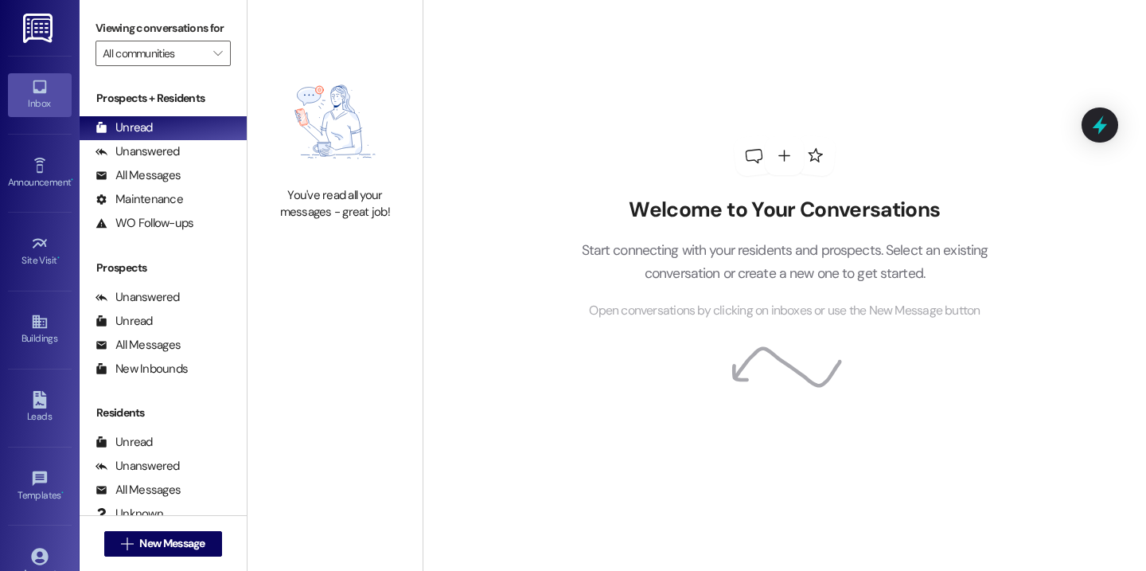
click at [398, 224] on div "You've read all your messages - great job!" at bounding box center [335, 143] width 175 height 286
click at [197, 535] on span "New Message" at bounding box center [171, 543] width 65 height 17
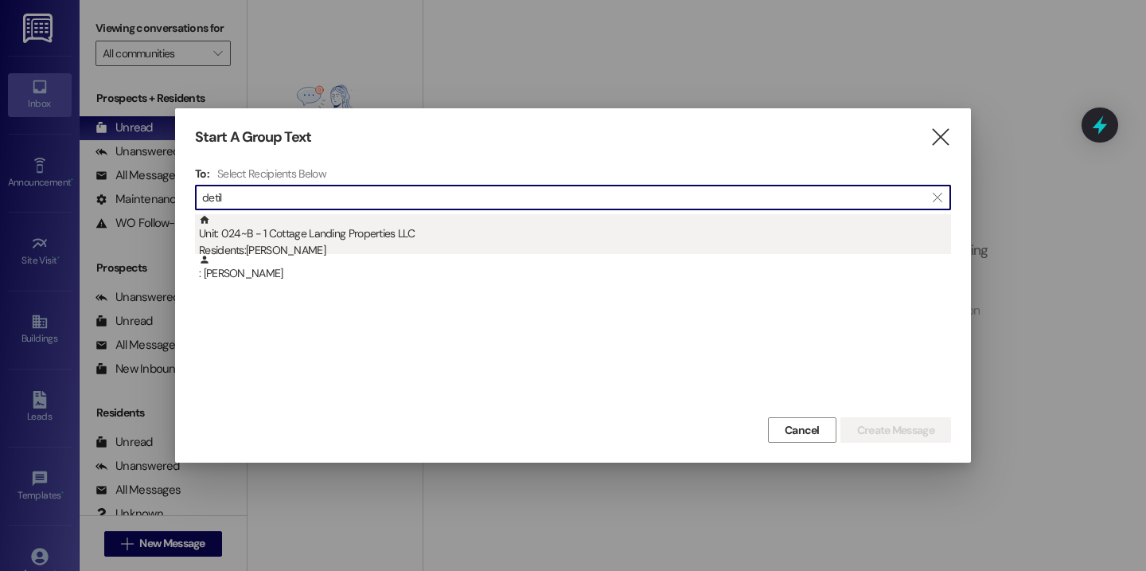
type input "detil"
click at [335, 251] on div "Residents: Camryn Detillier" at bounding box center [575, 250] width 752 height 17
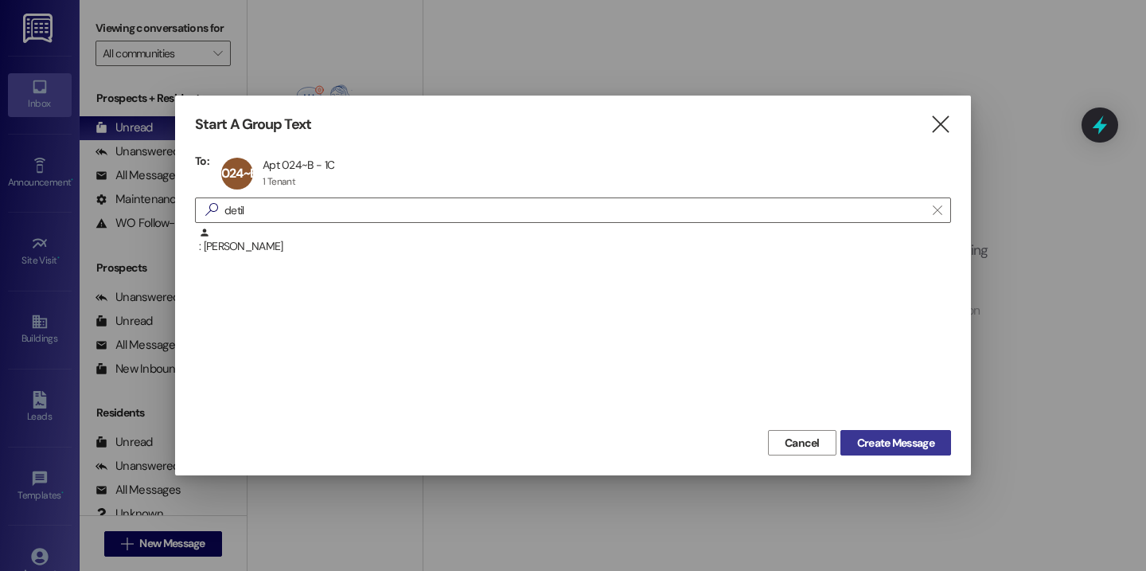
click at [874, 443] on span "Create Message" at bounding box center [895, 443] width 77 height 17
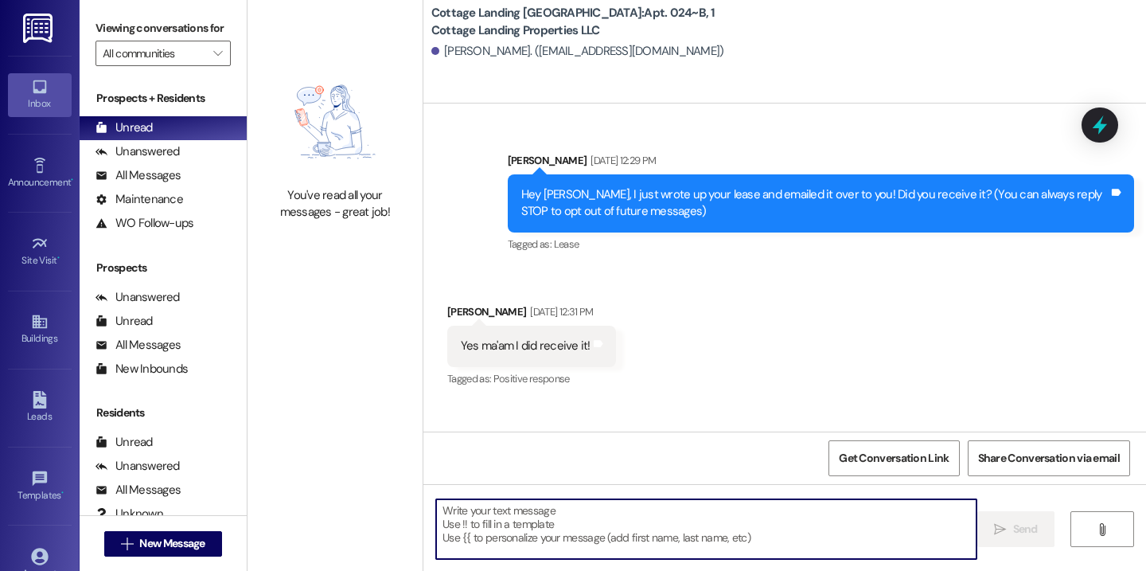
scroll to position [24091, 0]
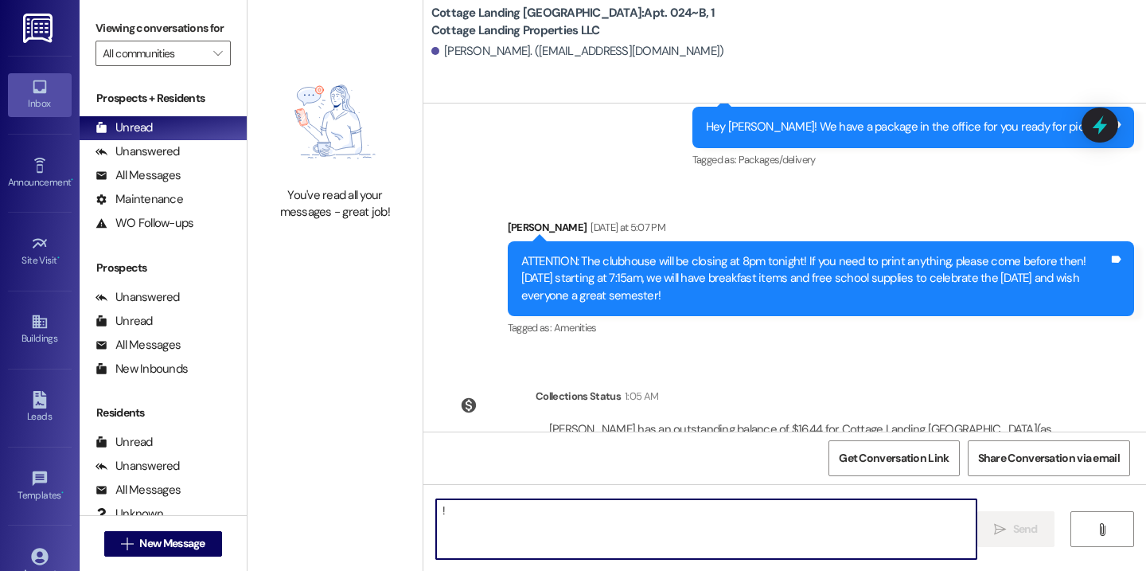
type textarea "!!"
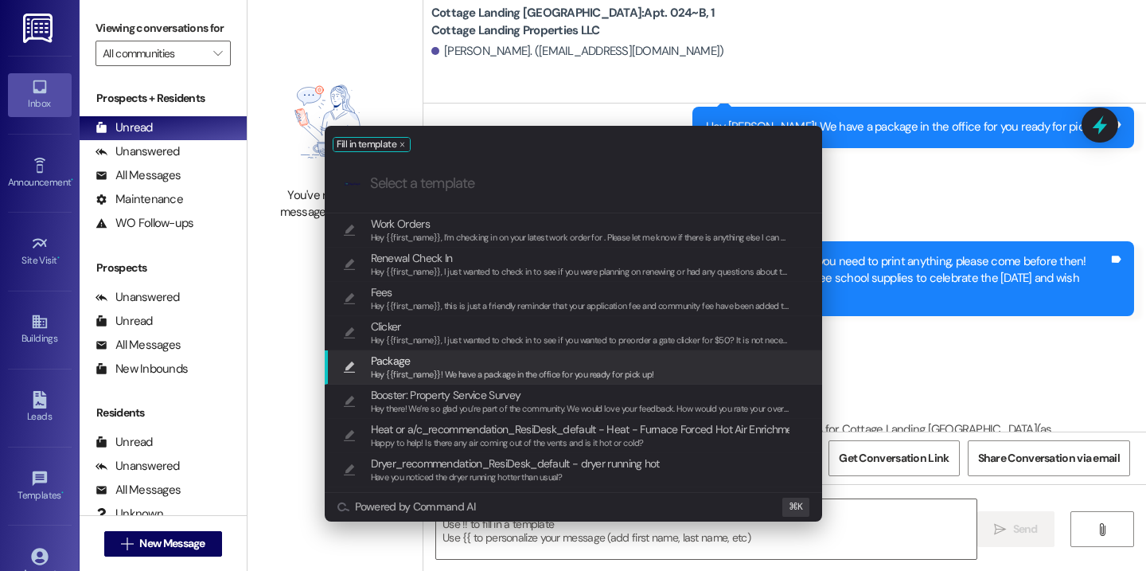
click at [469, 355] on span "Package" at bounding box center [512, 361] width 283 height 18
type textarea "Hey {{first_name}}! We have a package in the office for you ready for pick up!"
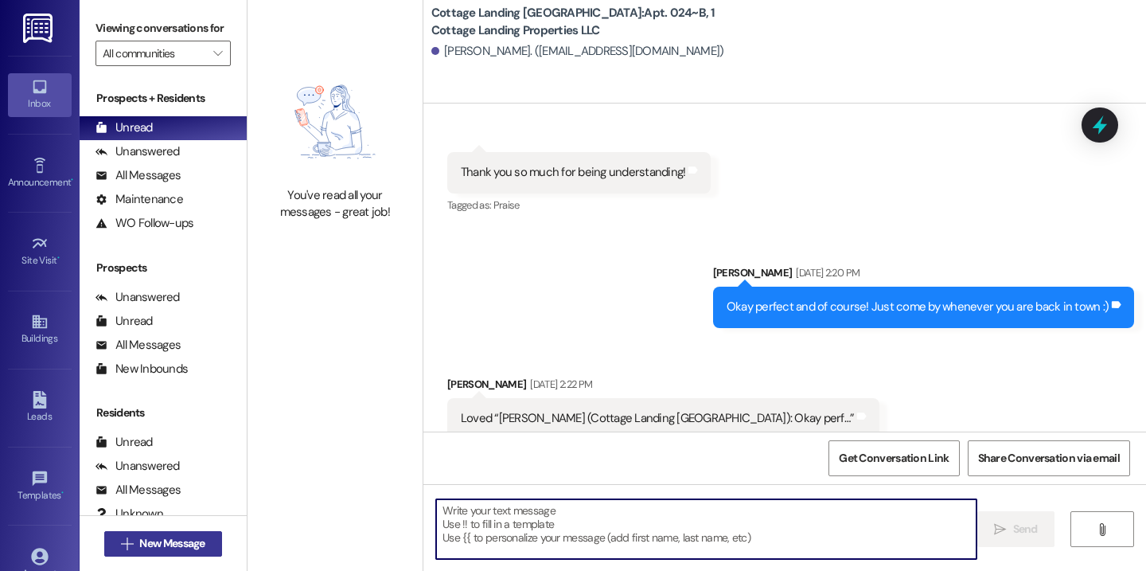
click at [188, 553] on button " New Message" at bounding box center [163, 543] width 118 height 25
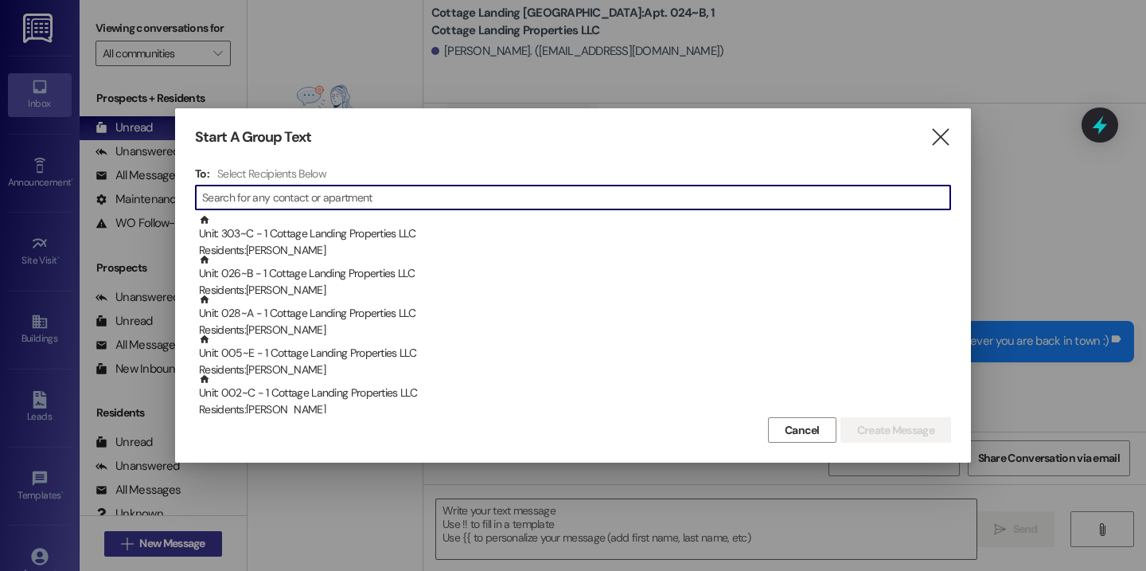
scroll to position [23490, 0]
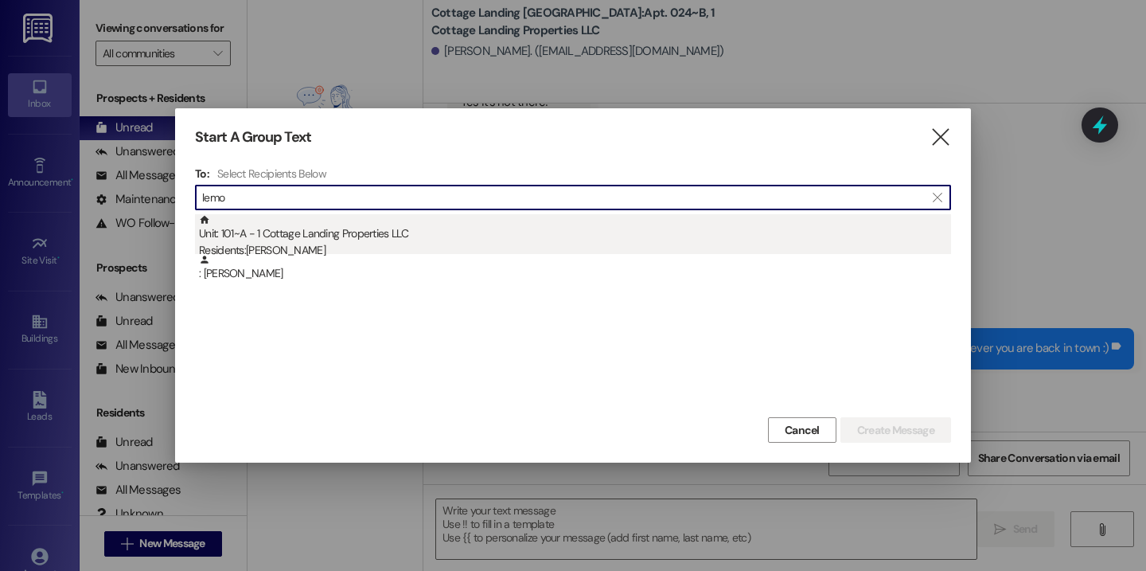
type input "lemo"
click at [333, 224] on div "Unit: 101~A - 1 Cottage Landing Properties LLC Residents: Lily Lemoine" at bounding box center [575, 236] width 752 height 45
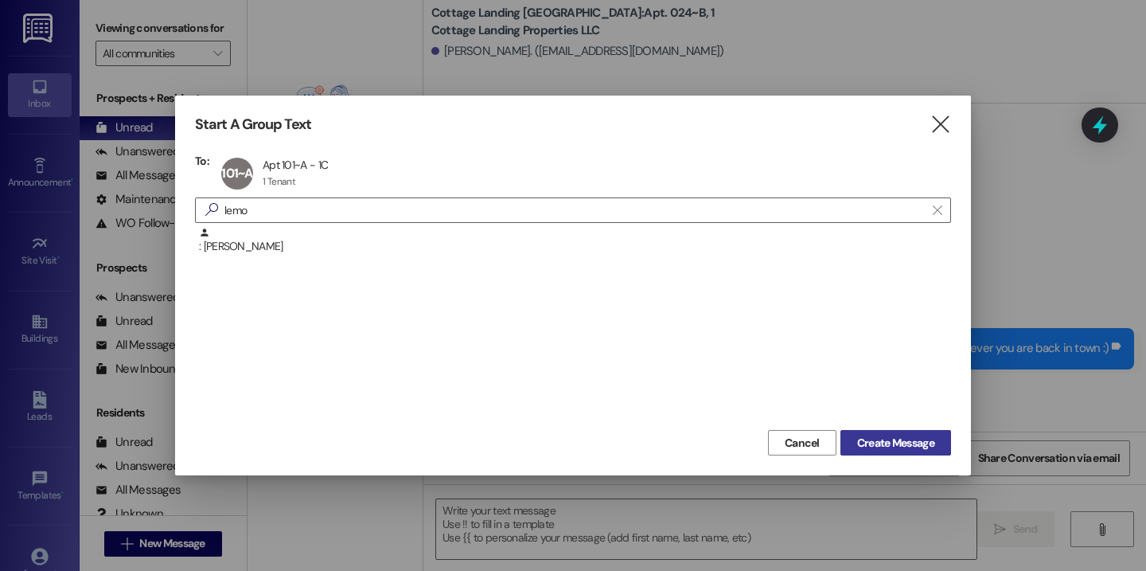
click at [909, 446] on span "Create Message" at bounding box center [895, 443] width 77 height 17
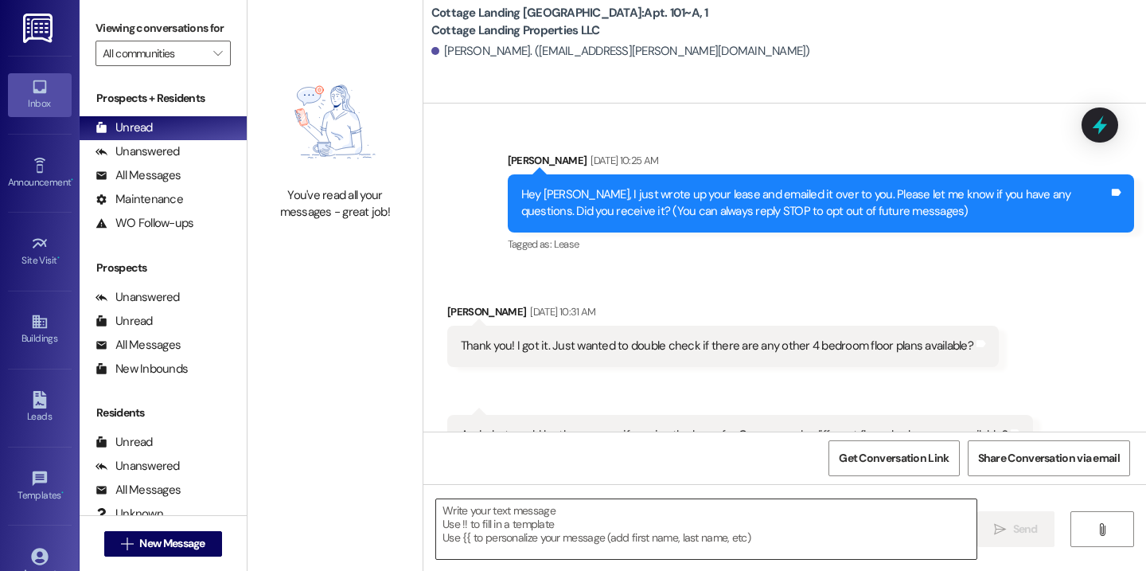
click at [613, 529] on textarea at bounding box center [706, 529] width 540 height 60
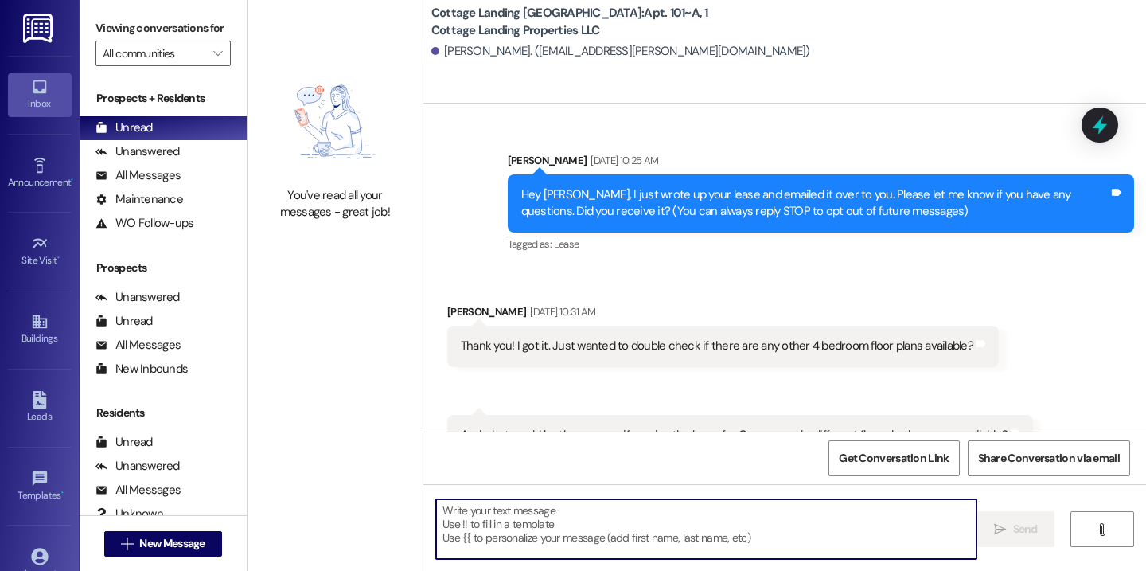
scroll to position [30731, 0]
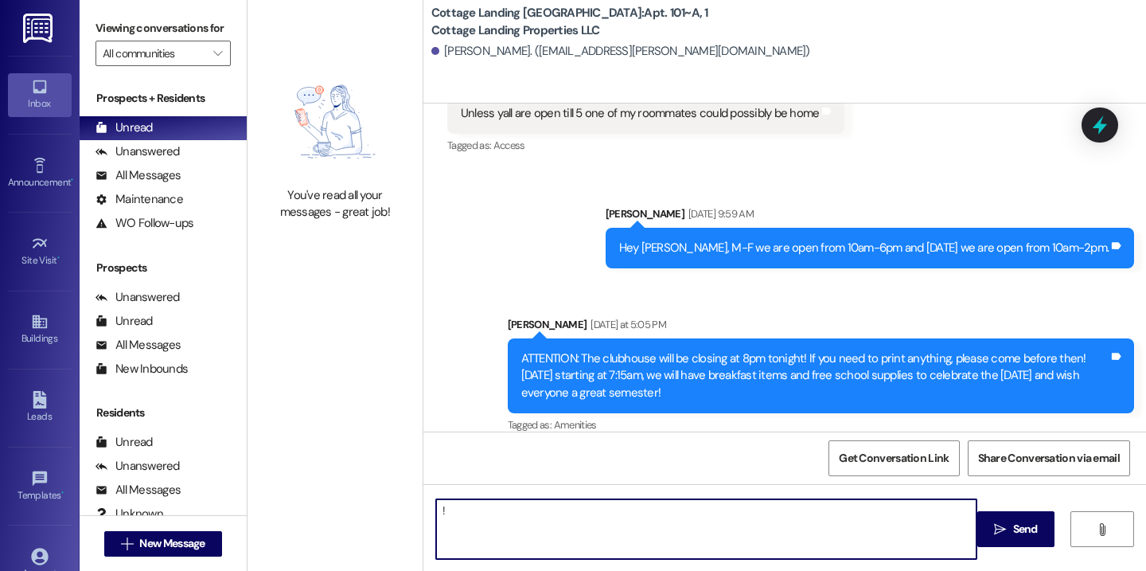
type textarea "!!"
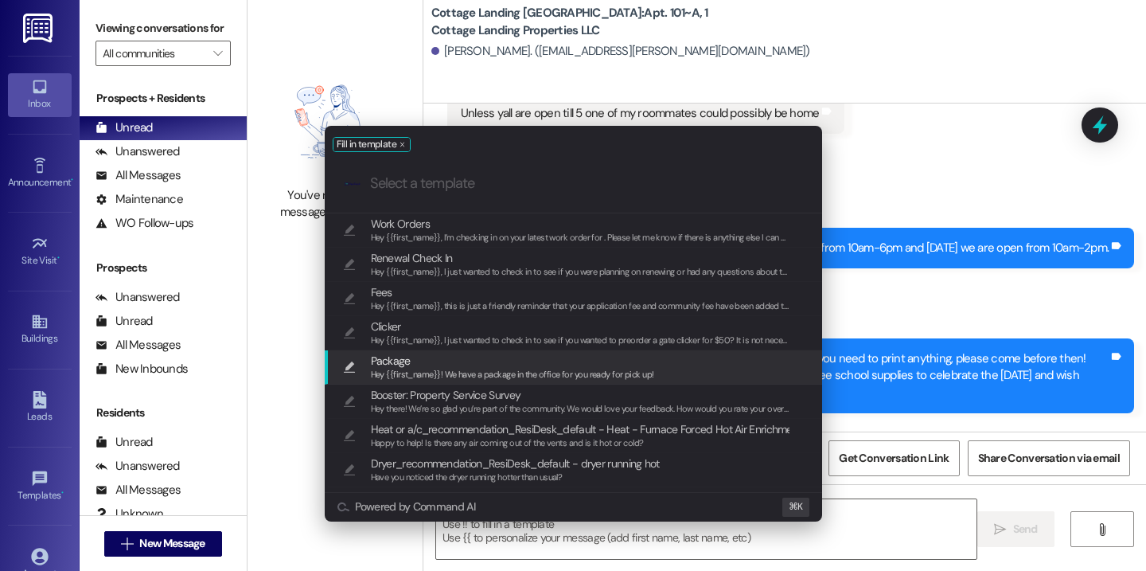
click at [486, 376] on span "Hey {{first_name}}! We have a package in the office for you ready for pick up!" at bounding box center [512, 374] width 283 height 11
type textarea "Hey {{first_name}}! We have a package in the office for you ready for pick up!"
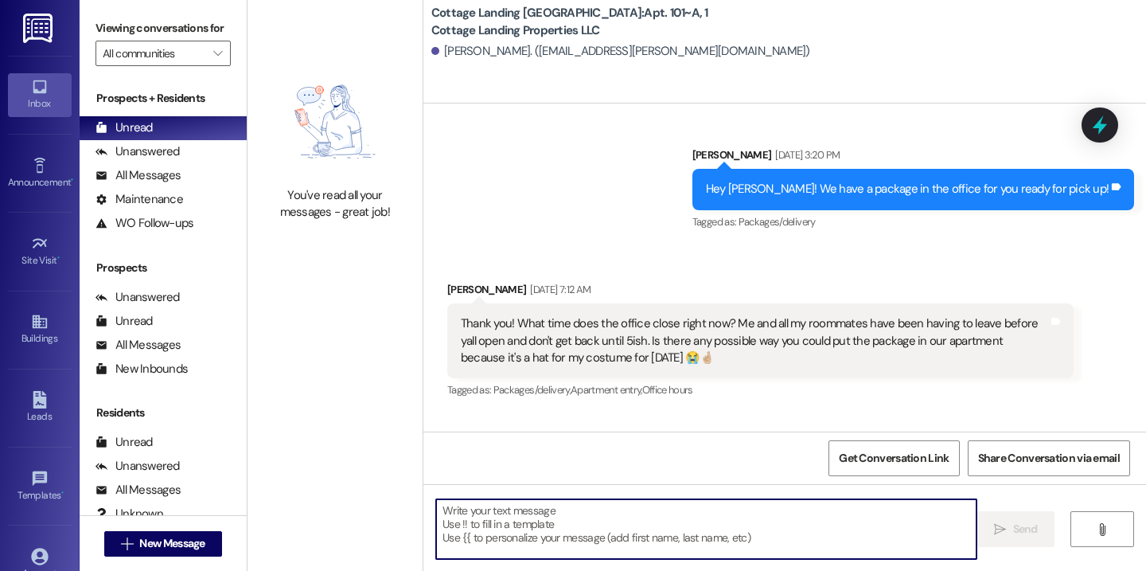
scroll to position [30368, 0]
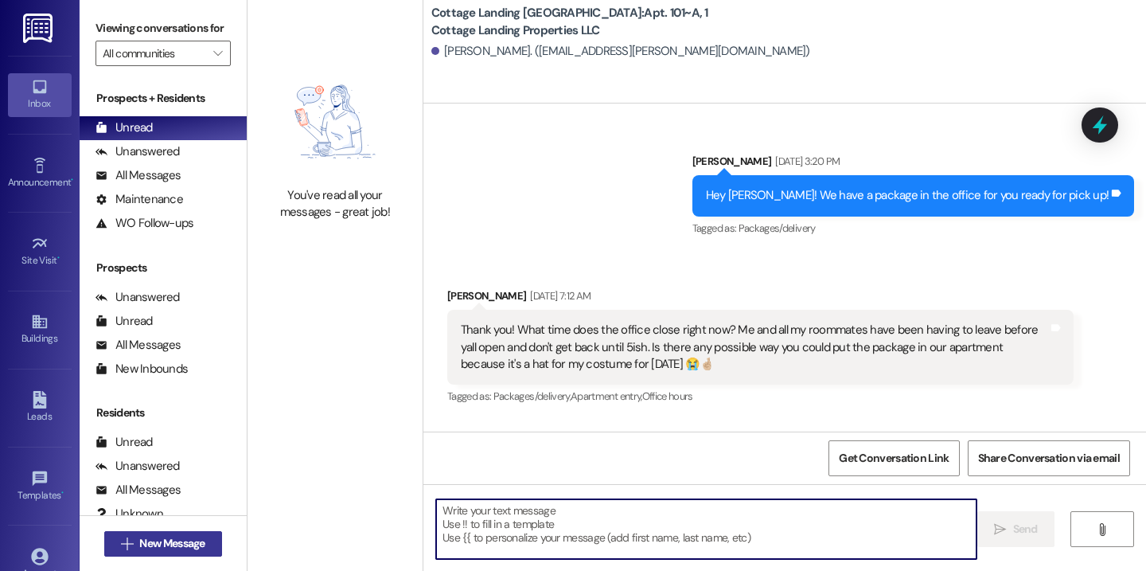
click at [209, 536] on button " New Message" at bounding box center [163, 543] width 118 height 25
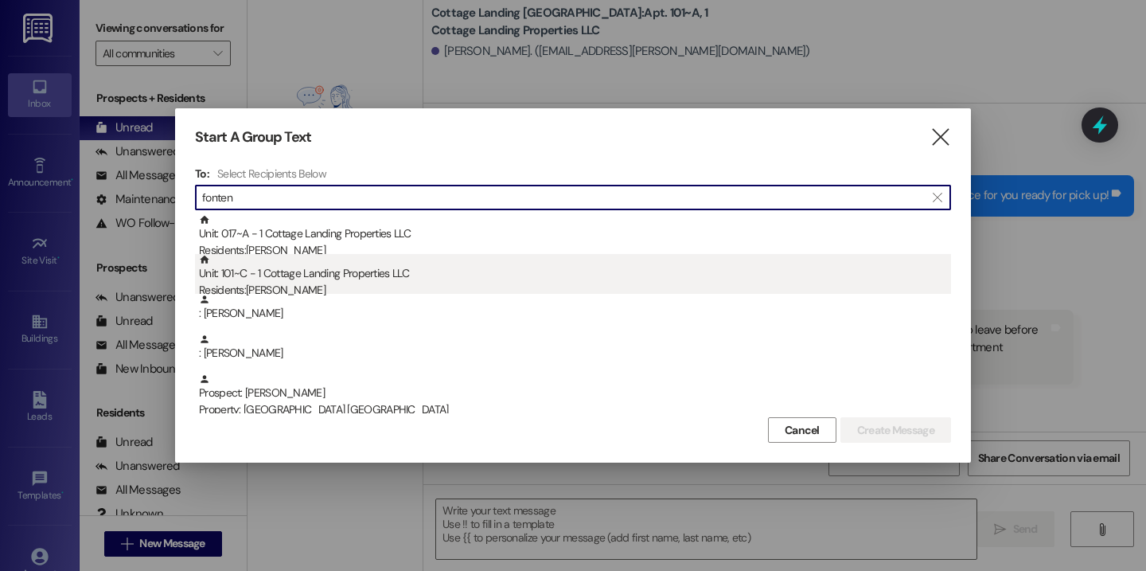
type input "fonten"
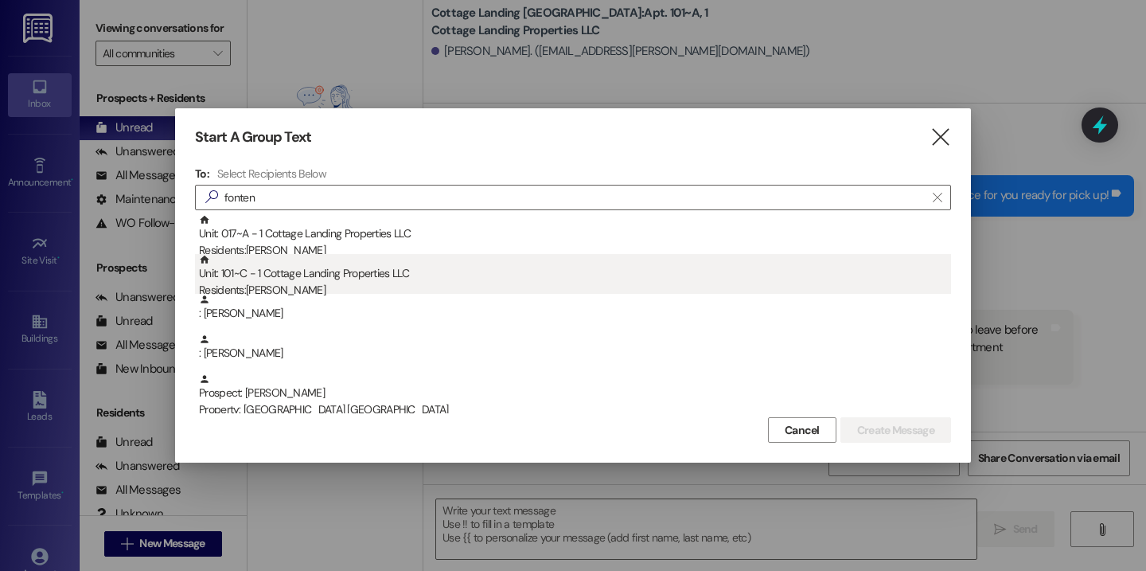
click at [291, 287] on div "Residents: Ava Fontenot" at bounding box center [575, 290] width 752 height 17
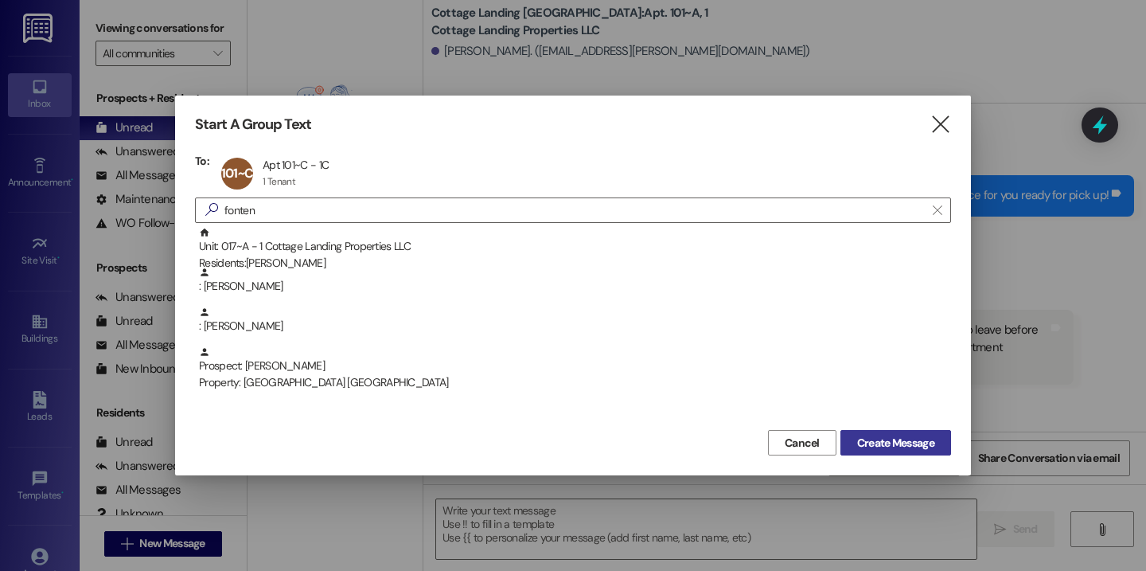
click at [879, 447] on span "Create Message" at bounding box center [895, 443] width 77 height 17
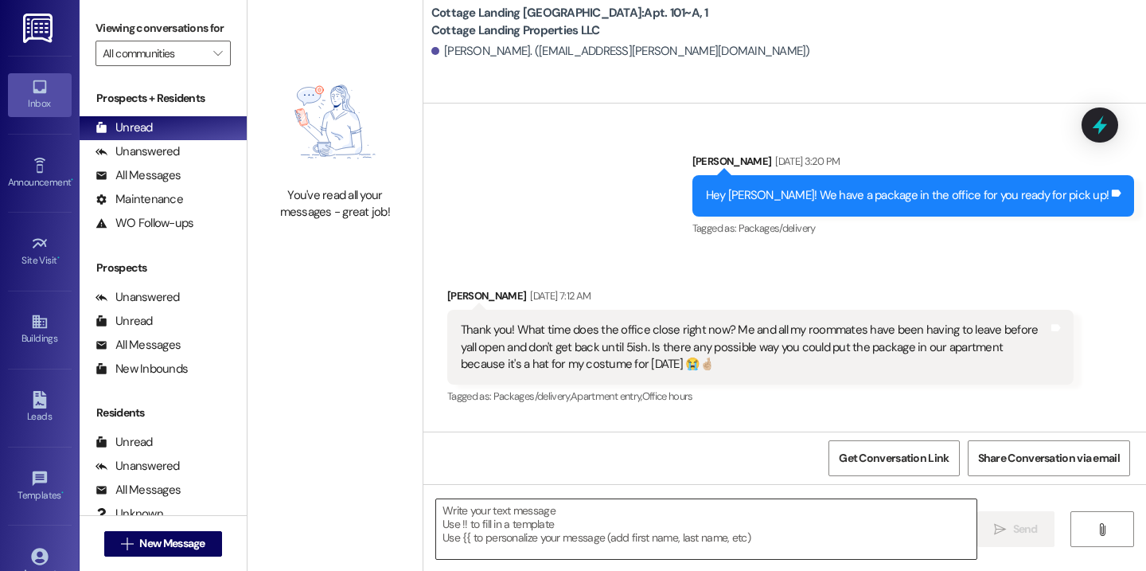
click at [729, 518] on textarea at bounding box center [706, 529] width 540 height 60
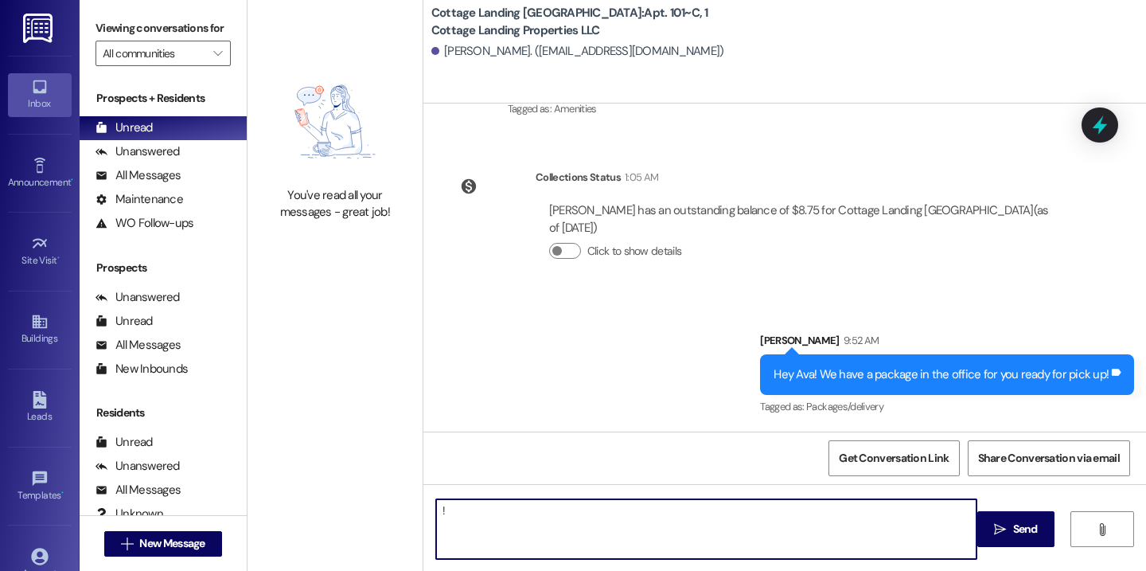
type textarea "!!"
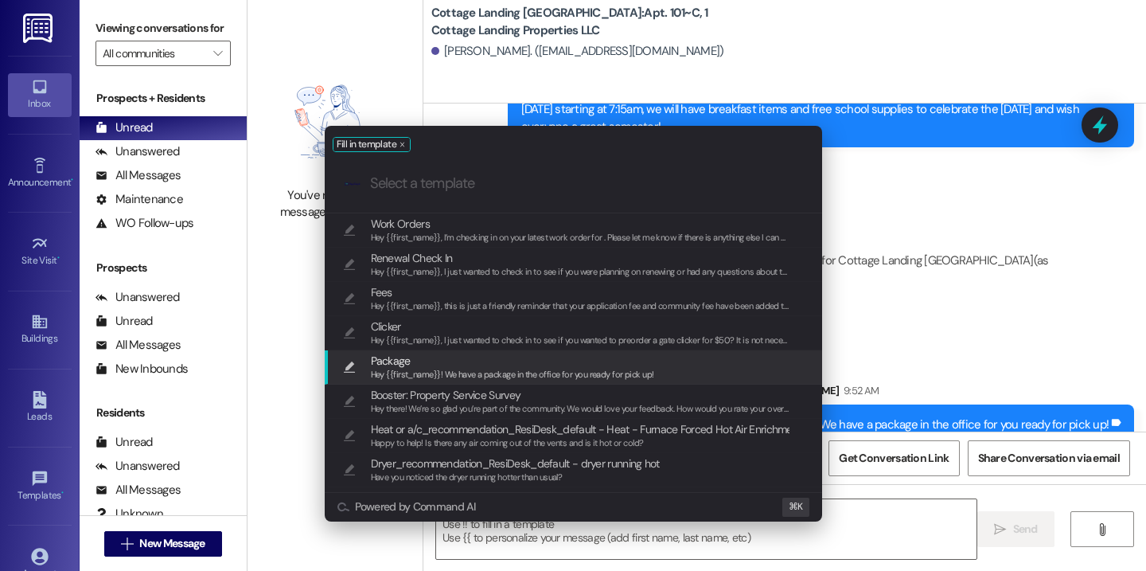
click at [518, 373] on span "Hey {{first_name}}! We have a package in the office for you ready for pick up!" at bounding box center [512, 374] width 283 height 11
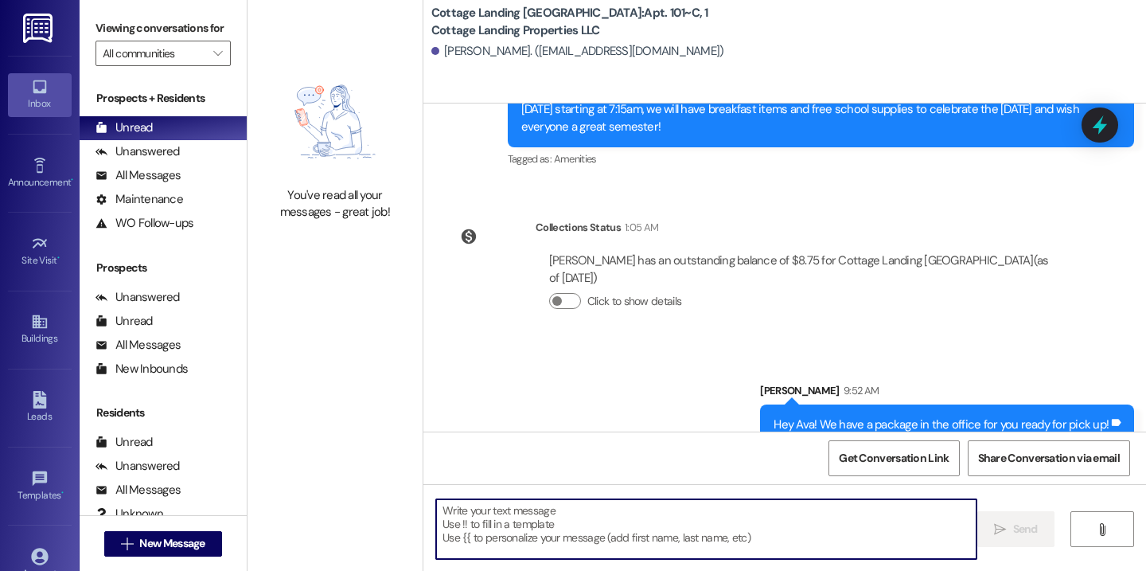
type textarea "Hey {{first_name}}! We have a package in the office for you ready for pick up!"
click at [189, 540] on span "New Message" at bounding box center [171, 543] width 65 height 17
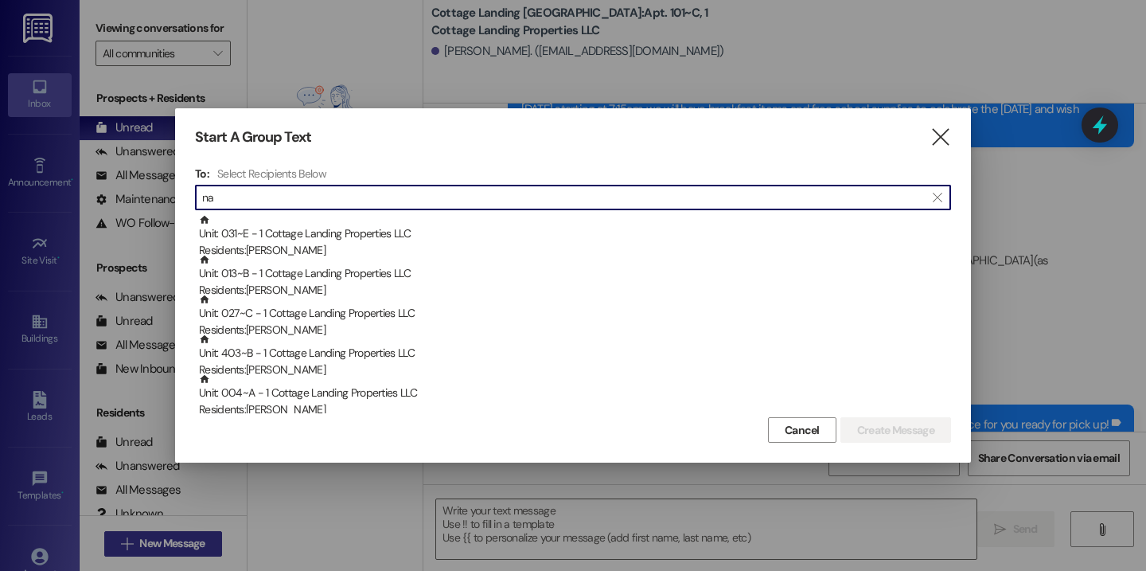
type input "n"
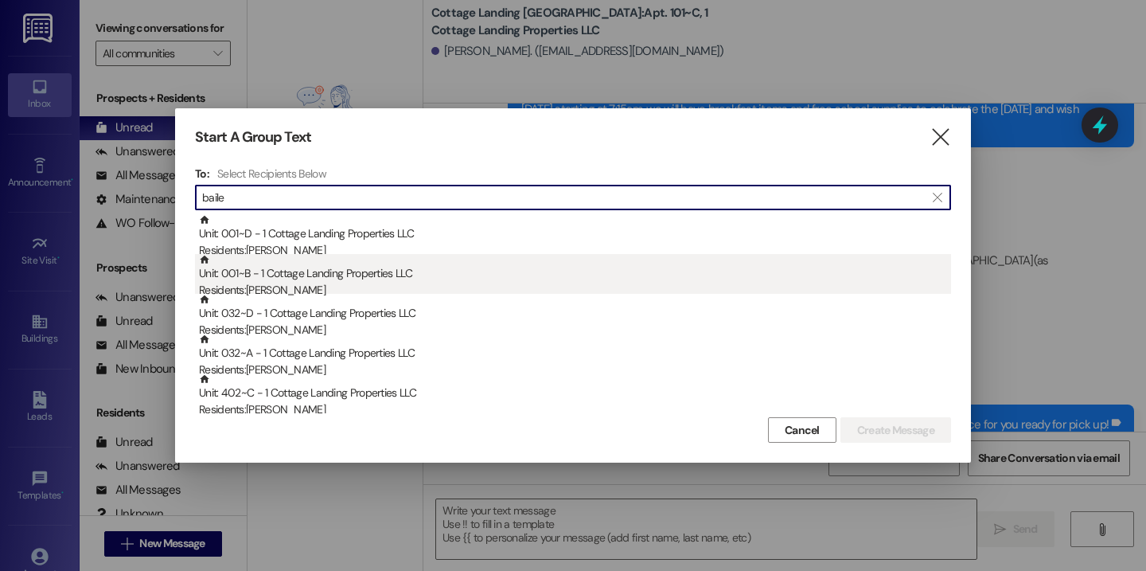
type input "baile"
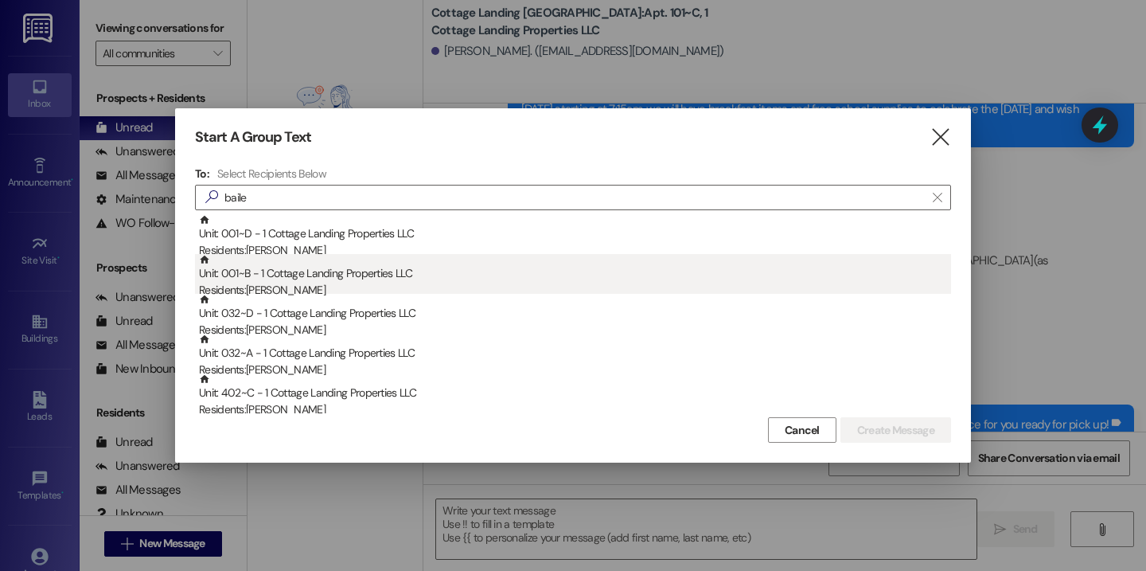
click at [314, 276] on div "Unit: 001~B - 1 Cottage Landing Properties LLC Residents: Anna Bailey" at bounding box center [575, 276] width 752 height 45
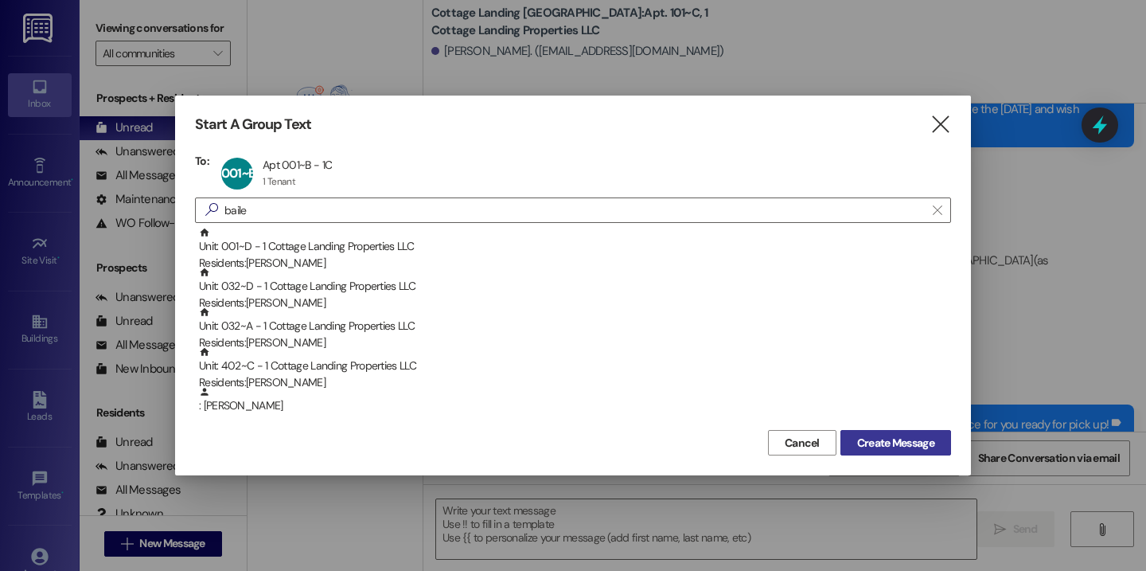
click at [915, 438] on span "Create Message" at bounding box center [895, 443] width 77 height 17
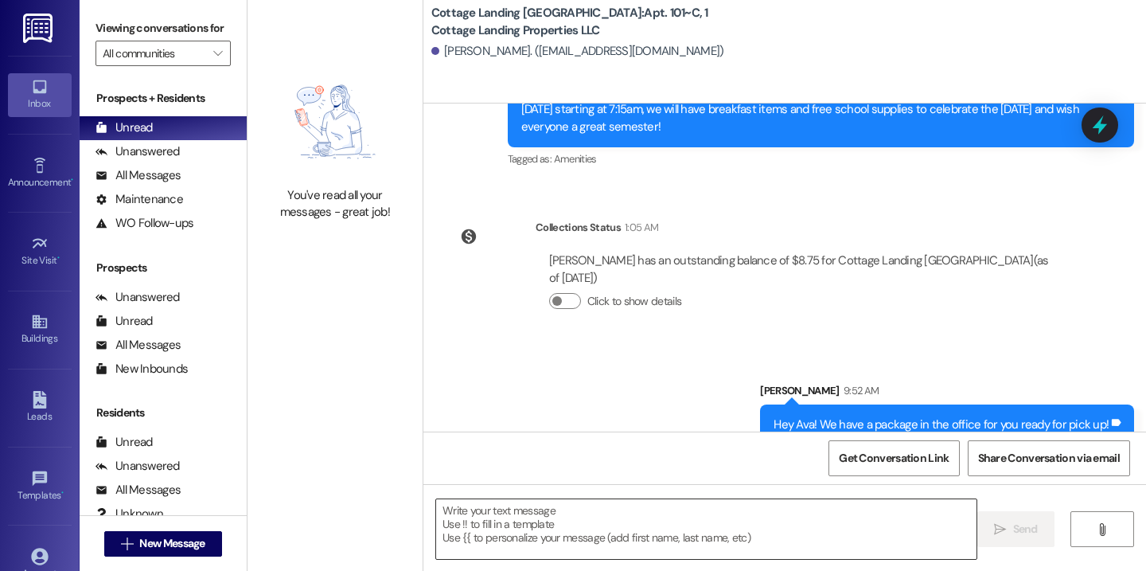
click at [705, 532] on textarea at bounding box center [706, 529] width 540 height 60
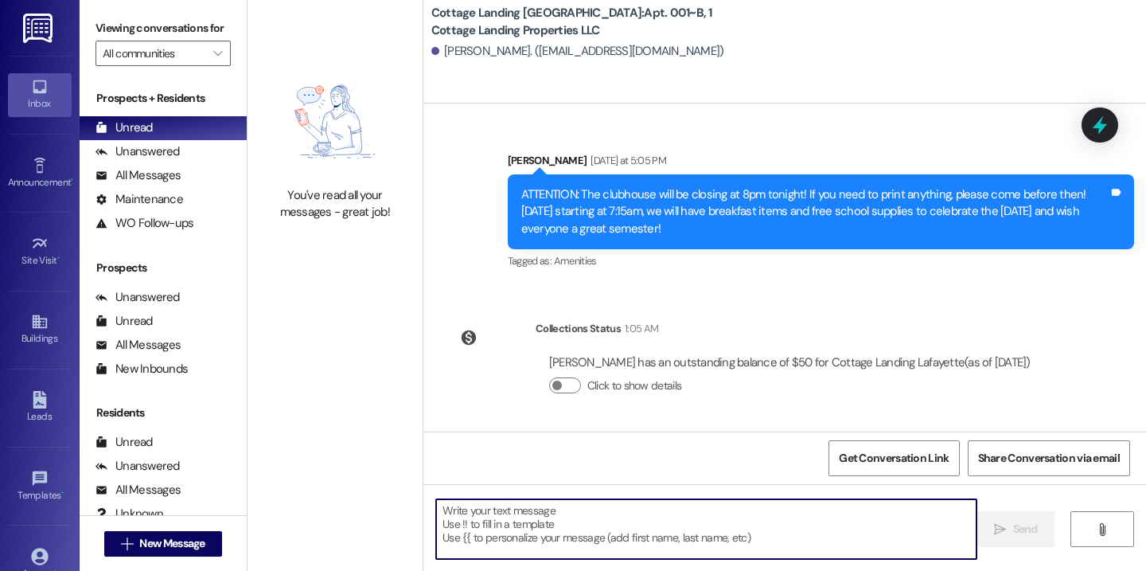
scroll to position [1027, 0]
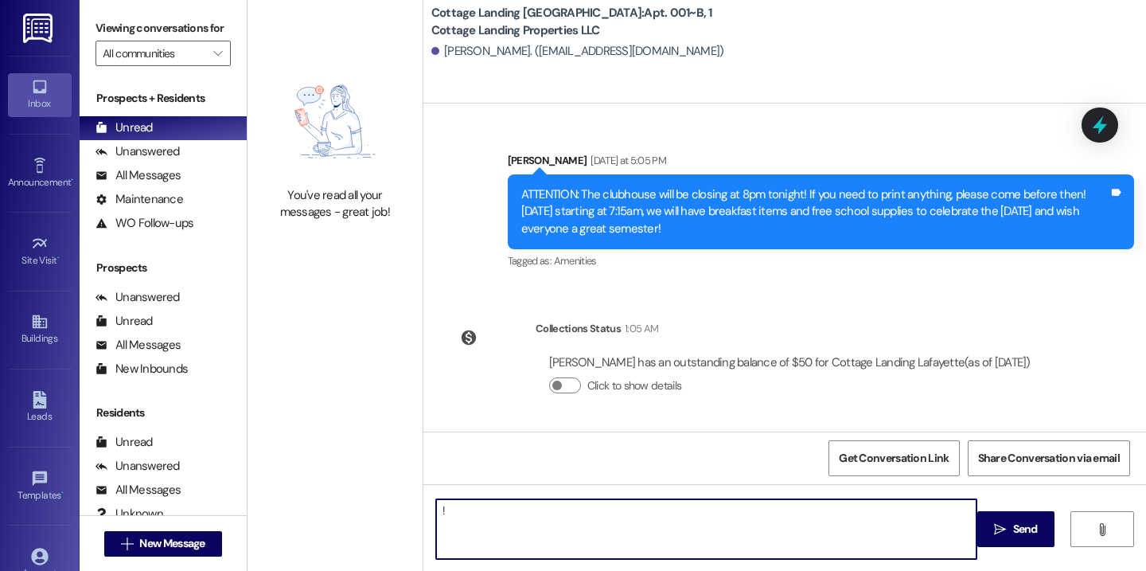
type textarea "!!"
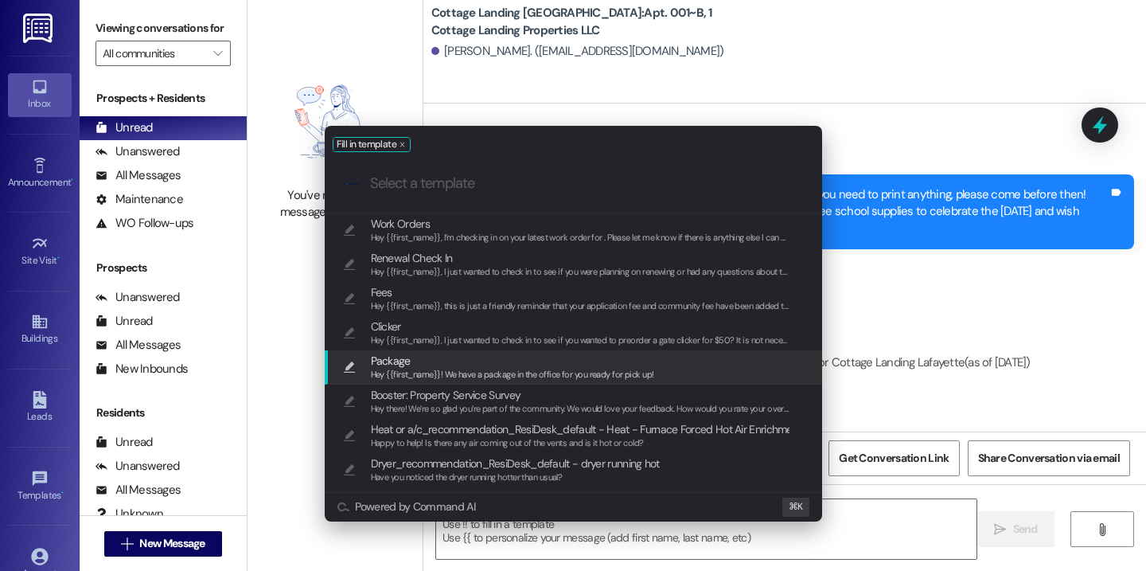
click at [536, 377] on span "Hey {{first_name}}! We have a package in the office for you ready for pick up!" at bounding box center [512, 374] width 283 height 11
type textarea "Hey {{first_name}}! We have a package in the office for you ready for pick up!"
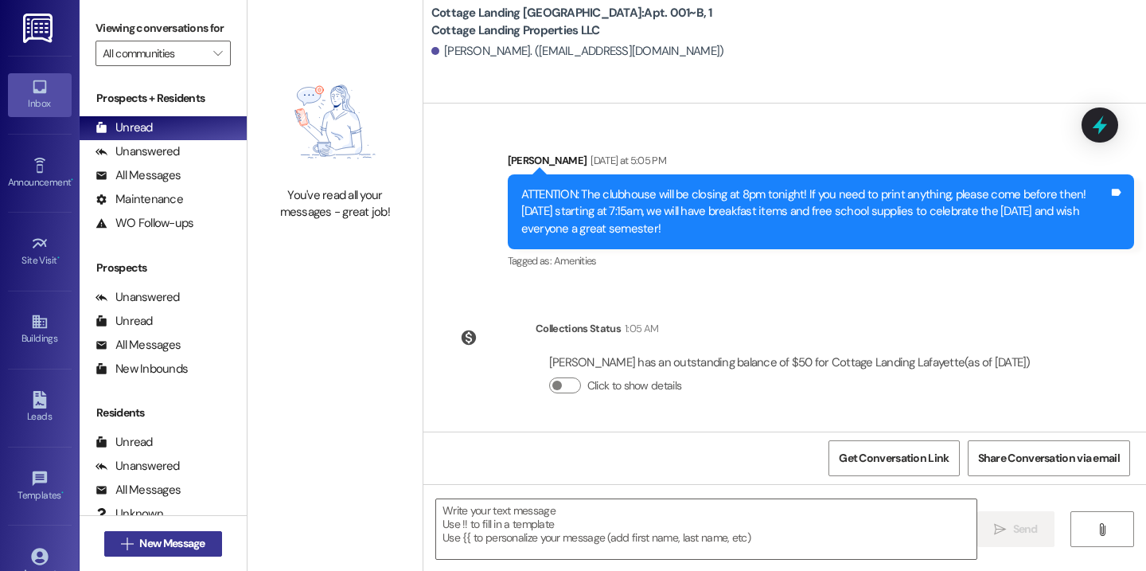
click at [213, 536] on button " New Message" at bounding box center [163, 543] width 118 height 25
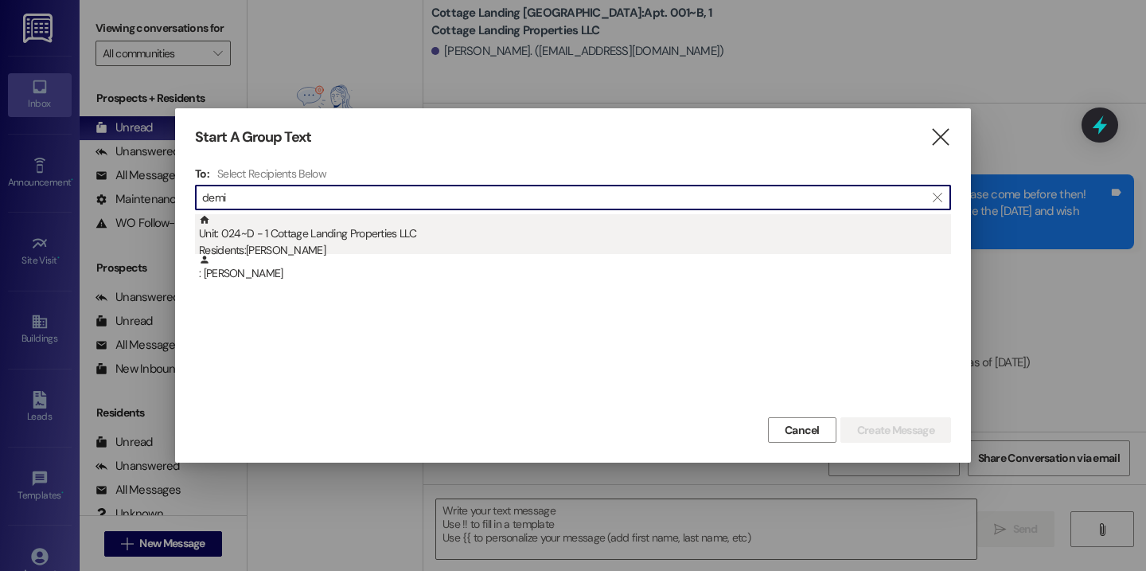
type input "demi"
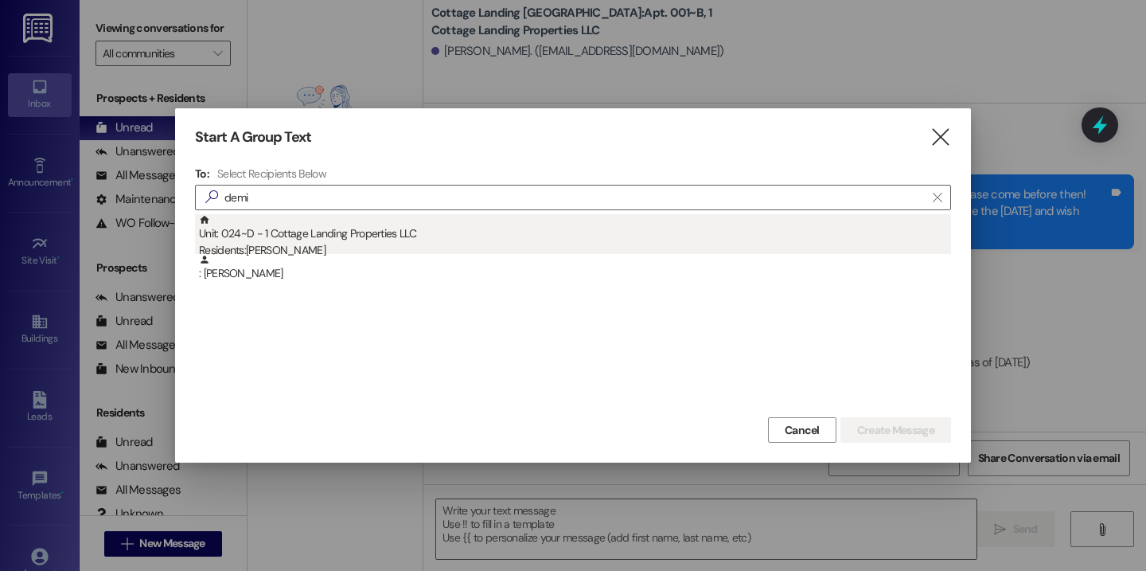
click at [287, 248] on div "Residents: Demi Richard" at bounding box center [575, 250] width 752 height 17
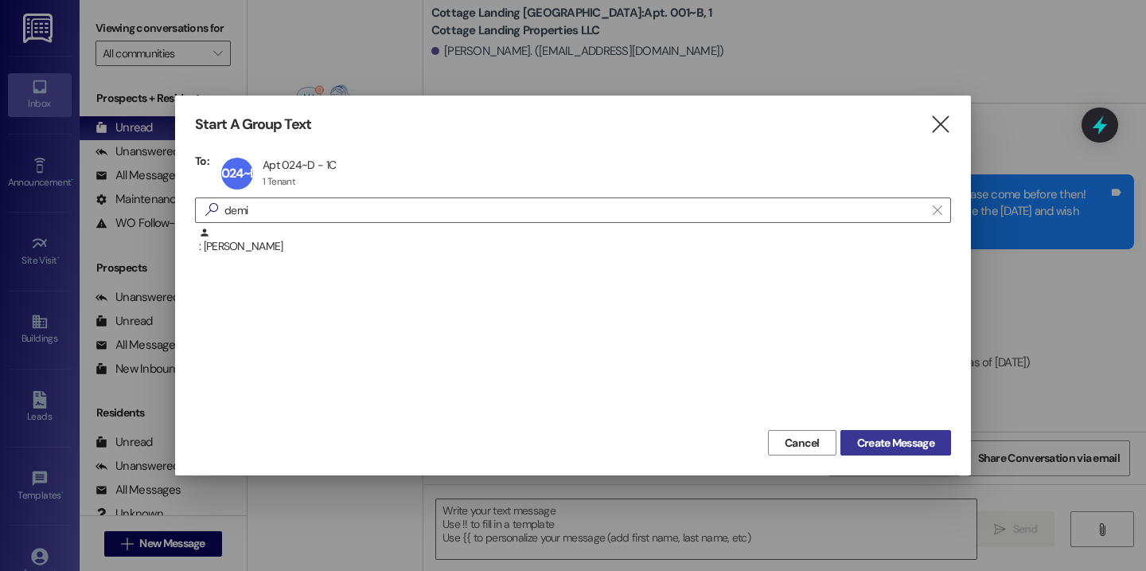
click at [890, 439] on span "Create Message" at bounding box center [895, 443] width 77 height 17
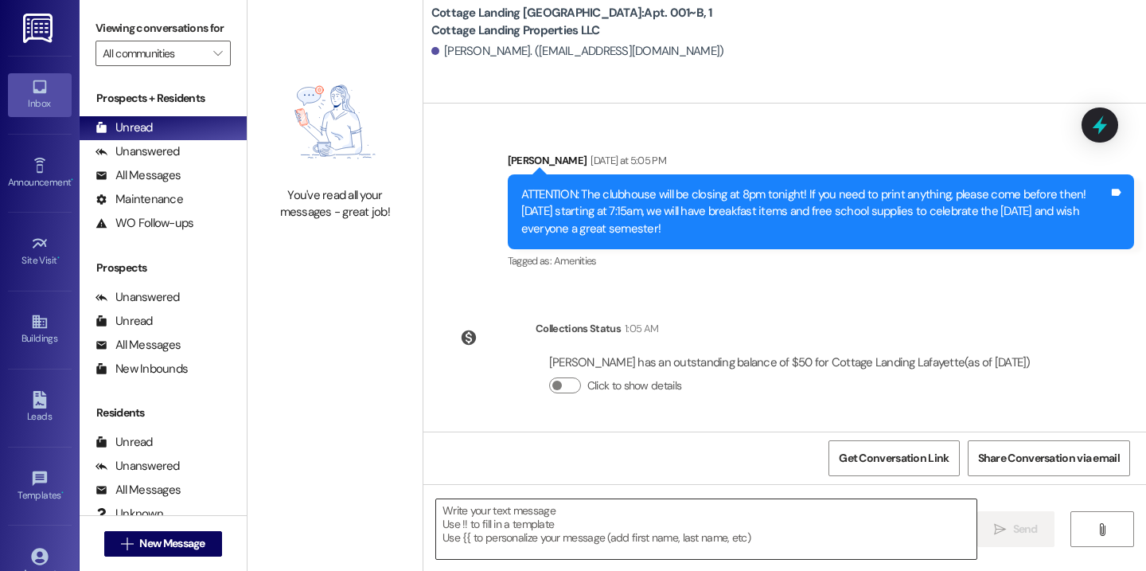
click at [693, 533] on textarea at bounding box center [706, 529] width 540 height 60
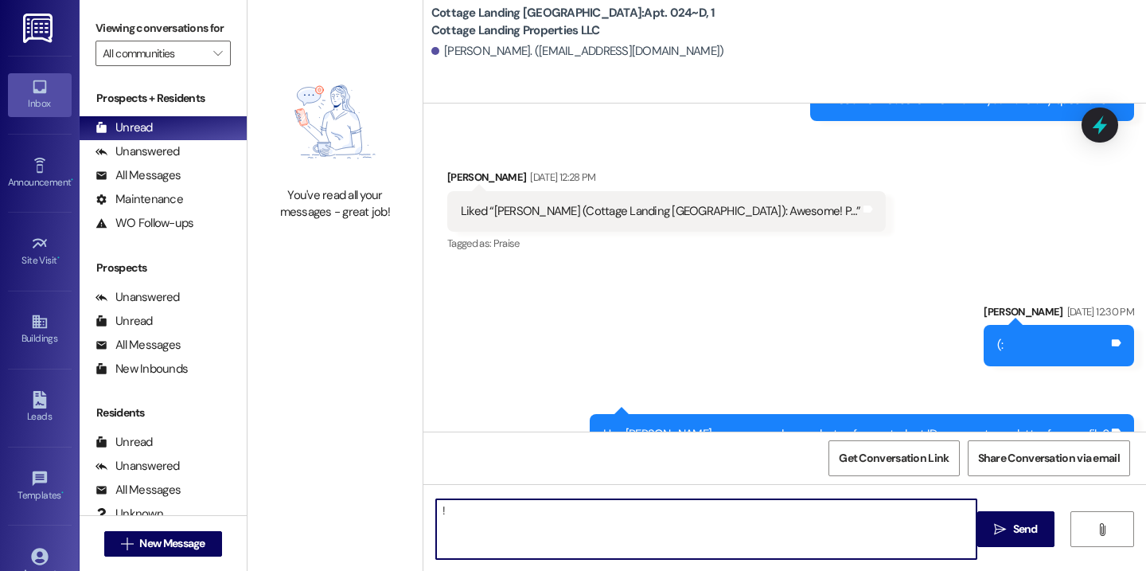
type textarea "!!"
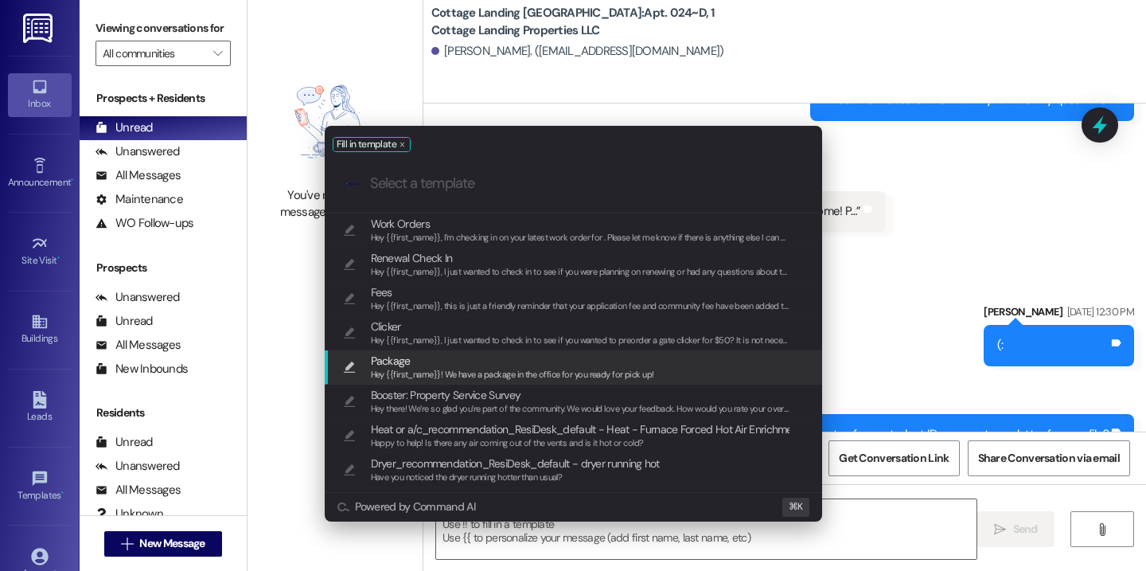
scroll to position [36427, 0]
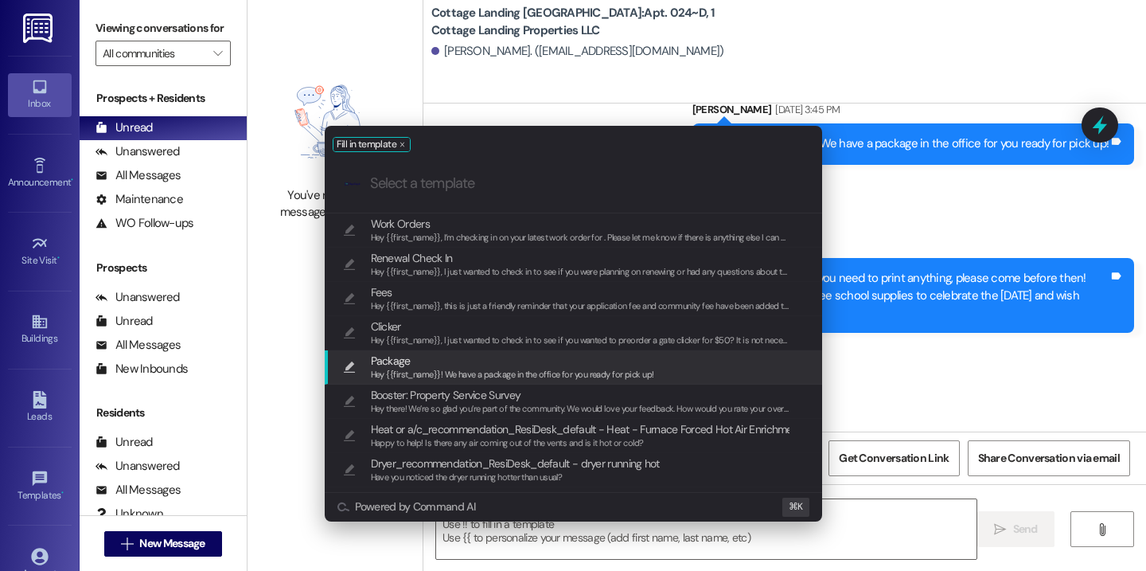
click at [521, 355] on span "Package" at bounding box center [512, 361] width 283 height 18
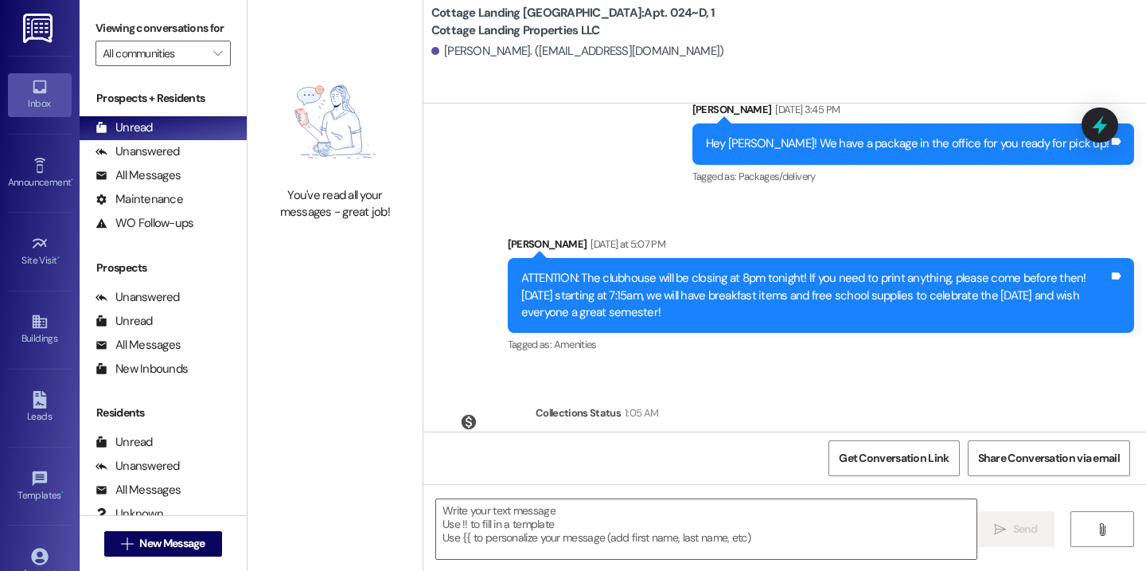
type textarea "Hey {{first_name}}! We have a package in the office for you ready for pick up!"
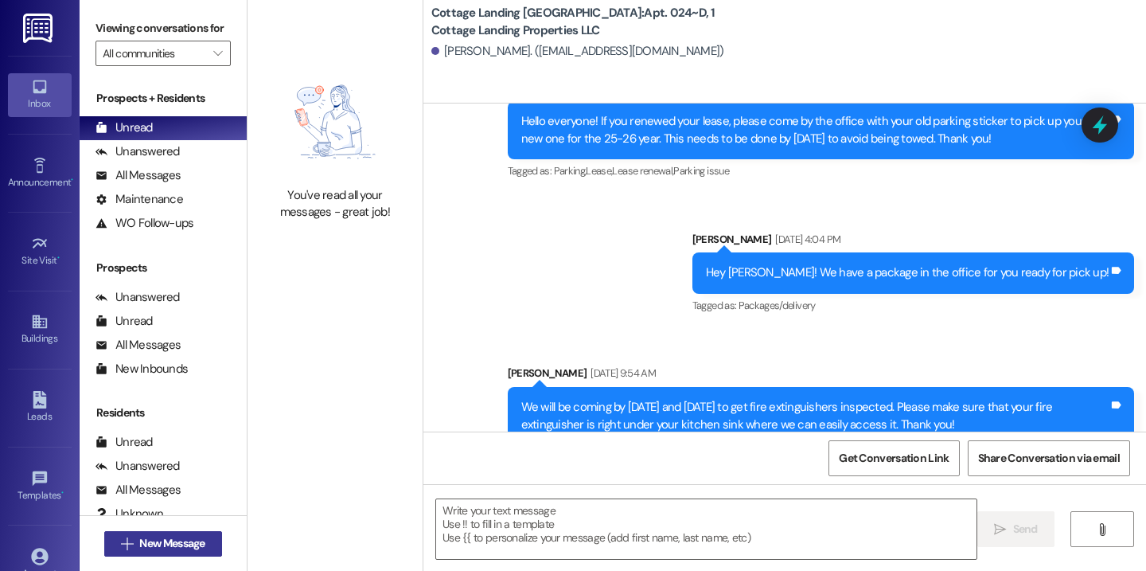
click at [172, 549] on span "New Message" at bounding box center [171, 543] width 65 height 17
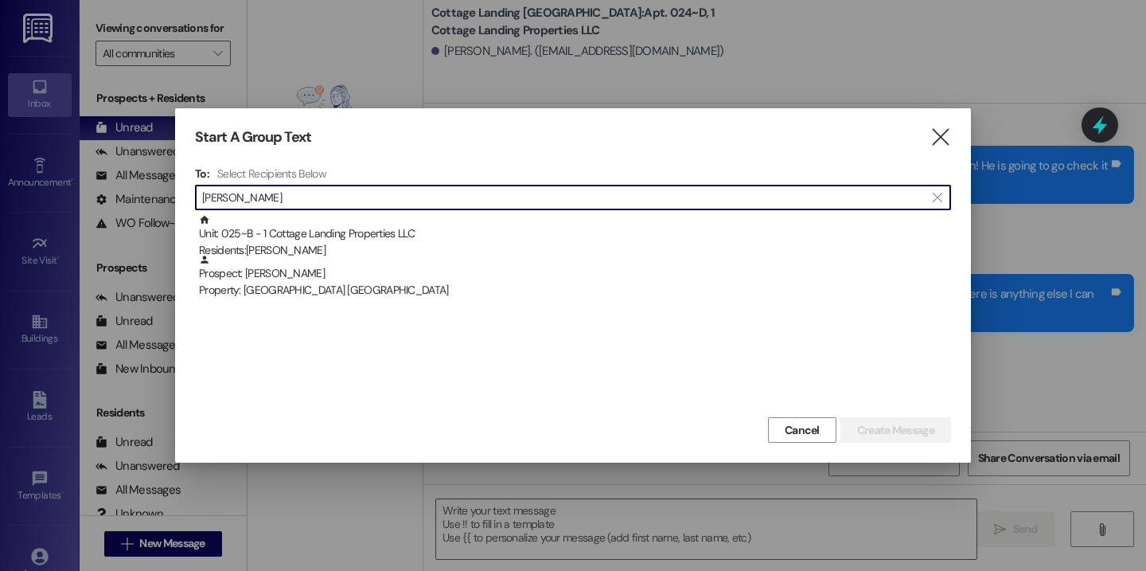
scroll to position [31179, 0]
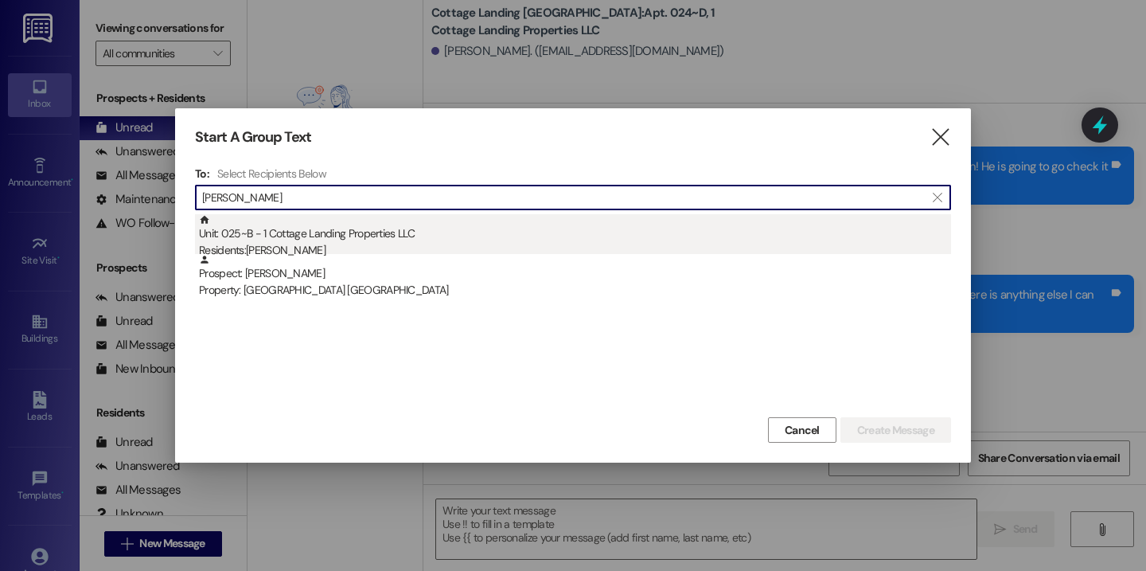
type input "damico"
click at [302, 240] on div "Unit: 025~B - 1 Cottage Landing Properties LLC Residents: Ava Damico" at bounding box center [575, 236] width 752 height 45
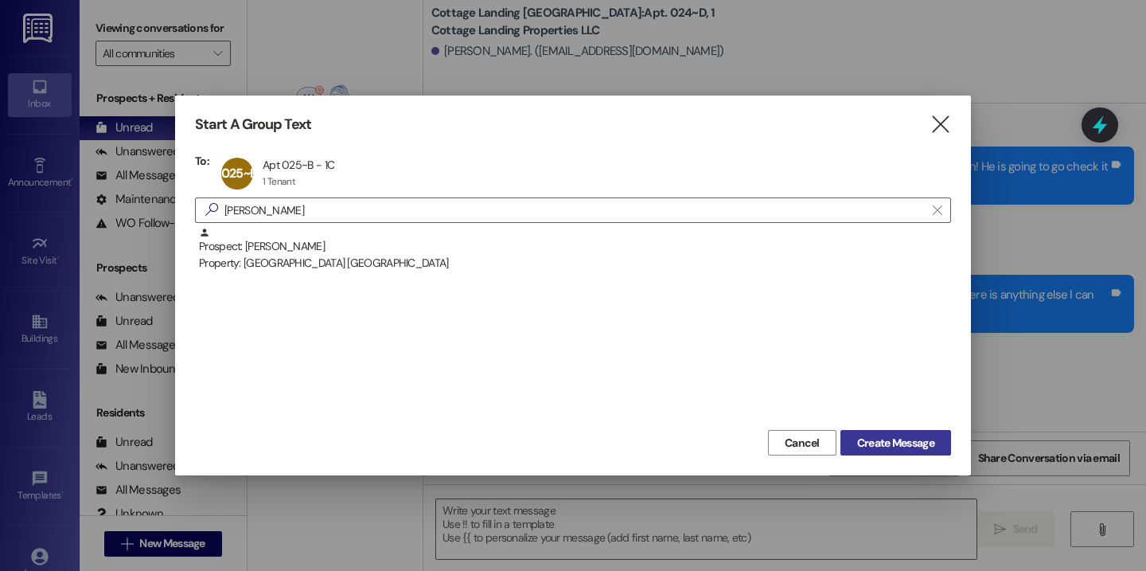
click at [897, 442] on span "Create Message" at bounding box center [895, 443] width 77 height 17
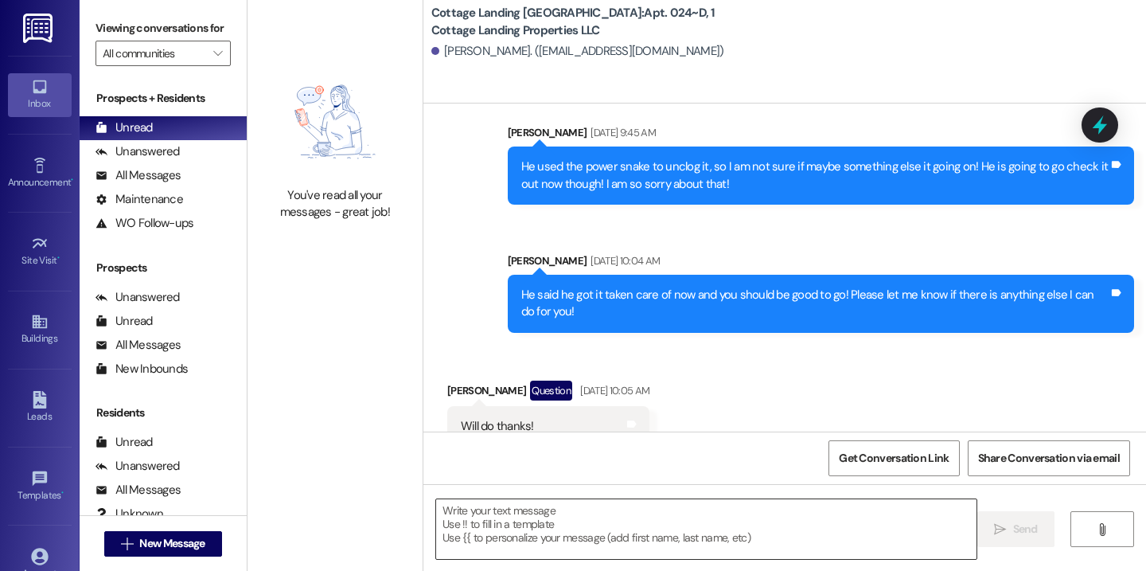
click at [747, 513] on textarea at bounding box center [706, 529] width 540 height 60
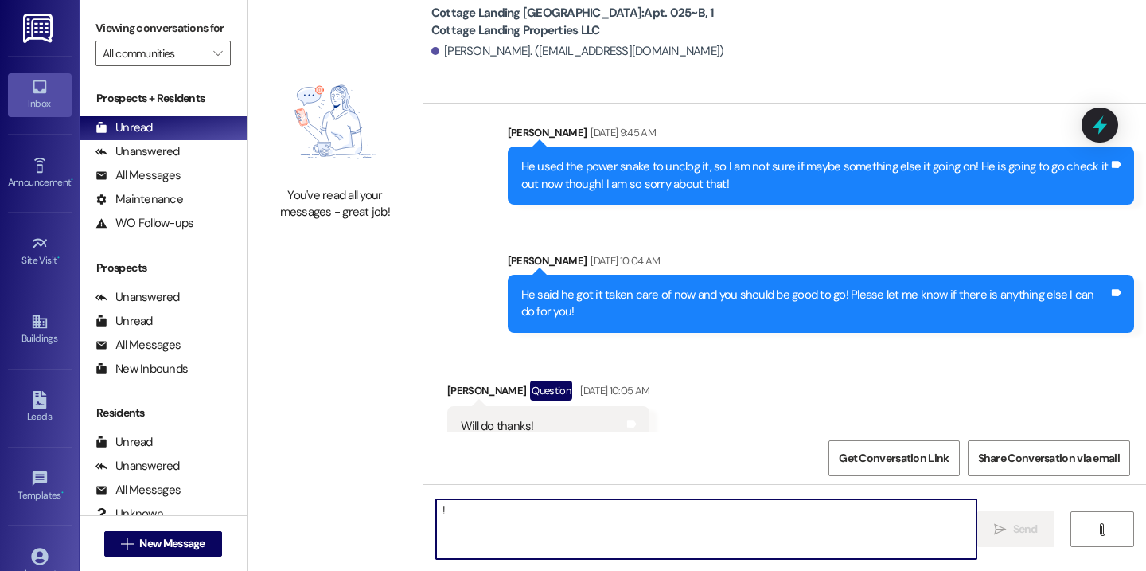
type textarea "!!"
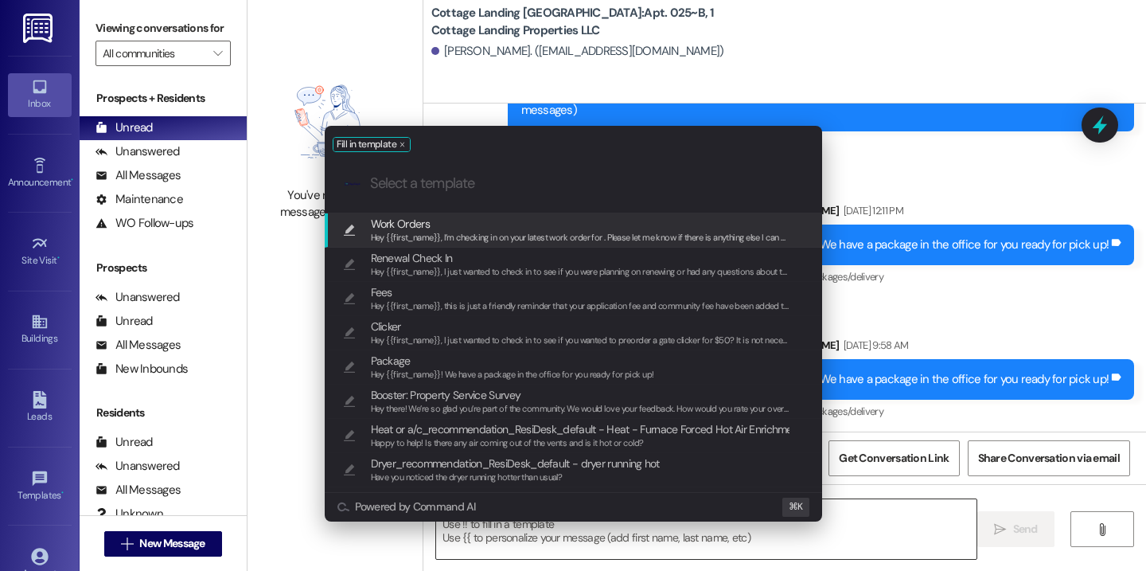
scroll to position [649, 0]
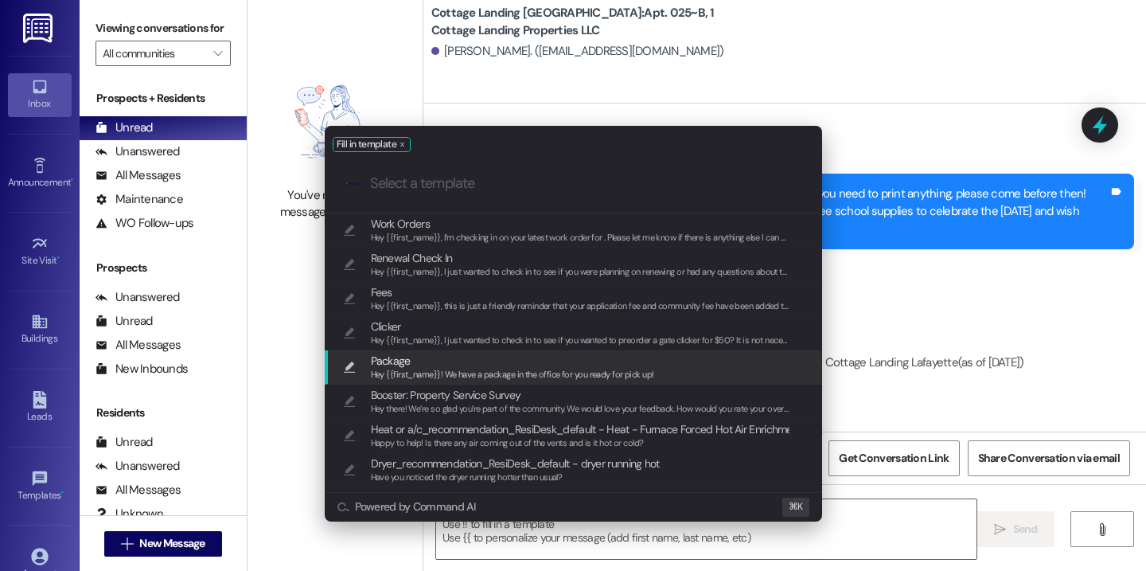
click at [640, 371] on span "Hey {{first_name}}! We have a package in the office for you ready for pick up!" at bounding box center [512, 374] width 283 height 11
type textarea "Hey {{first_name}}! We have a package in the office for you ready for pick up!"
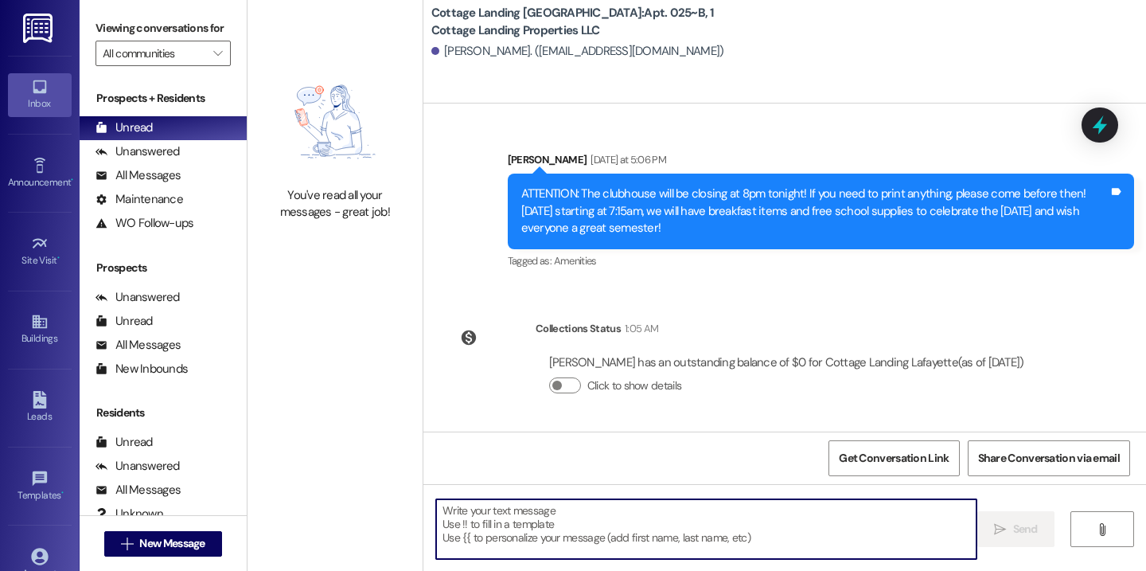
scroll to position [759, 0]
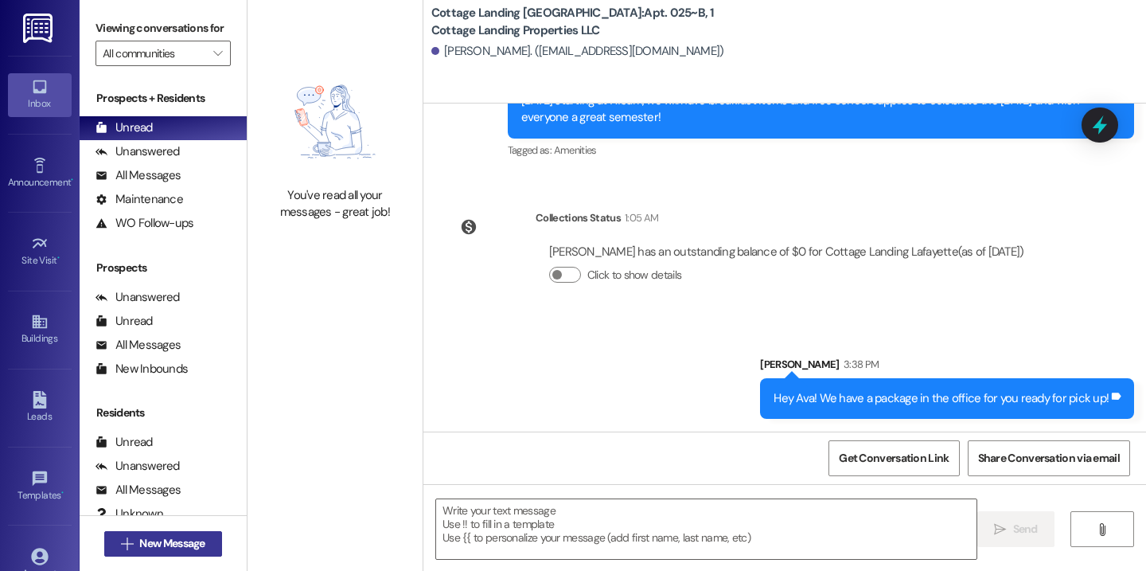
click at [202, 548] on span "New Message" at bounding box center [172, 543] width 72 height 17
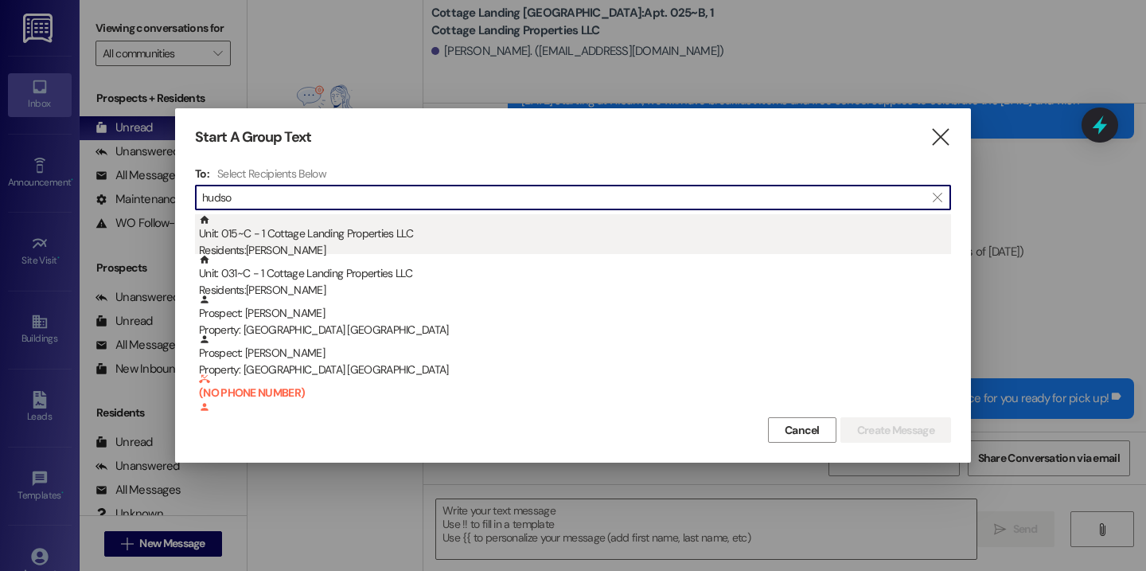
type input "hudso"
click at [326, 236] on div "Unit: 015~C - 1 Cottage Landing Properties LLC Residents: Rebekah Hudson" at bounding box center [575, 236] width 752 height 45
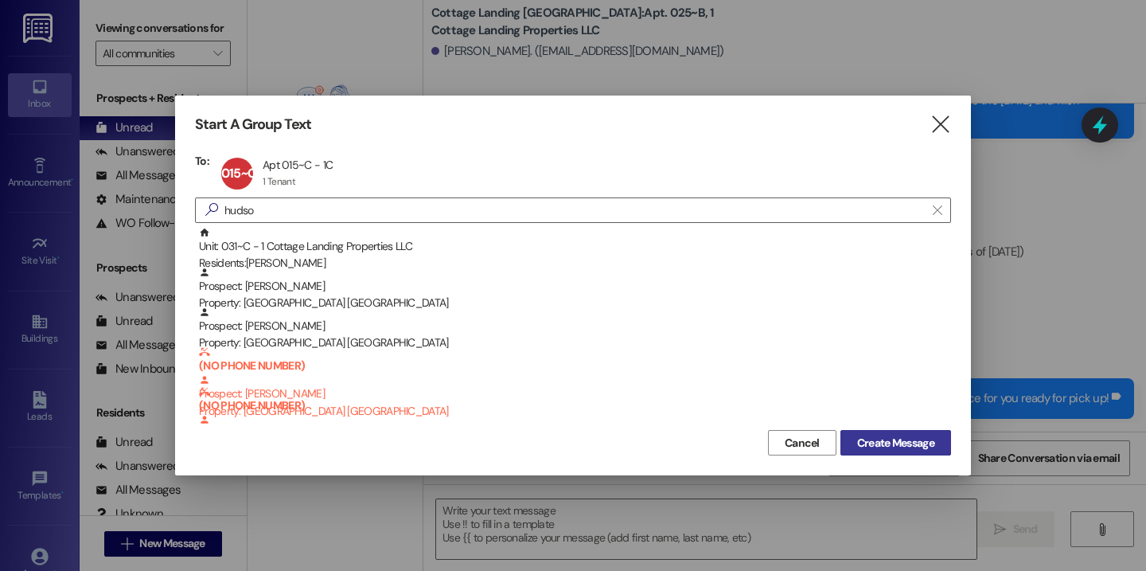
click at [911, 445] on span "Create Message" at bounding box center [895, 443] width 77 height 17
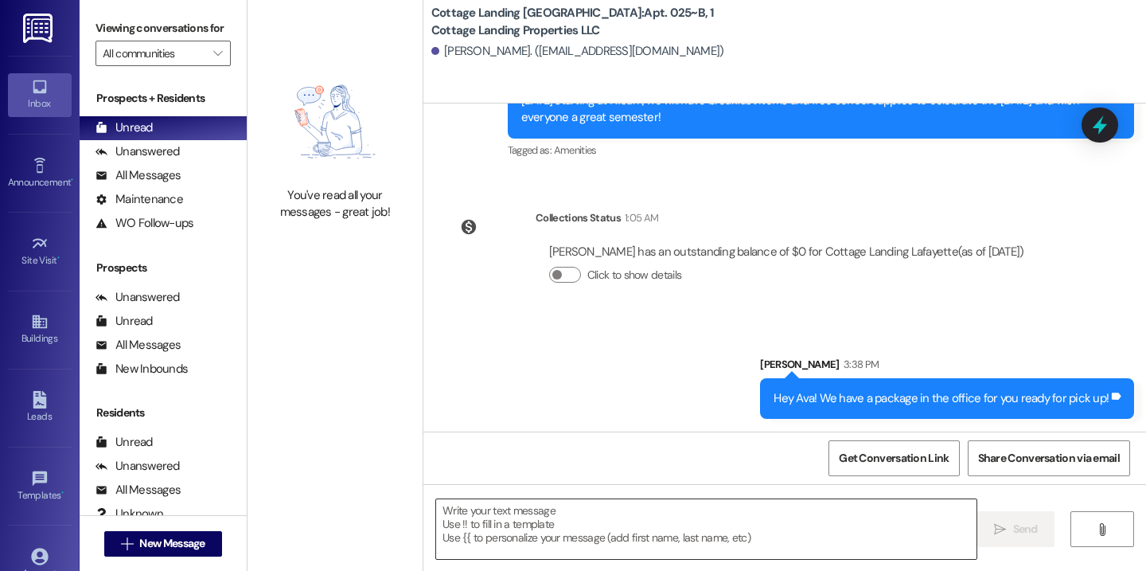
click at [712, 535] on textarea at bounding box center [706, 529] width 540 height 60
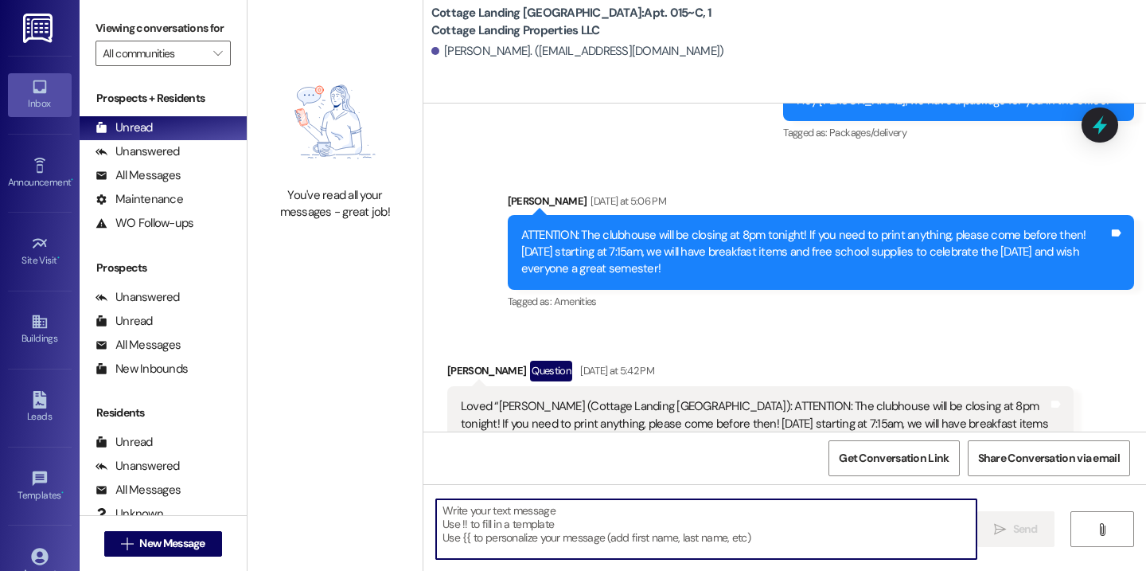
scroll to position [825, 0]
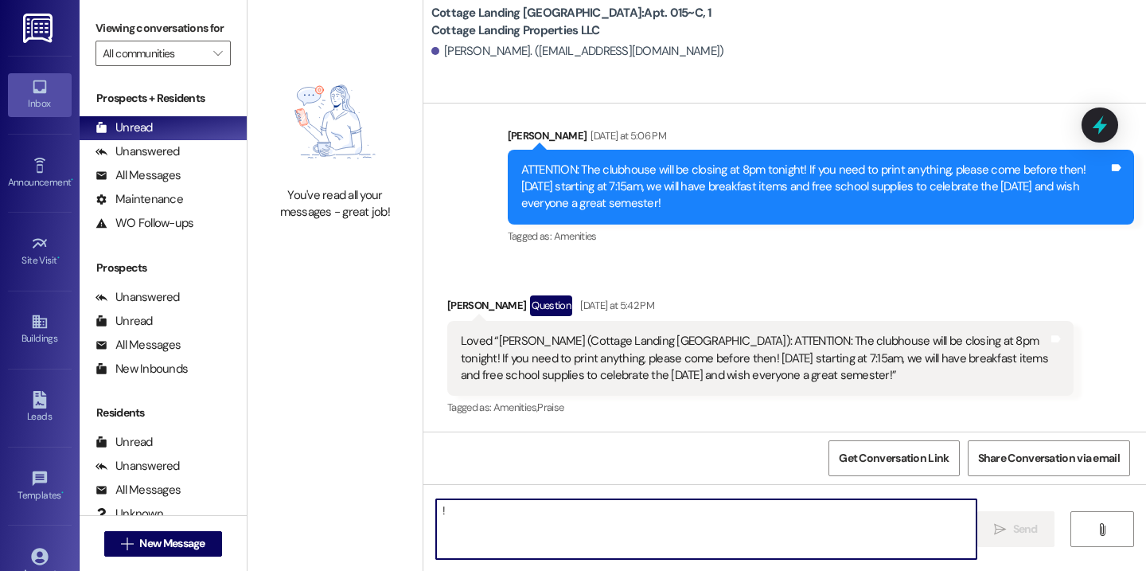
type textarea "!!"
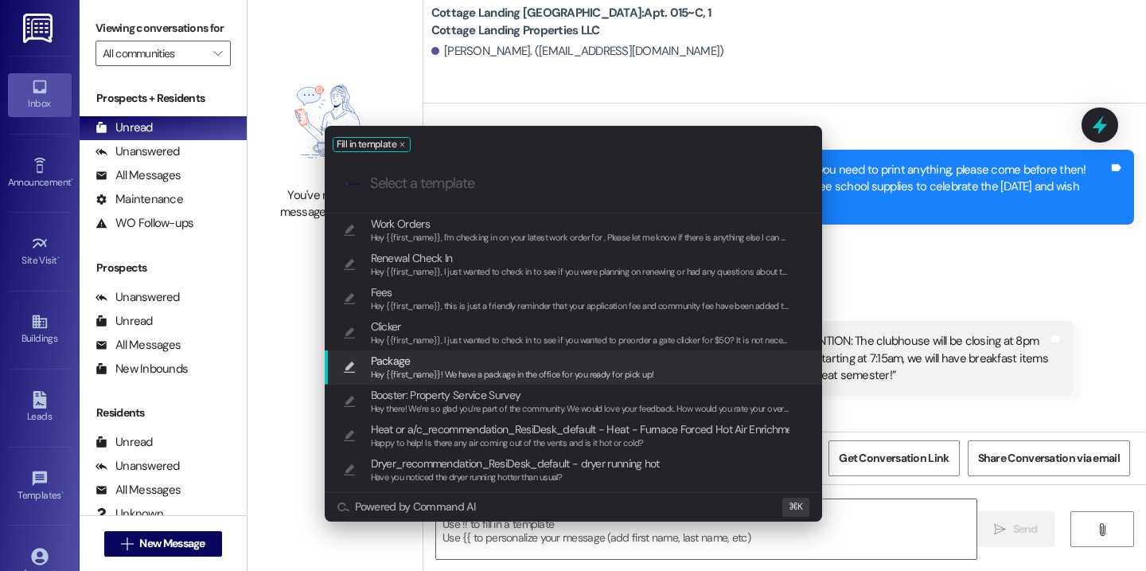
click at [556, 377] on span "Hey {{first_name}}! We have a package in the office for you ready for pick up!" at bounding box center [512, 374] width 283 height 11
type textarea "Hey {{first_name}}! We have a package in the office for you ready for pick up!"
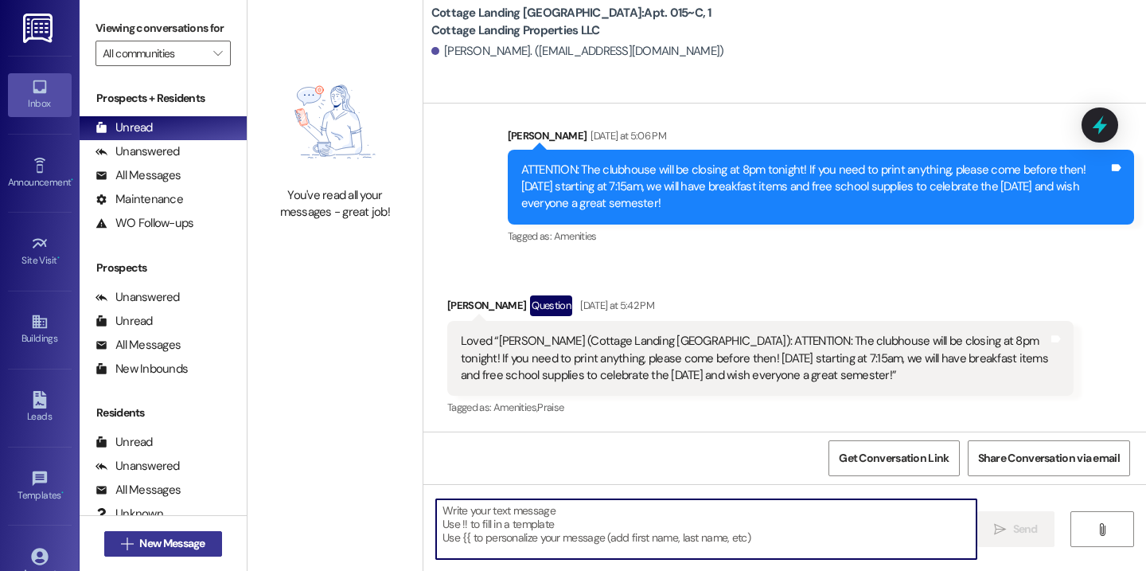
click at [181, 542] on span "New Message" at bounding box center [171, 543] width 65 height 17
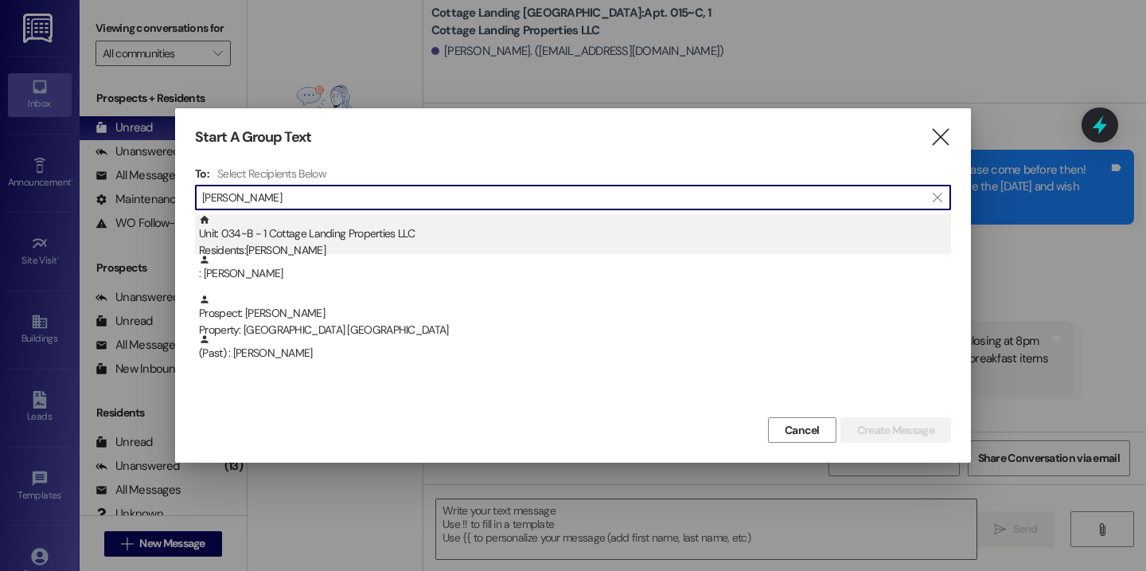
type input "frank"
click at [298, 234] on div "Unit: 034~B - 1 Cottage Landing Properties LLC Residents: Frank Oliveri" at bounding box center [575, 236] width 752 height 45
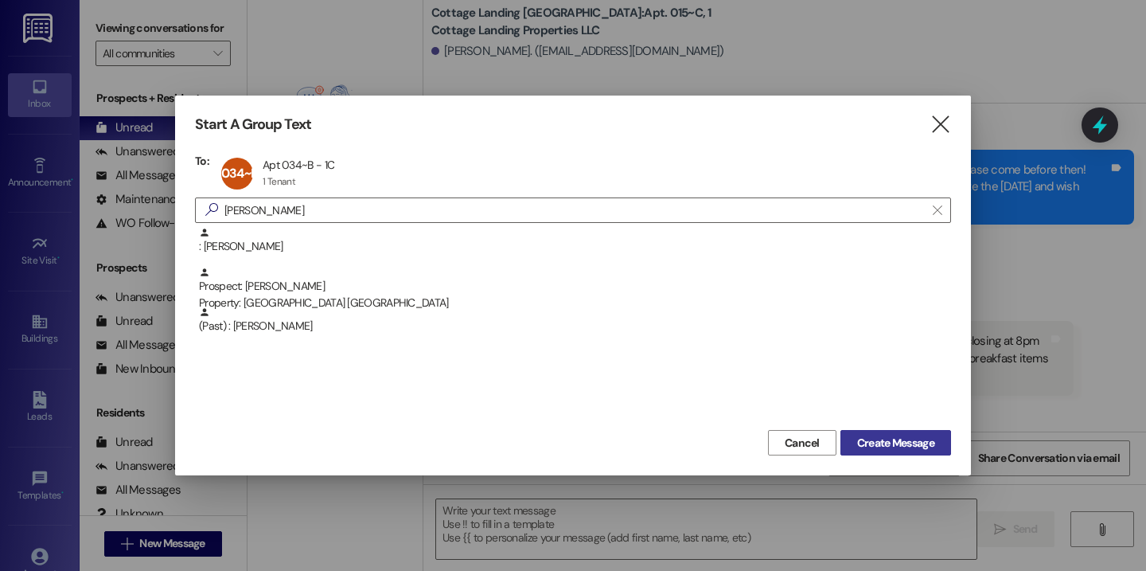
click at [868, 431] on button "Create Message" at bounding box center [896, 442] width 111 height 25
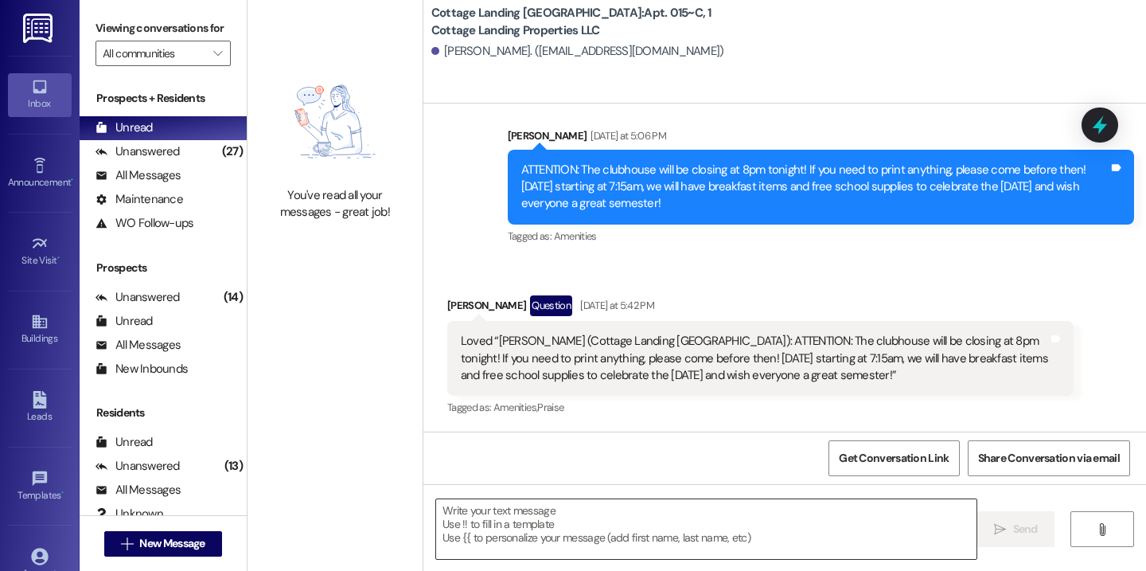
click at [718, 544] on textarea at bounding box center [706, 529] width 540 height 60
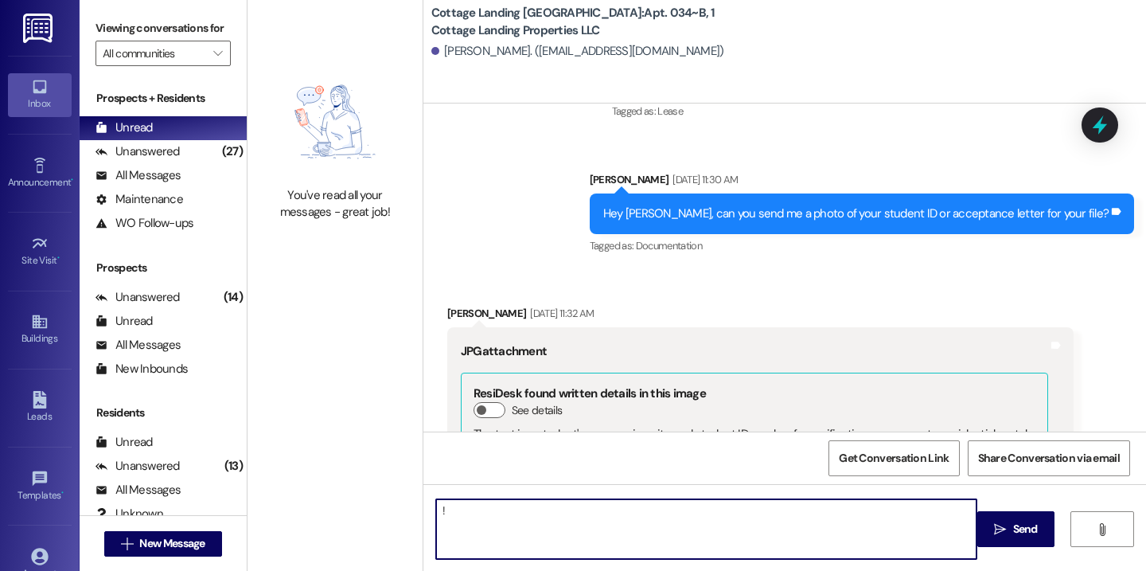
scroll to position [21090, 0]
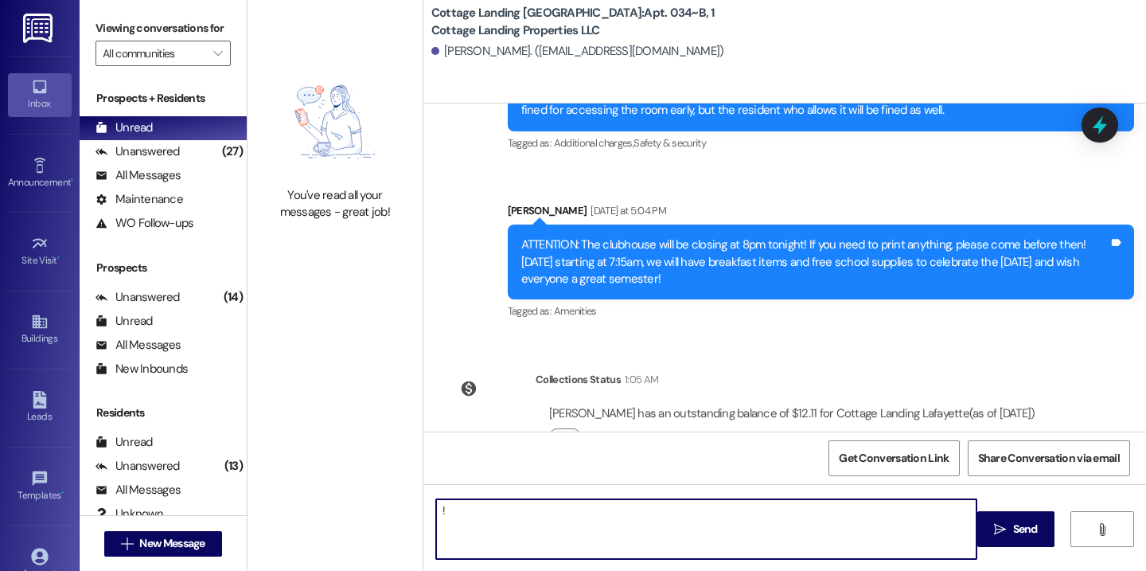
type textarea "!!"
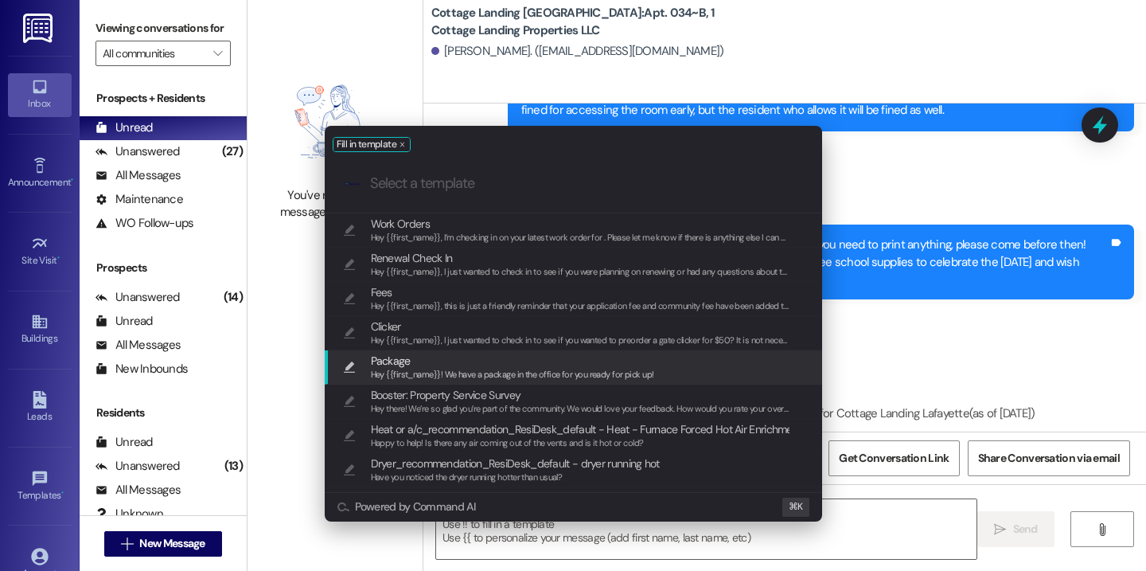
click at [567, 357] on span "Package" at bounding box center [512, 361] width 283 height 18
type textarea "Hey {{first_name}}! We have a package in the office for you ready for pick up!"
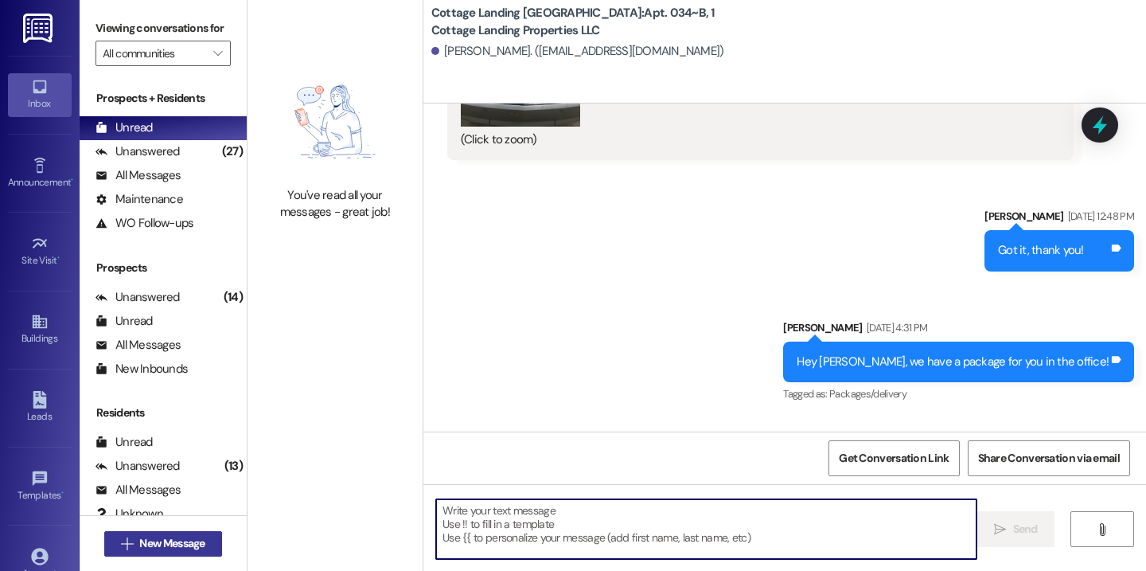
click at [195, 549] on span "New Message" at bounding box center [171, 543] width 65 height 17
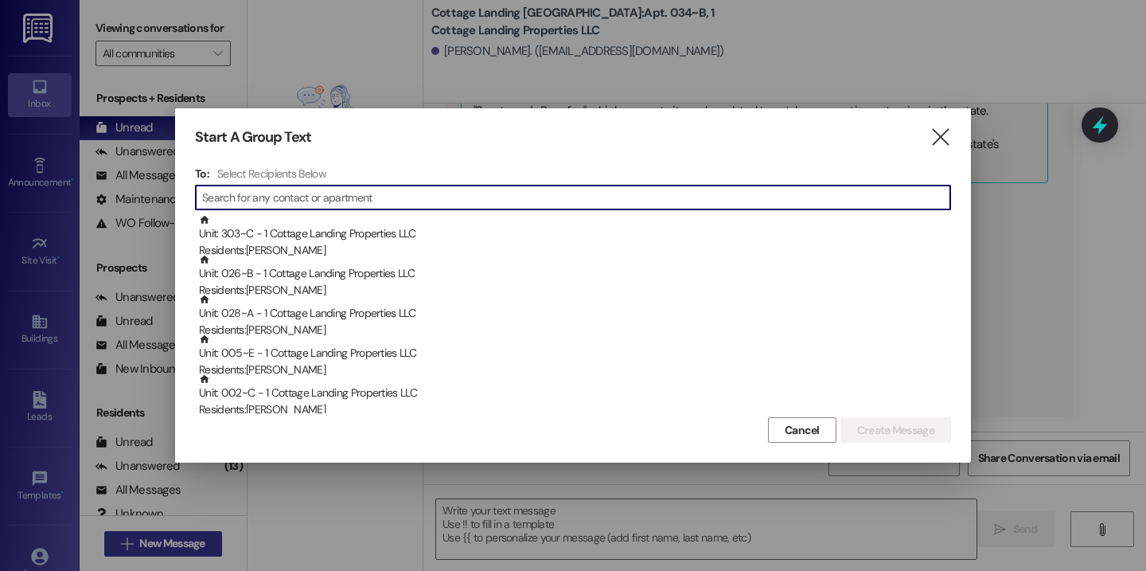
scroll to position [7584, 0]
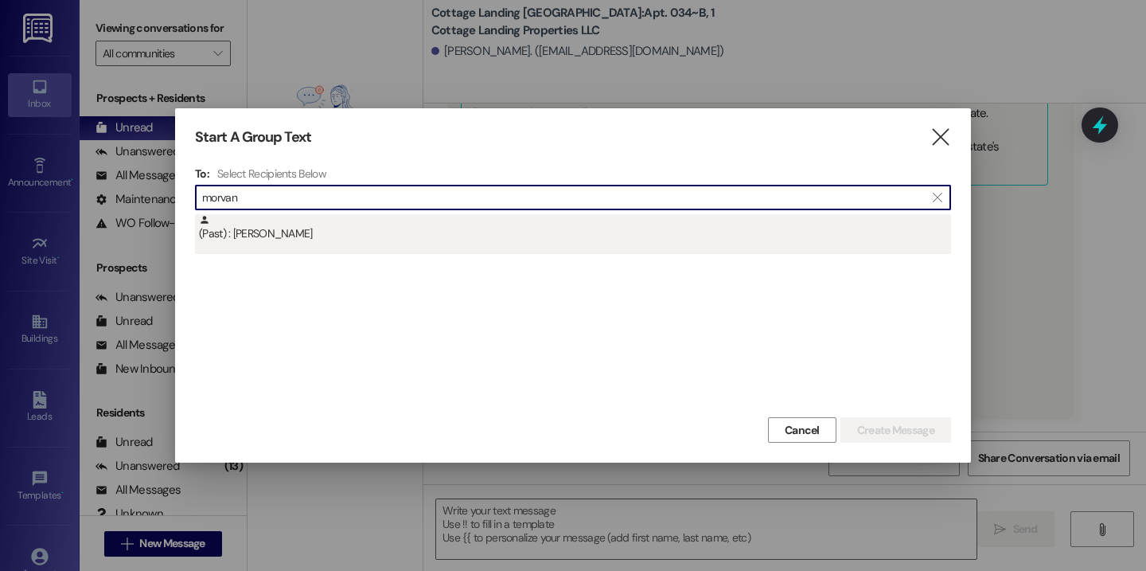
type input "morvan"
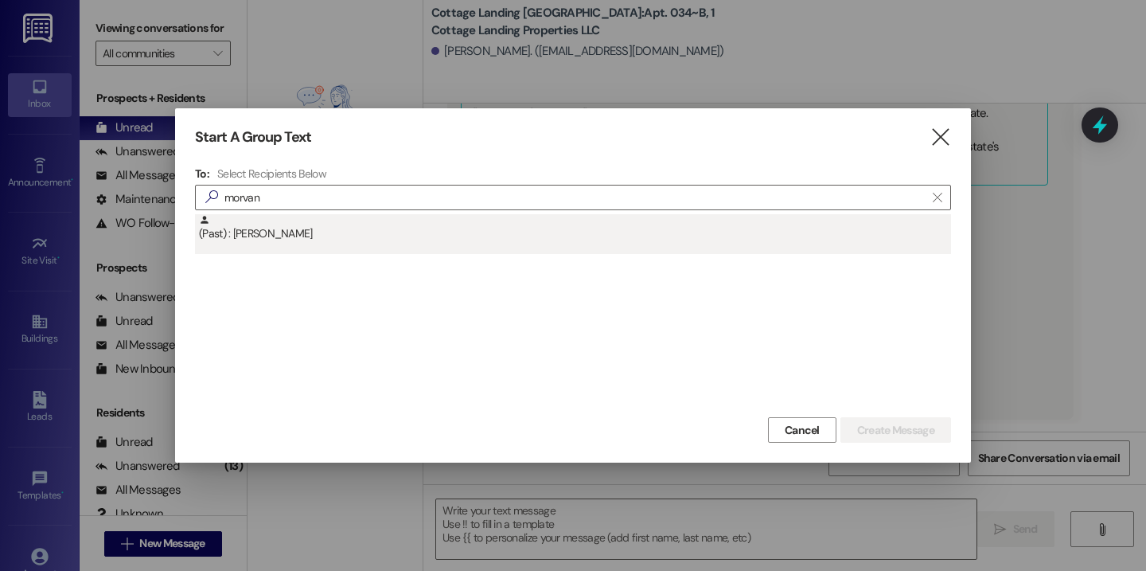
click at [316, 236] on div "(Past) : Rachel Morvant" at bounding box center [575, 228] width 752 height 28
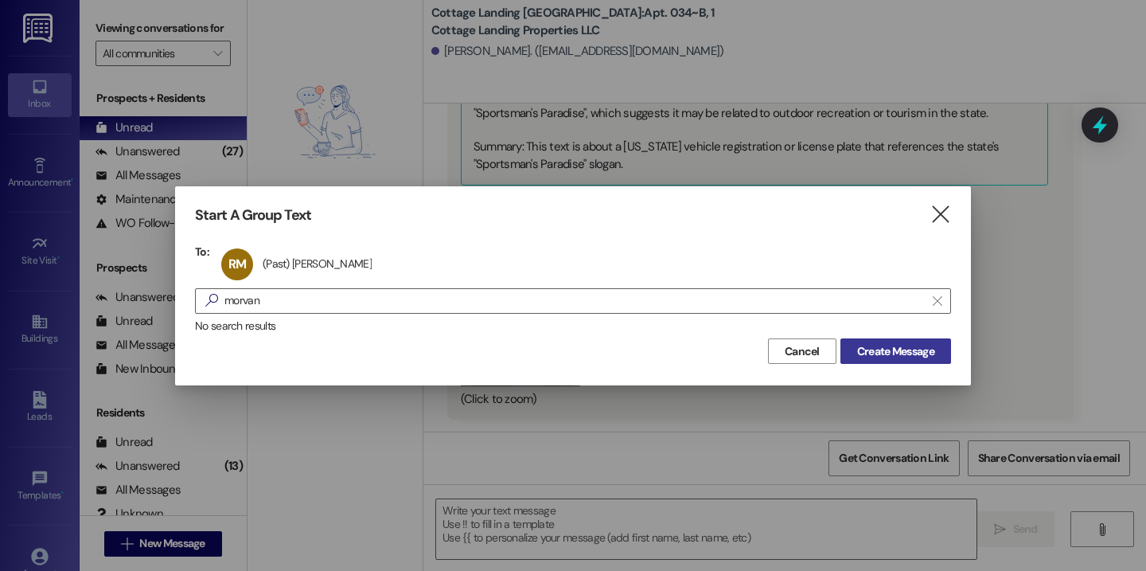
click at [897, 343] on span "Create Message" at bounding box center [895, 351] width 77 height 17
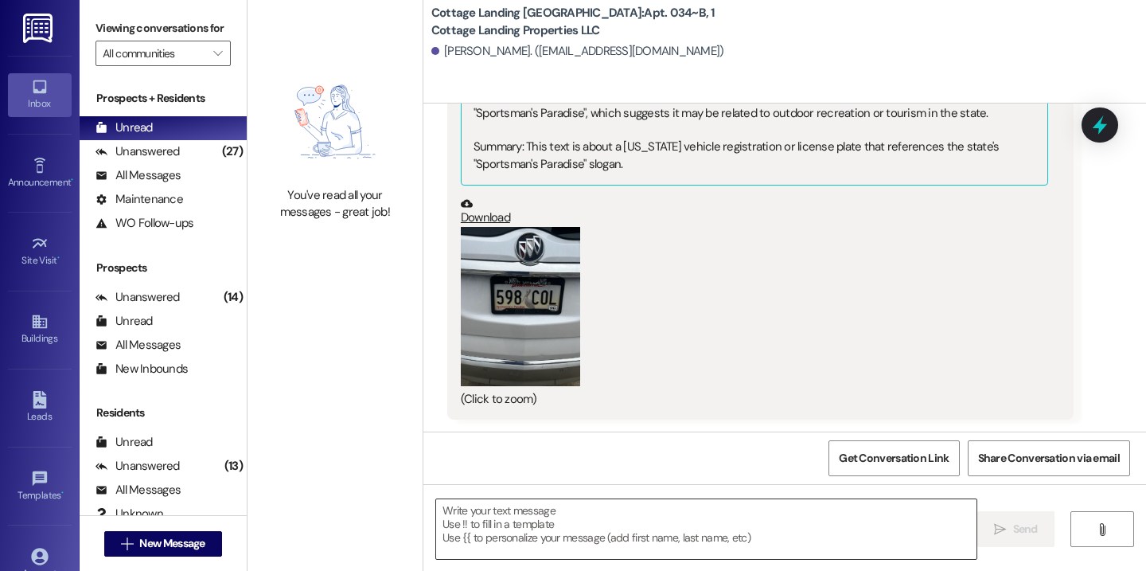
click at [544, 542] on textarea at bounding box center [706, 529] width 540 height 60
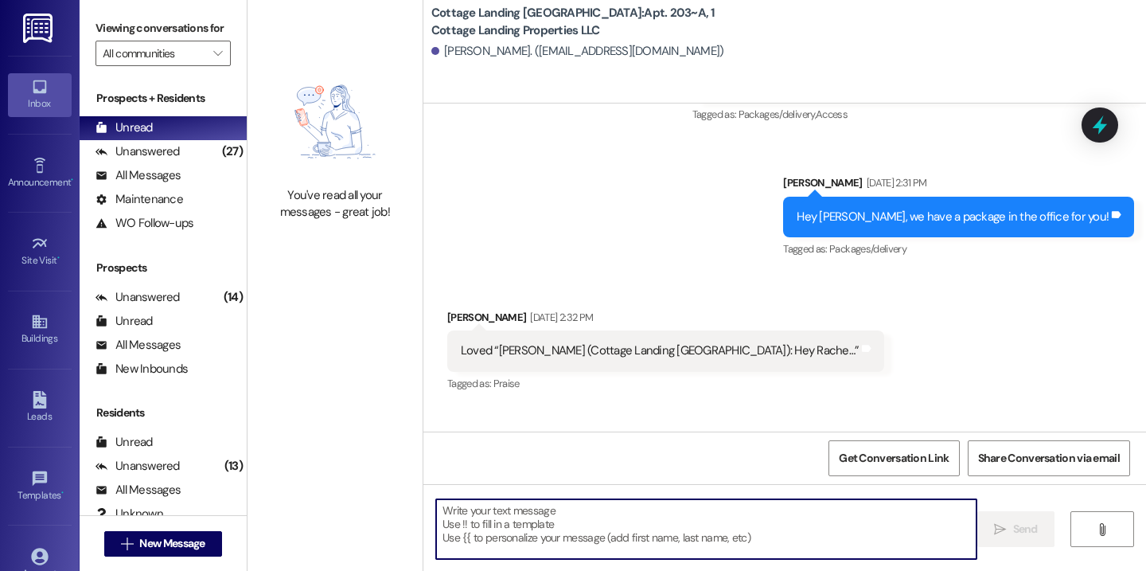
scroll to position [35137, 0]
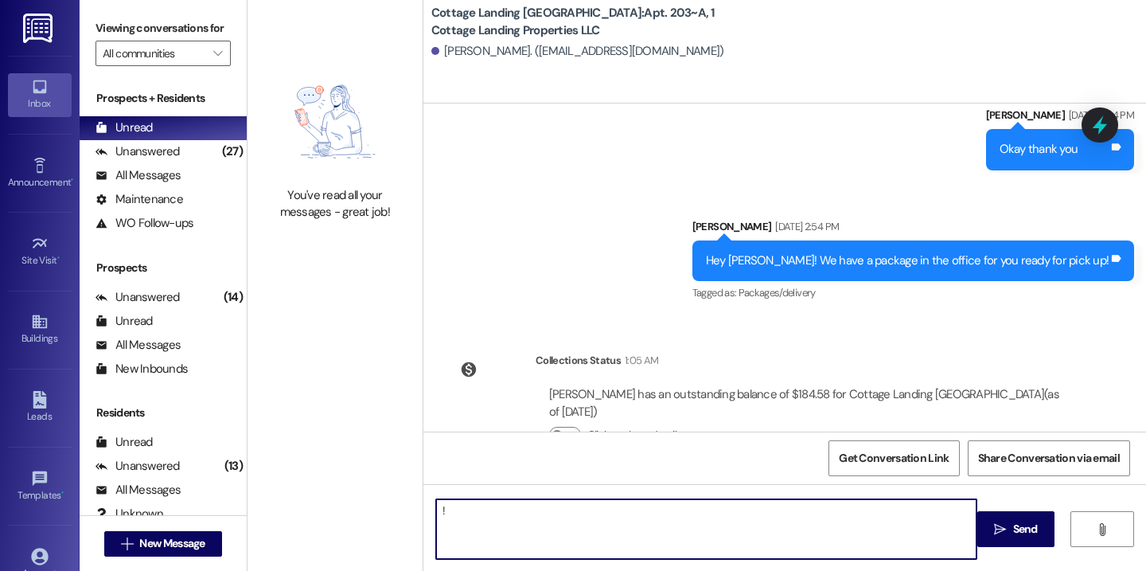
type textarea "!!"
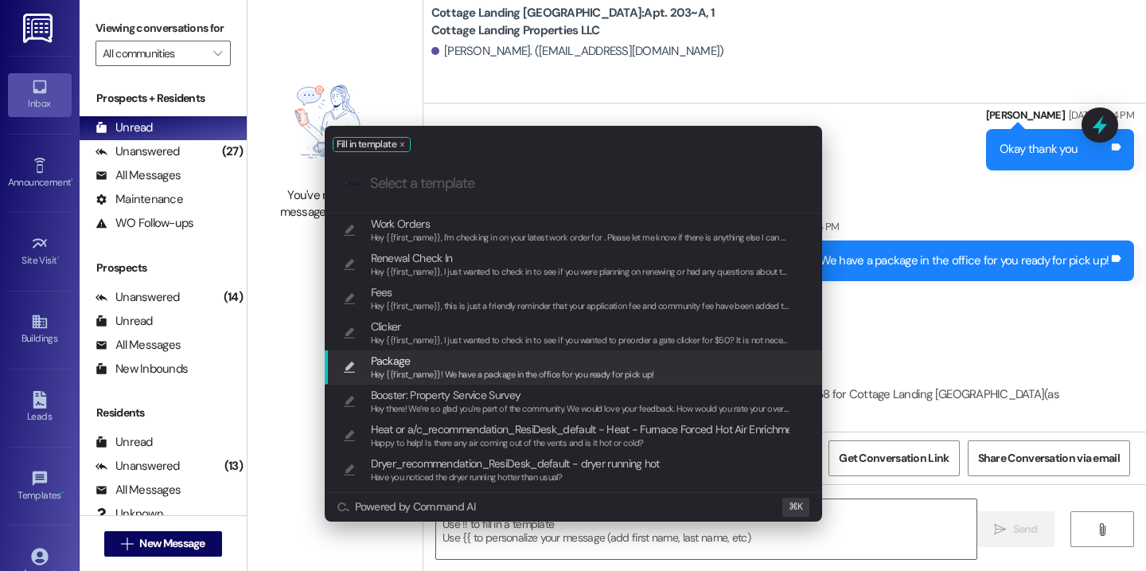
click at [519, 370] on span "Hey {{first_name}}! We have a package in the office for you ready for pick up!" at bounding box center [512, 374] width 283 height 11
type textarea "Hey {{first_name}}! We have a package in the office for you ready for pick up!"
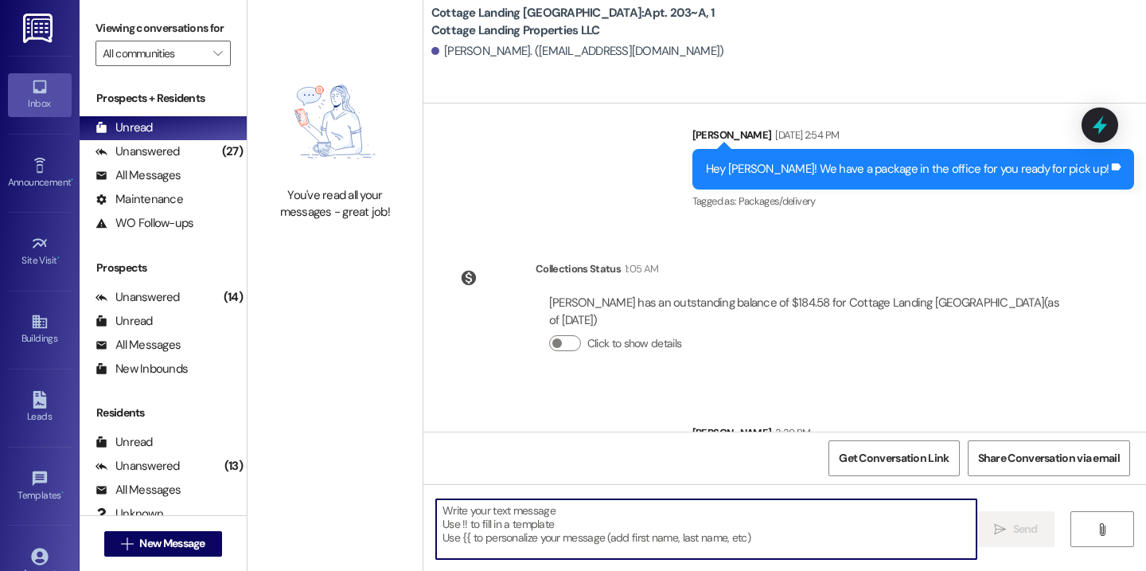
scroll to position [35249, 0]
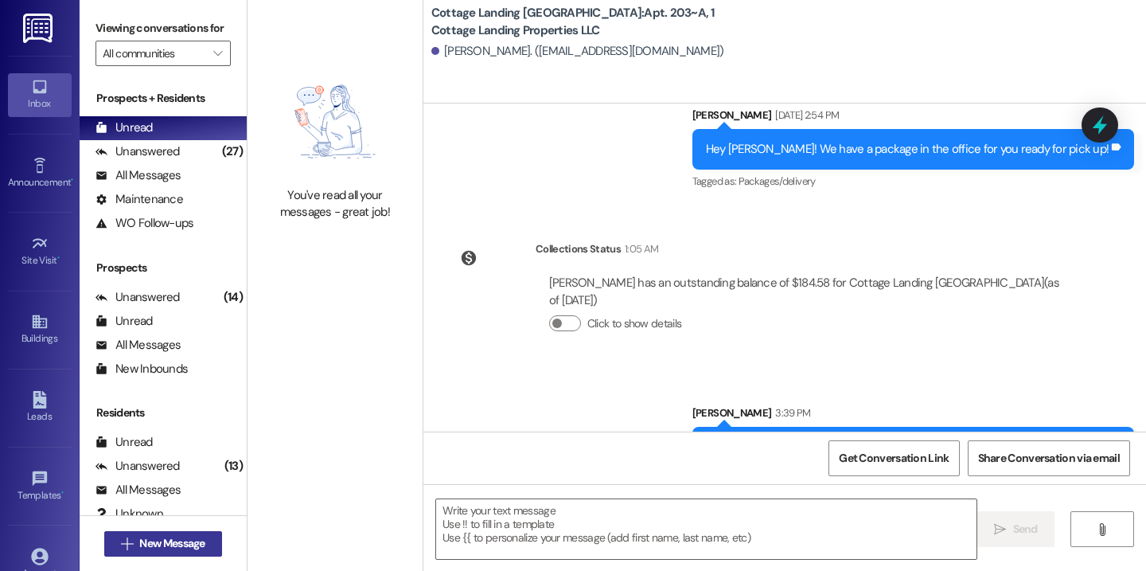
click at [192, 548] on span "New Message" at bounding box center [171, 543] width 65 height 17
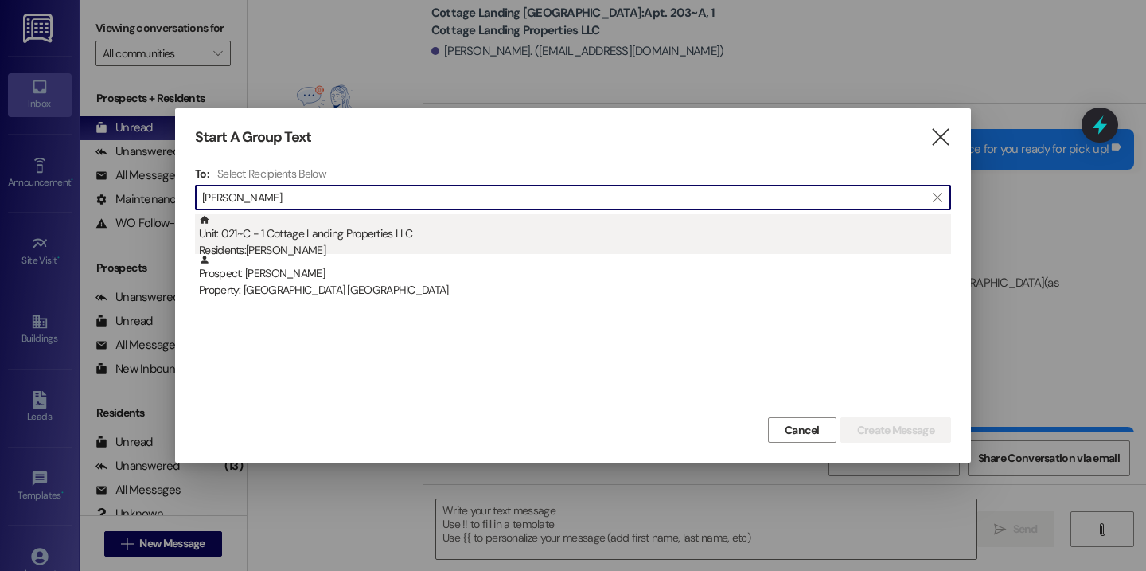
type input "hersch"
click at [388, 218] on div "Unit: 021~C - 1 Cottage Landing Properties LLC Residents: Addyson Herschlag" at bounding box center [575, 236] width 752 height 45
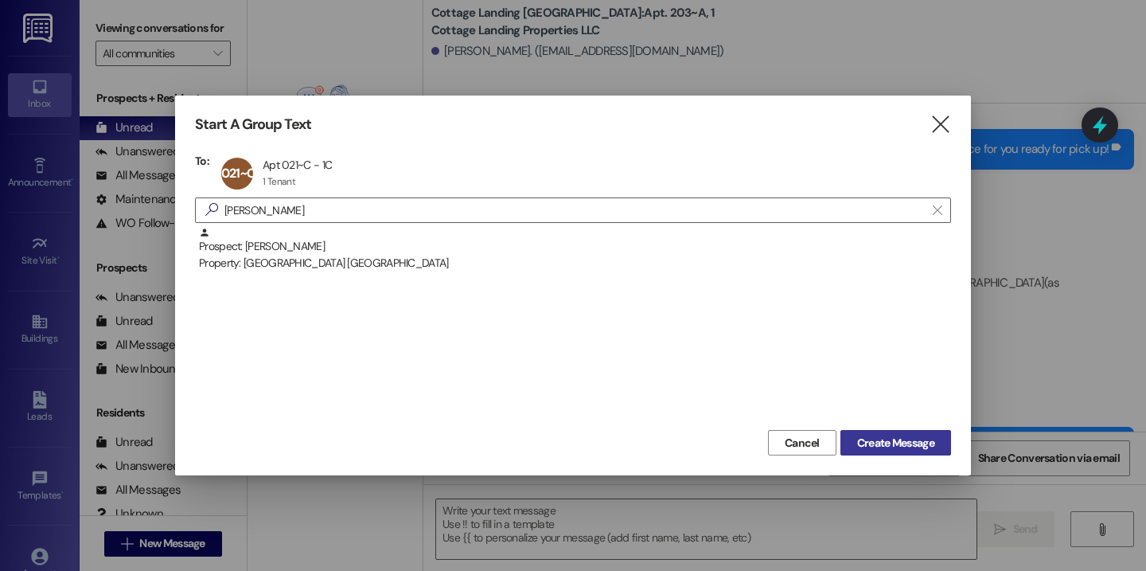
click at [912, 431] on button "Create Message" at bounding box center [896, 442] width 111 height 25
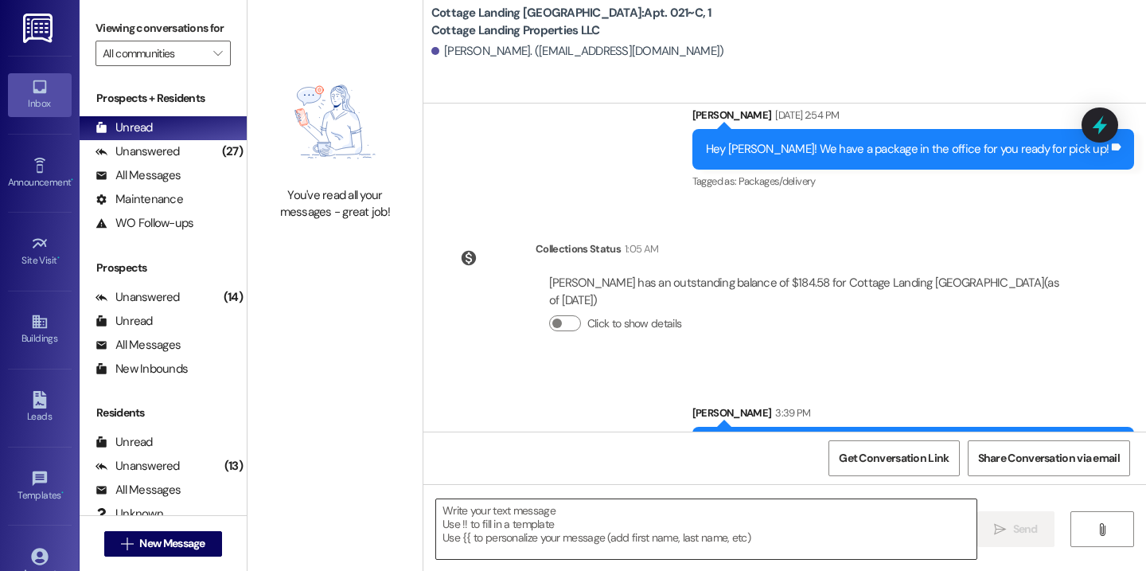
click at [645, 520] on textarea at bounding box center [706, 529] width 540 height 60
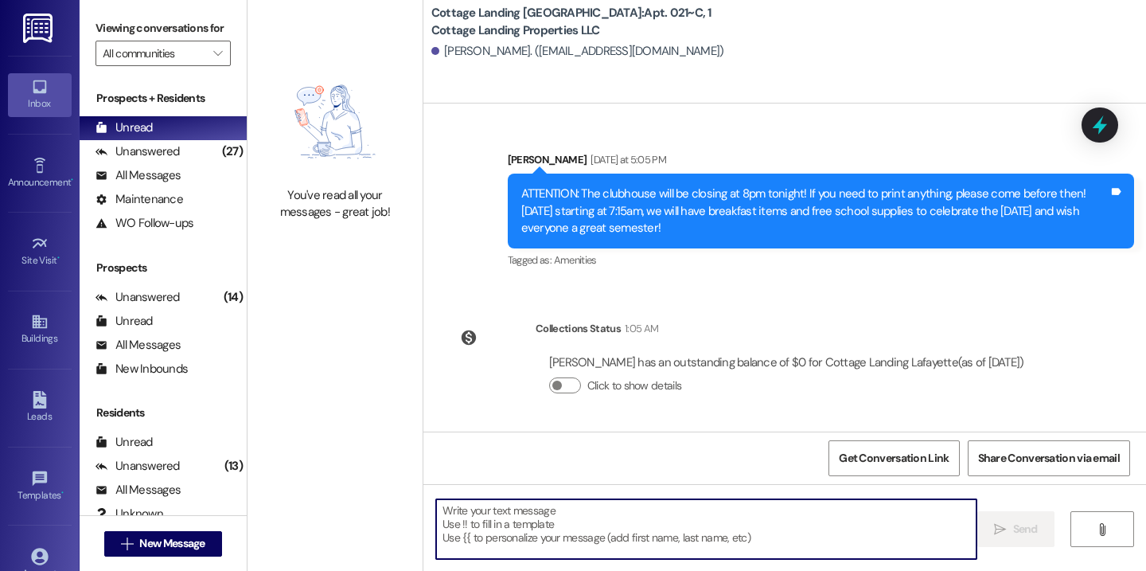
scroll to position [1866, 0]
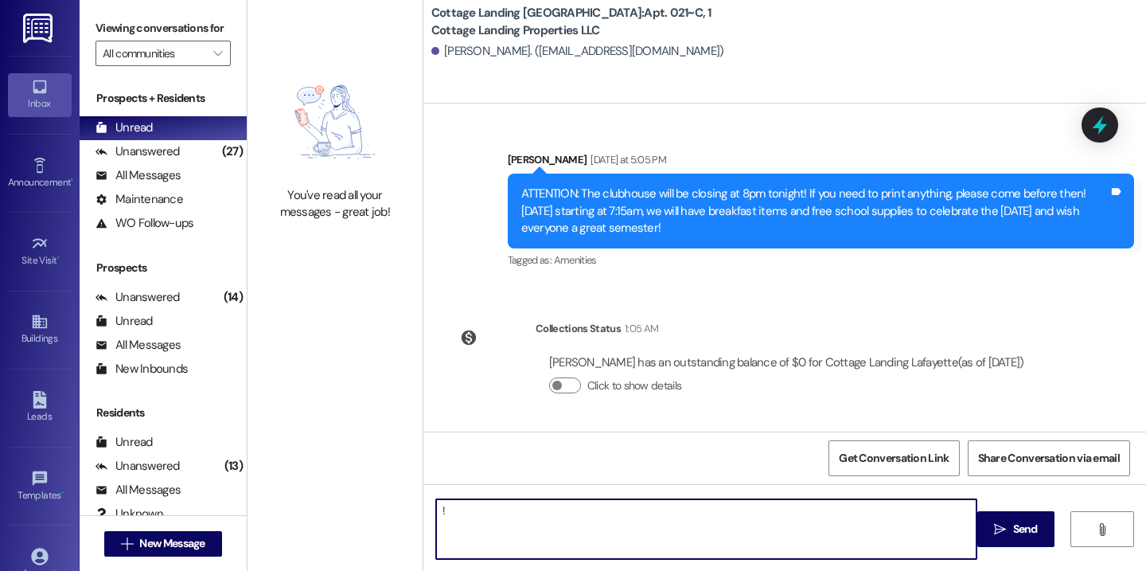
type textarea "!!"
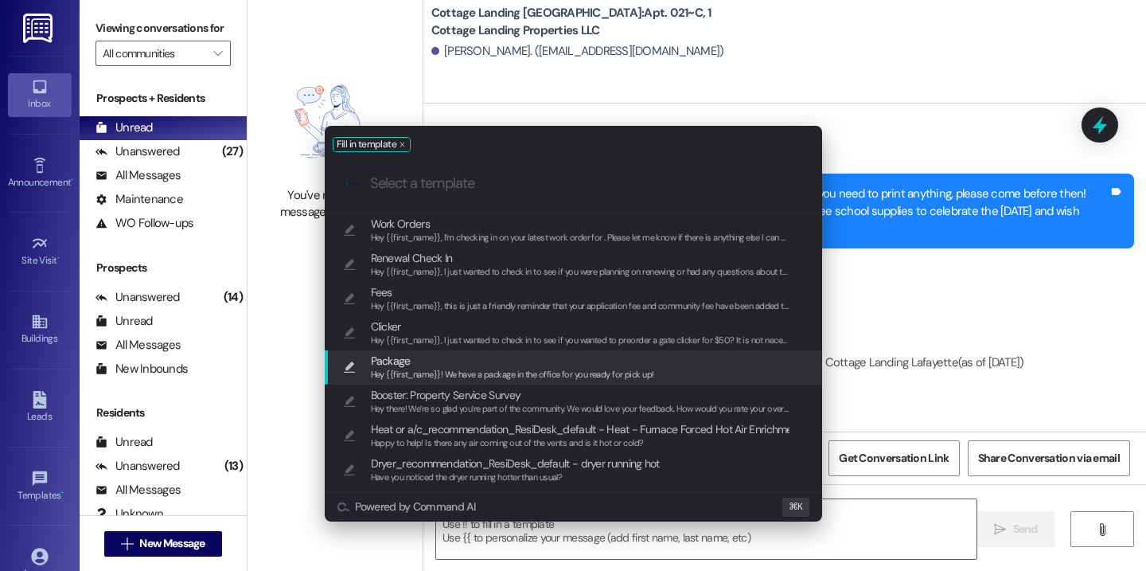
click at [501, 363] on span "Package" at bounding box center [512, 361] width 283 height 18
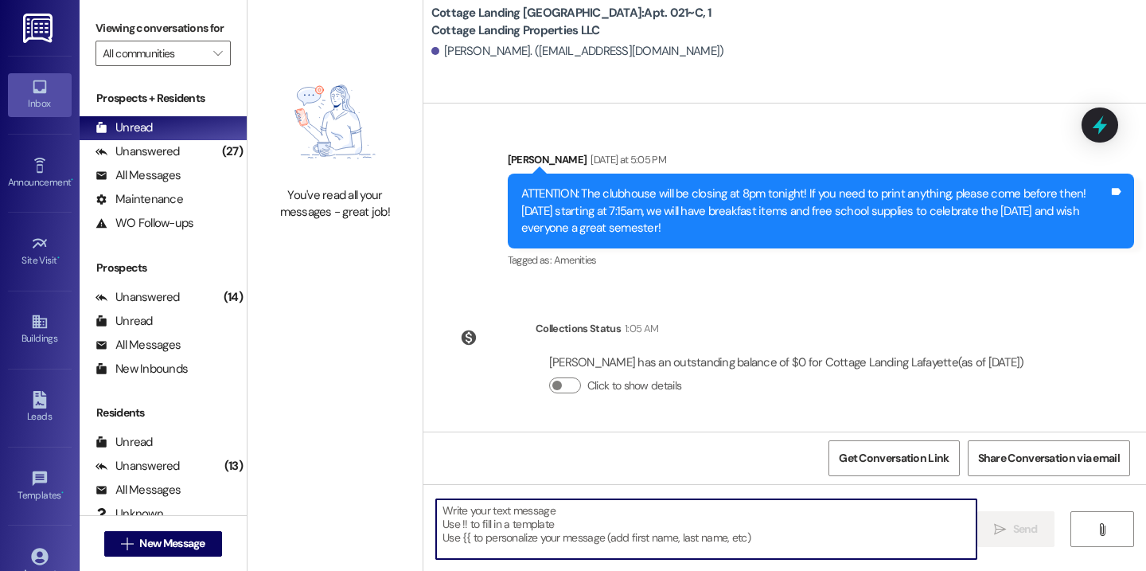
type textarea "Hey {{first_name}}! We have a package in the office for you ready for pick up!"
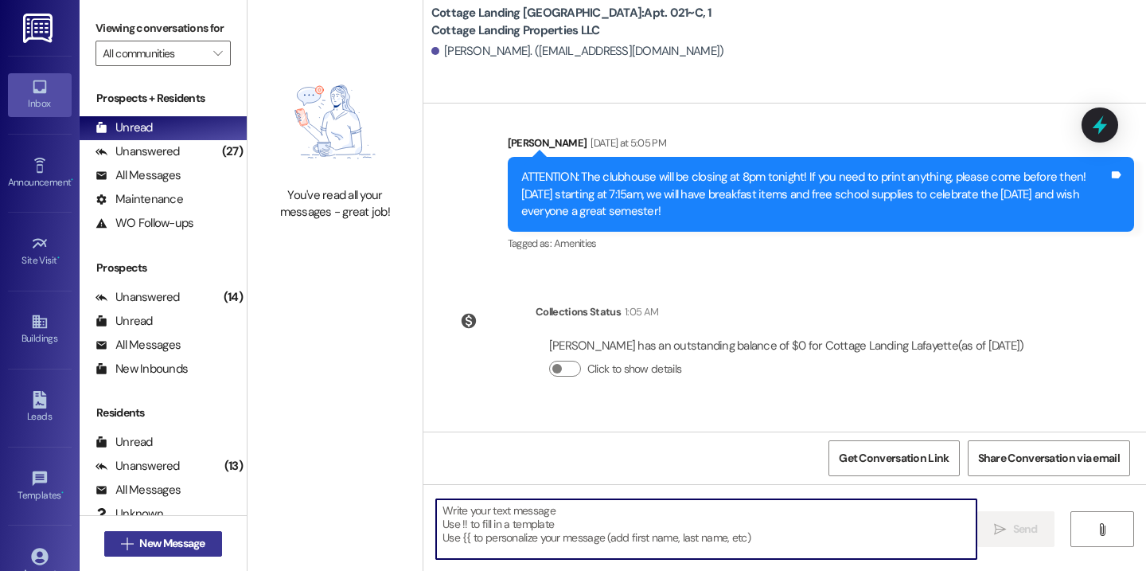
click at [157, 533] on button " New Message" at bounding box center [163, 543] width 118 height 25
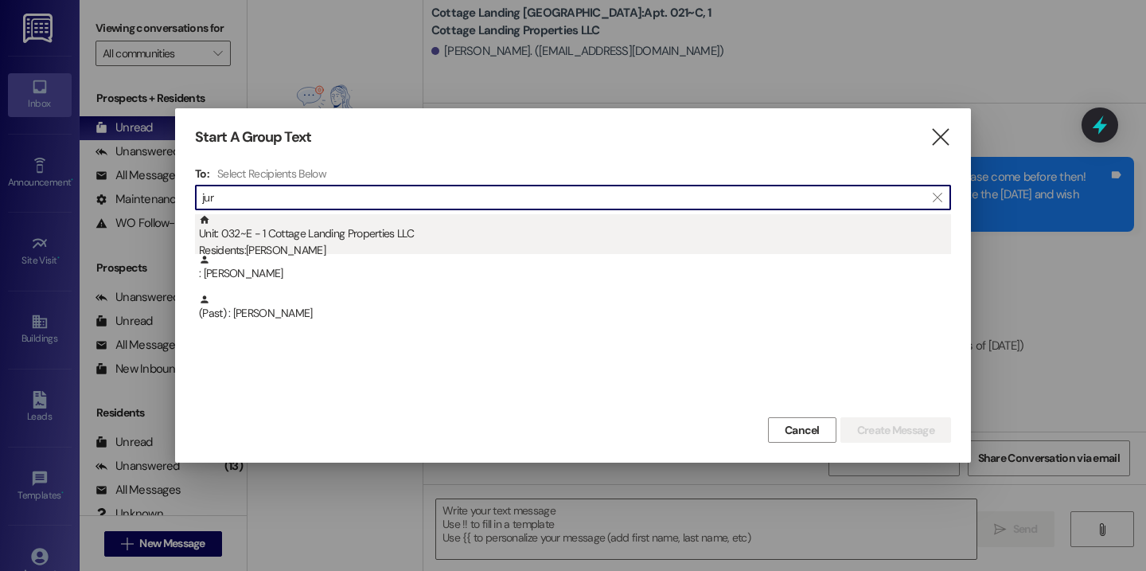
type input "jur"
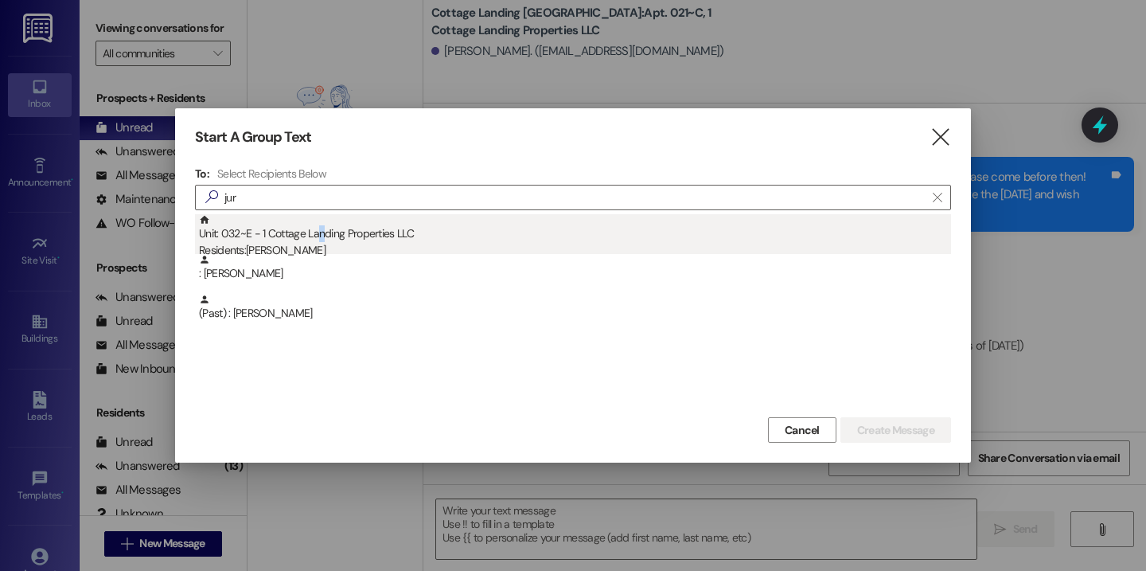
click at [321, 232] on div "Unit: 032~E - 1 Cottage Landing Properties LLC Residents: Anna Jurich" at bounding box center [575, 236] width 752 height 45
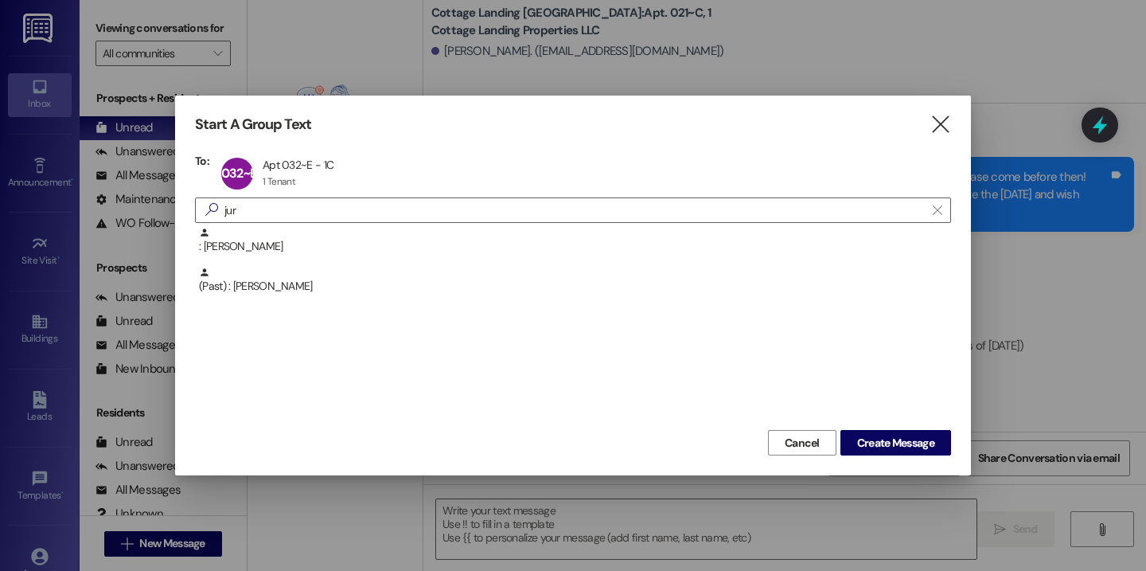
click at [899, 458] on div "Start A Group Text  To: 032~E Apt 032~E - 1C Apt 032~E - 1C 1 Tenant 1 Tenant …" at bounding box center [573, 286] width 796 height 380
click at [899, 447] on span "Create Message" at bounding box center [895, 443] width 77 height 17
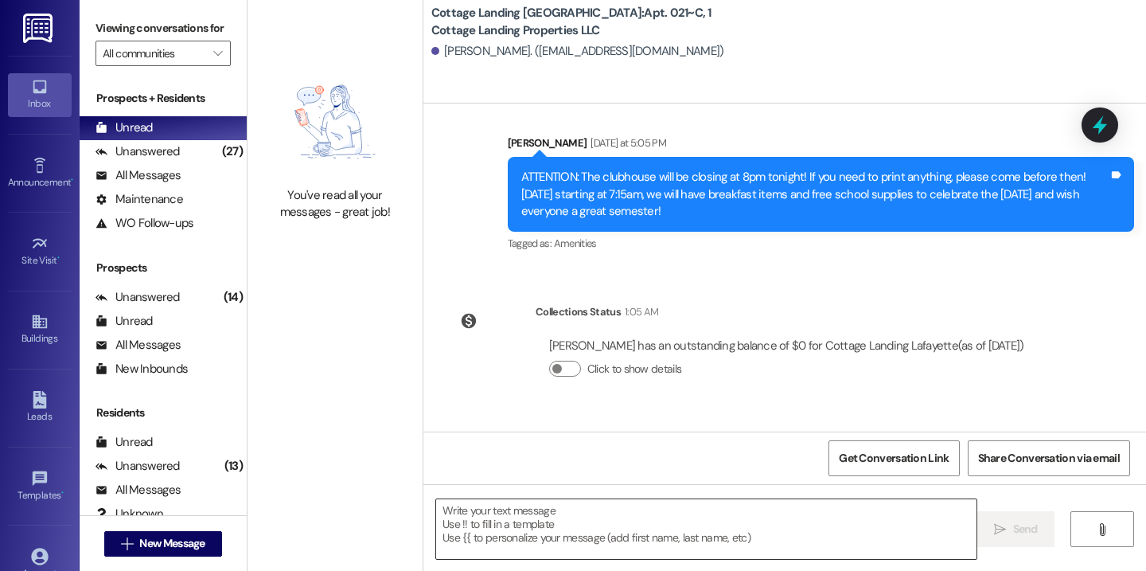
click at [809, 531] on textarea at bounding box center [706, 529] width 540 height 60
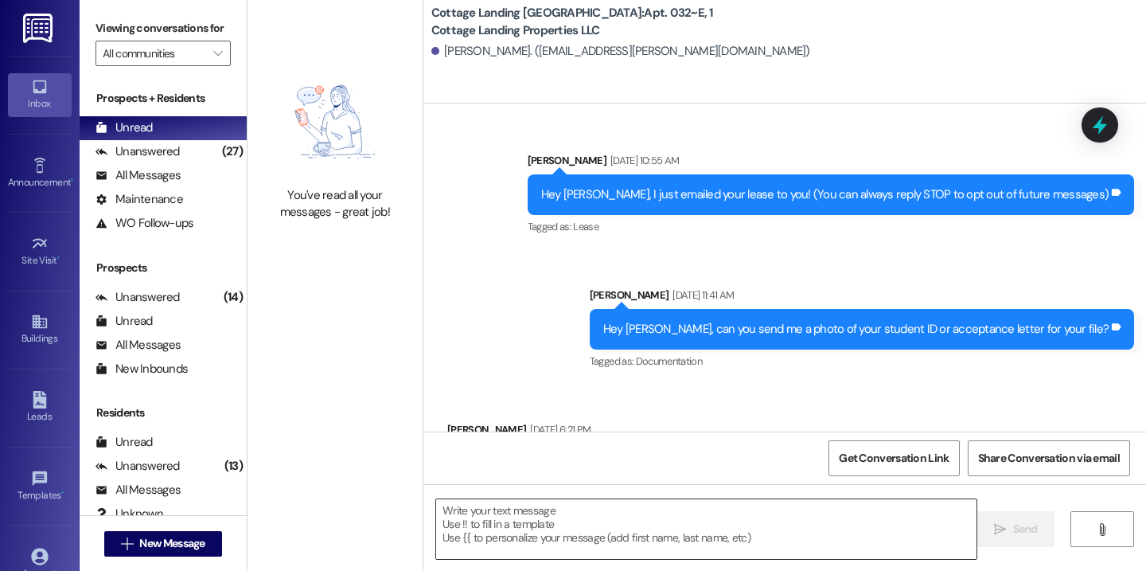
scroll to position [16761, 0]
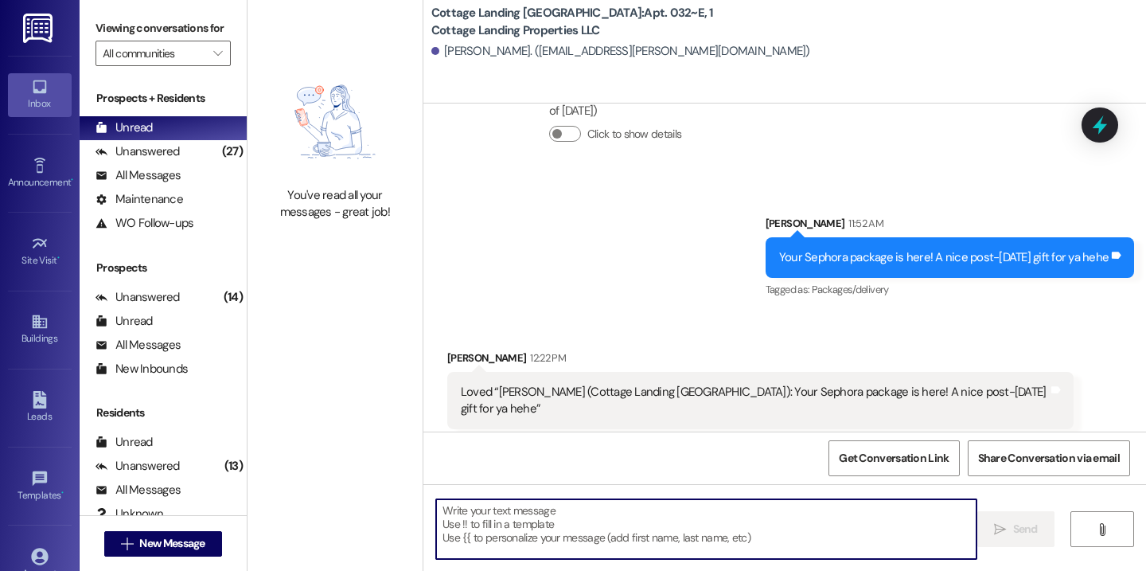
click at [734, 521] on textarea at bounding box center [706, 529] width 540 height 60
type textarea "!!"
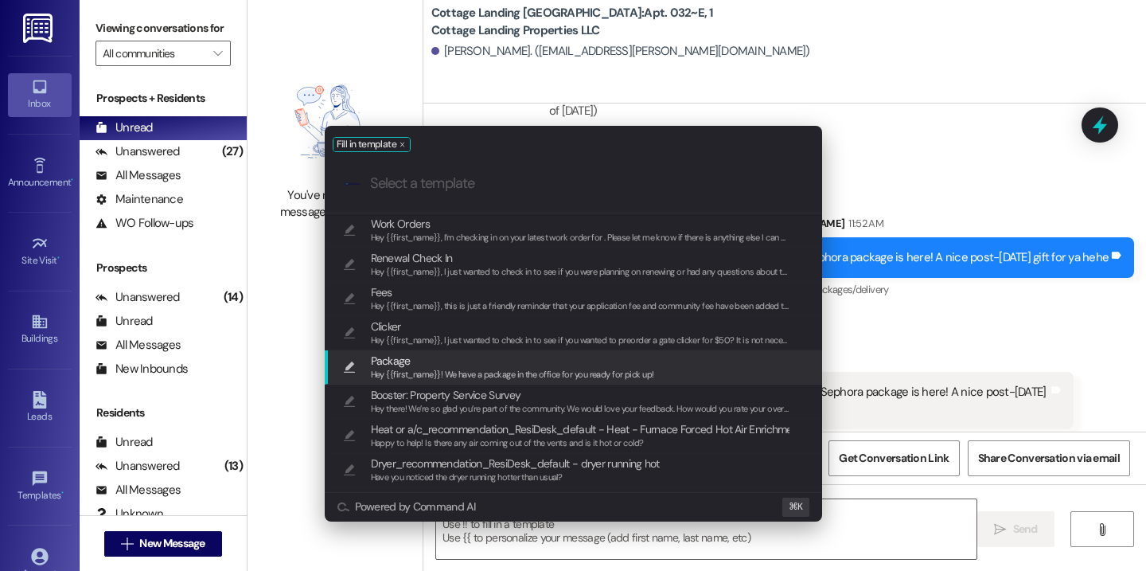
click at [572, 361] on span "Package" at bounding box center [512, 361] width 283 height 18
type textarea "Hey {{first_name}}! We have a package in the office for you ready for pick up!"
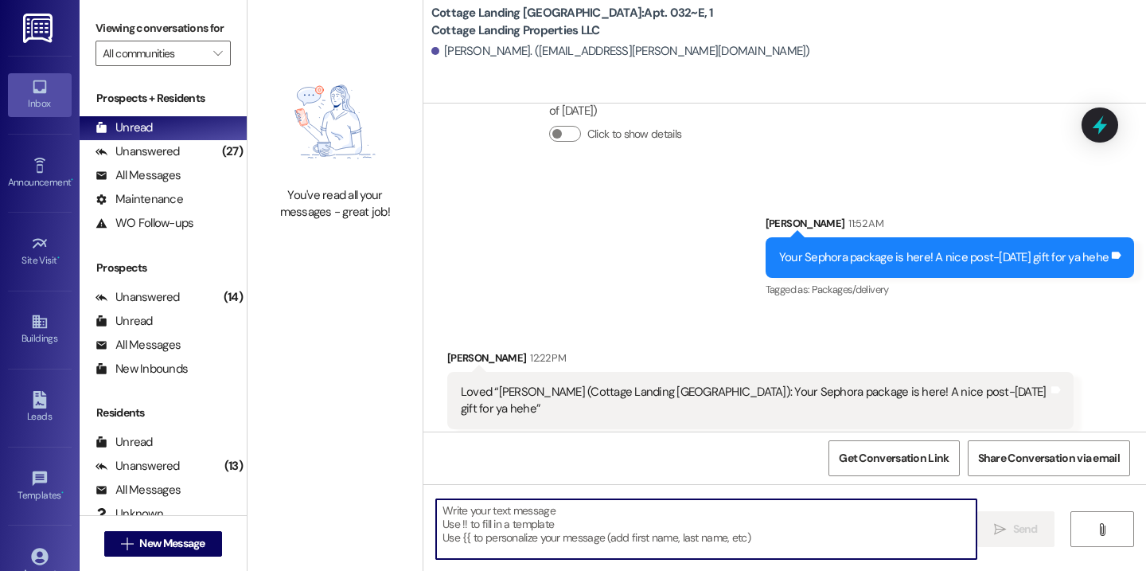
scroll to position [16873, 0]
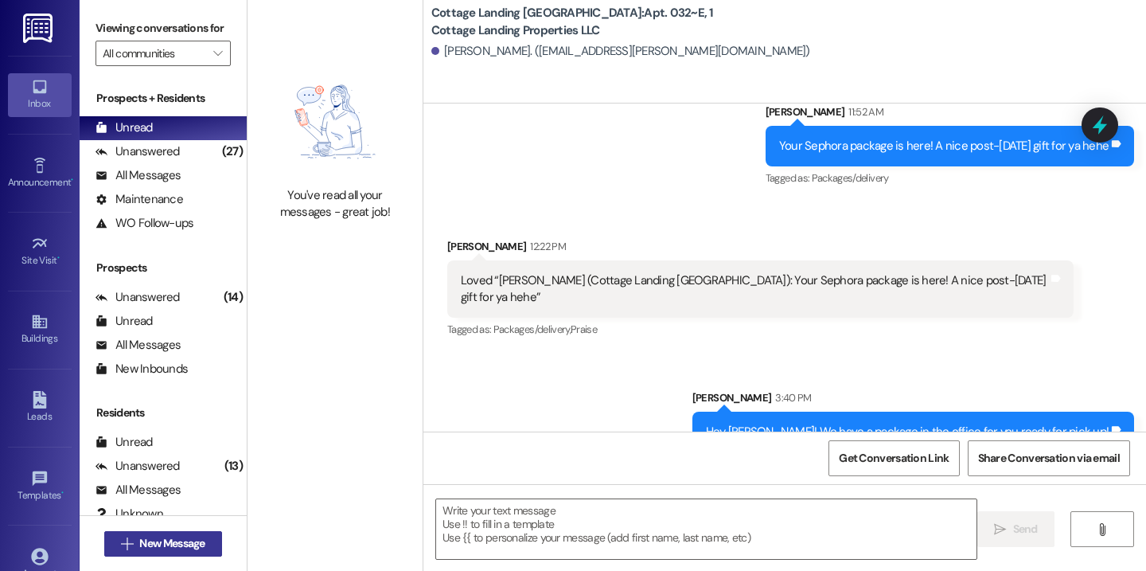
click at [168, 532] on button " New Message" at bounding box center [163, 543] width 118 height 25
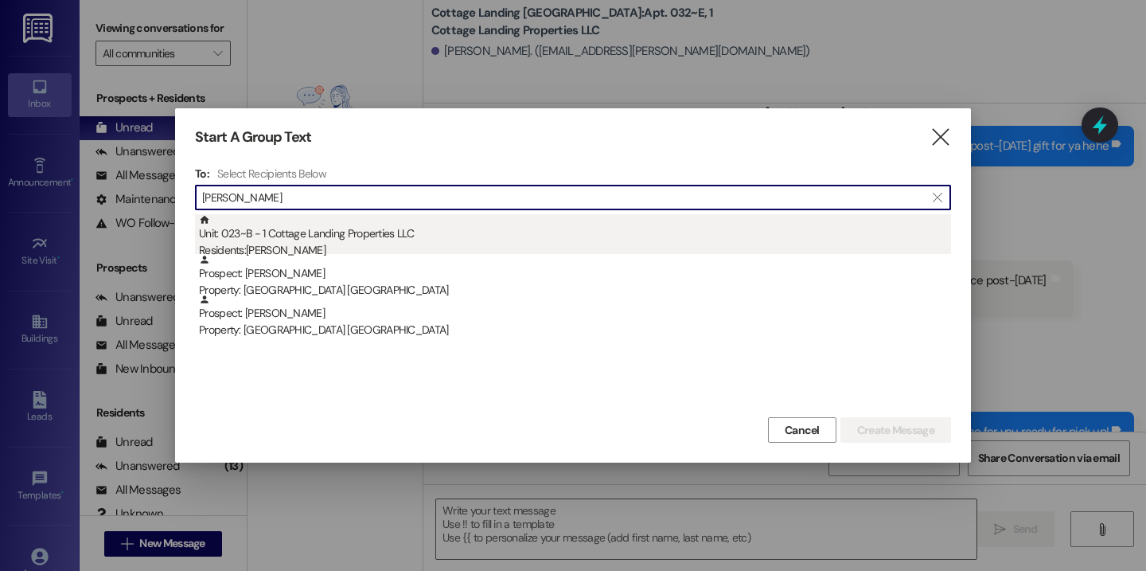
type input "elijah"
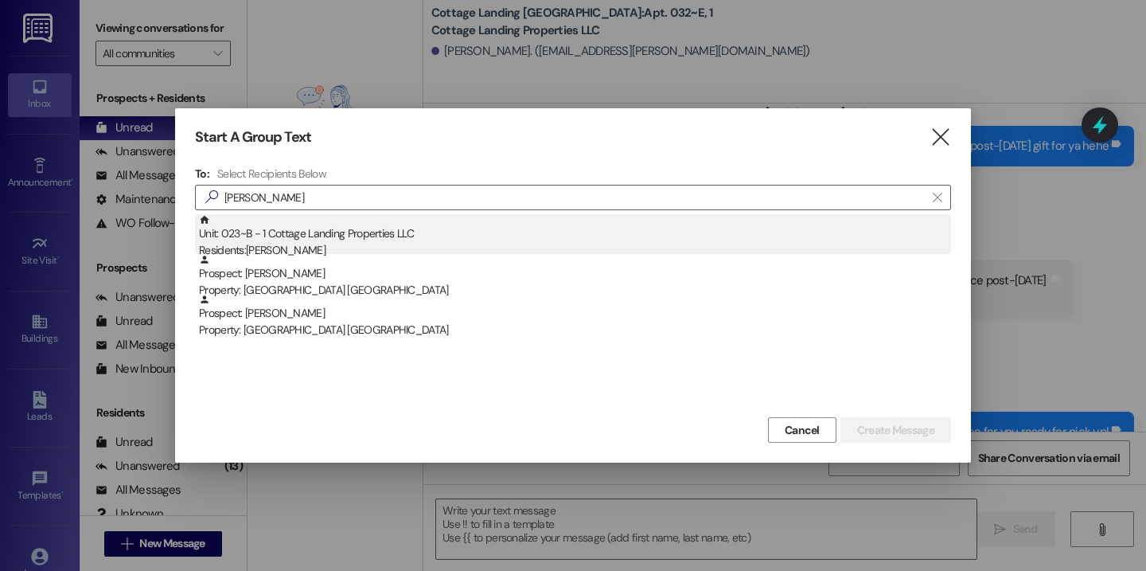
click at [311, 236] on div "Unit: 023~B - 1 Cottage Landing Properties LLC Residents: Elijah Leblanc" at bounding box center [575, 236] width 752 height 45
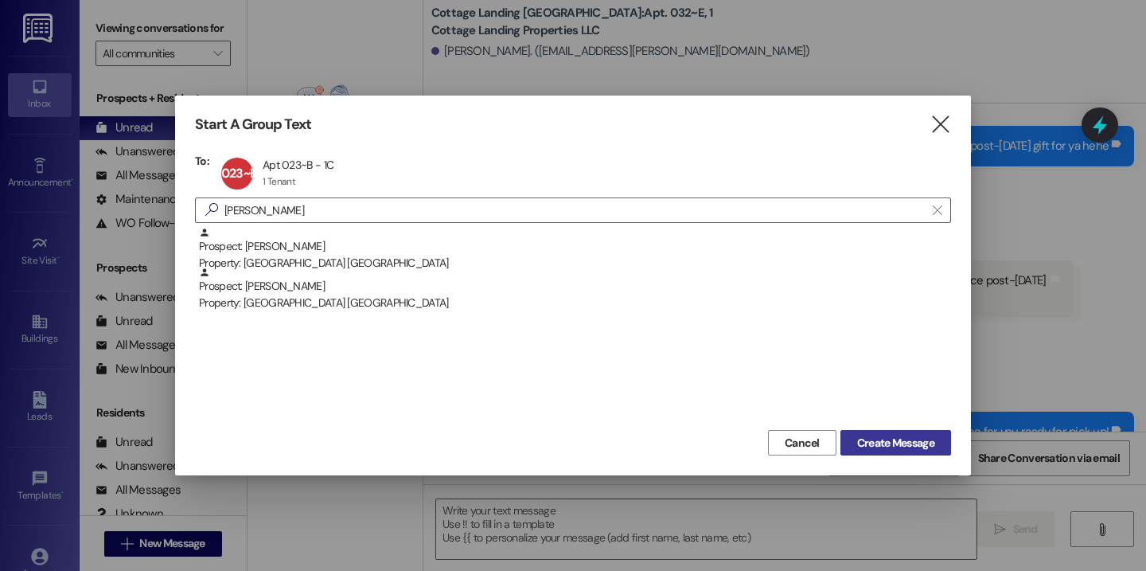
click at [884, 436] on span "Create Message" at bounding box center [895, 443] width 77 height 17
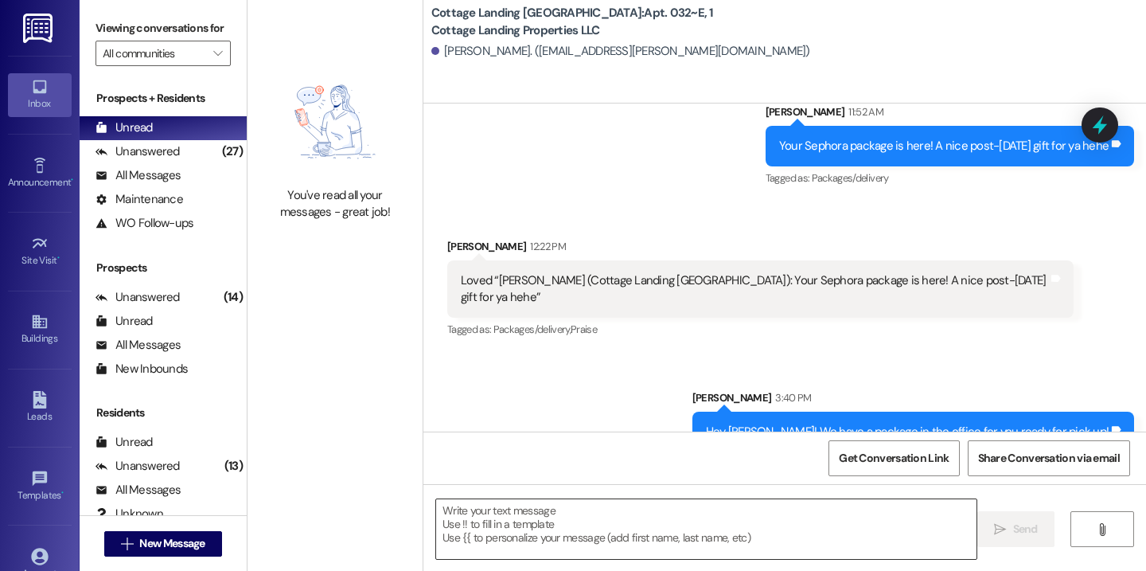
click at [689, 524] on textarea at bounding box center [706, 529] width 540 height 60
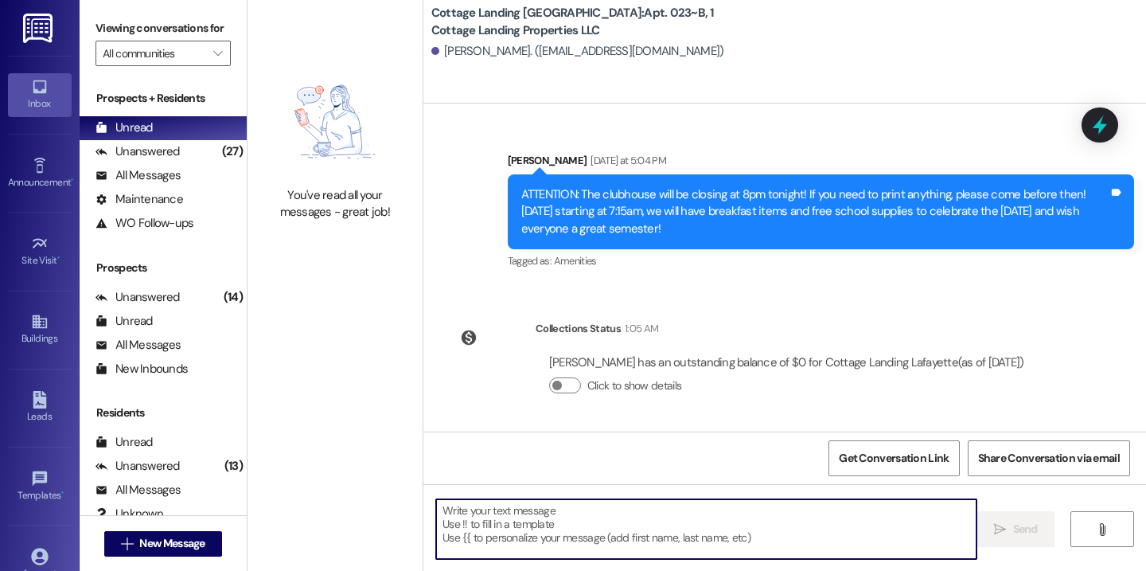
scroll to position [753, 0]
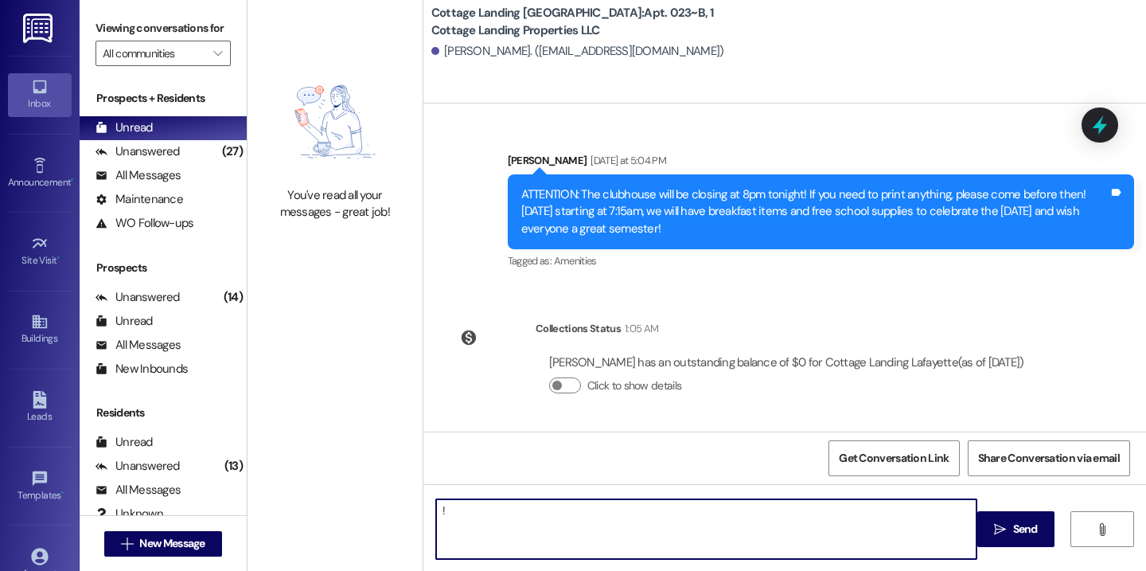
type textarea "!!"
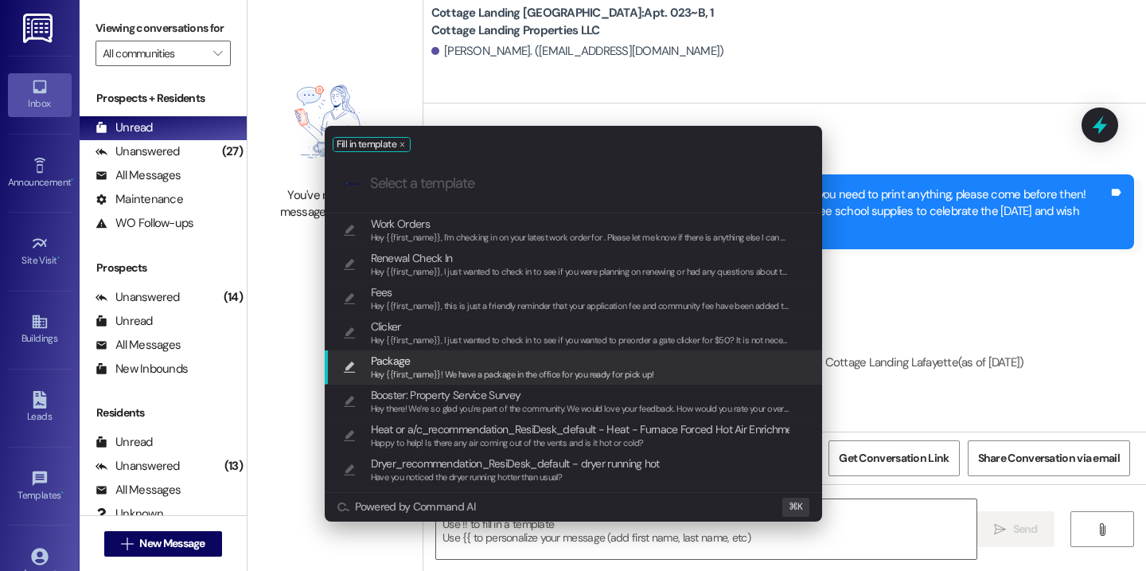
click at [573, 371] on span "Hey {{first_name}}! We have a package in the office for you ready for pick up!" at bounding box center [512, 374] width 283 height 11
type textarea "Hey {{first_name}}! We have a package in the office for you ready for pick up!"
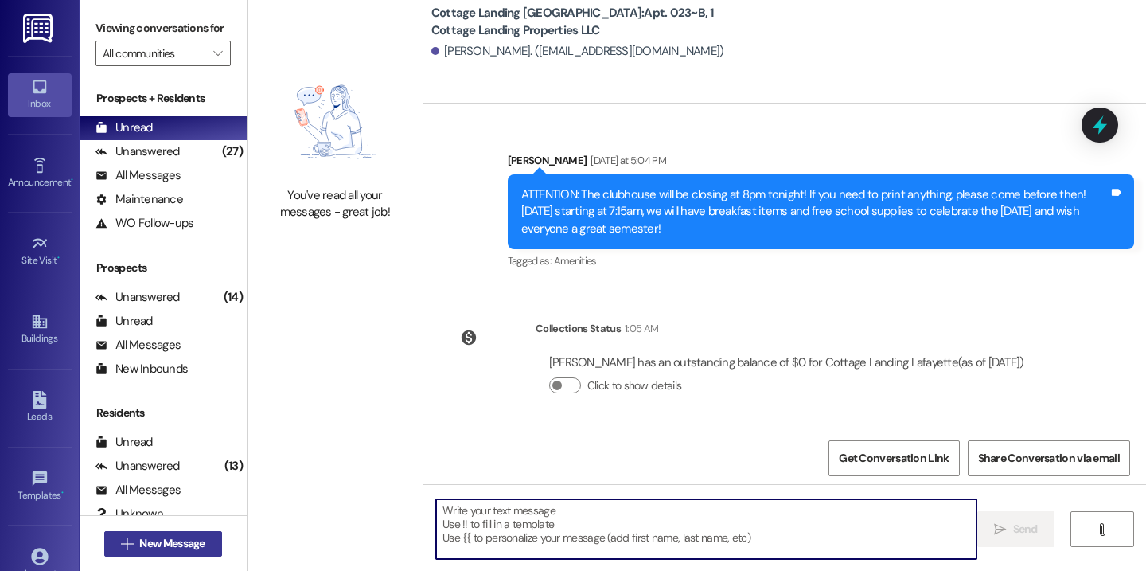
click at [182, 542] on span "New Message" at bounding box center [171, 543] width 65 height 17
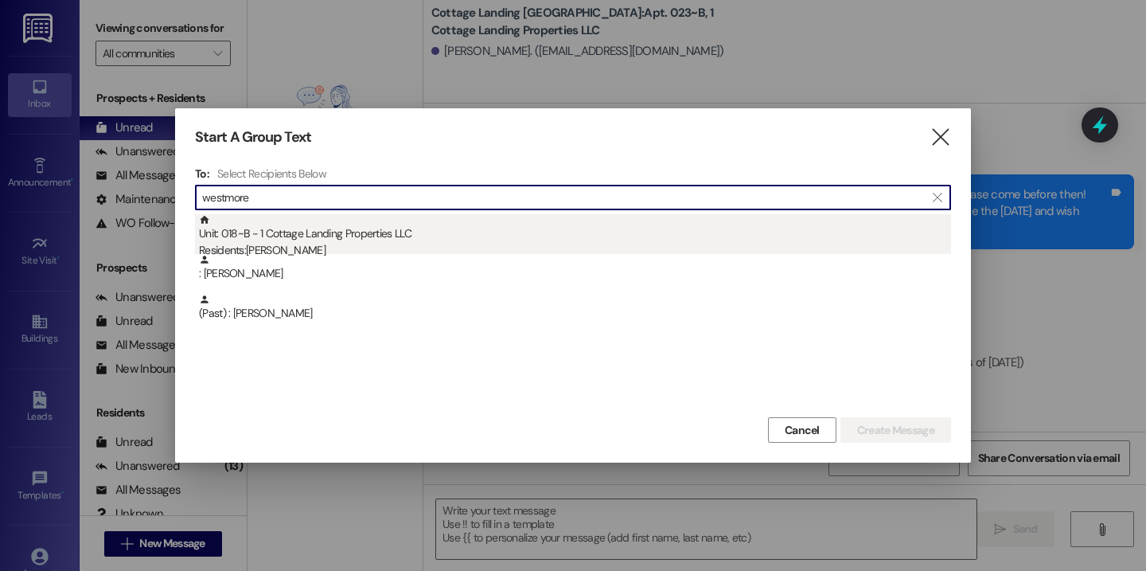
type input "westmore"
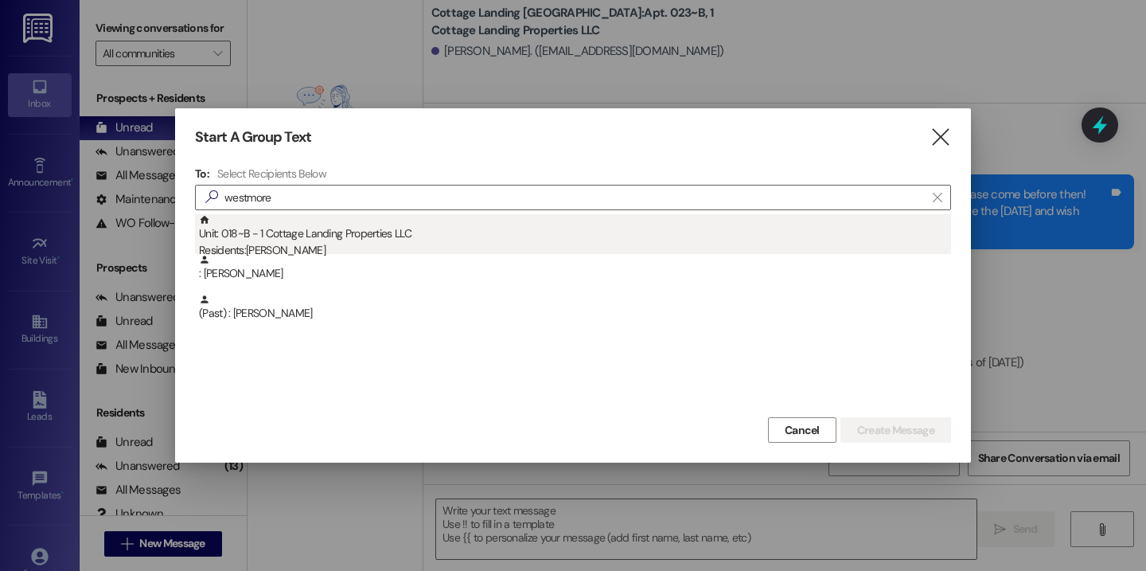
click at [355, 217] on div "Unit: 018~B - 1 Cottage Landing Properties LLC Residents: Danielle Westmoreland" at bounding box center [575, 236] width 752 height 45
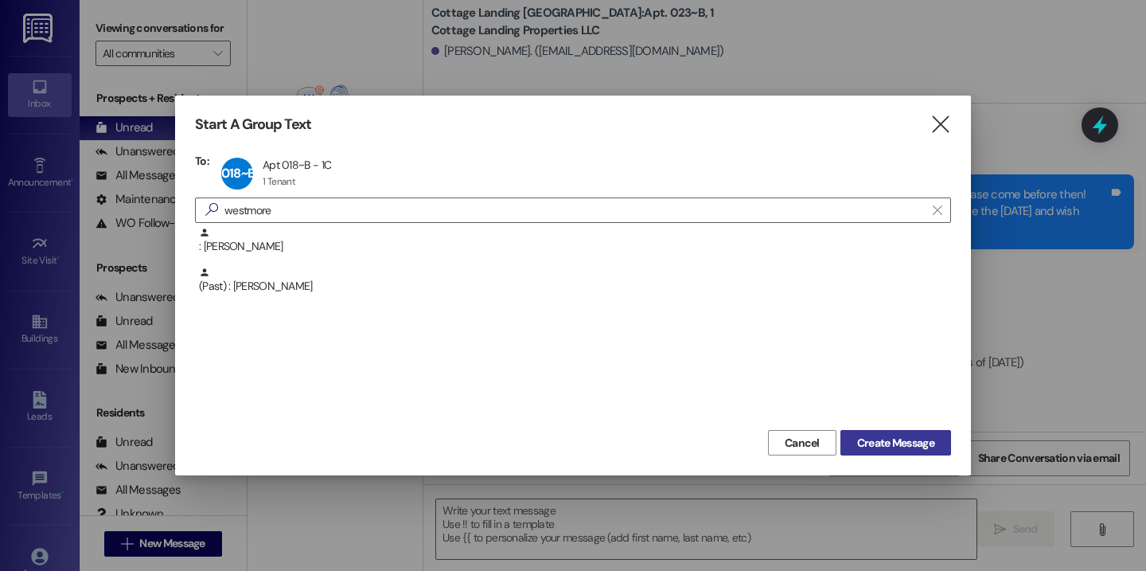
click at [925, 439] on span "Create Message" at bounding box center [895, 443] width 77 height 17
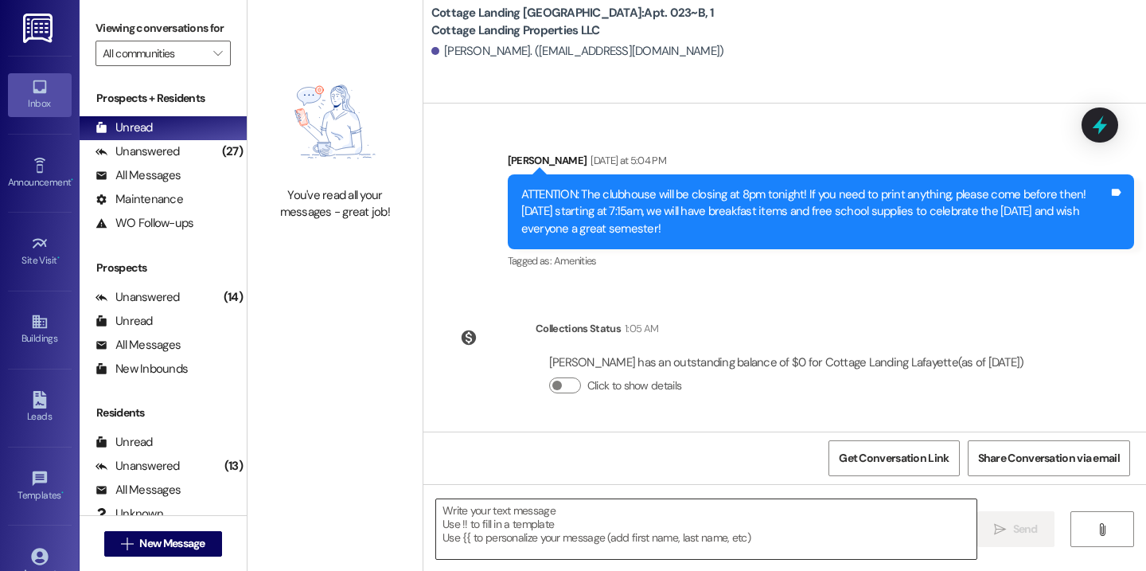
click at [695, 538] on textarea at bounding box center [706, 529] width 540 height 60
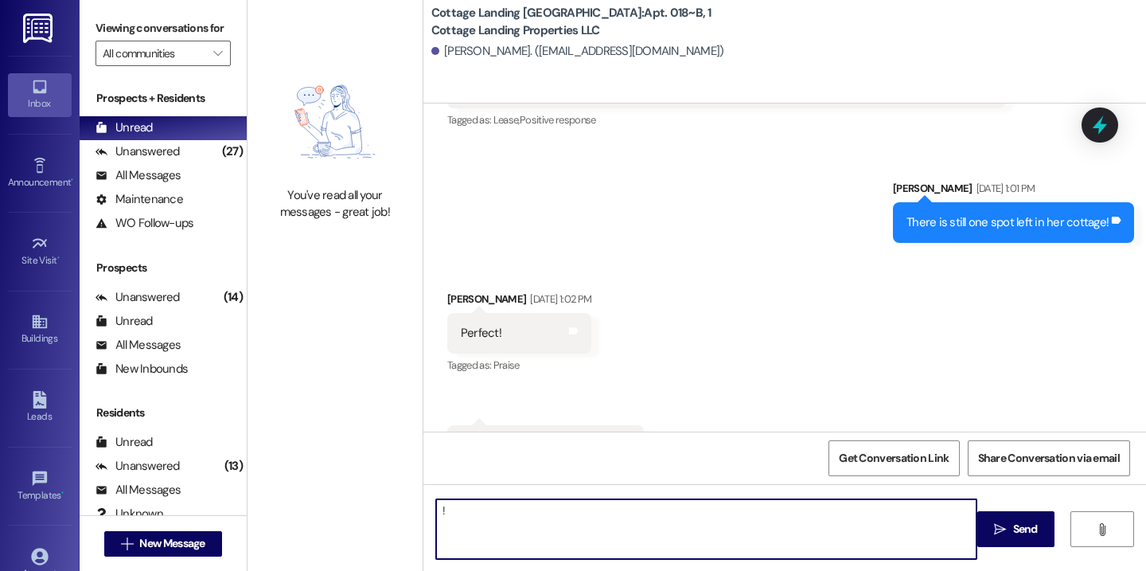
type textarea "!!"
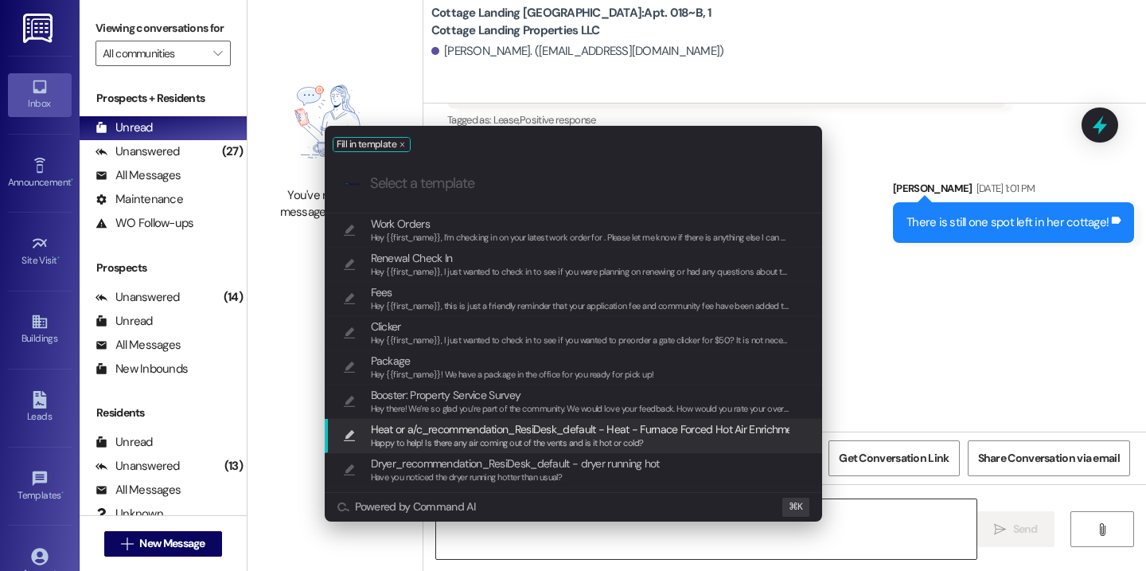
scroll to position [25872, 0]
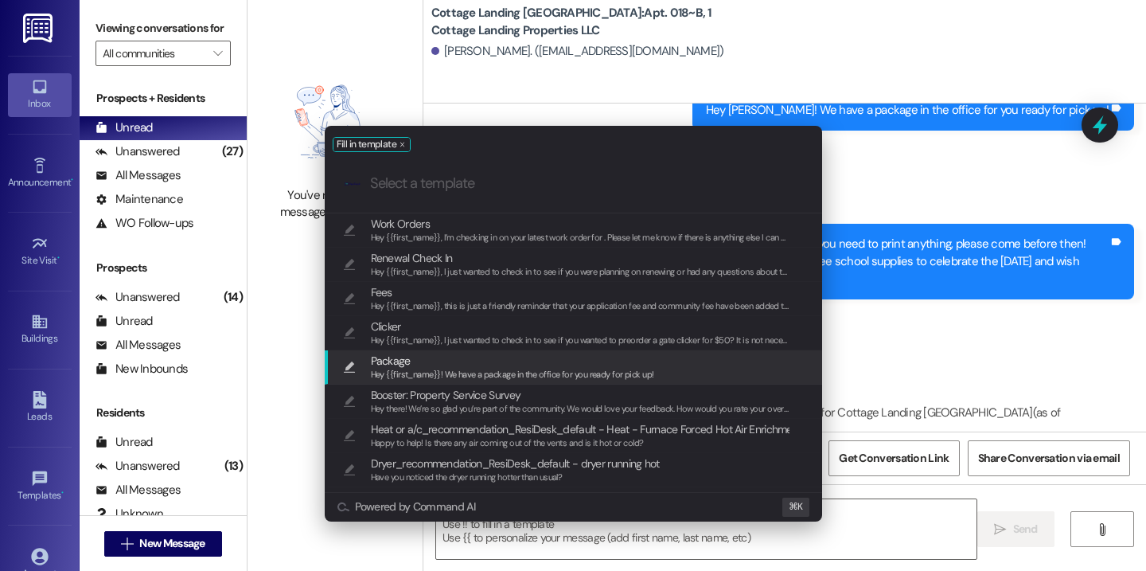
click at [567, 357] on span "Package" at bounding box center [512, 361] width 283 height 18
type textarea "Hey {{first_name}}! We have a package in the office for you ready for pick up!"
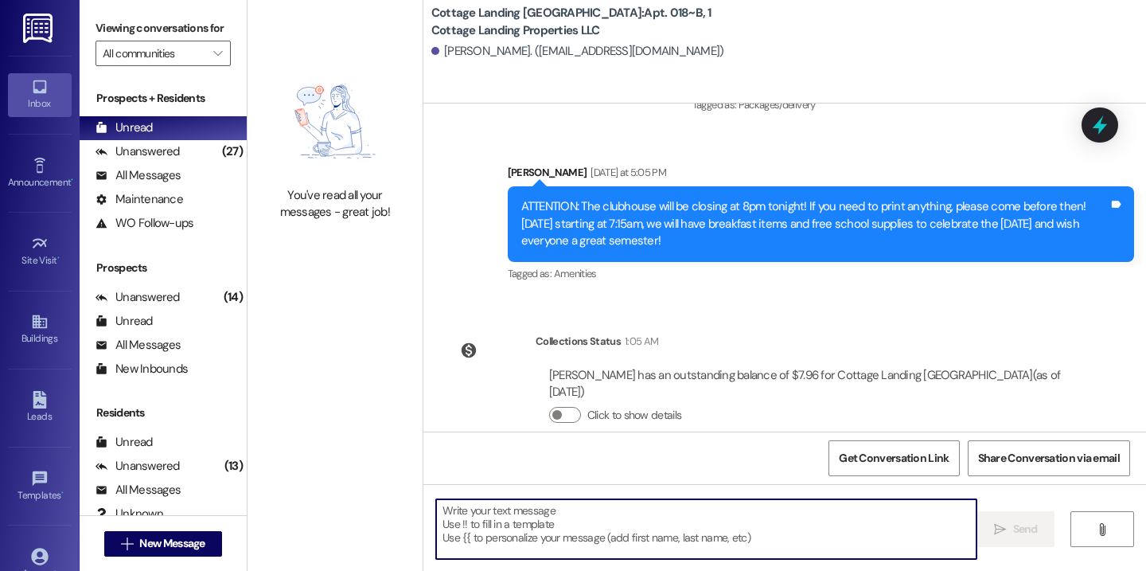
scroll to position [25983, 0]
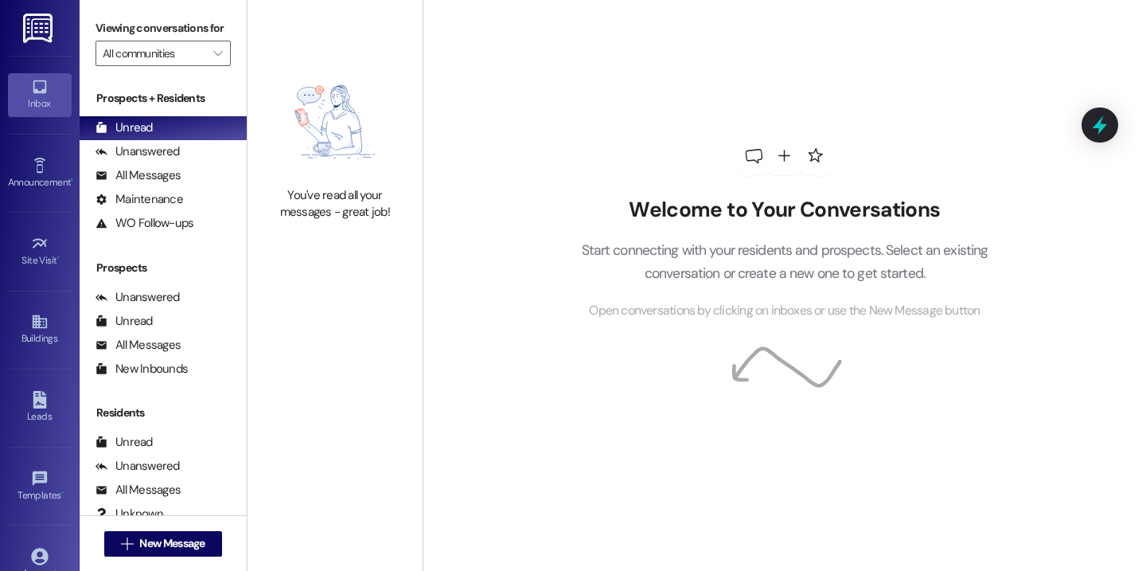
click at [192, 525] on div " New Message" at bounding box center [163, 544] width 118 height 40
click at [192, 531] on button " New Message" at bounding box center [163, 543] width 118 height 25
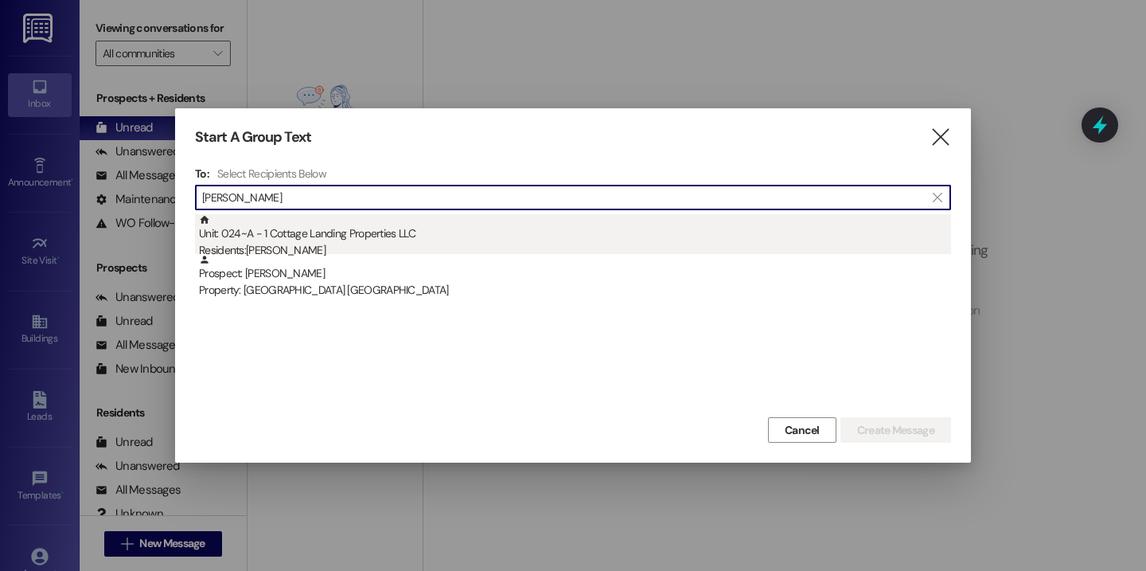
type input "[PERSON_NAME]"
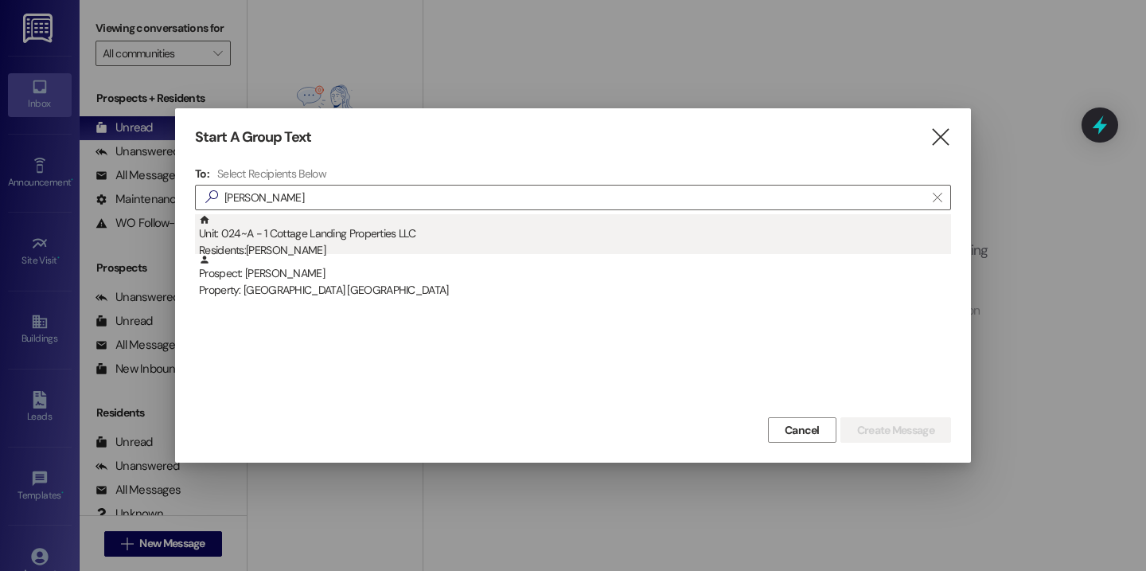
click at [387, 225] on div "Unit: 024~A - 1 Cottage Landing Properties LLC Residents: [PERSON_NAME]" at bounding box center [575, 236] width 752 height 45
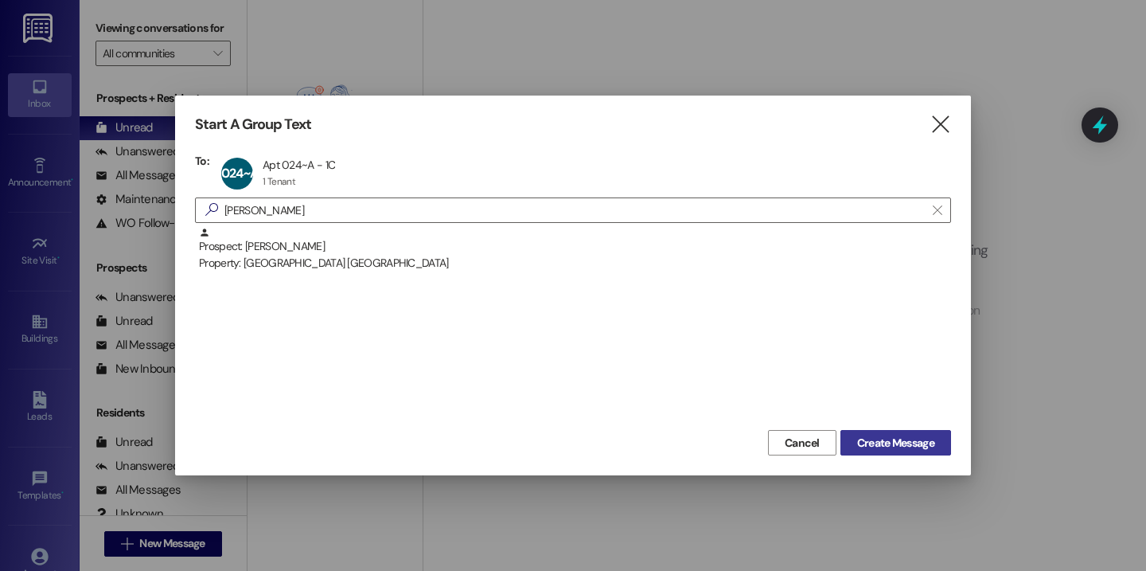
click at [875, 431] on button "Create Message" at bounding box center [896, 442] width 111 height 25
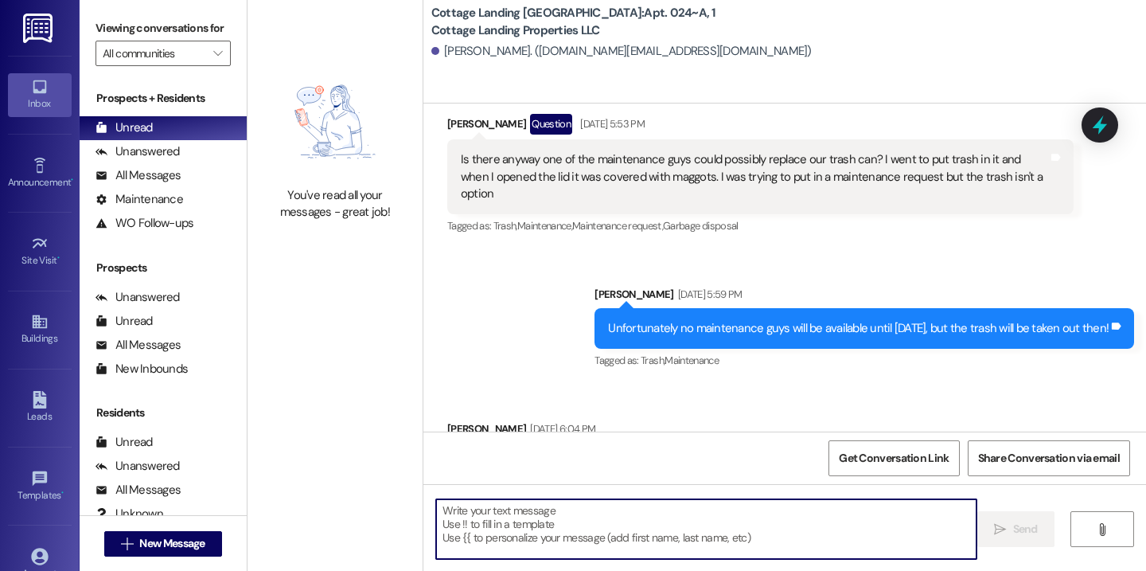
click at [550, 529] on textarea at bounding box center [706, 529] width 540 height 60
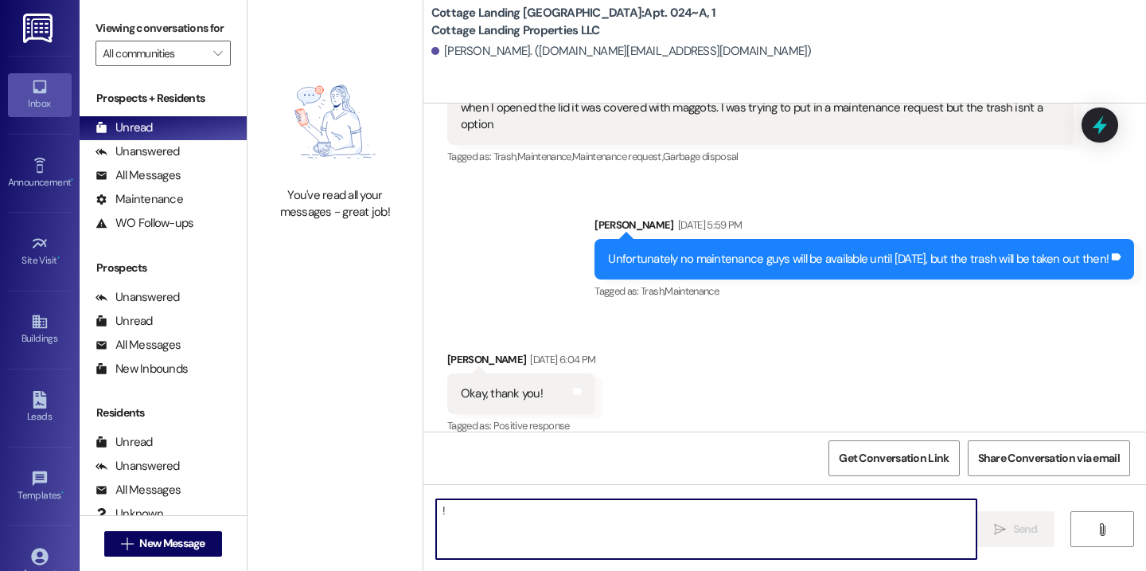
scroll to position [808, 0]
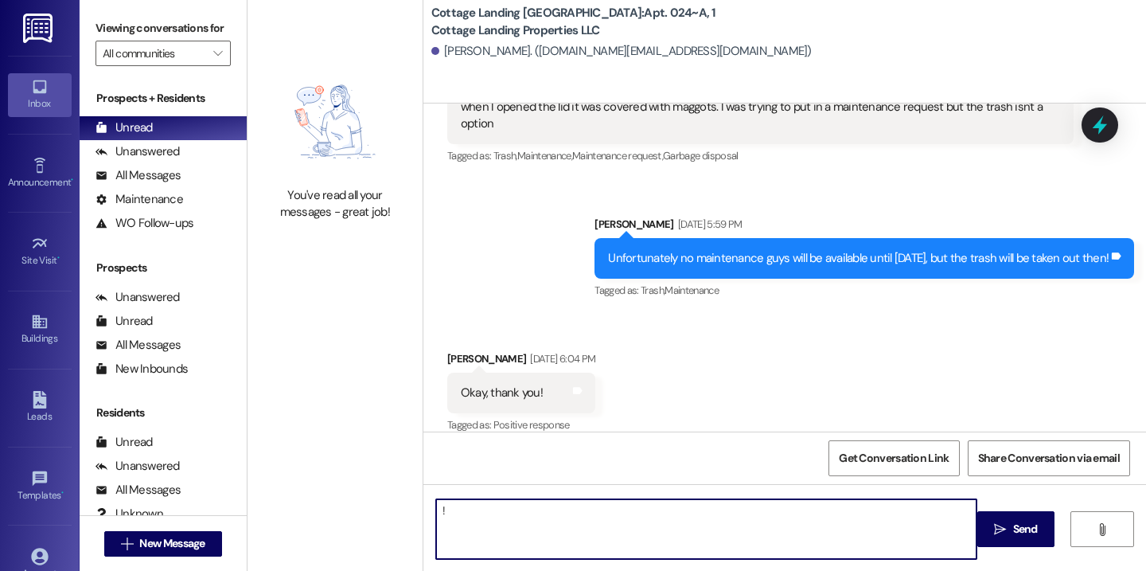
type textarea "!!"
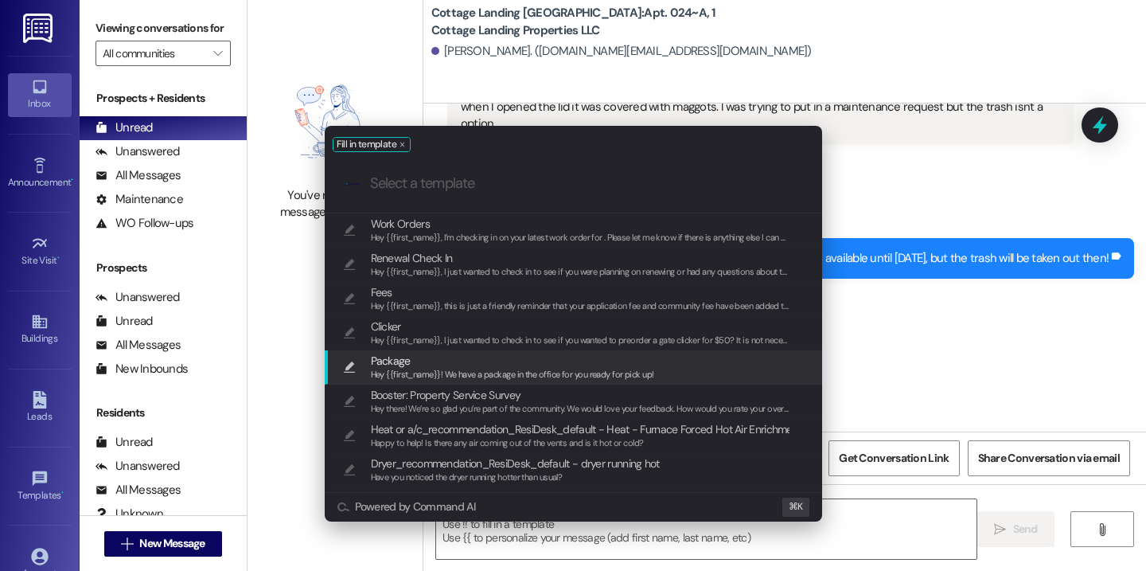
click at [486, 369] on span "Hey {{first_name}}! We have a package in the office for you ready for pick up!" at bounding box center [512, 374] width 283 height 11
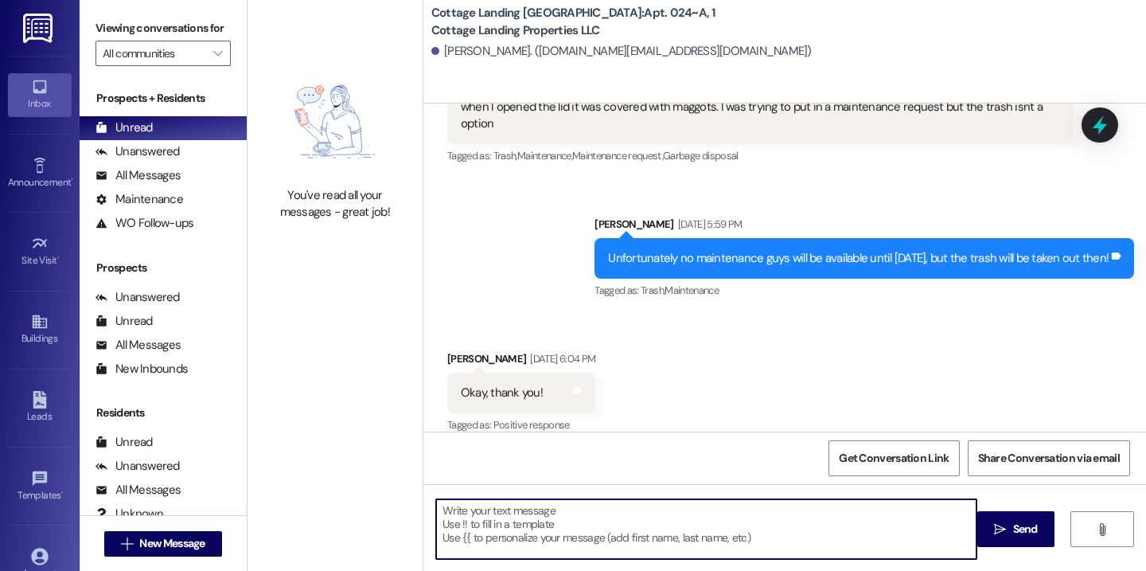
type textarea "Hey {{first_name}}! We have a package in the office for you ready for pick up!"
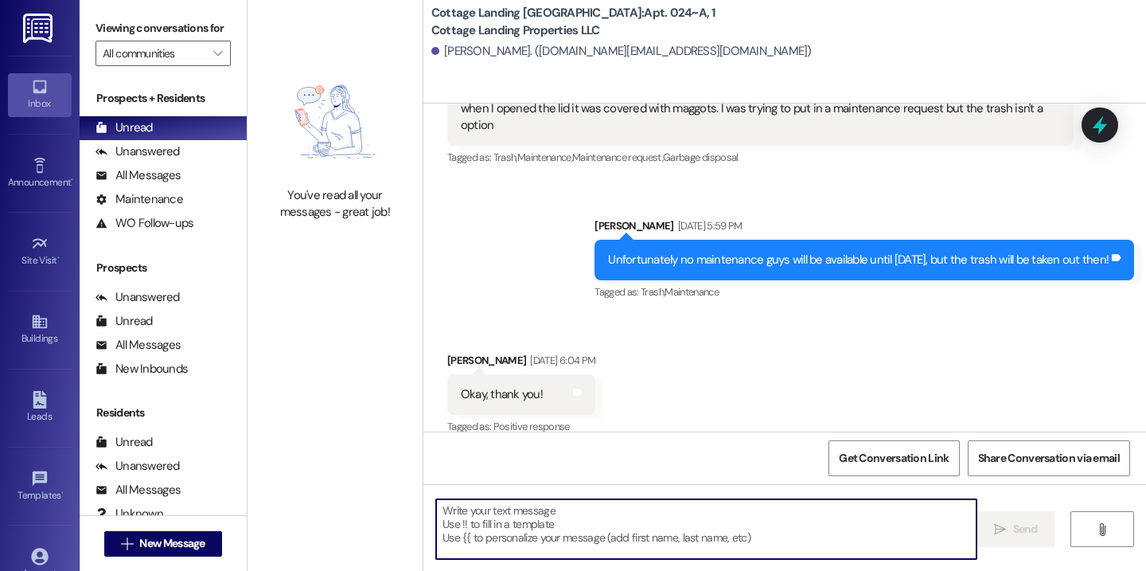
scroll to position [860, 0]
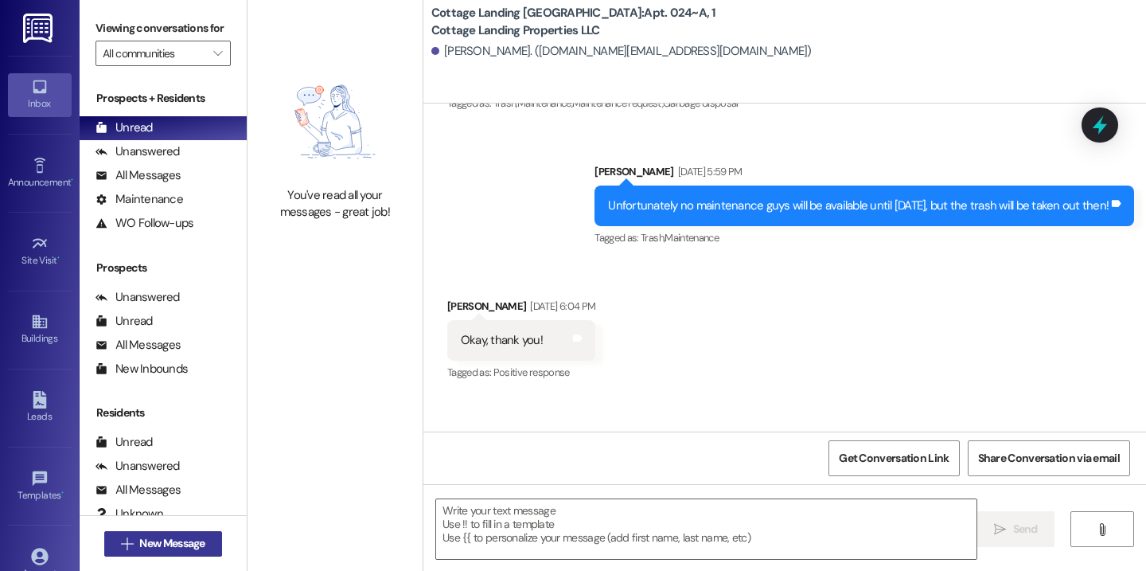
click at [217, 543] on button " New Message" at bounding box center [163, 543] width 118 height 25
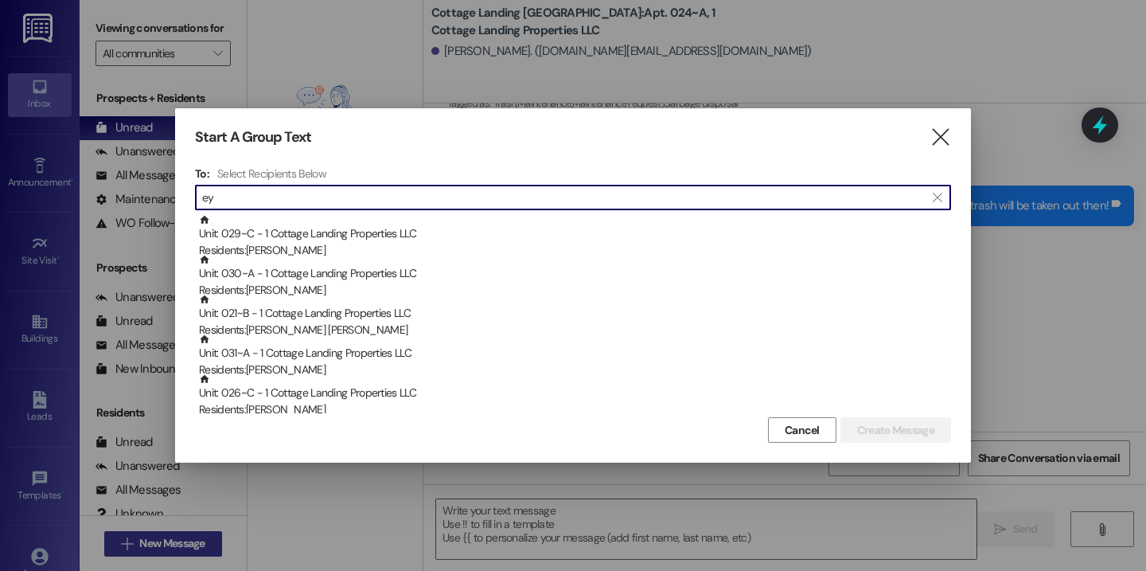
type input "e"
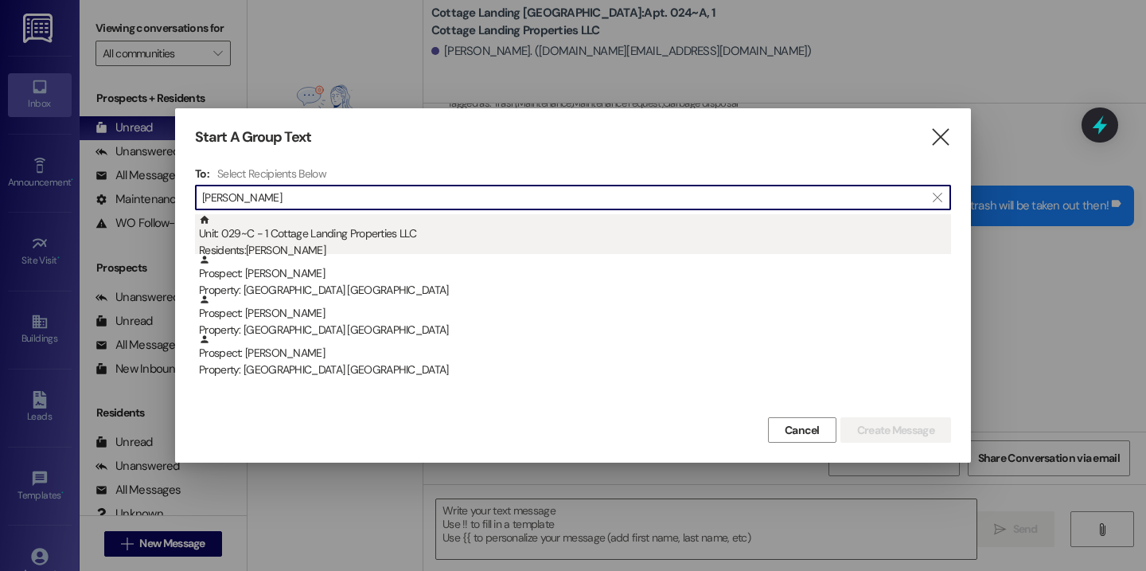
type input "[PERSON_NAME]"
click at [358, 244] on div "Residents: [PERSON_NAME]" at bounding box center [575, 250] width 752 height 17
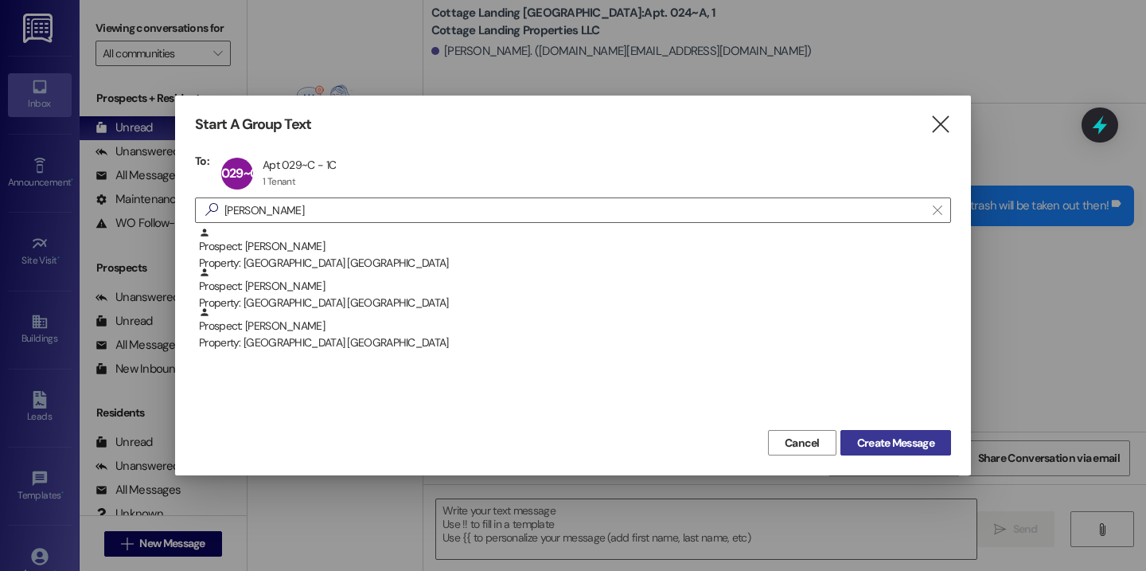
click at [879, 448] on span "Create Message" at bounding box center [895, 443] width 77 height 17
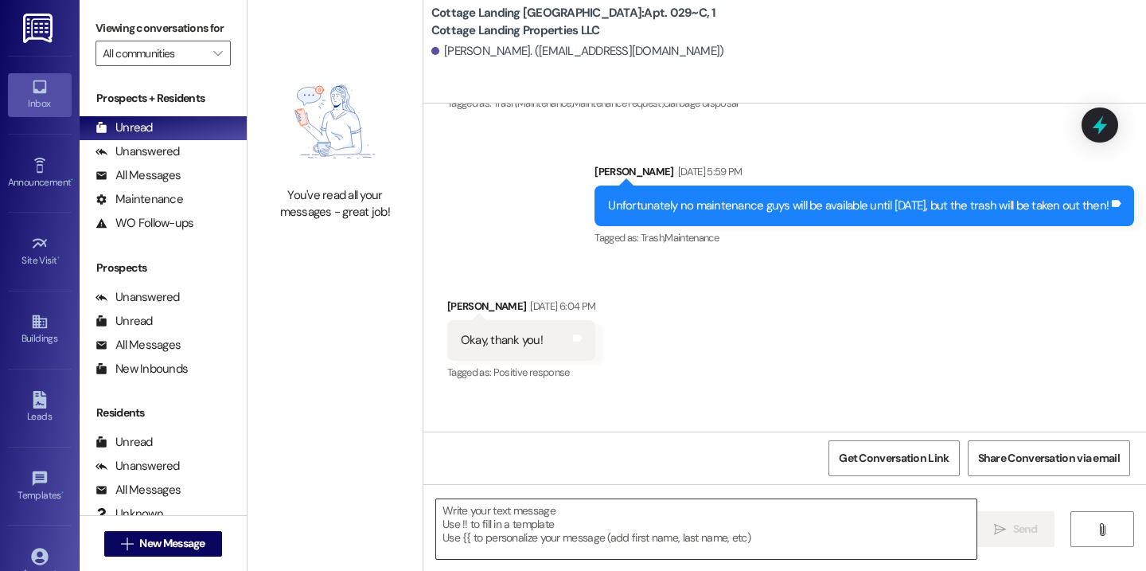
scroll to position [245, 0]
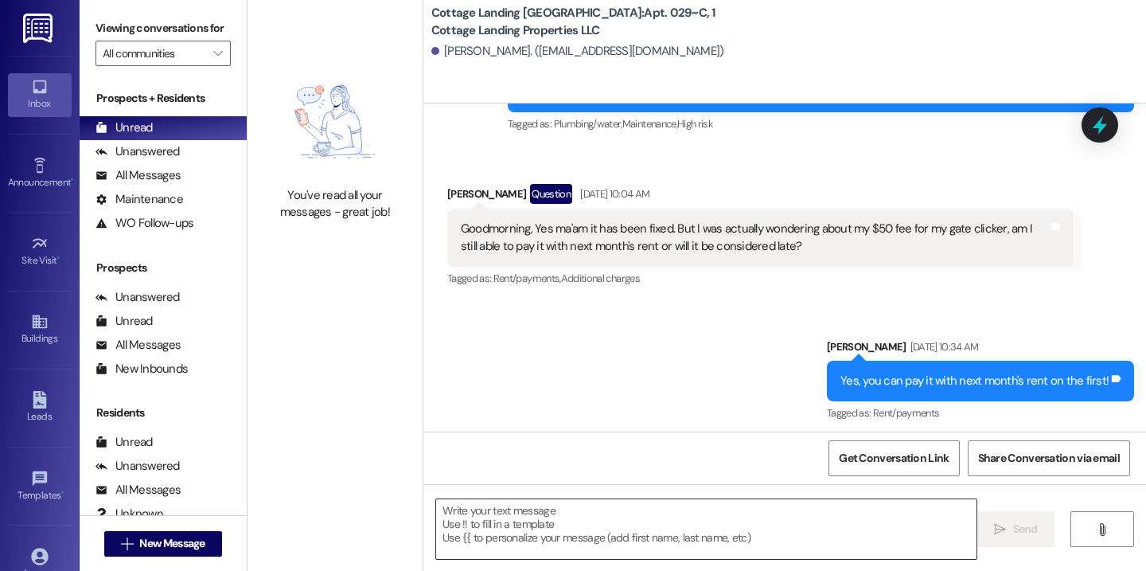
click at [779, 521] on textarea at bounding box center [706, 529] width 540 height 60
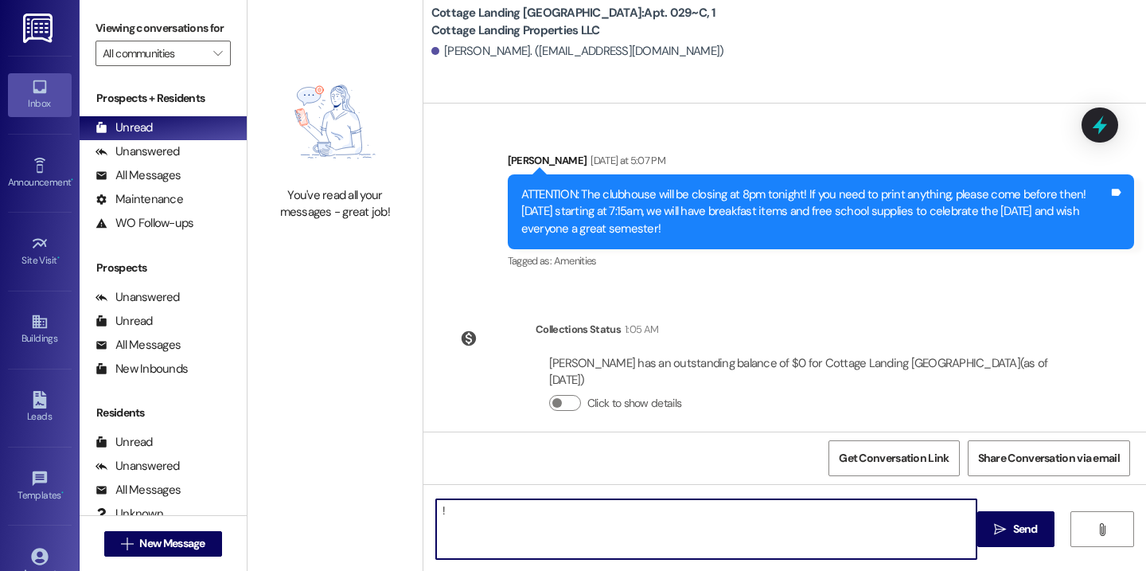
type textarea "!!"
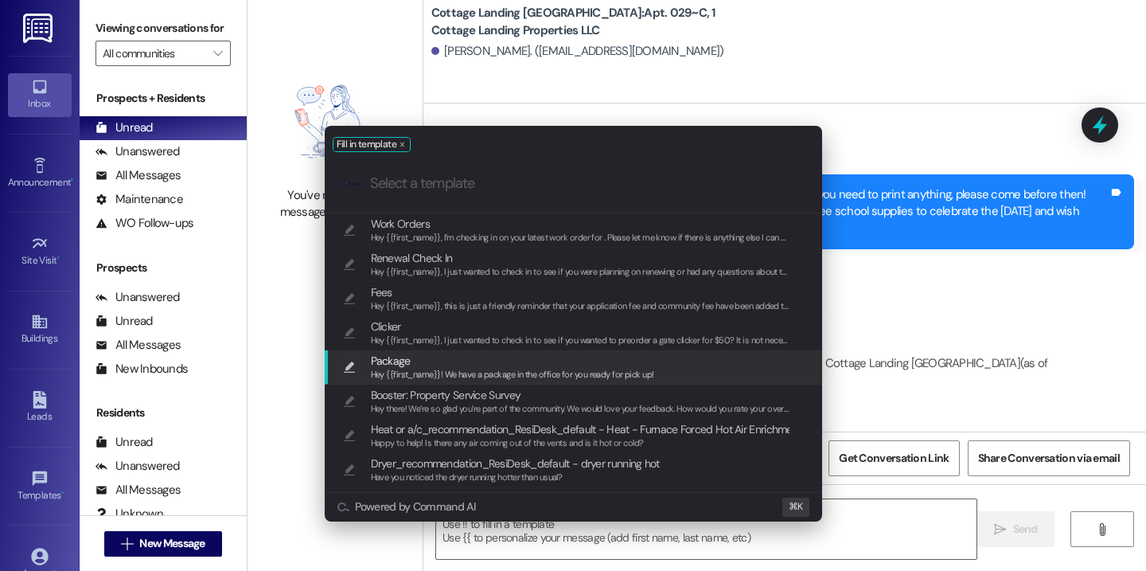
click at [562, 371] on span "Hey {{first_name}}! We have a package in the office for you ready for pick up!" at bounding box center [512, 374] width 283 height 11
type textarea "Hey {{first_name}}! We have a package in the office for you ready for pick up!"
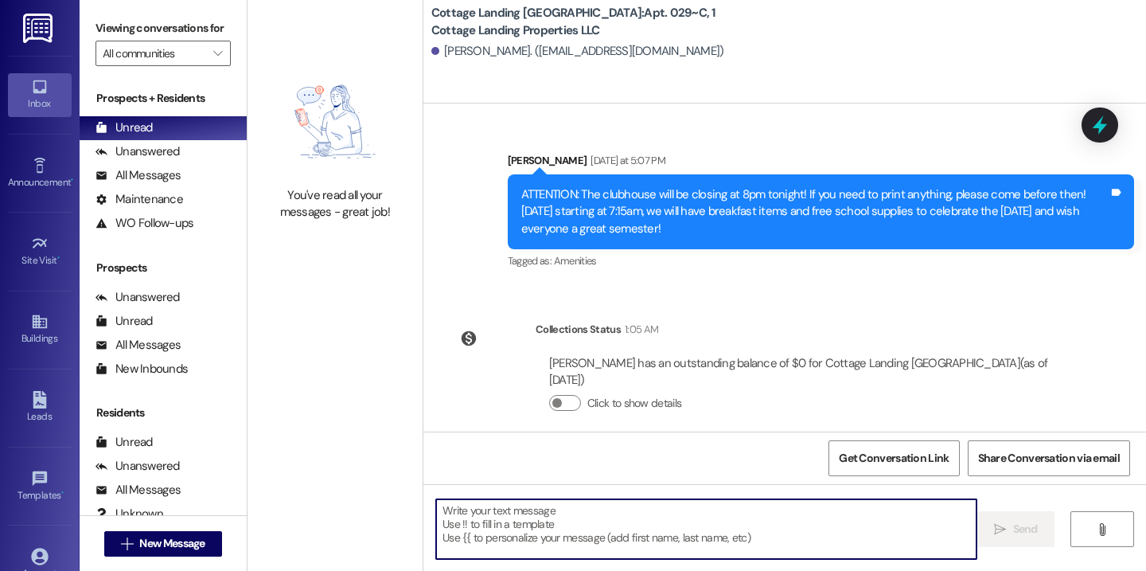
scroll to position [357, 0]
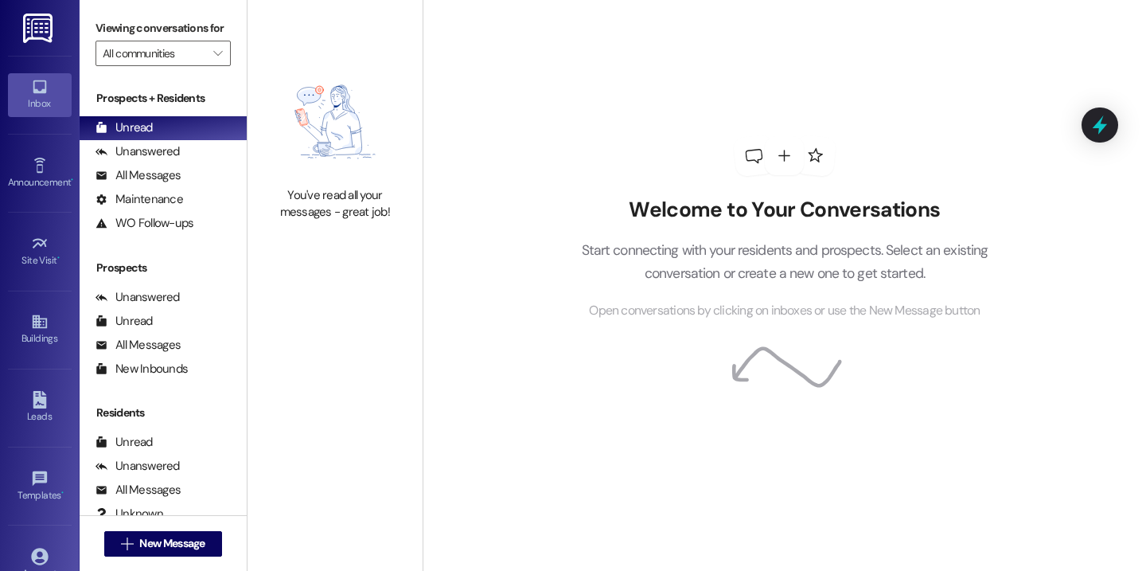
scroll to position [111, 0]
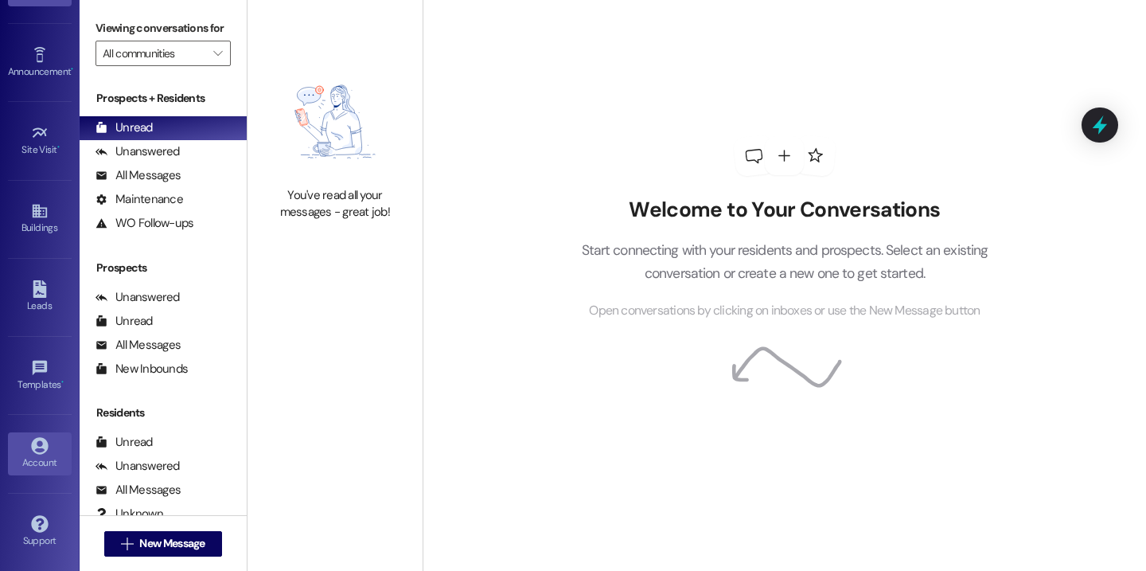
click at [39, 457] on div "Account" at bounding box center [40, 463] width 80 height 16
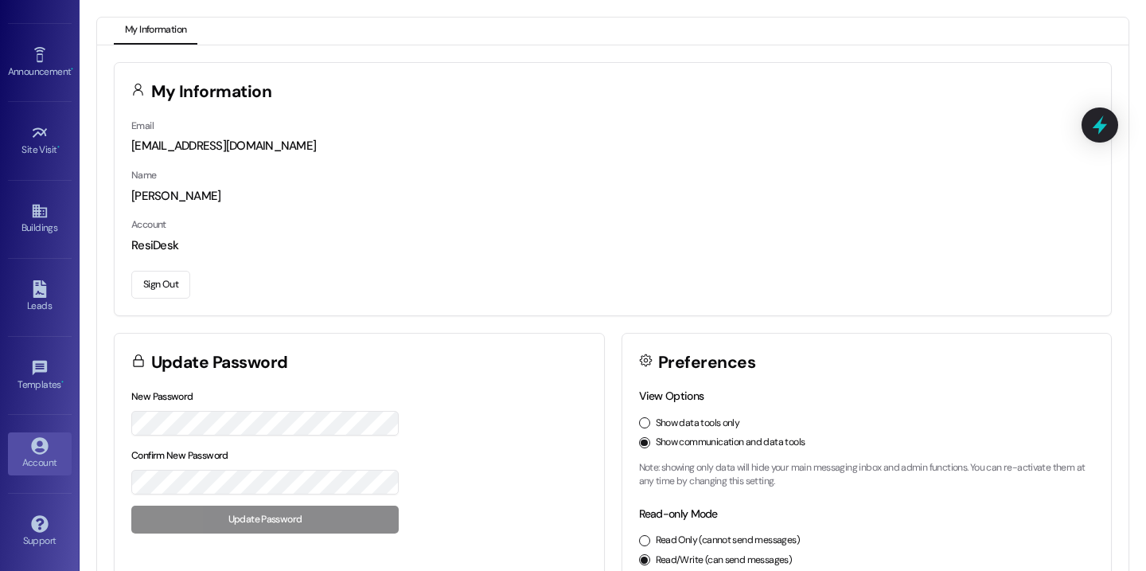
click at [162, 297] on button "Sign Out" at bounding box center [160, 285] width 59 height 28
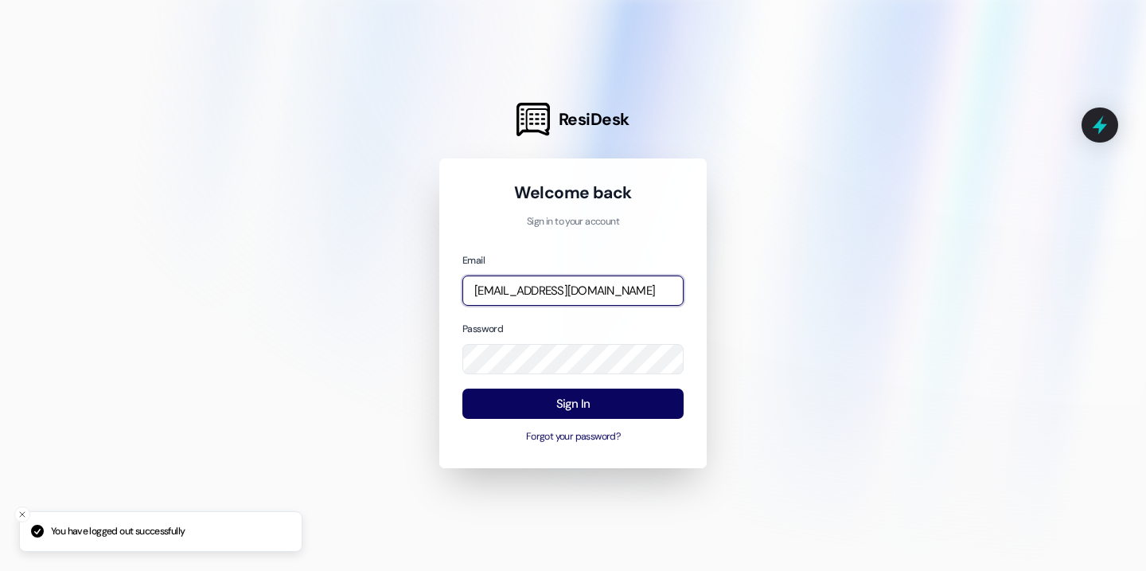
click at [644, 295] on input "[EMAIL_ADDRESS][DOMAIN_NAME]" at bounding box center [572, 290] width 221 height 31
type input "[EMAIL_ADDRESS][DOMAIN_NAME]"
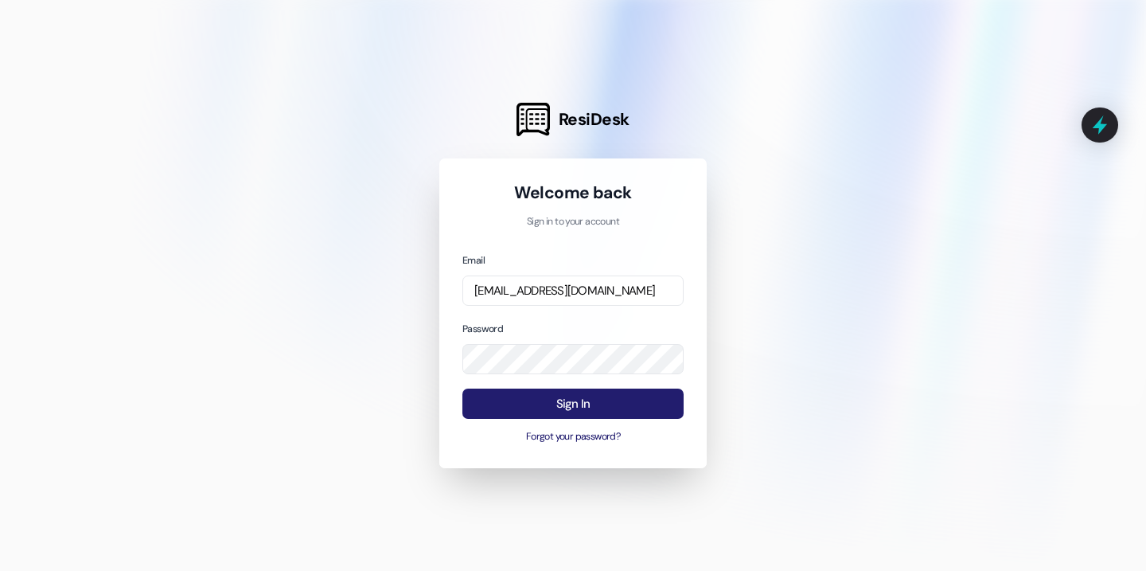
click at [615, 406] on button "Sign In" at bounding box center [572, 403] width 221 height 31
